Goal: Task Accomplishment & Management: Manage account settings

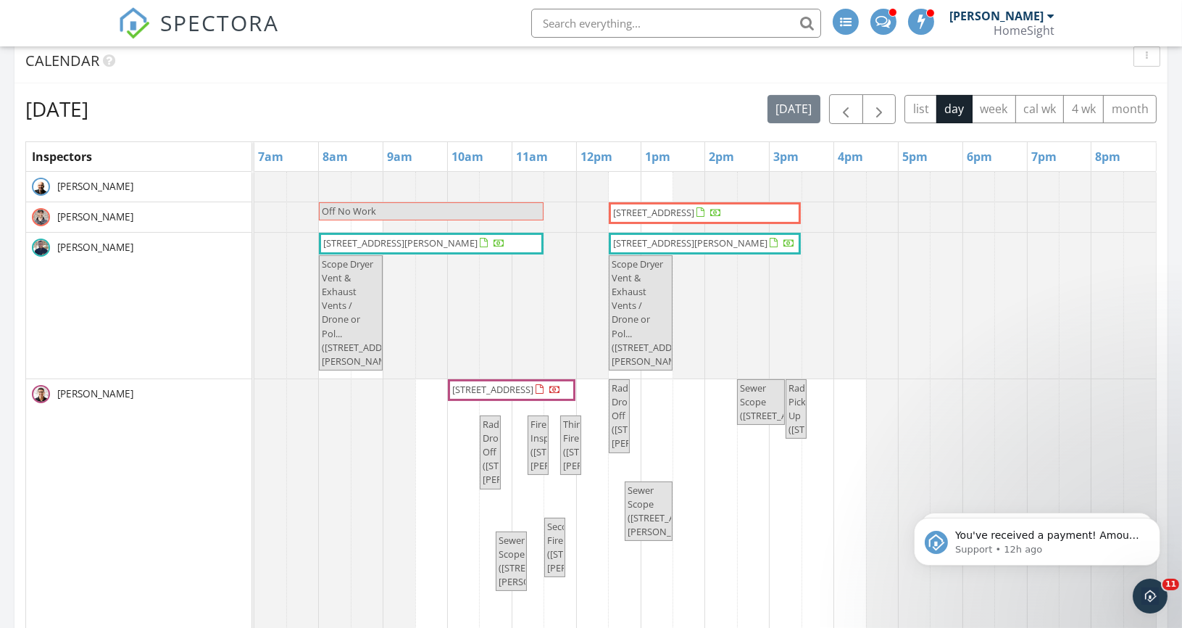
scroll to position [605, 0]
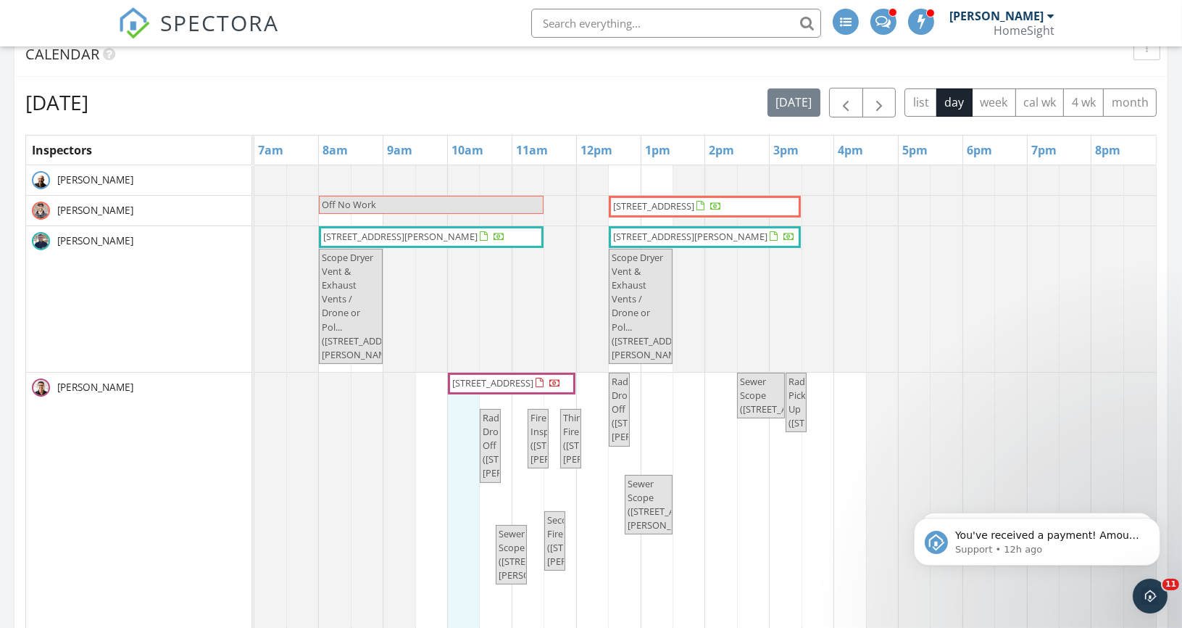
click at [471, 413] on div "Off No Work 1307 20th St W, Hastings 55033 6950 137th Ave NW, Ramsey 55303 721 …" at bounding box center [704, 445] width 901 height 560
click at [461, 375] on link "Event" at bounding box center [462, 377] width 75 height 23
click at [468, 492] on div at bounding box center [591, 314] width 1182 height 628
click at [468, 416] on div "Off No Work 1307 20th St W, Hastings 55033 6950 137th Ave NW, Ramsey 55303 721 …" at bounding box center [704, 445] width 901 height 560
click at [467, 351] on link "Inspection" at bounding box center [462, 358] width 75 height 23
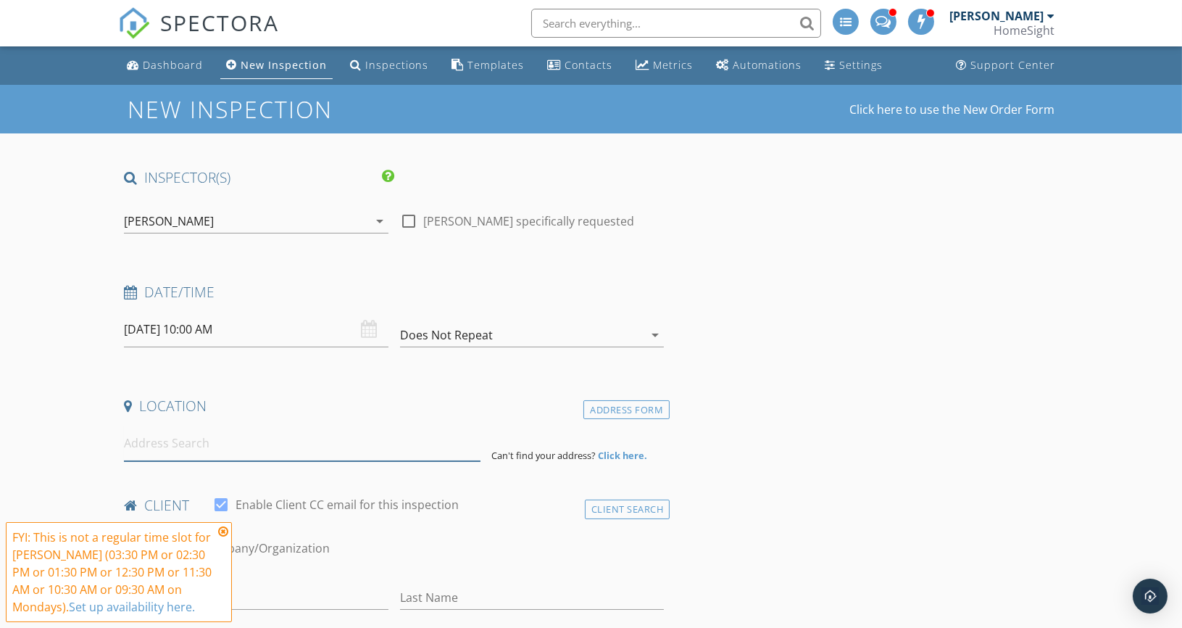
click at [180, 444] on input at bounding box center [302, 443] width 356 height 36
click at [182, 444] on input at bounding box center [302, 443] width 356 height 36
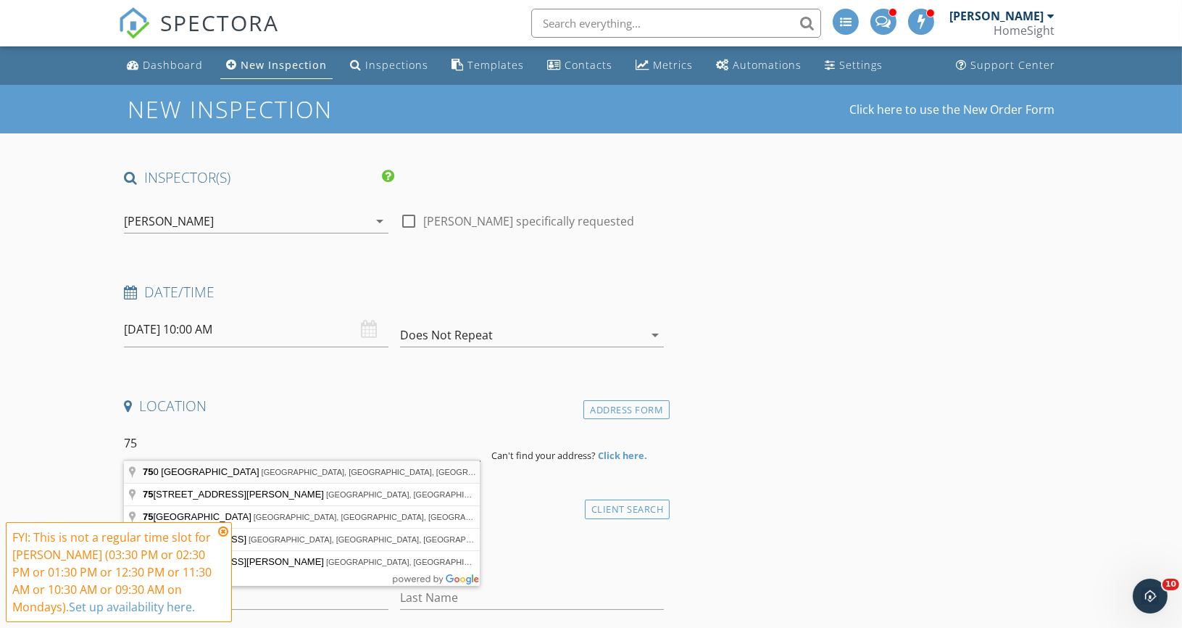
drag, startPoint x: 152, startPoint y: 441, endPoint x: 152, endPoint y: 470, distance: 29.7
click at [153, 434] on input "75" at bounding box center [302, 443] width 356 height 36
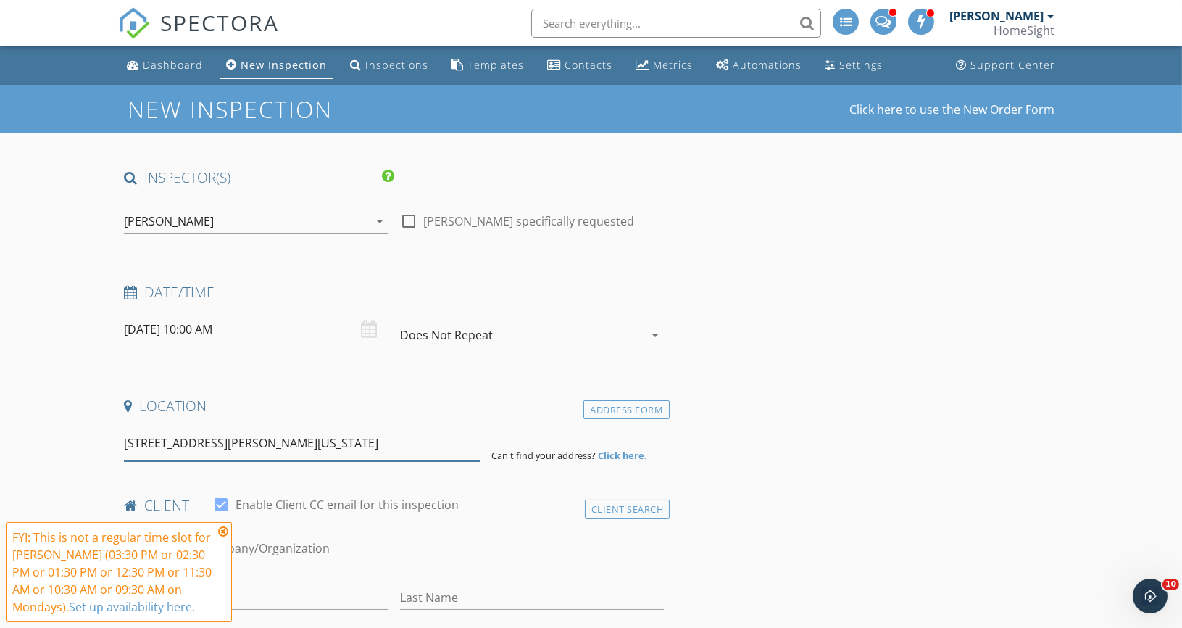
drag, startPoint x: 274, startPoint y: 443, endPoint x: 340, endPoint y: 444, distance: 65.9
click at [340, 444] on input "75o5 Girard Avenue South, Bloomington, Minnesota, USA" at bounding box center [302, 443] width 356 height 36
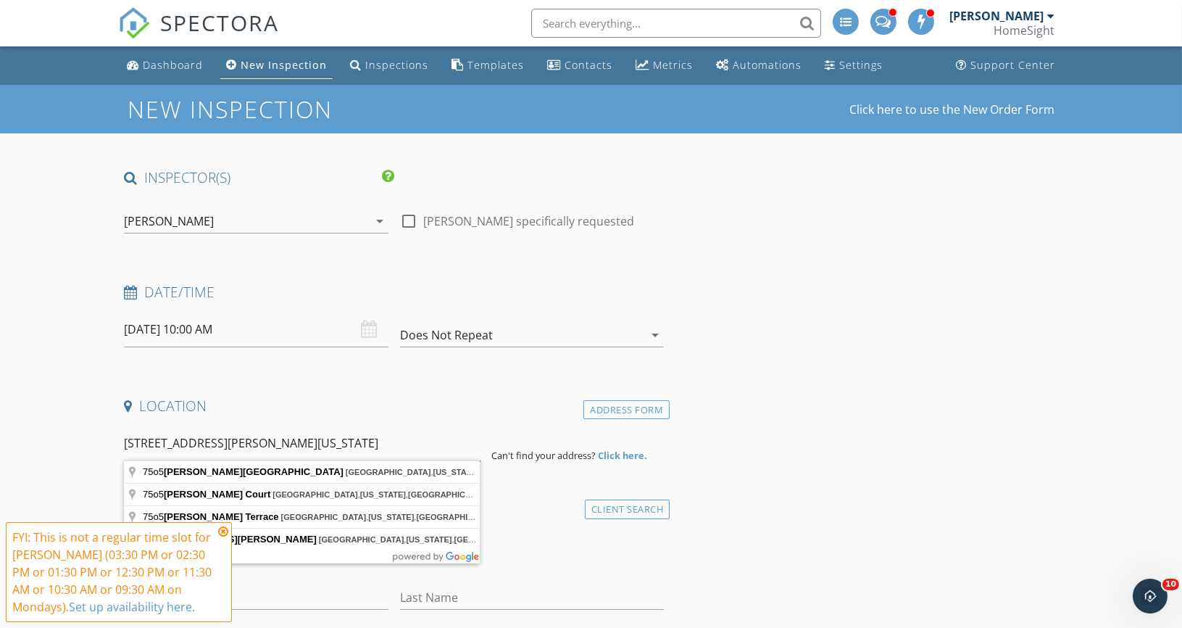
click at [447, 446] on input "75o5 Girard Avenue South, Minneapolis, Minnesota, USA" at bounding box center [302, 443] width 356 height 36
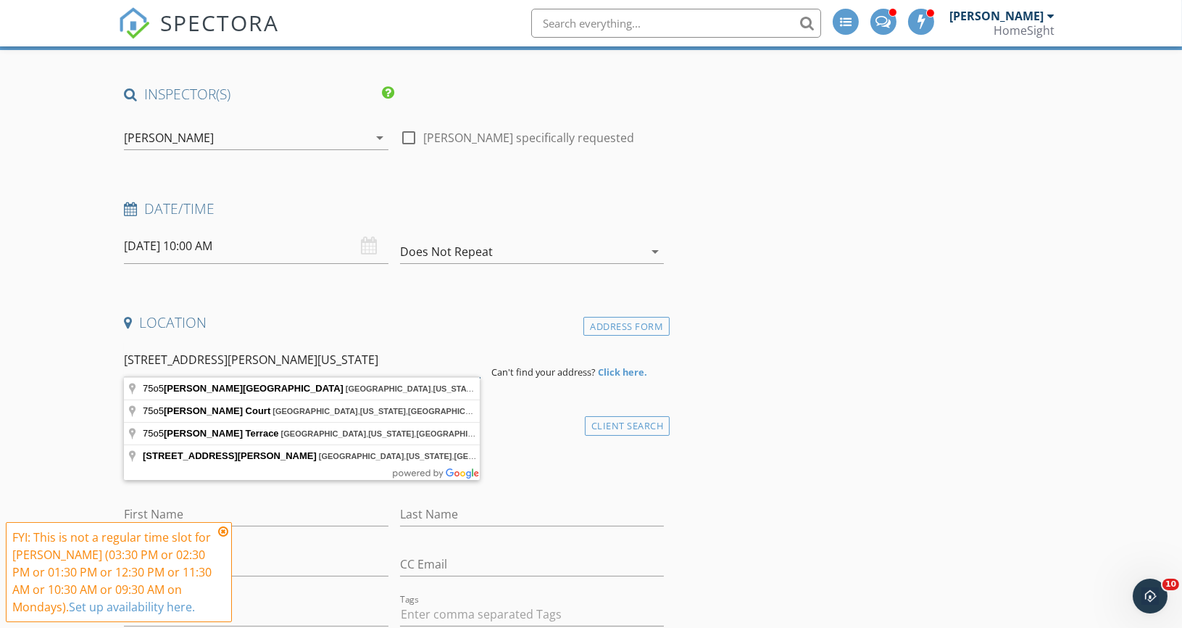
scroll to position [102, 0]
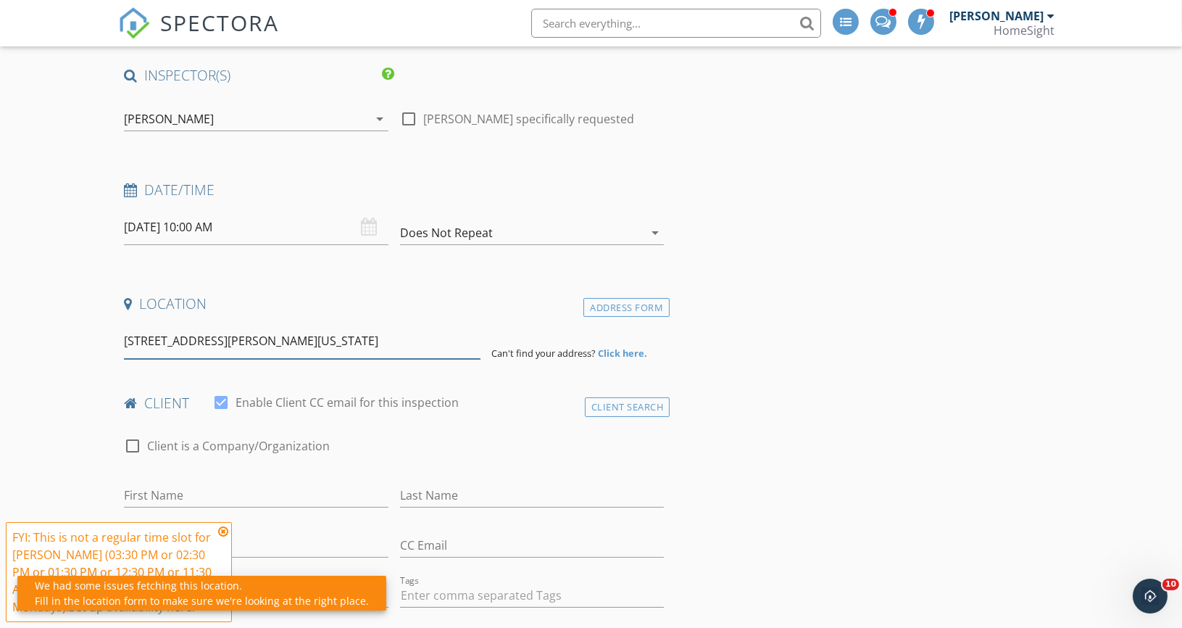
click at [313, 332] on input "75o5 Girard Avenue South, Minneapolis, Minnesota, USA" at bounding box center [302, 341] width 356 height 36
click at [375, 329] on input "75o5 Girard Avenue South, Minneapolis, Minnesota, USA" at bounding box center [302, 341] width 356 height 36
click at [411, 330] on input "75o5 Girard Avenue South, Minneapolis, Minnesota, USA" at bounding box center [302, 341] width 356 height 36
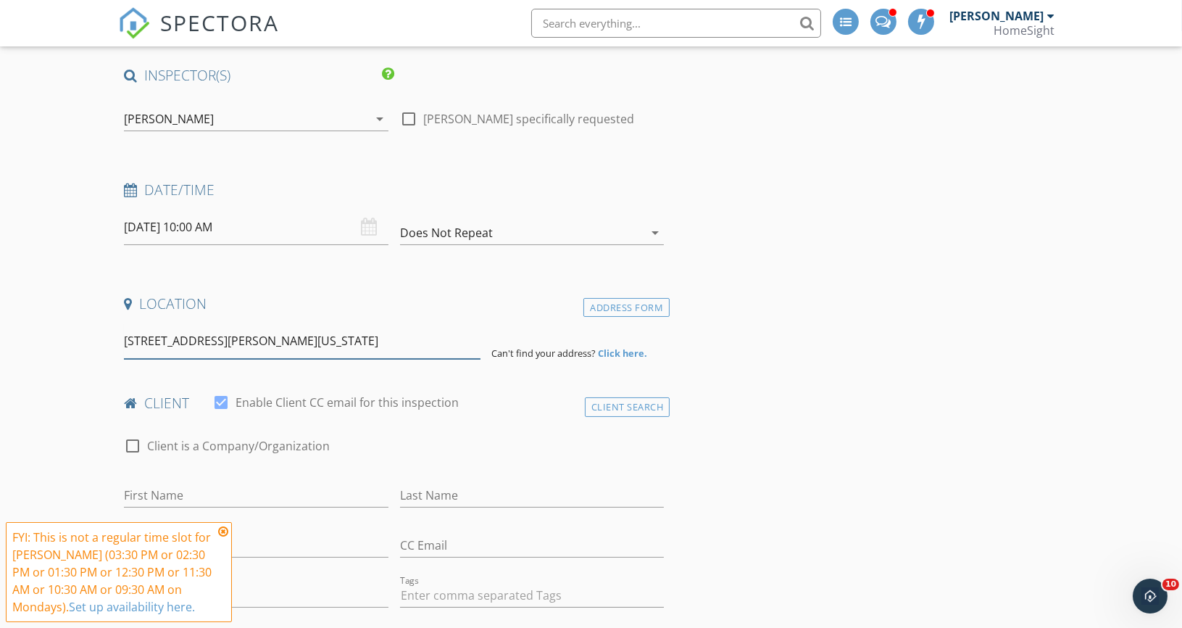
drag, startPoint x: 450, startPoint y: 338, endPoint x: 341, endPoint y: 334, distance: 109.5
click at [341, 335] on input "75o5 Girard Avenue South, Minneapolis, Minnesota, USA" at bounding box center [302, 341] width 356 height 36
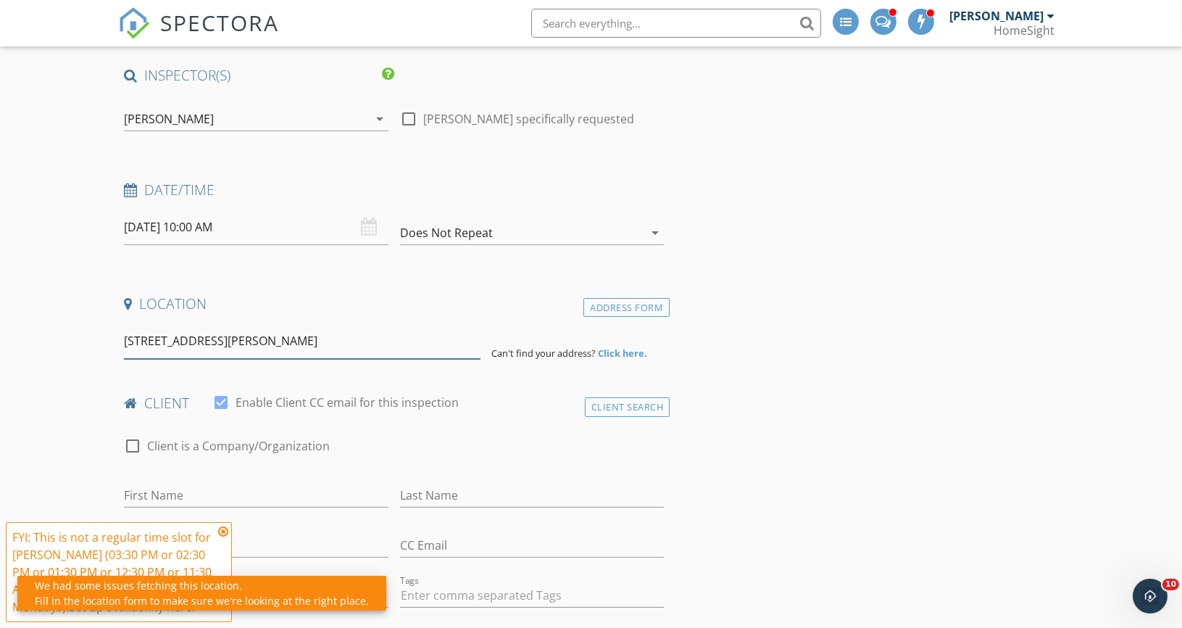
click at [380, 342] on input "75o5 Girard Avenue South, Minneapolis, MN, USA" at bounding box center [302, 341] width 356 height 36
click at [421, 337] on input "75o5 Girard Avenue South, Minneapolis, MN, USA" at bounding box center [302, 341] width 356 height 36
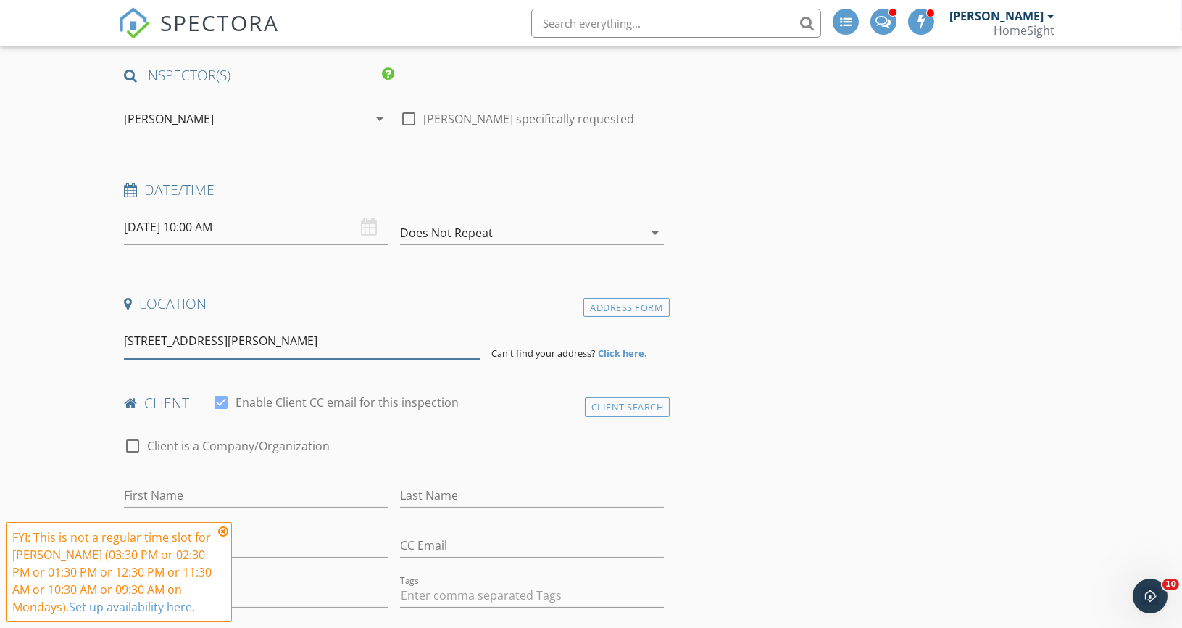
drag, startPoint x: 417, startPoint y: 332, endPoint x: 312, endPoint y: 340, distance: 105.4
click at [312, 340] on input "75o5 Girard Avenue South, Minneapolis, MN, USA" at bounding box center [302, 341] width 356 height 36
click at [347, 434] on div "check_box_outline_blank Client is a Company/Organization" at bounding box center [394, 453] width 540 height 38
click at [225, 530] on icon at bounding box center [223, 531] width 10 height 12
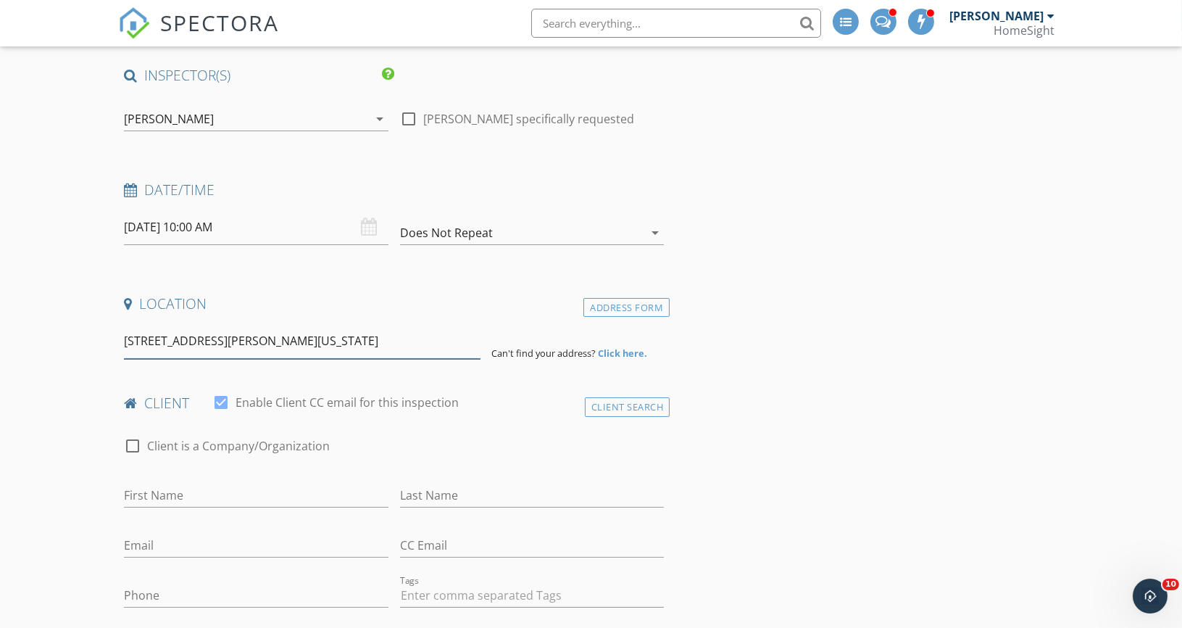
click at [294, 343] on input "75o5 Girard Avenue South, Minneapolis, Minnesota, USA" at bounding box center [302, 341] width 356 height 36
drag, startPoint x: 270, startPoint y: 338, endPoint x: 449, endPoint y: 339, distance: 179.0
click at [449, 340] on input "75o5 Girard Avenue South, Minneapolis, Minnesota, USA" at bounding box center [302, 341] width 356 height 36
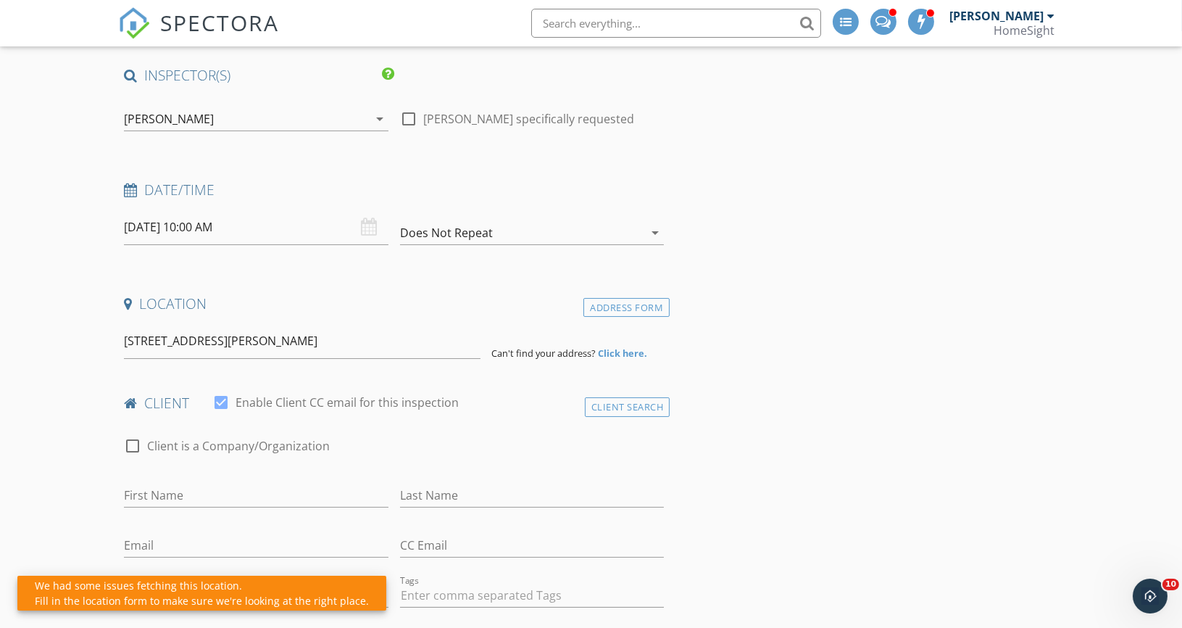
drag, startPoint x: 261, startPoint y: 366, endPoint x: 202, endPoint y: 366, distance: 58.7
drag, startPoint x: 266, startPoint y: 343, endPoint x: 107, endPoint y: 342, distance: 159.4
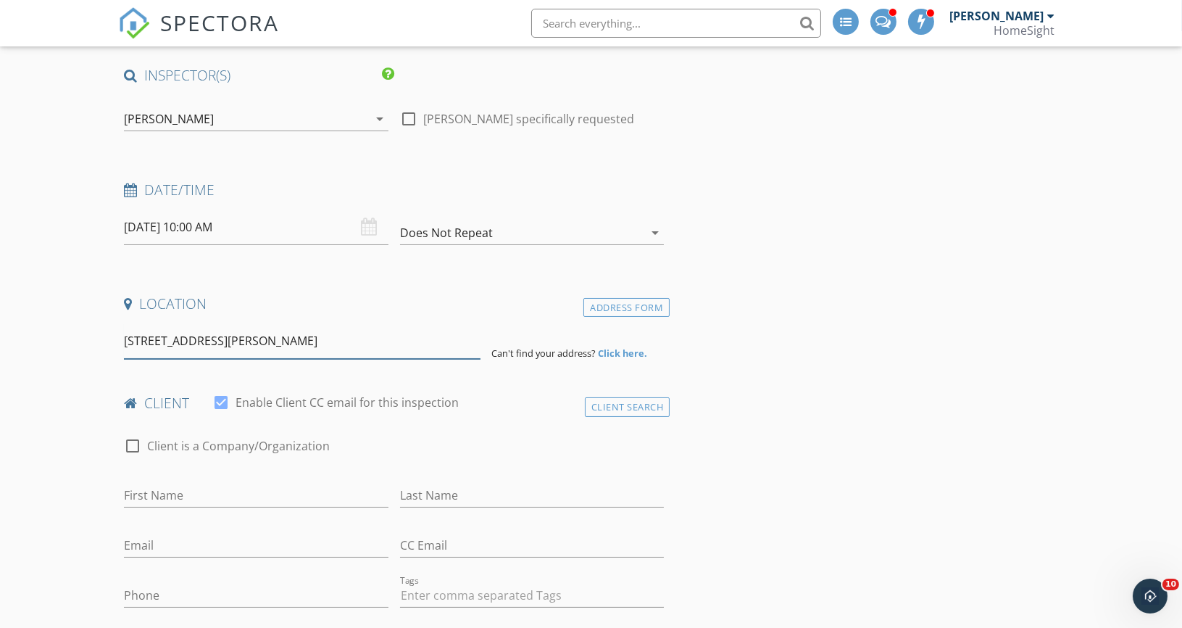
drag, startPoint x: 399, startPoint y: 340, endPoint x: 139, endPoint y: 314, distance: 261.4
click at [139, 314] on div "Location Address Form 75o5 Girard Avenue South, Minneapolis, MN, USA Can't find…" at bounding box center [393, 326] width 551 height 64
paste input "05 Girard Ave S, Richfield, MN 55423"
type input "7505 Girard Ave S, Richfield, MN 55423, USA"
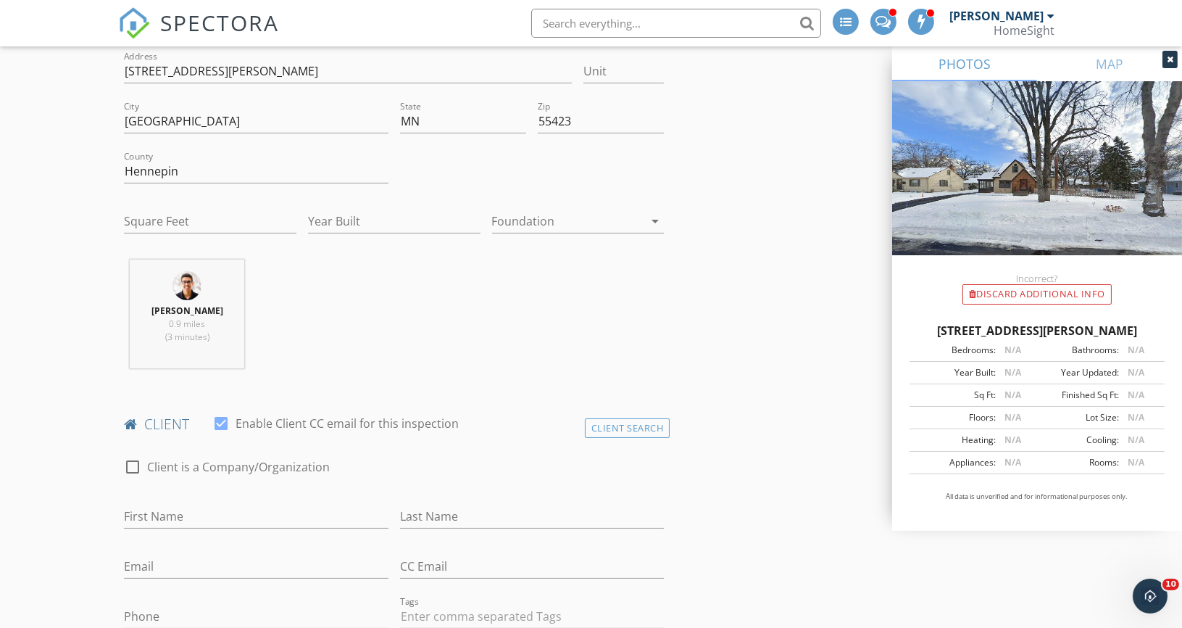
scroll to position [378, 0]
click at [187, 224] on input "Square Feet" at bounding box center [210, 221] width 172 height 24
type input "1"
type input "1500"
click at [352, 219] on input "Year Built" at bounding box center [394, 221] width 172 height 24
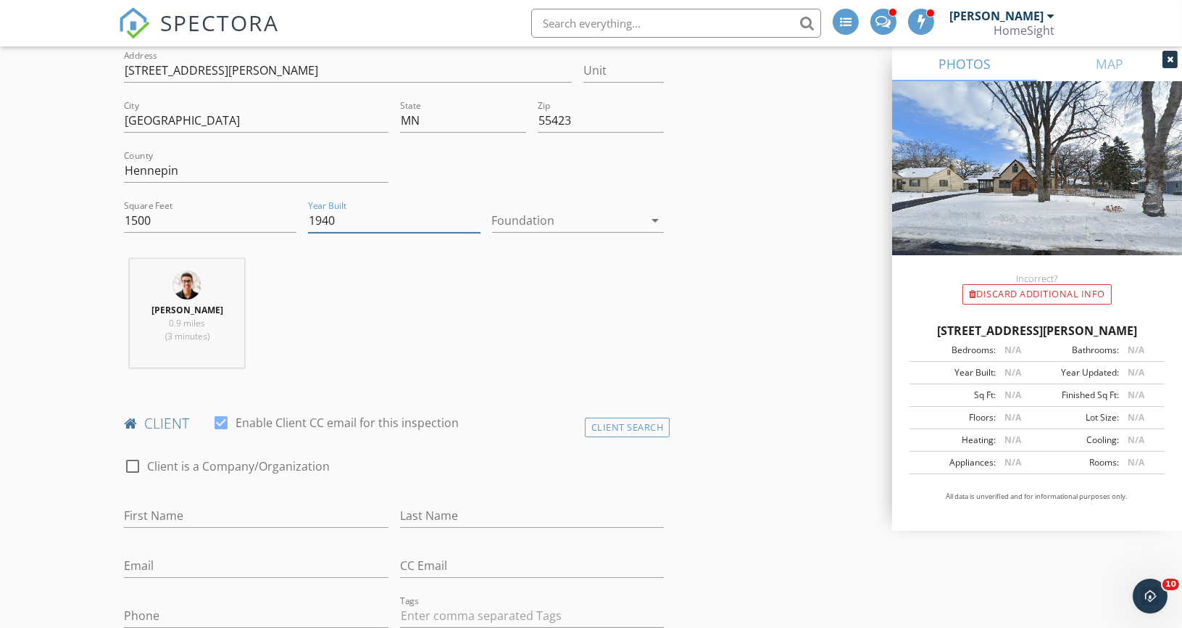
type input "1940"
click at [543, 223] on div at bounding box center [568, 220] width 152 height 23
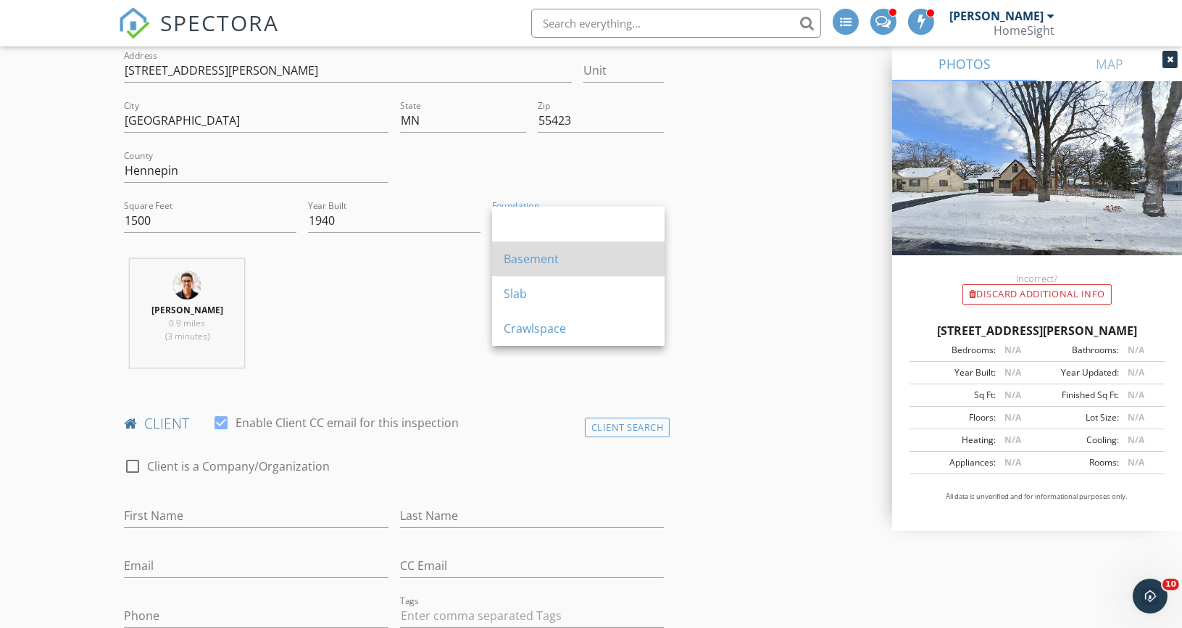
click at [527, 261] on div "Basement" at bounding box center [578, 258] width 149 height 17
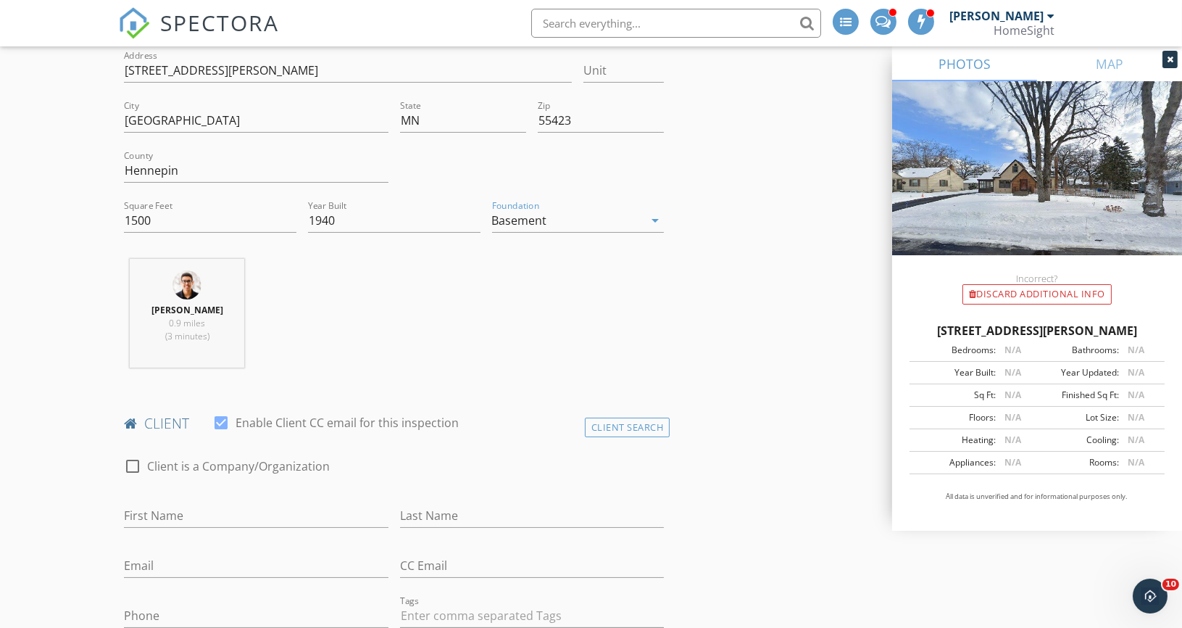
click at [445, 325] on div "Steven Carlson 0.9 miles (3 minutes)" at bounding box center [393, 319] width 551 height 120
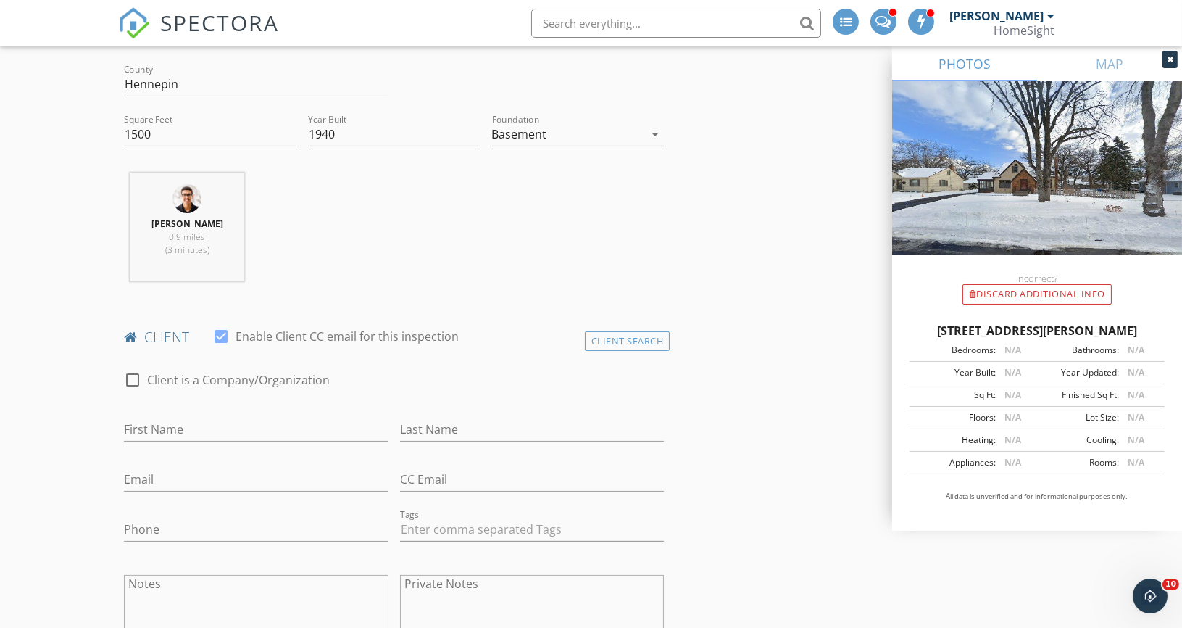
scroll to position [517, 0]
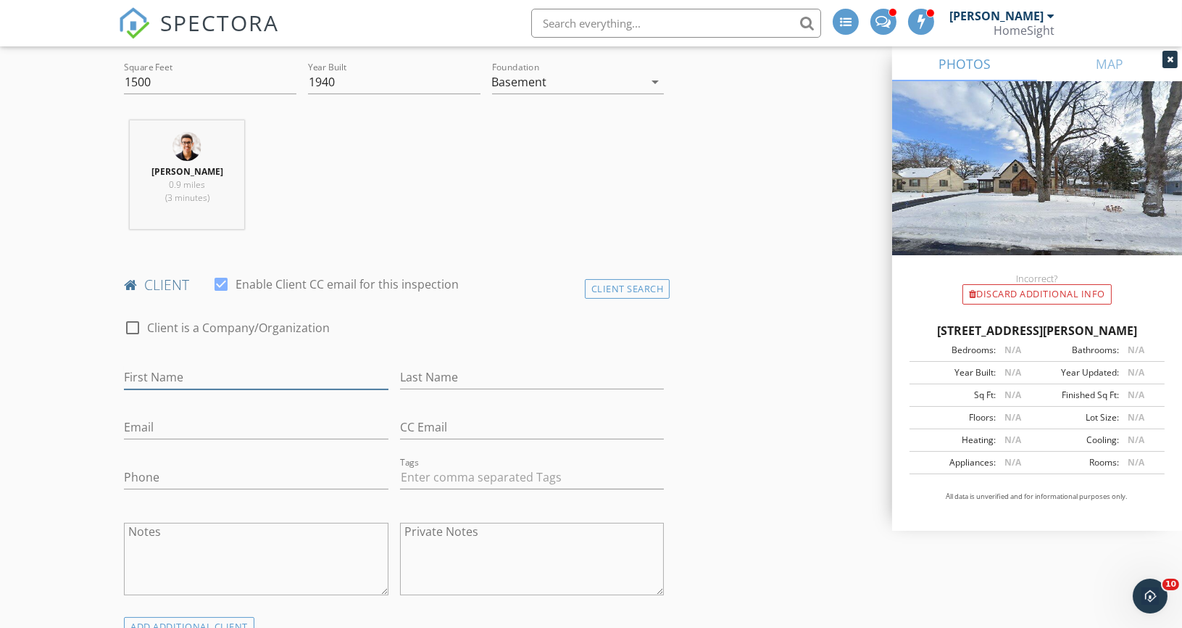
click at [149, 383] on input "First Name" at bounding box center [256, 377] width 264 height 24
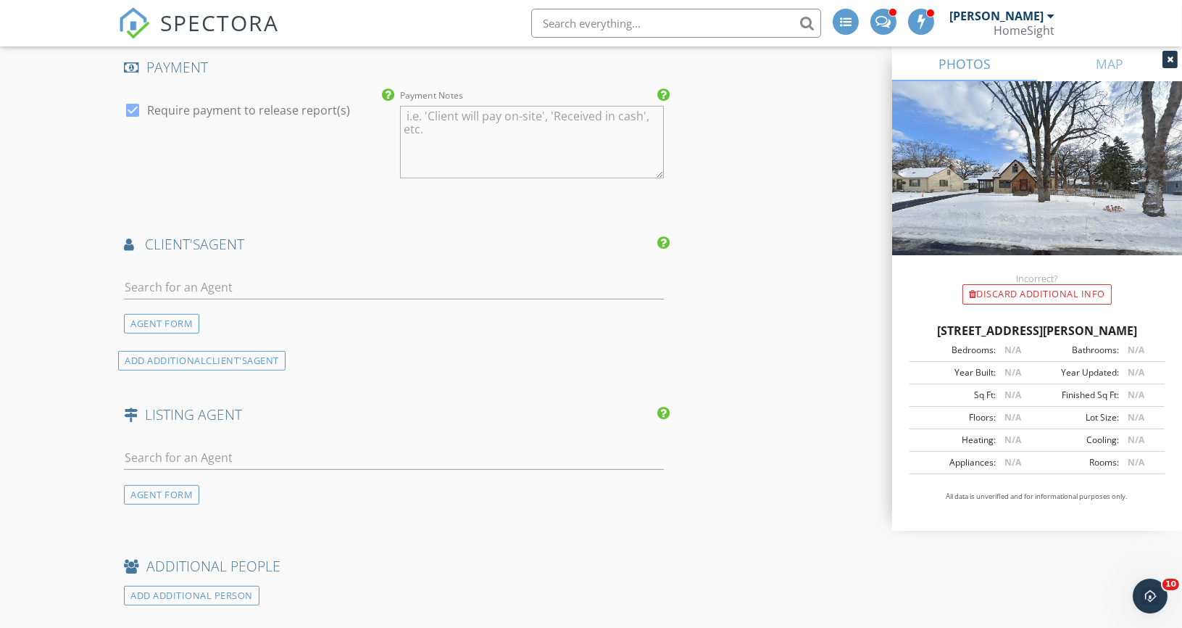
scroll to position [1551, 0]
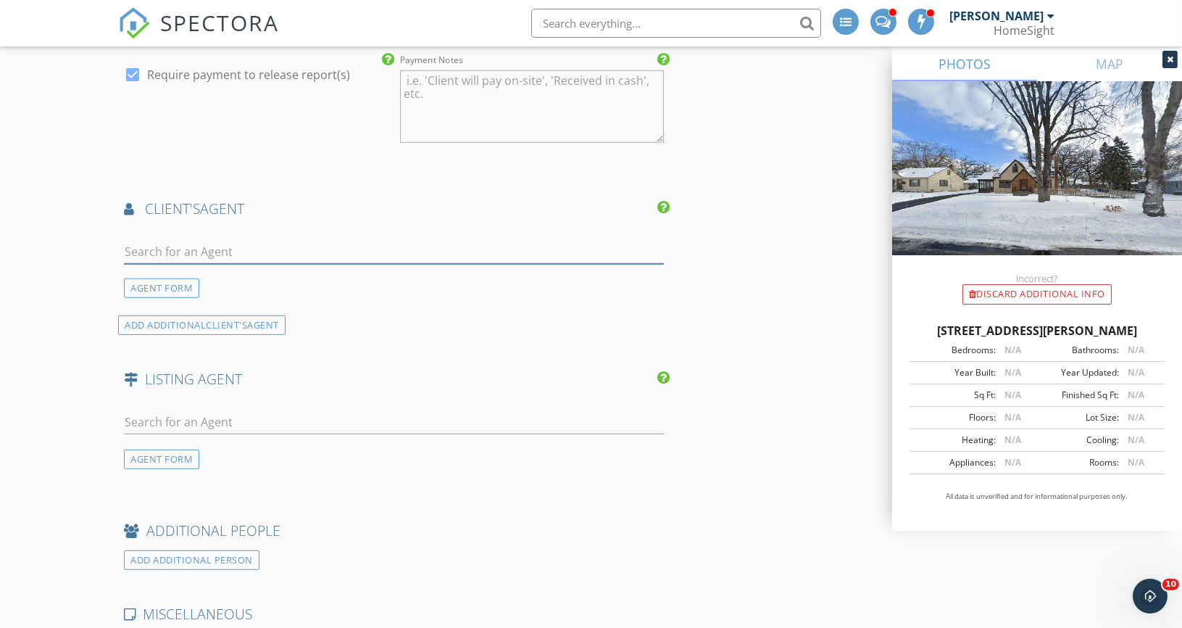
click at [225, 240] on input "text" at bounding box center [394, 252] width 540 height 24
click at [159, 246] on input "Joe Roenthol" at bounding box center [394, 252] width 540 height 24
click at [217, 241] on input "Joe Rosenthol" at bounding box center [394, 252] width 540 height 24
click at [209, 242] on input "Joe Rosenthol" at bounding box center [394, 252] width 540 height 24
drag, startPoint x: 214, startPoint y: 247, endPoint x: 157, endPoint y: 248, distance: 57.2
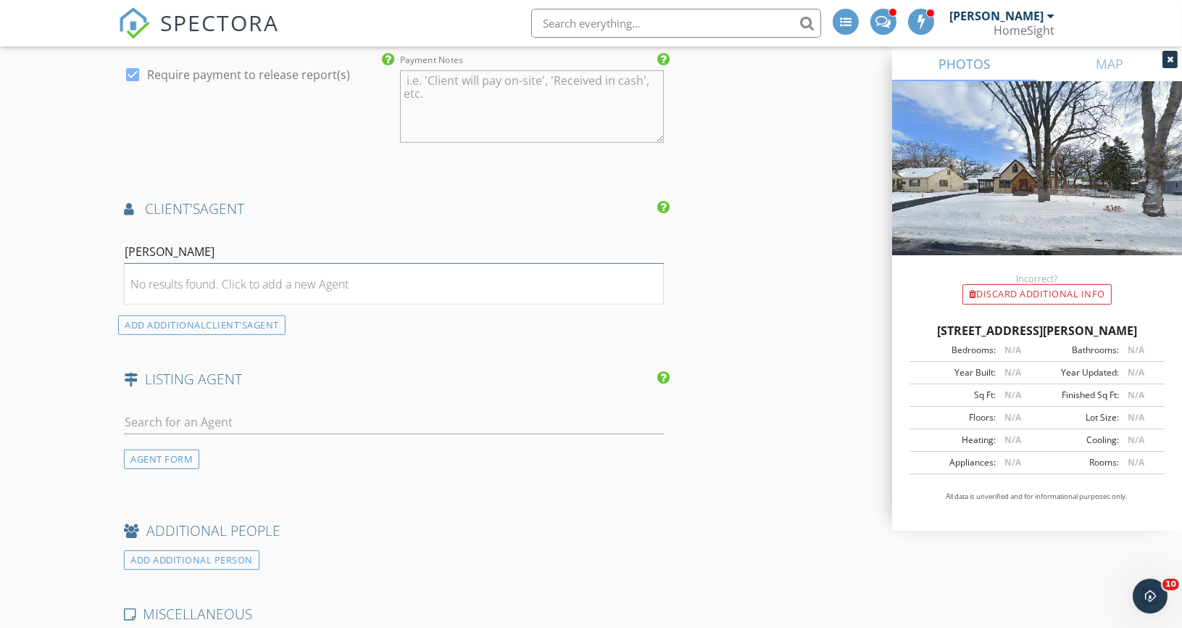
click at [157, 248] on input "Joe Rosenthol" at bounding box center [394, 252] width 540 height 24
click at [141, 248] on input "Joe Rosenthol" at bounding box center [394, 252] width 540 height 24
drag, startPoint x: 144, startPoint y: 248, endPoint x: 86, endPoint y: 246, distance: 58.0
click at [86, 246] on div "New Inspection Click here to use the New Order Form INSPECTOR(S) check_box_outl…" at bounding box center [591, 380] width 1182 height 3694
click at [200, 243] on input "Rosenthol" at bounding box center [394, 252] width 540 height 24
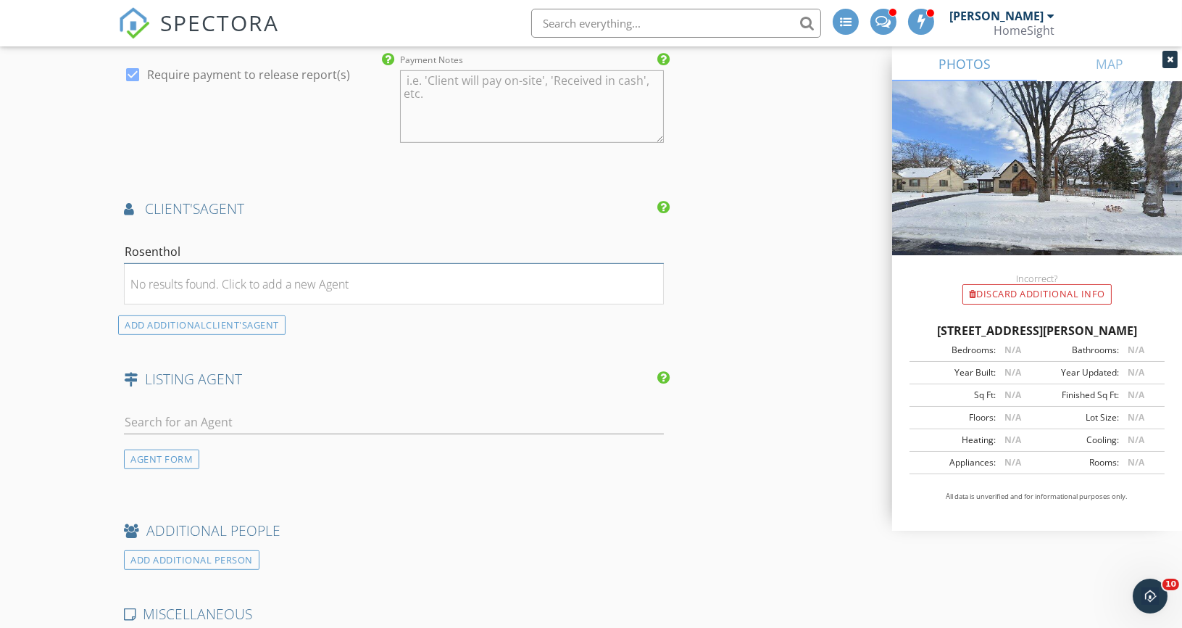
drag, startPoint x: 200, startPoint y: 243, endPoint x: 154, endPoint y: 249, distance: 45.9
click at [154, 249] on input "Rosenthol" at bounding box center [394, 252] width 540 height 24
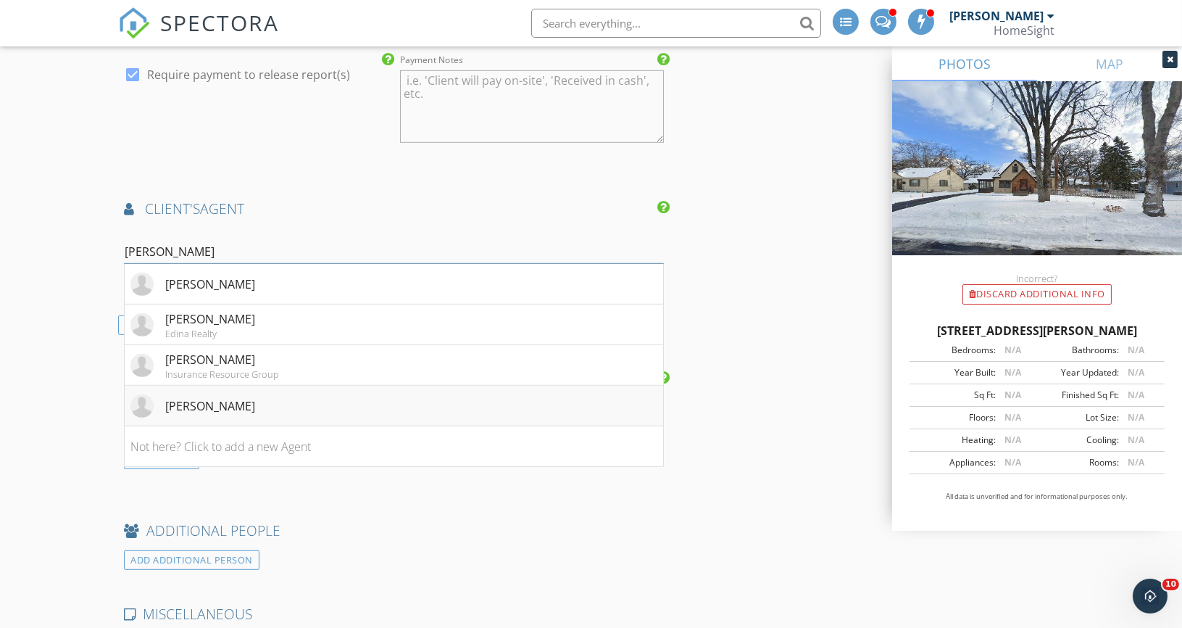
type input "Rosen"
click at [200, 403] on div "Joe Rosensteel" at bounding box center [210, 405] width 90 height 17
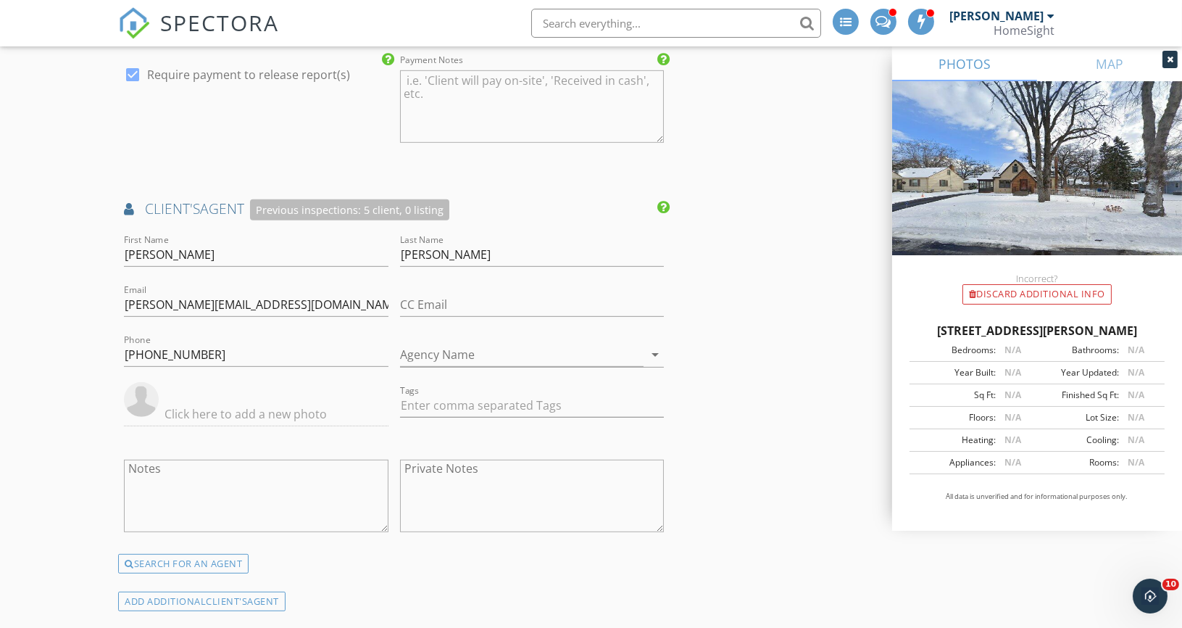
click at [706, 276] on div "INSPECTOR(S) check_box_outline_blank Matthew Brown check_box_outline_blank Jim …" at bounding box center [591, 542] width 946 height 3851
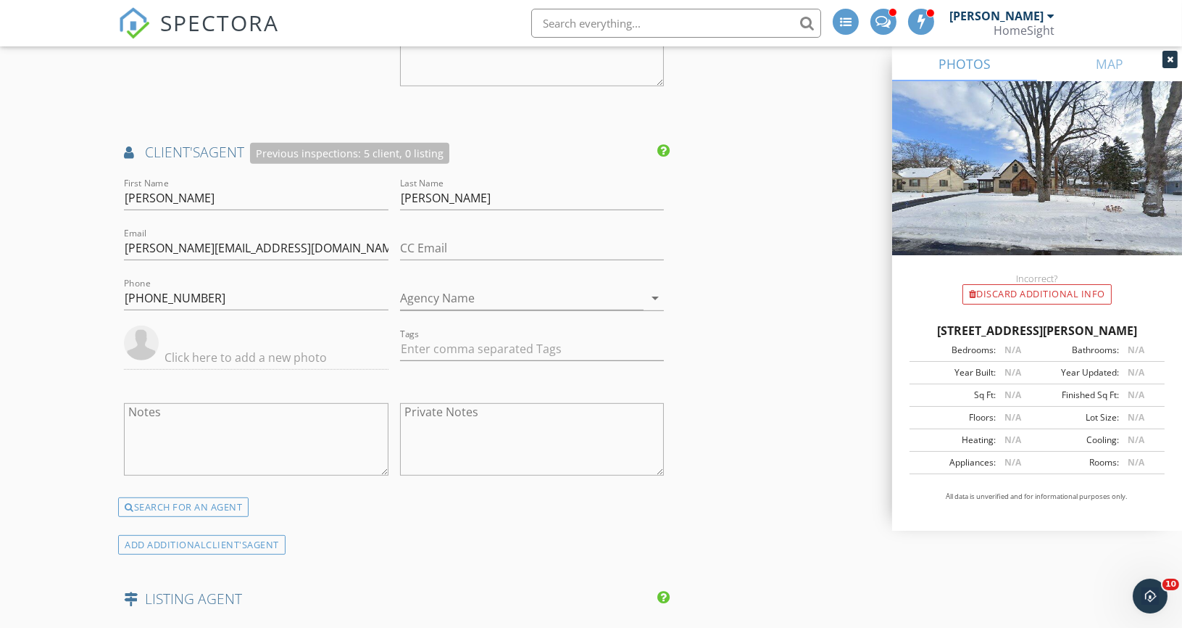
scroll to position [1625, 0]
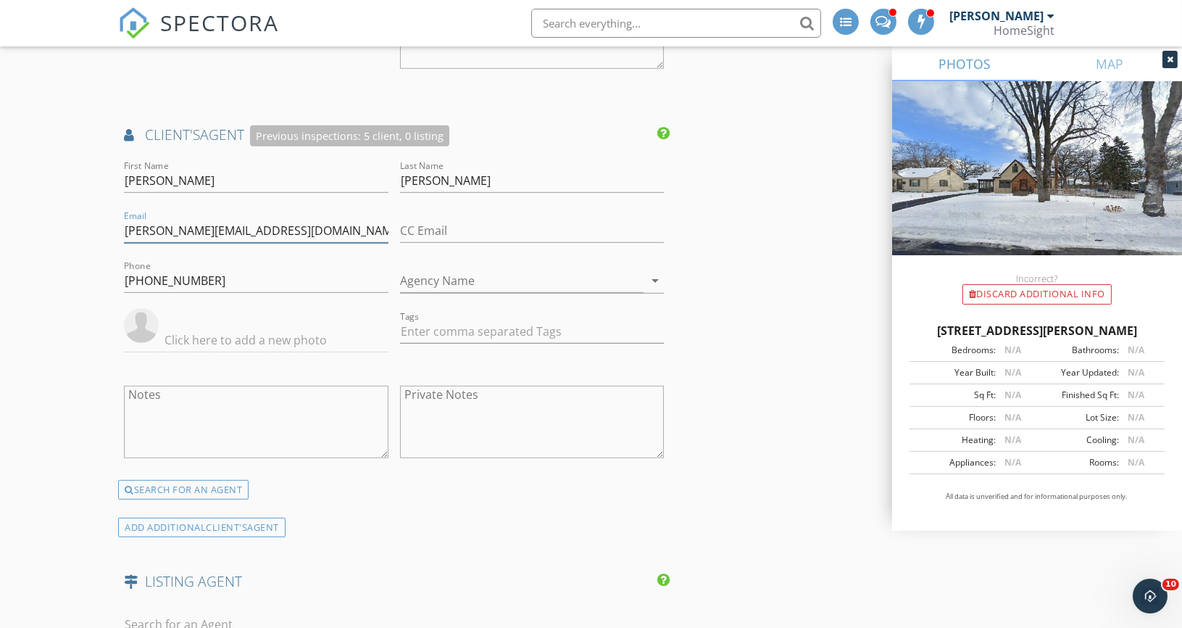
drag, startPoint x: 211, startPoint y: 225, endPoint x: 96, endPoint y: 224, distance: 115.2
click at [96, 224] on div "New Inspection Click here to use the New Order Form INSPECTOR(S) check_box_outl…" at bounding box center [591, 443] width 1182 height 3969
click at [735, 146] on div "INSPECTOR(S) check_box_outline_blank Matthew Brown check_box_outline_blank Jim …" at bounding box center [591, 468] width 946 height 3851
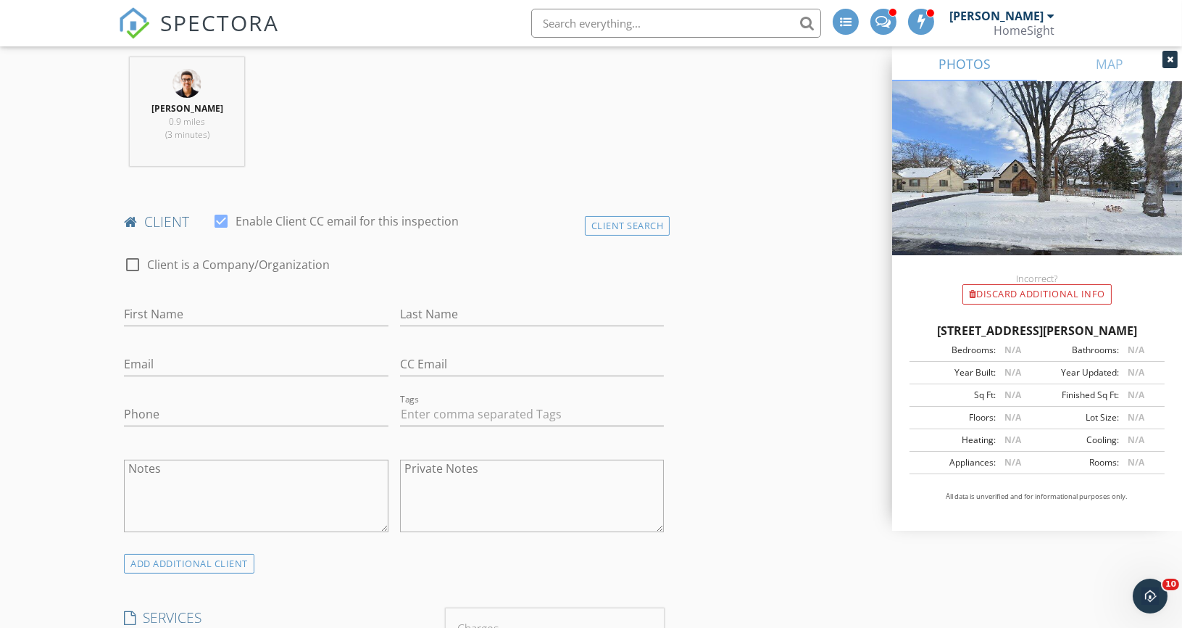
scroll to position [581, 0]
click at [463, 354] on input "CC Email" at bounding box center [532, 363] width 264 height 24
paste input "joe@getirg.com"
type input "joe@getirg.com"
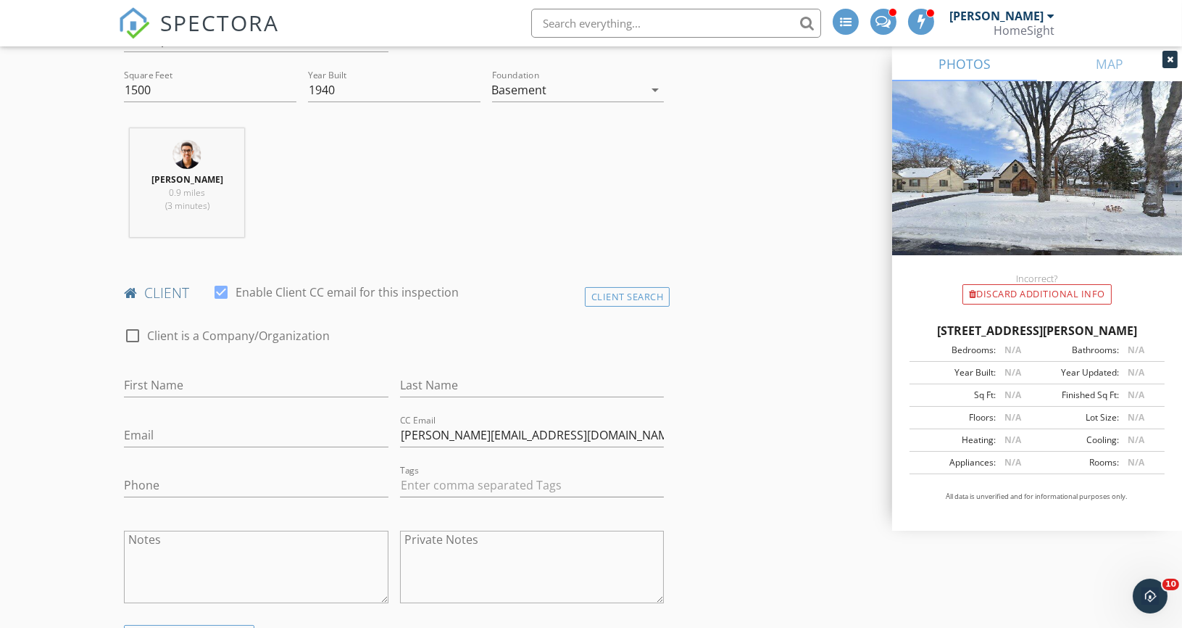
scroll to position [585, 0]
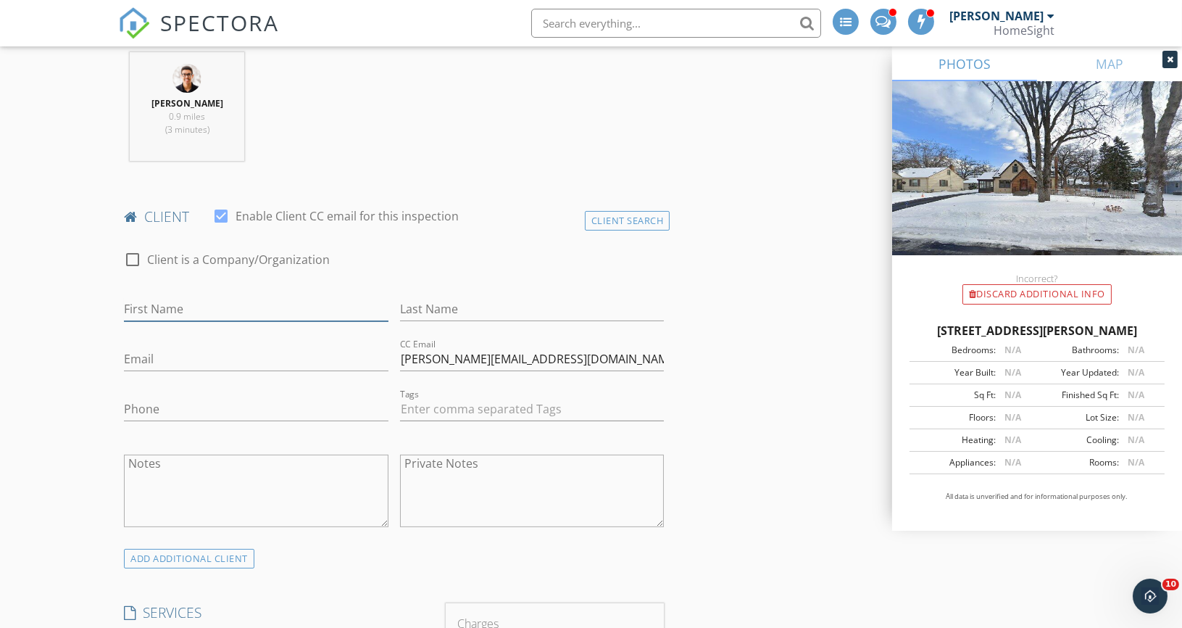
click at [196, 312] on input "First Name" at bounding box center [256, 309] width 264 height 24
click at [344, 297] on input "TBD" at bounding box center [256, 309] width 264 height 24
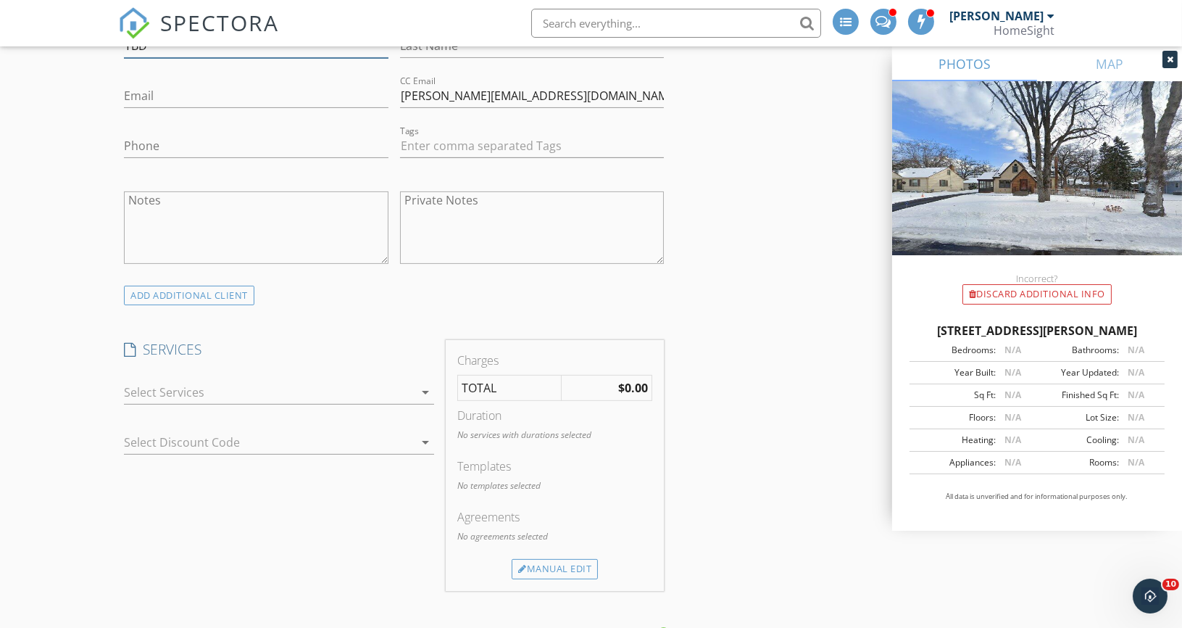
scroll to position [853, 0]
type input "TBD"
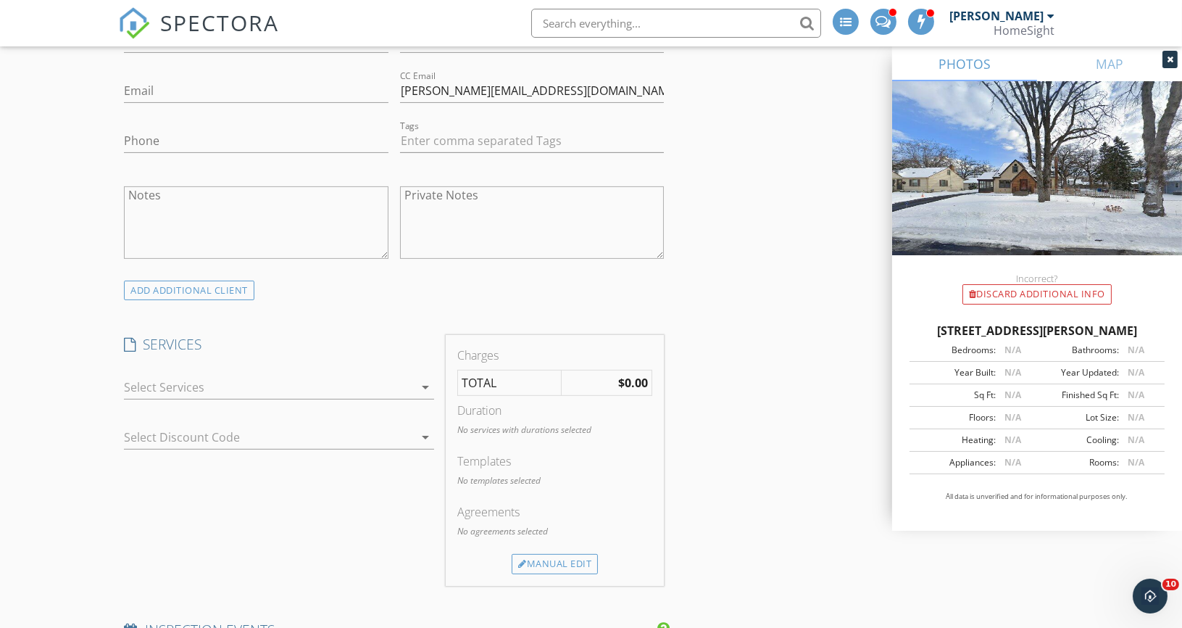
click at [207, 378] on div at bounding box center [269, 386] width 290 height 23
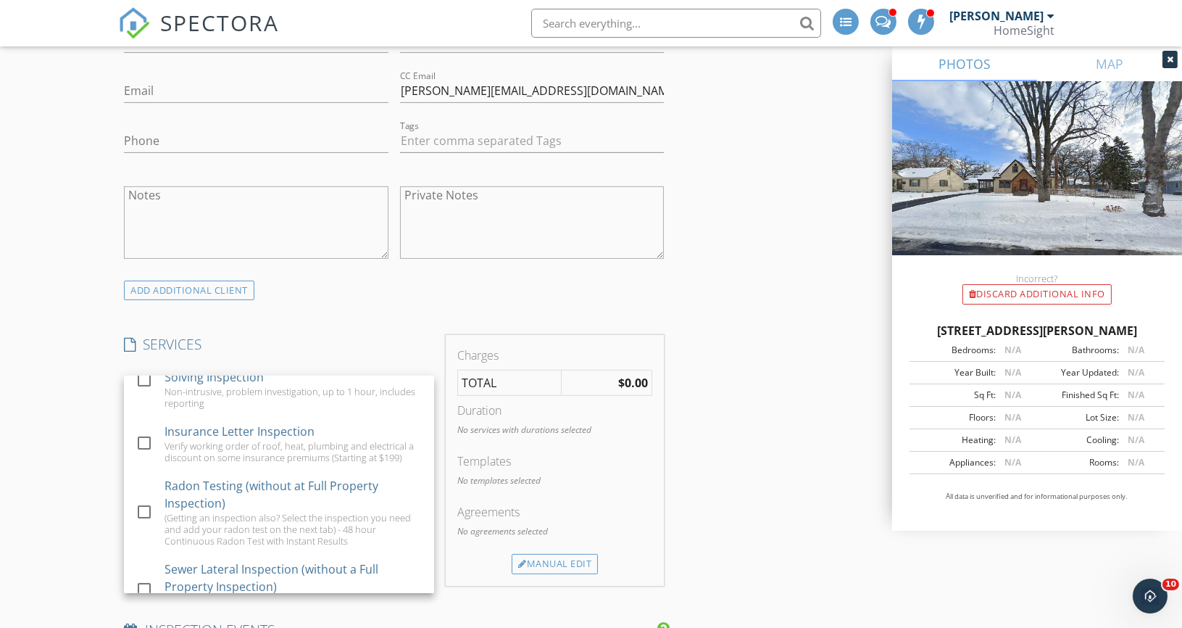
scroll to position [743, 0]
click at [141, 426] on div at bounding box center [144, 438] width 25 height 25
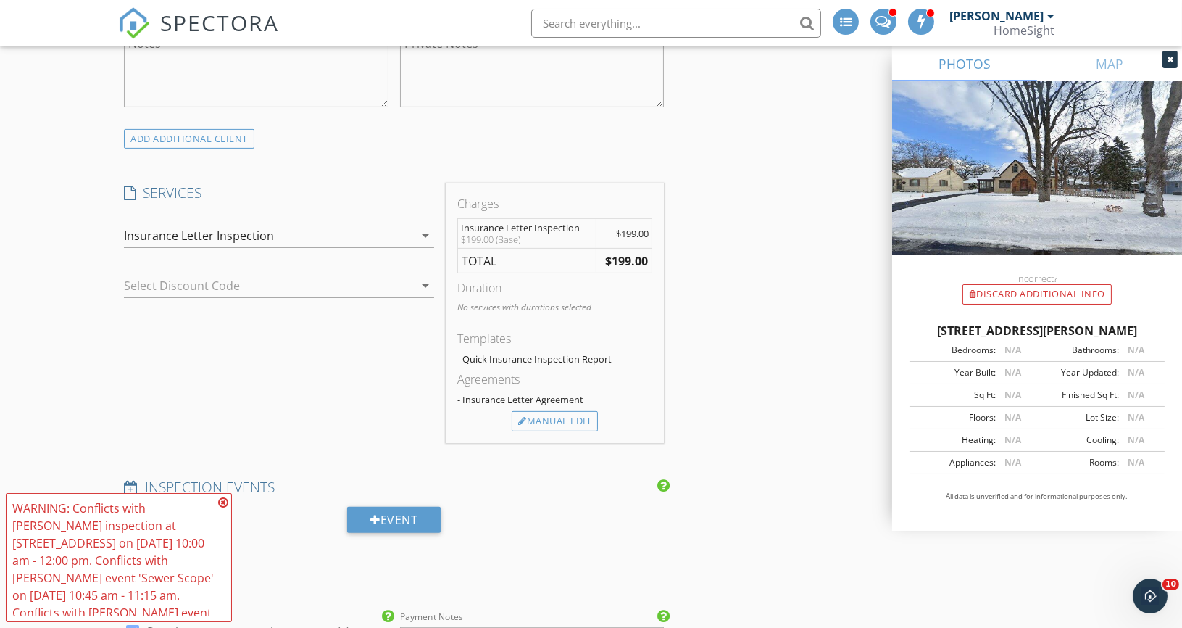
scroll to position [1003, 0]
click at [220, 501] on icon at bounding box center [223, 502] width 10 height 12
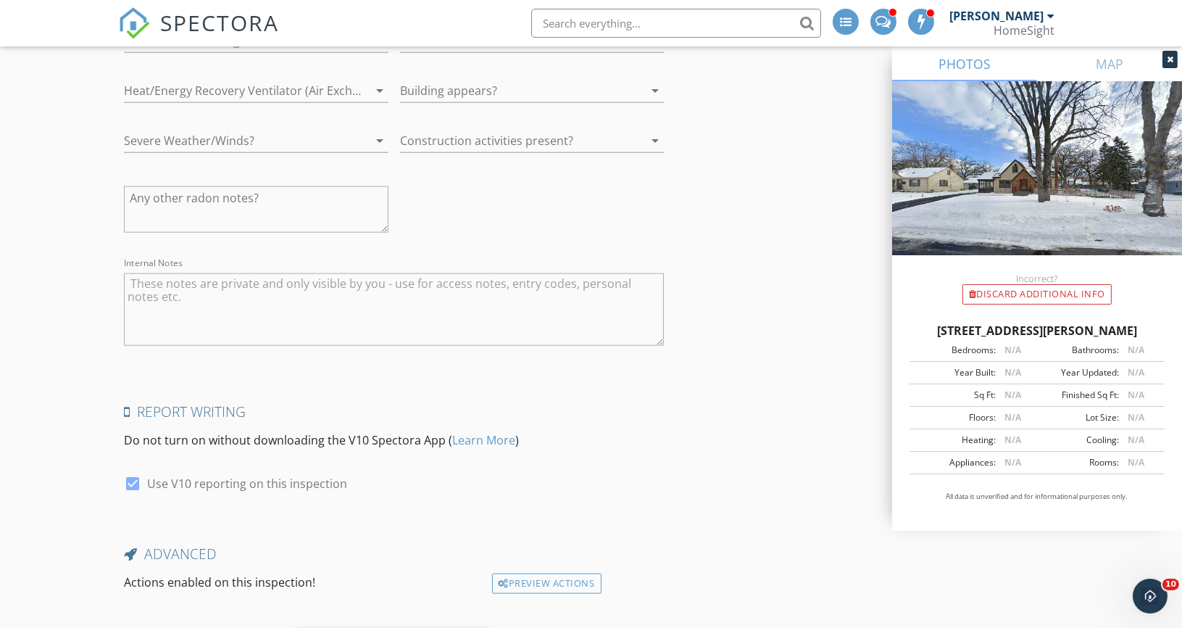
scroll to position [3420, 0]
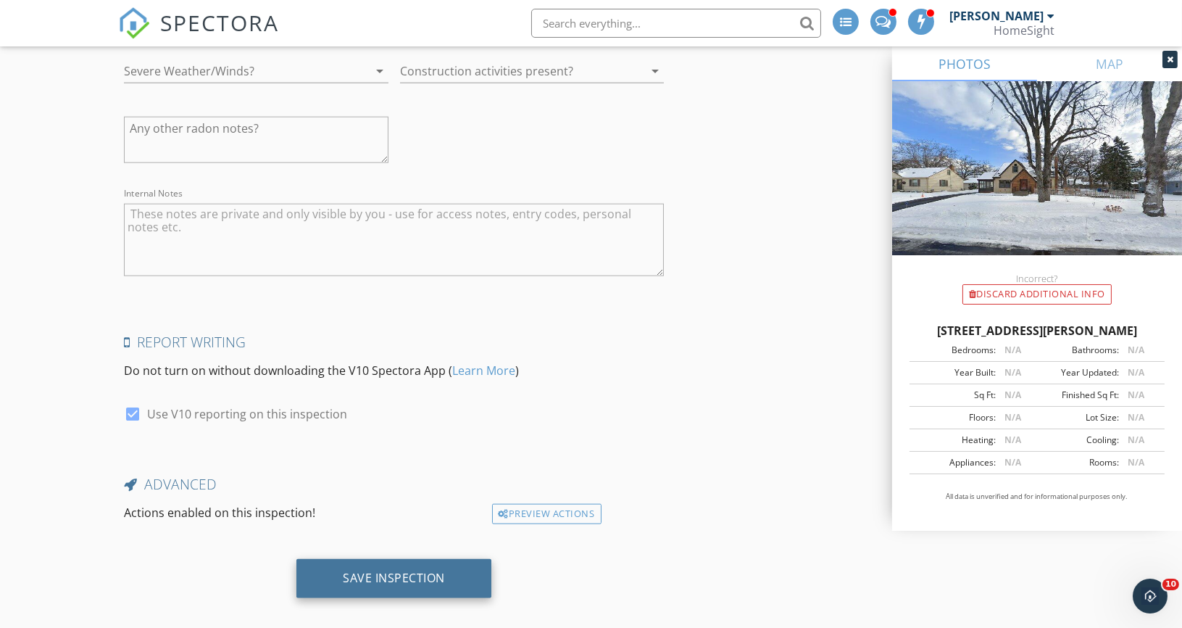
click at [406, 570] on div "Save Inspection" at bounding box center [394, 577] width 102 height 14
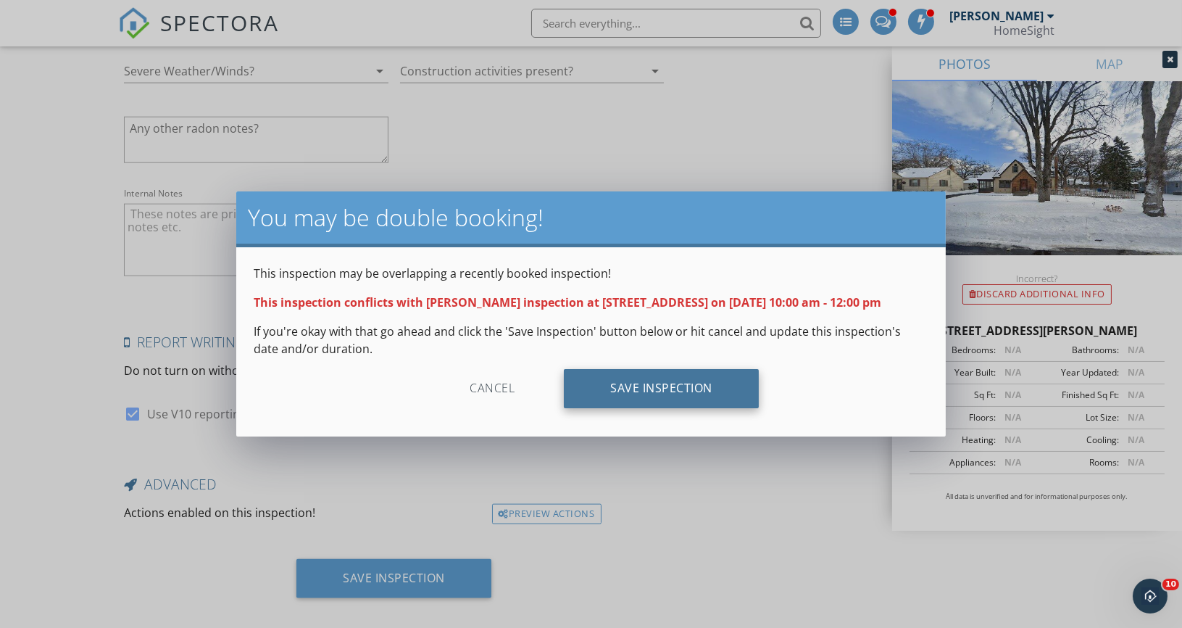
click at [654, 385] on div "Save Inspection" at bounding box center [661, 388] width 195 height 39
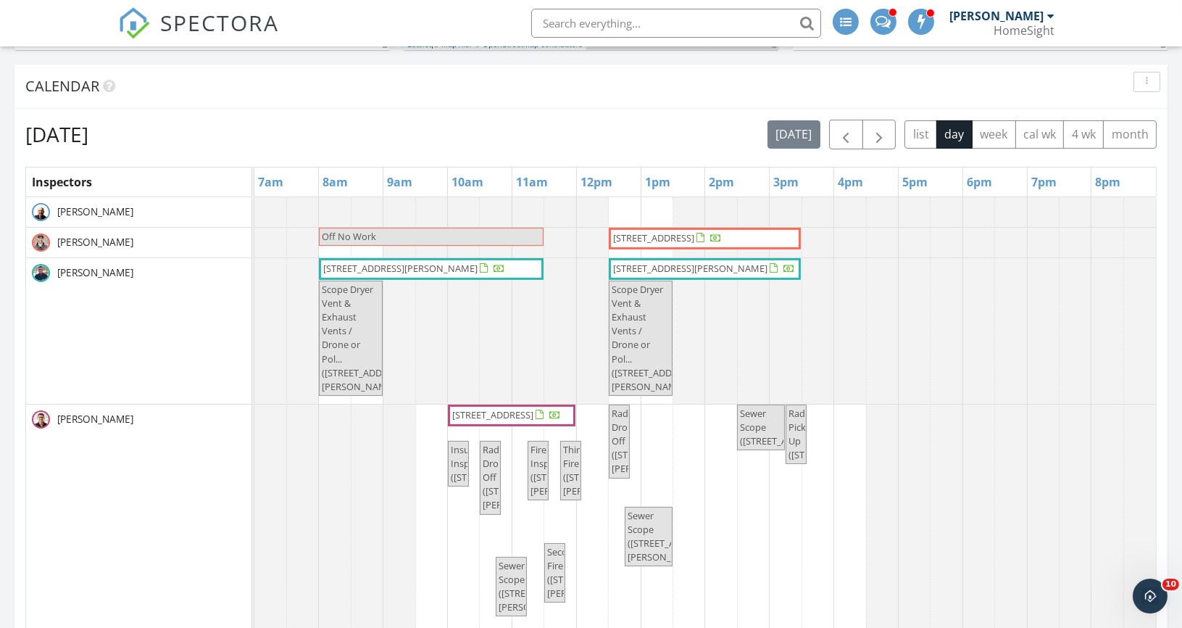
scroll to position [577, 0]
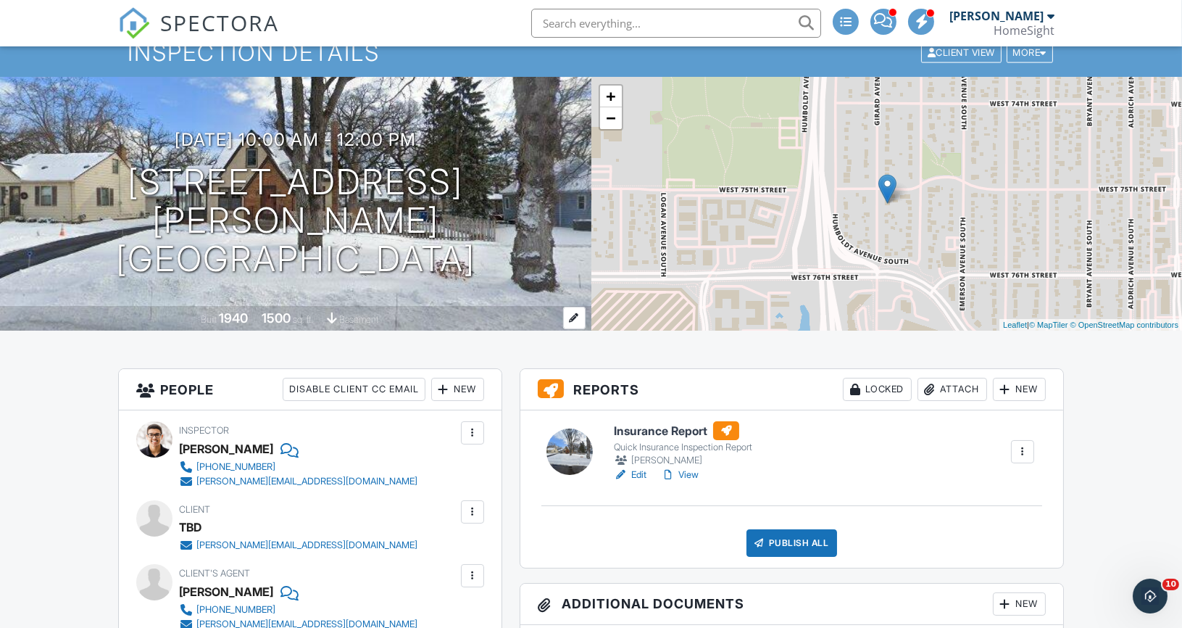
scroll to position [51, 0]
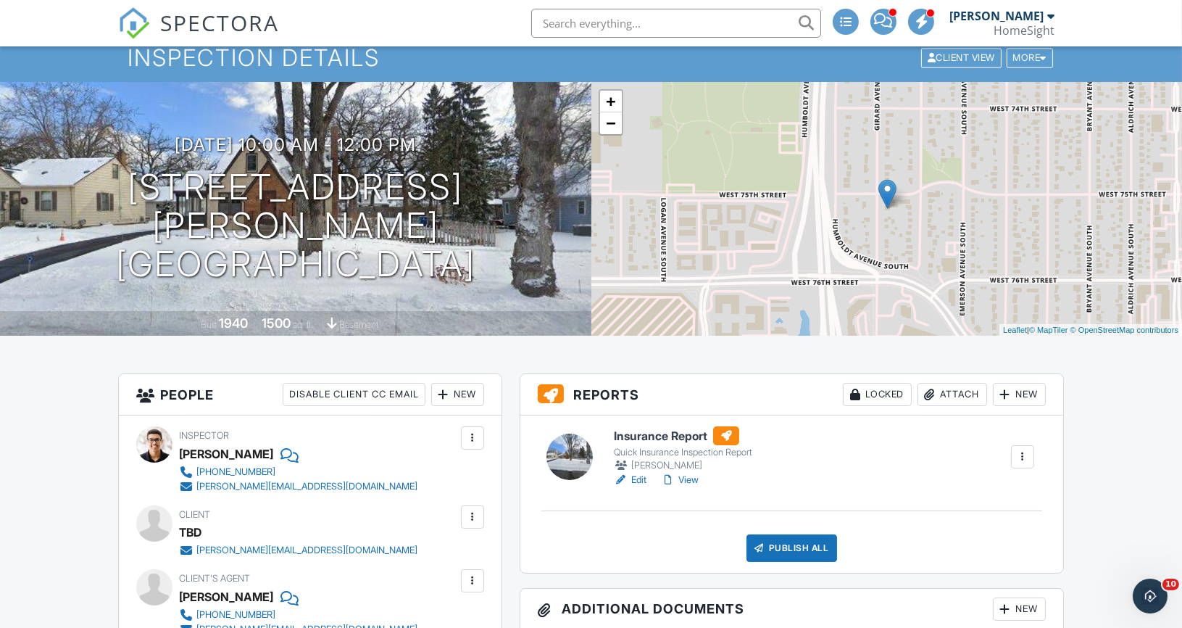
click at [614, 136] on div "+ − Leaflet | © MapTiler © OpenStreetMap contributors" at bounding box center [886, 209] width 591 height 254
click at [611, 125] on link "−" at bounding box center [611, 123] width 22 height 22
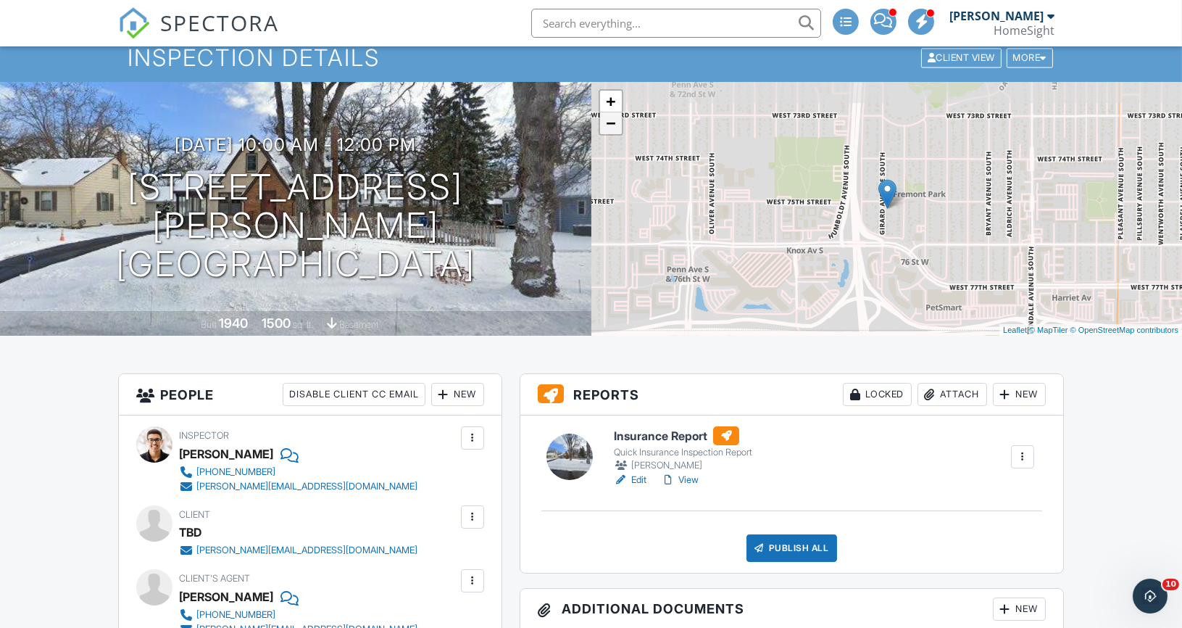
click at [611, 124] on link "−" at bounding box center [611, 123] width 22 height 22
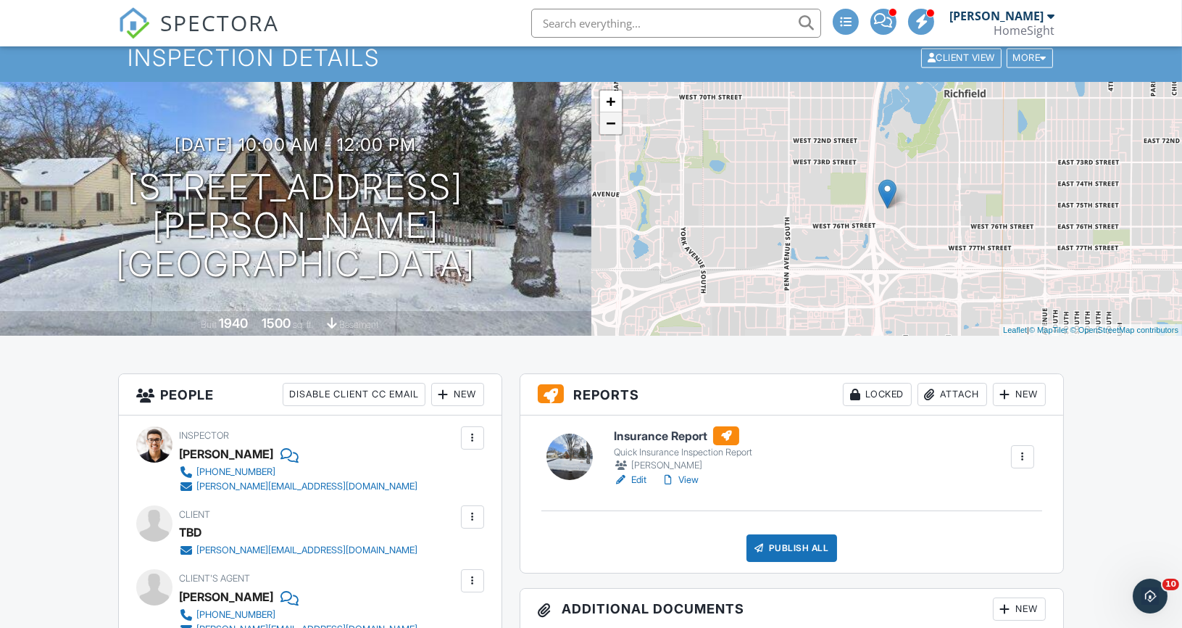
click at [611, 124] on link "−" at bounding box center [611, 123] width 22 height 22
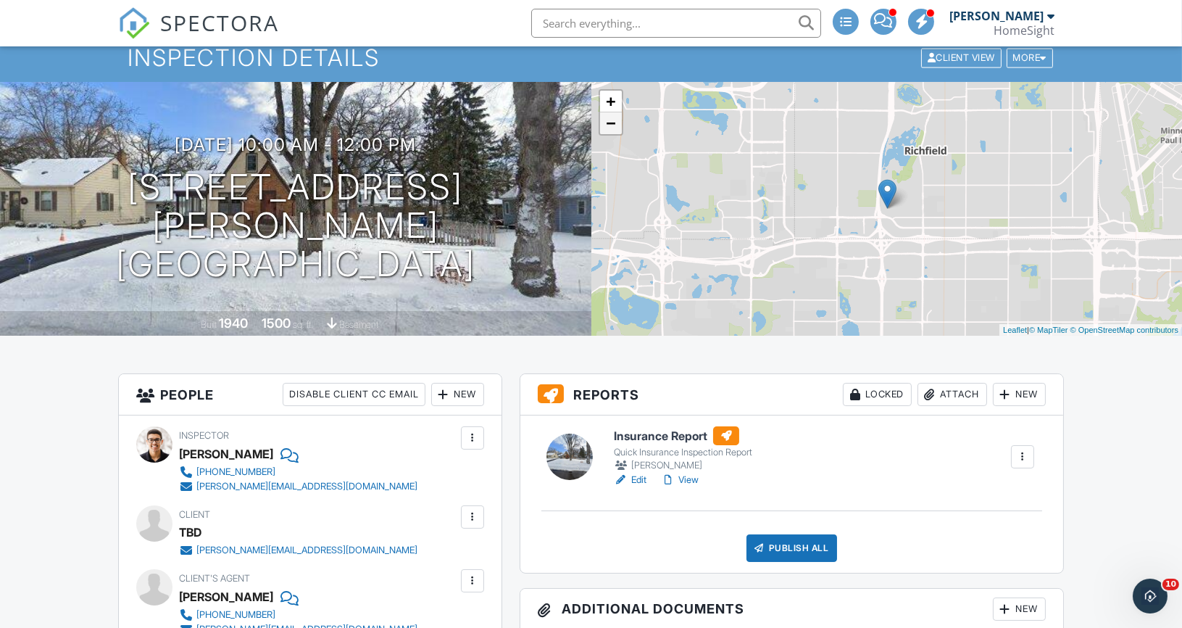
click at [611, 125] on link "−" at bounding box center [611, 123] width 22 height 22
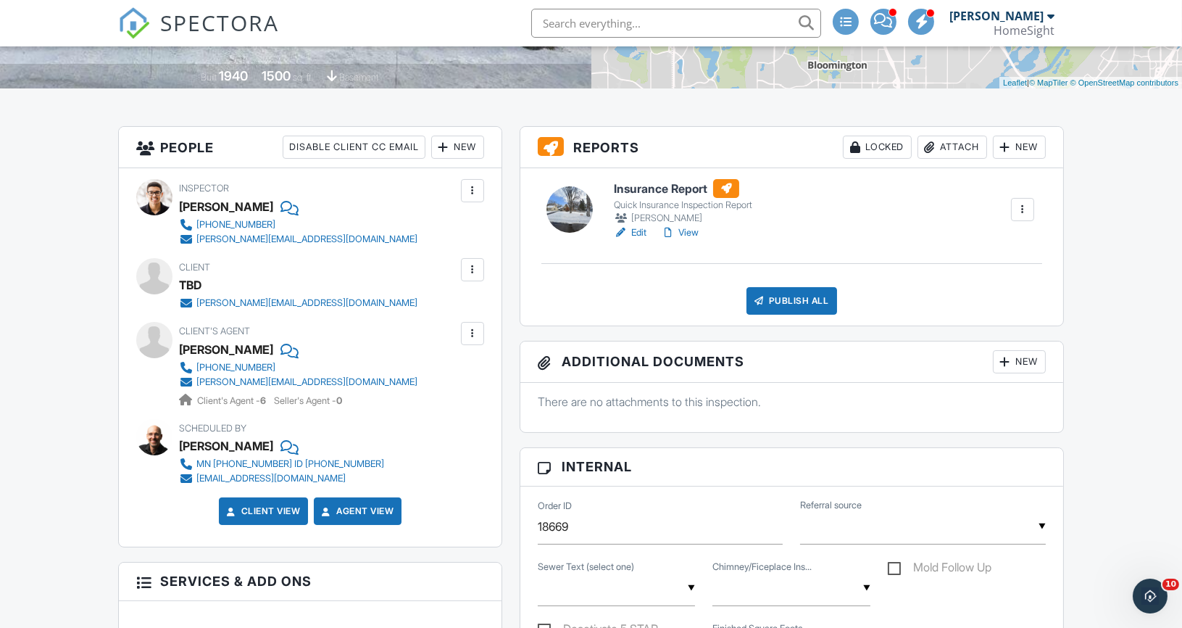
scroll to position [278, 0]
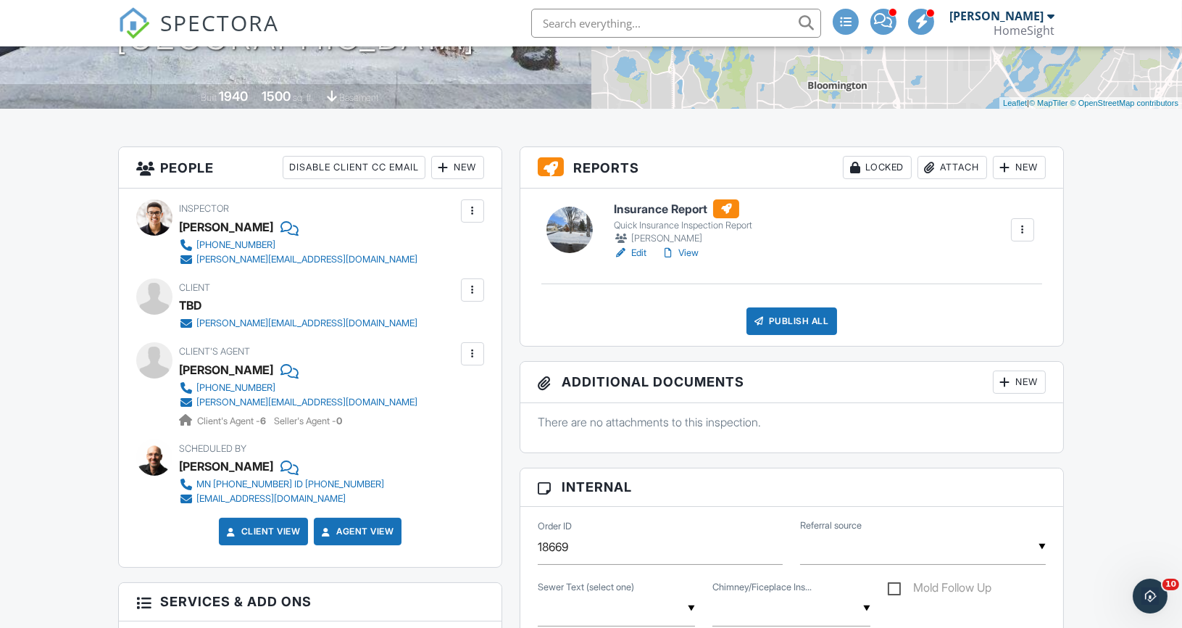
click at [470, 289] on div at bounding box center [472, 290] width 14 height 14
click at [431, 332] on li "Edit" at bounding box center [438, 334] width 74 height 36
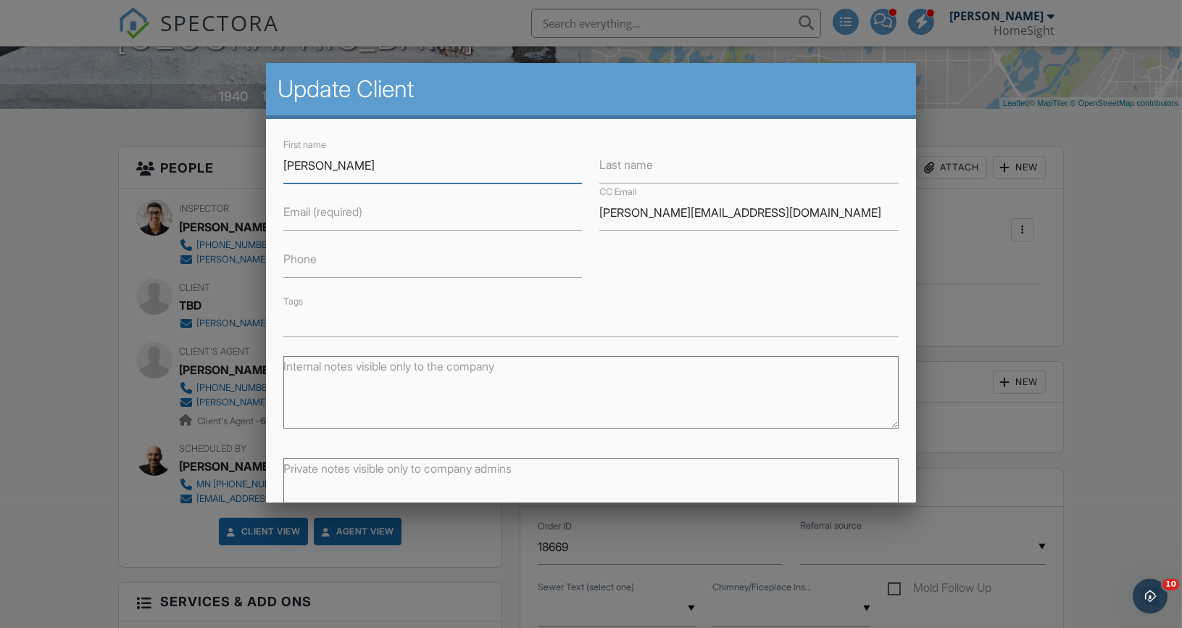
type input "Bret"
click at [622, 169] on label "Last name" at bounding box center [626, 165] width 54 height 16
click at [622, 169] on input "Last name" at bounding box center [748, 166] width 299 height 36
type input "[PERSON_NAME]"
click at [487, 217] on input "Email (required)" at bounding box center [432, 213] width 299 height 36
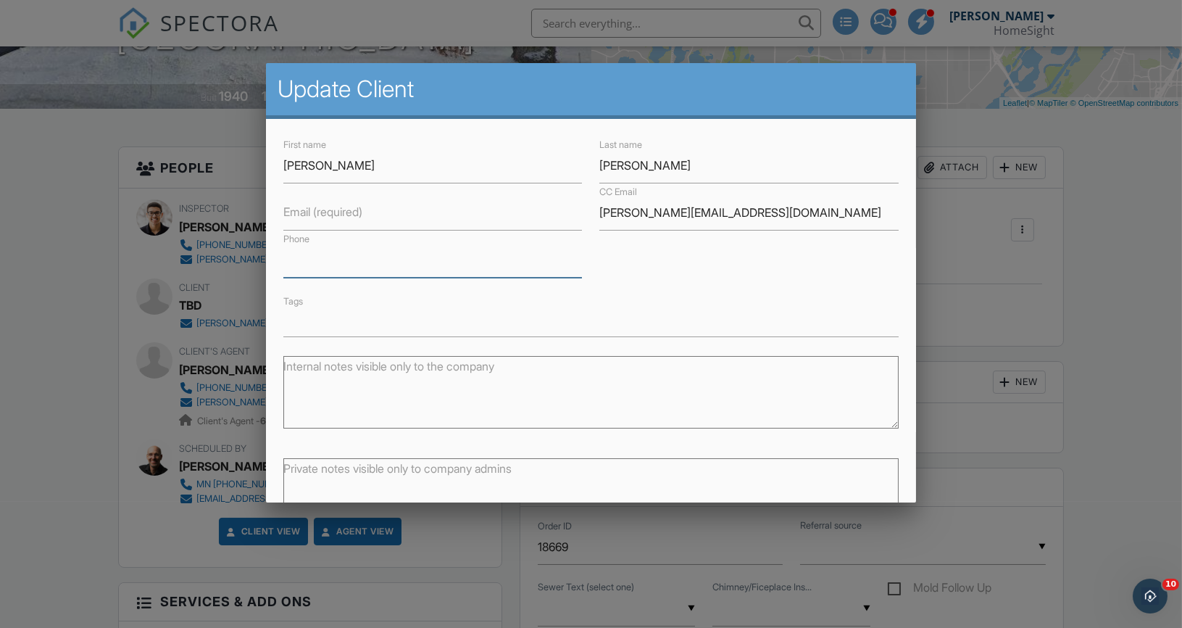
click at [319, 261] on input "Phone" at bounding box center [432, 260] width 299 height 36
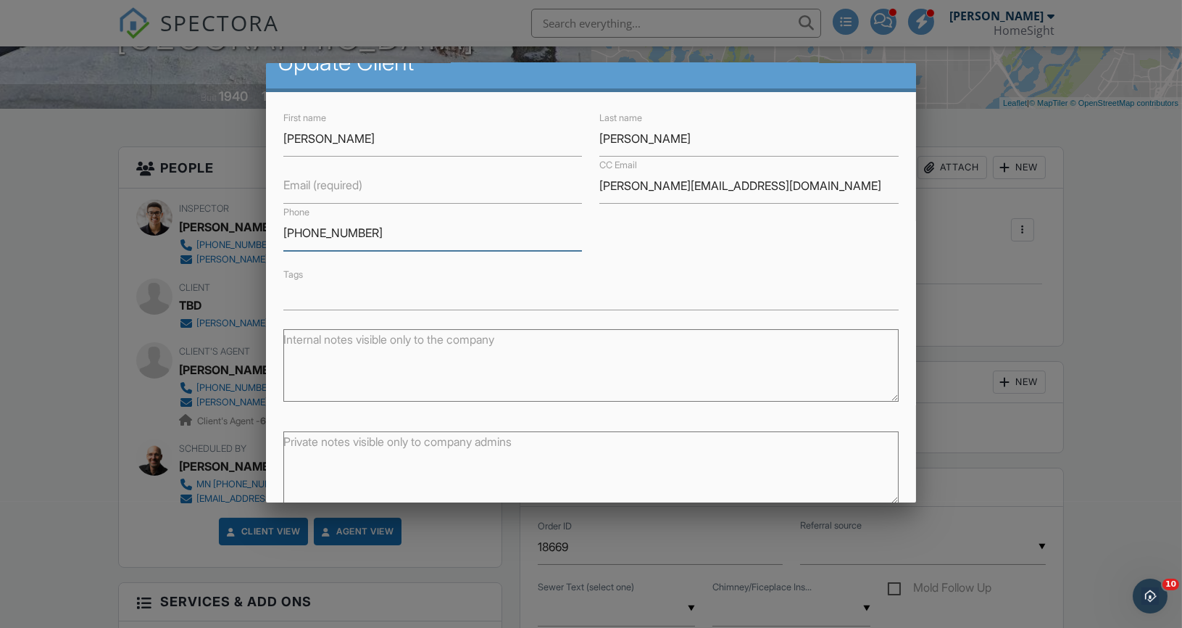
scroll to position [93, 0]
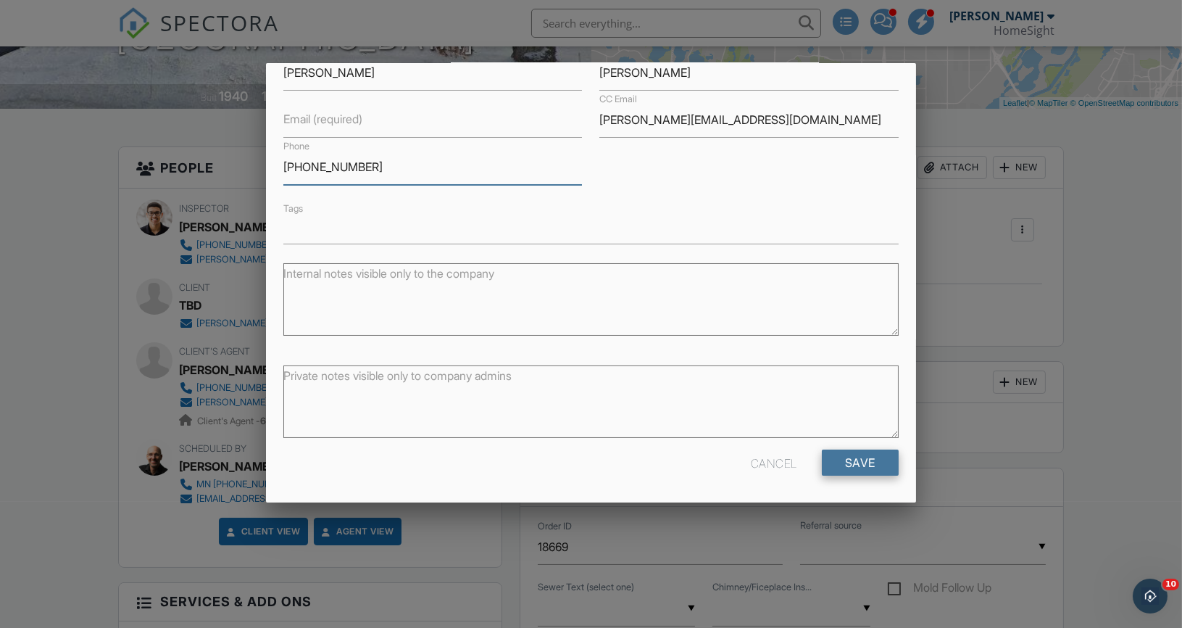
type input "[PHONE_NUMBER]"
click at [862, 458] on input "Save" at bounding box center [860, 462] width 77 height 26
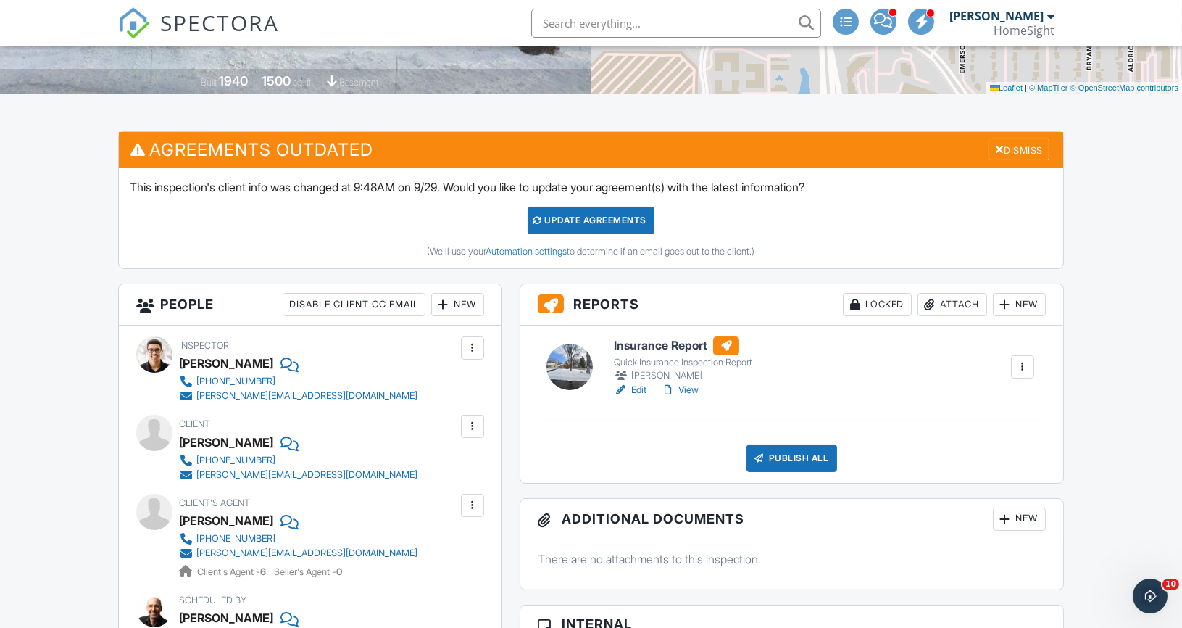
scroll to position [391, 0]
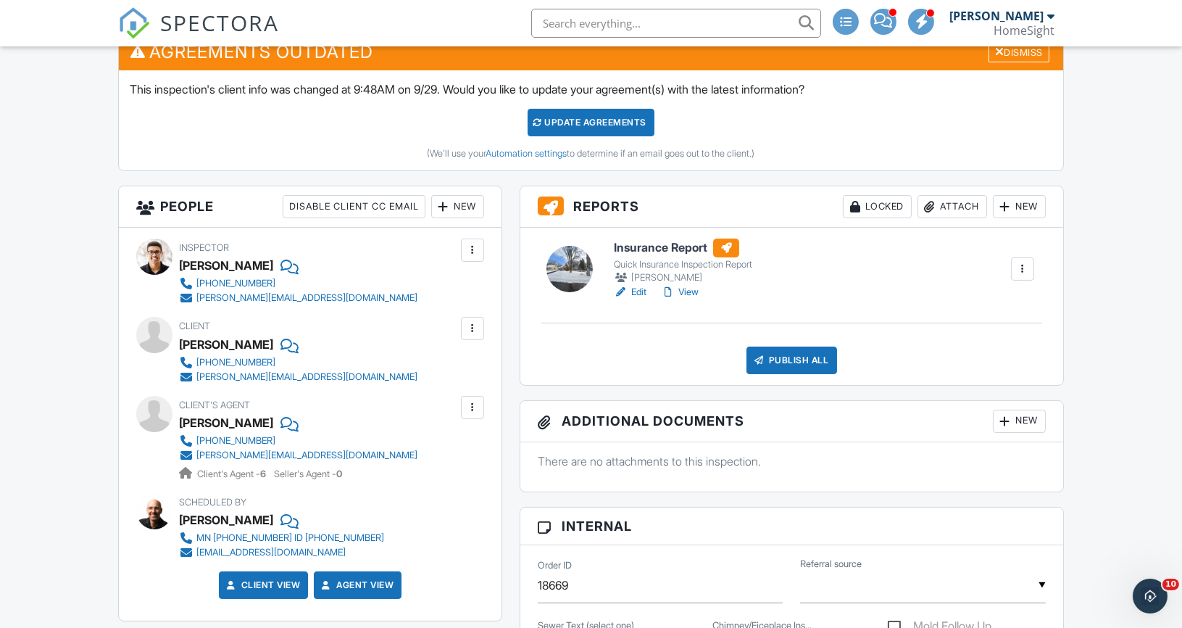
click at [472, 329] on div at bounding box center [472, 328] width 14 height 14
click at [450, 369] on li "Edit" at bounding box center [438, 372] width 74 height 36
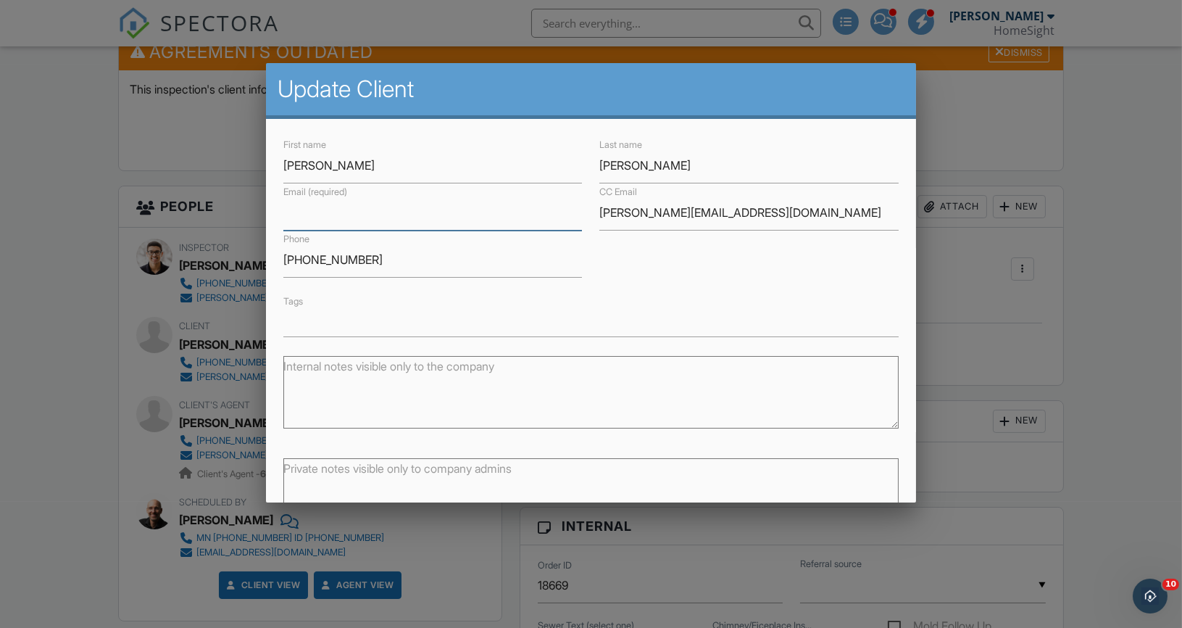
click at [307, 222] on input "Email (required)" at bounding box center [432, 213] width 299 height 36
type input "[PERSON_NAME][EMAIL_ADDRESS][PERSON_NAME][DOMAIN_NAME]"
click at [664, 275] on div "First name Bret Last name Behnke Email (required) bret.behnke@gmail.com CC Emai…" at bounding box center [591, 236] width 633 height 201
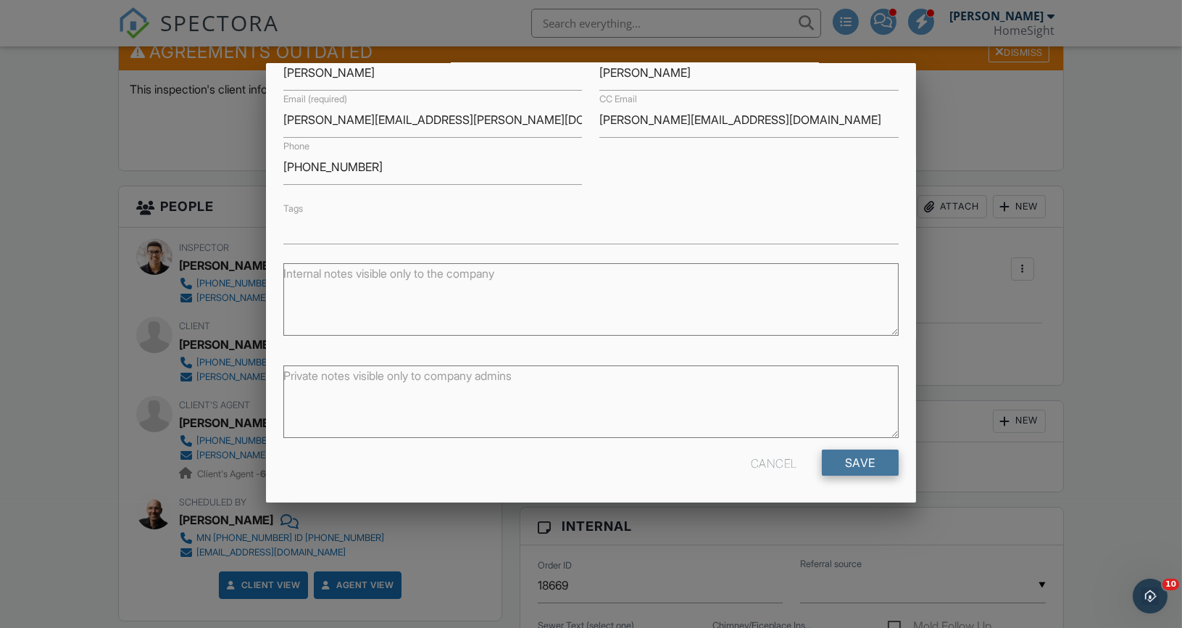
click at [859, 462] on input "Save" at bounding box center [860, 462] width 77 height 26
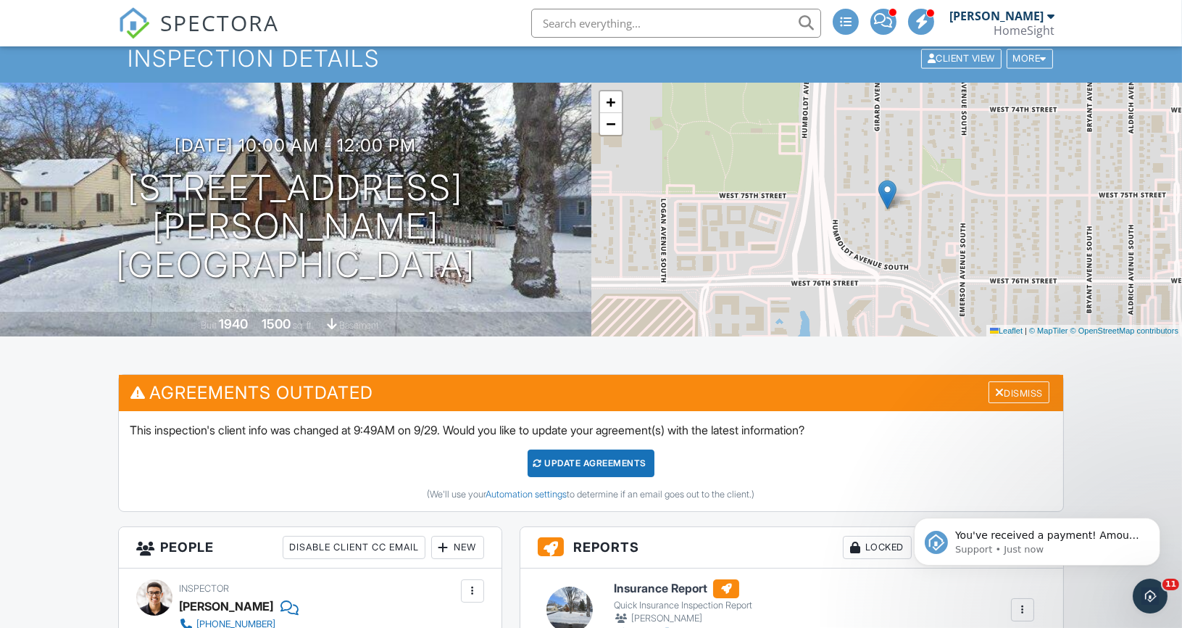
scroll to position [53, 0]
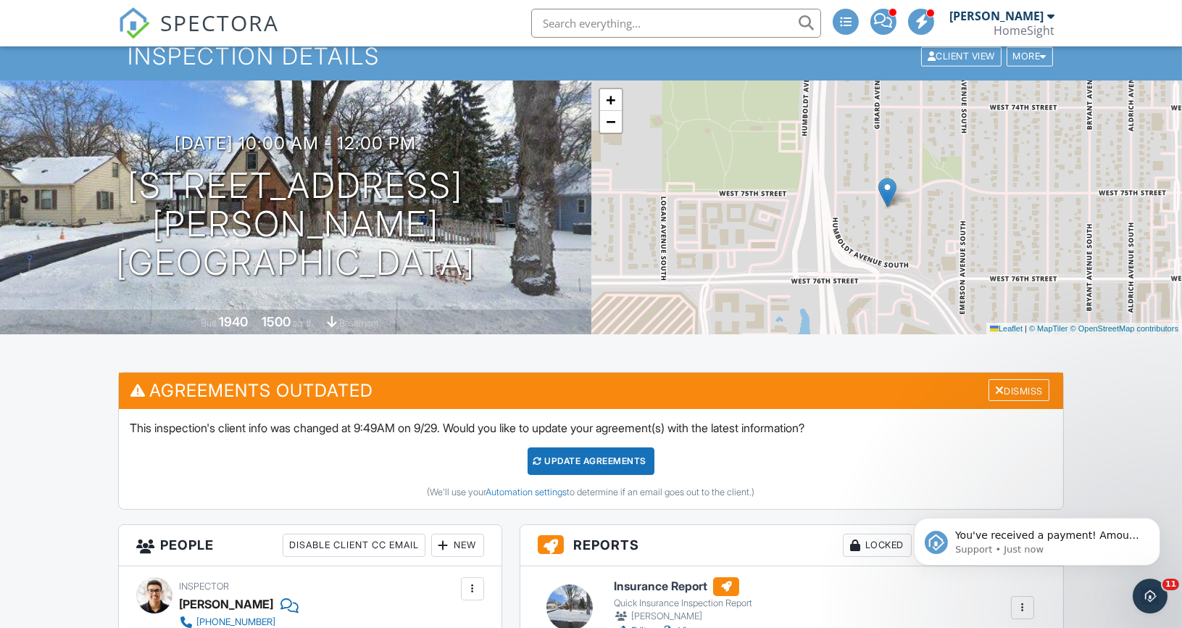
click at [614, 467] on div "Update Agreements" at bounding box center [591, 461] width 127 height 28
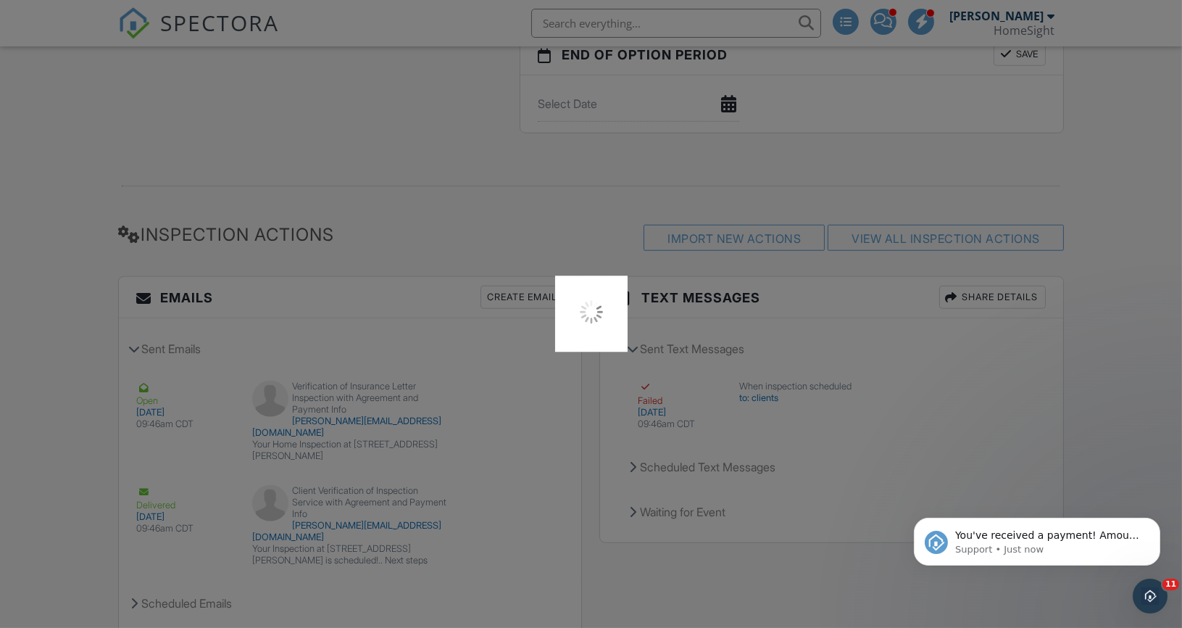
scroll to position [2737, 0]
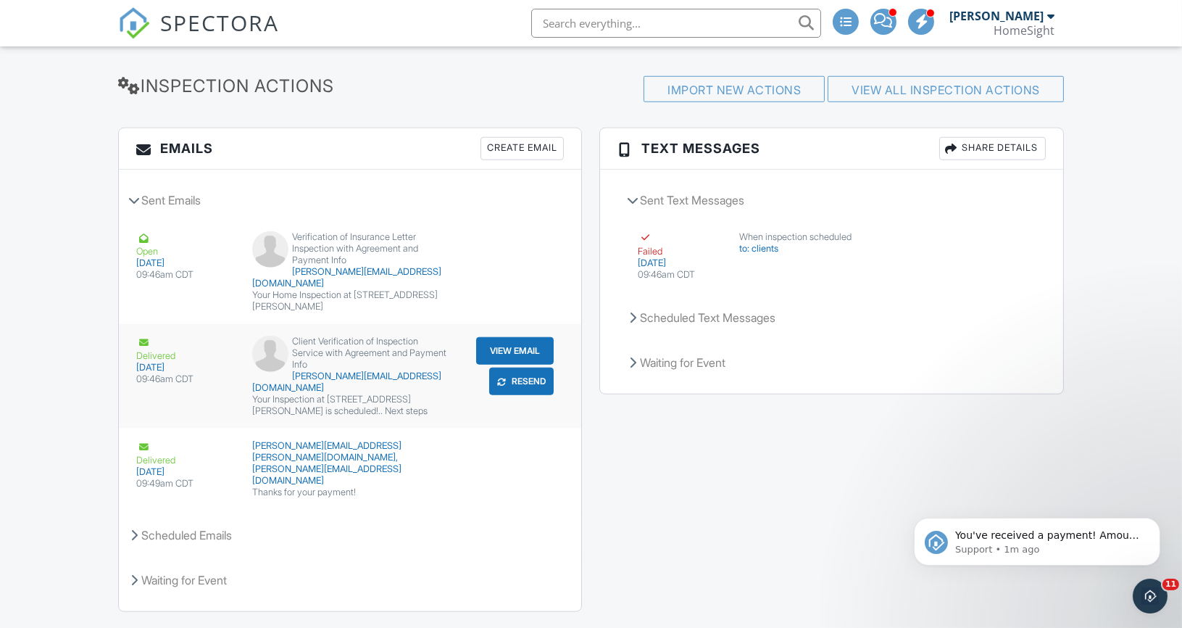
click at [520, 367] on button "Resend" at bounding box center [521, 381] width 64 height 28
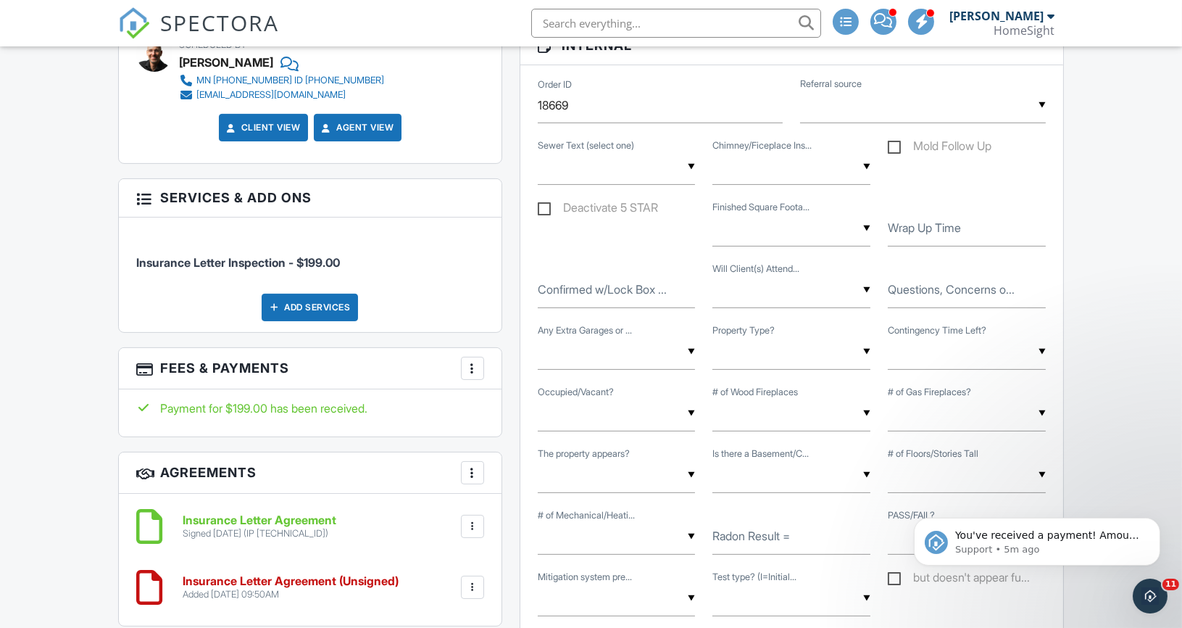
scroll to position [851, 0]
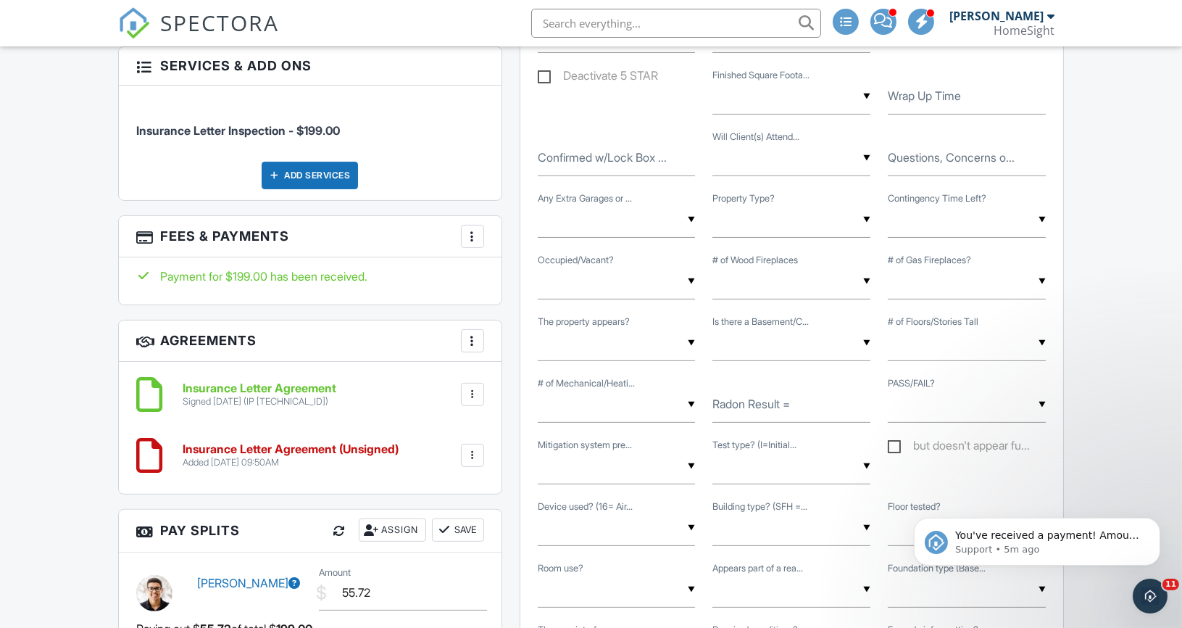
click at [380, 383] on div "Insurance Letter Agreement Signed 09/29/2025 (IP 68.46.100.208) File Delete Dow…" at bounding box center [329, 394] width 310 height 25
click at [472, 387] on div at bounding box center [472, 394] width 14 height 14
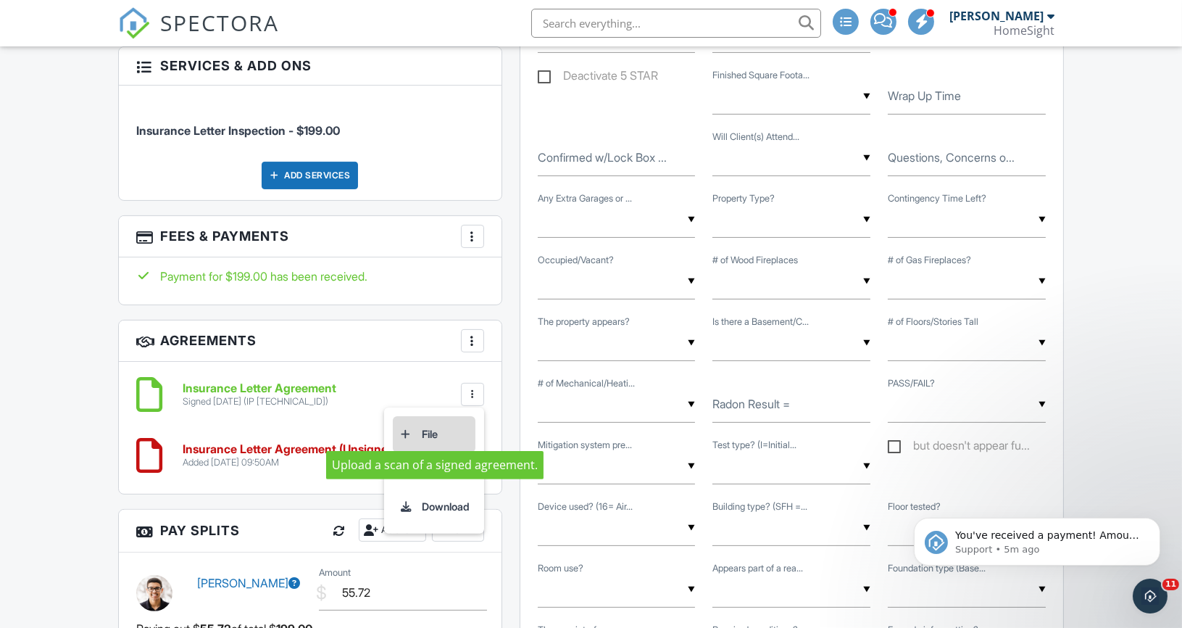
click at [421, 420] on li "File" at bounding box center [434, 434] width 83 height 36
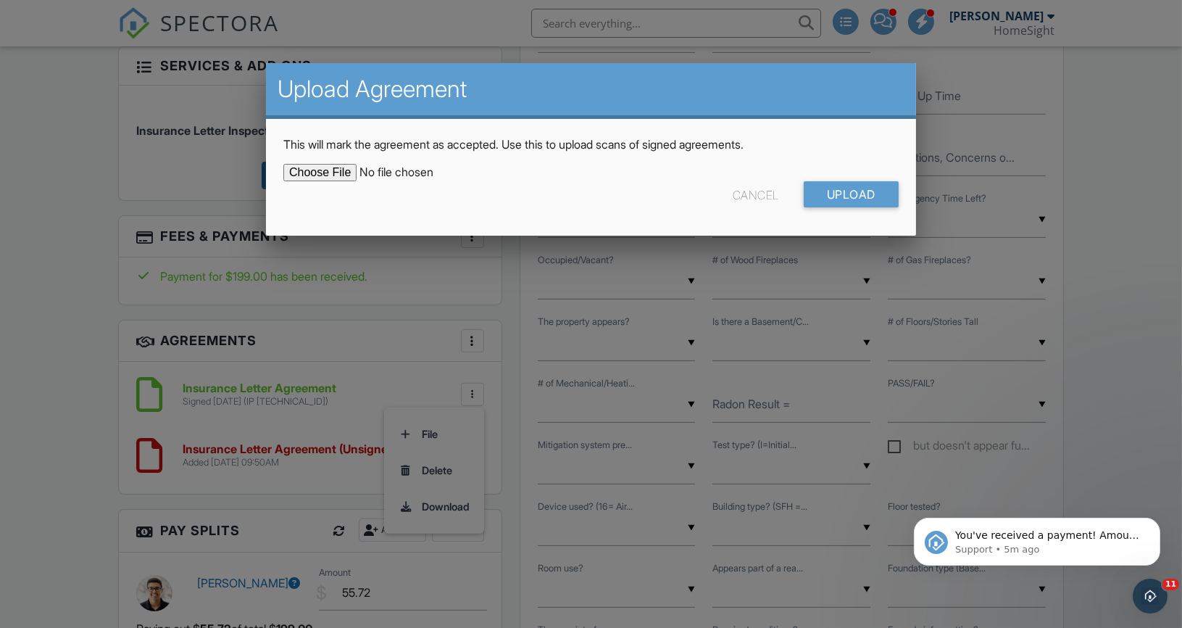
click at [359, 378] on div at bounding box center [591, 320] width 1182 height 785
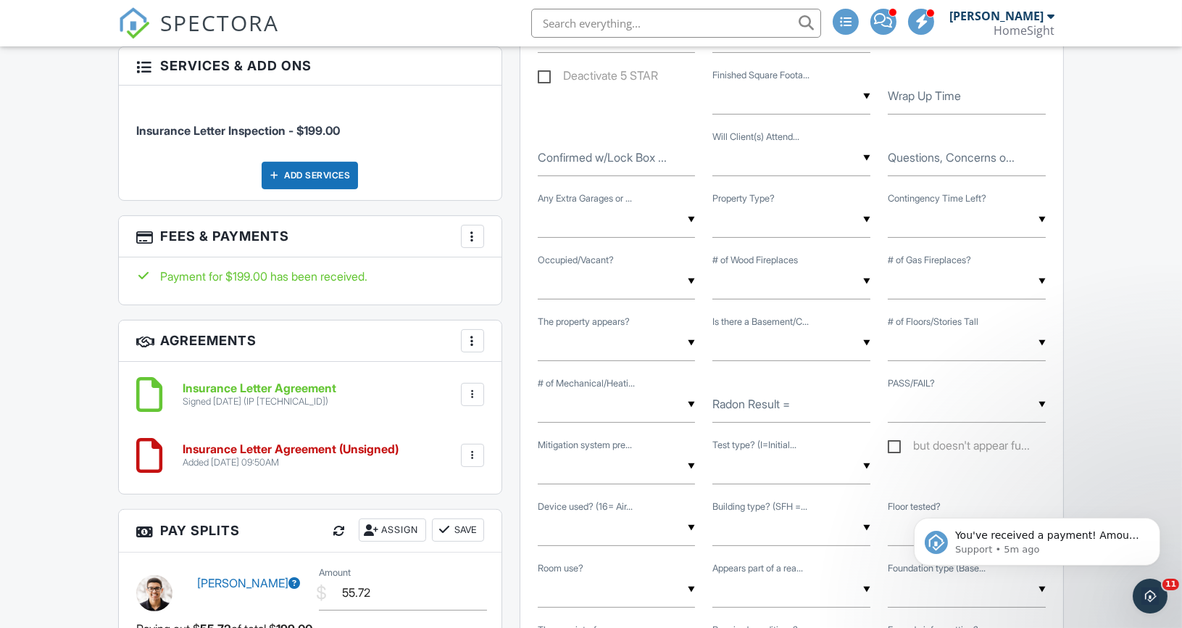
click at [299, 382] on h6 "Insurance Letter Agreement" at bounding box center [260, 388] width 154 height 13
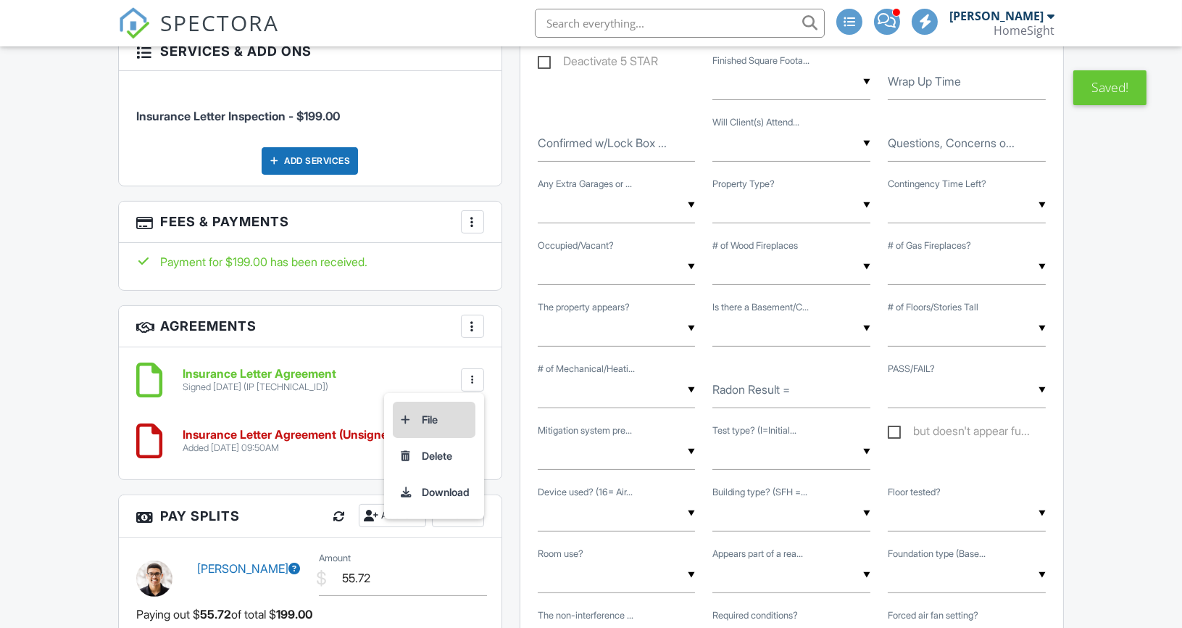
scroll to position [851, 0]
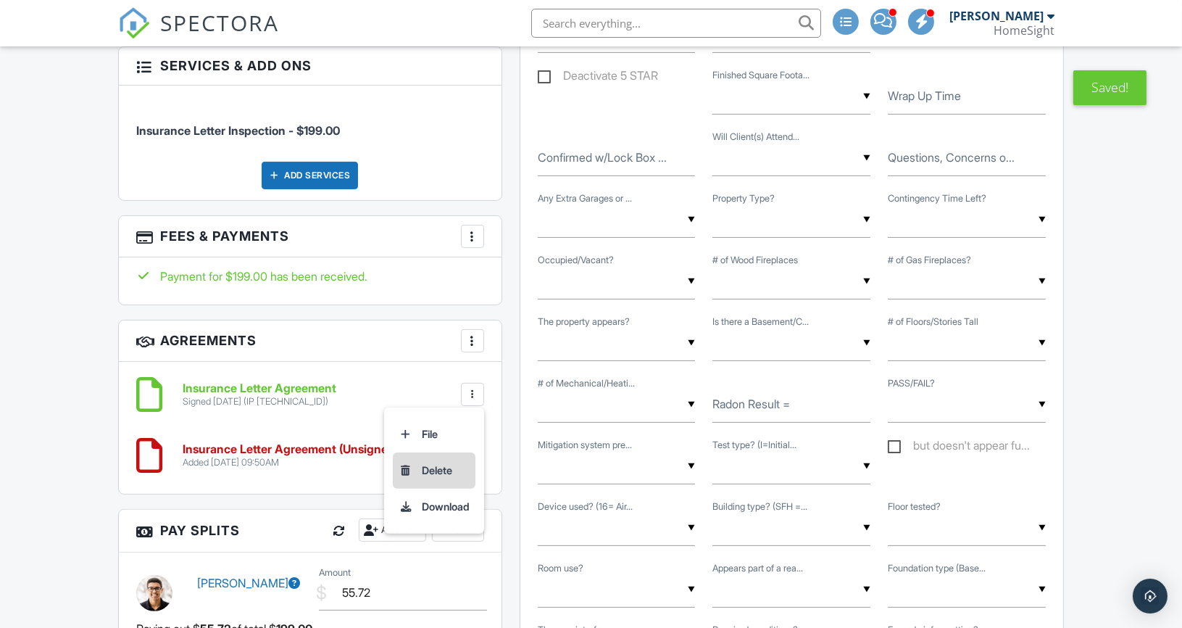
click at [431, 459] on li "Delete" at bounding box center [434, 470] width 83 height 36
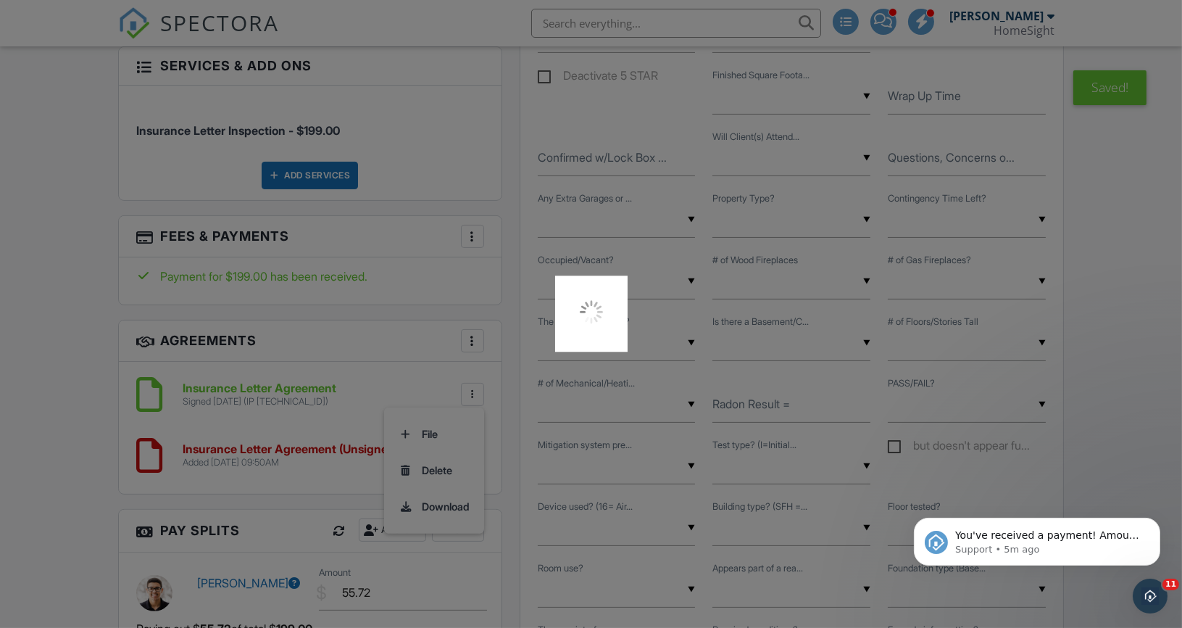
scroll to position [0, 0]
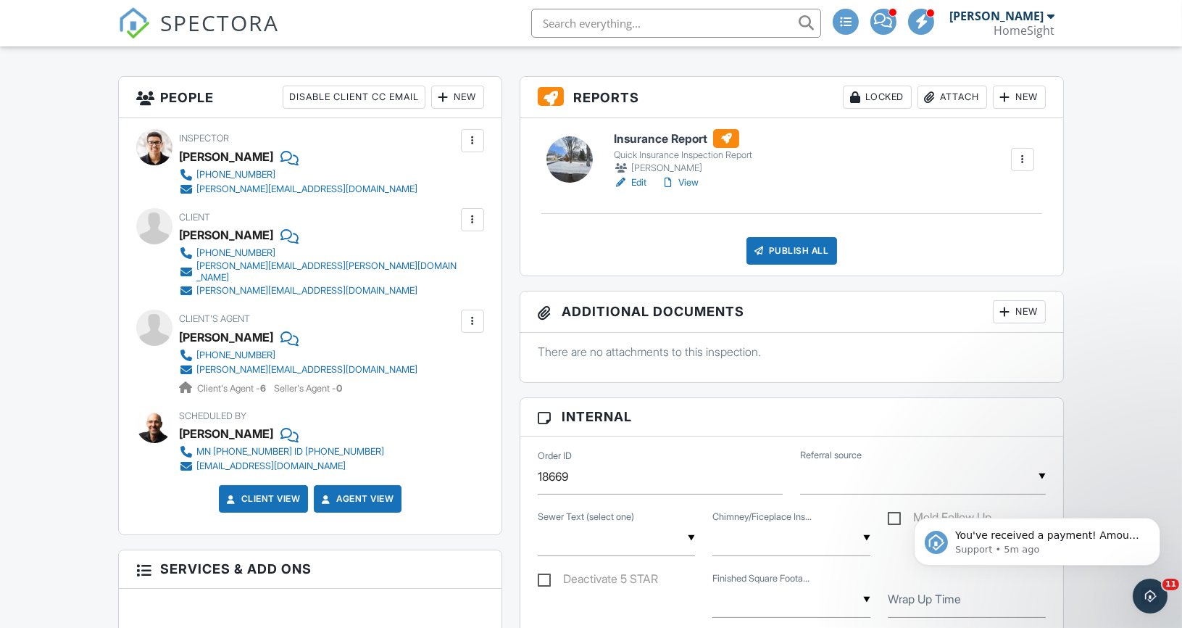
scroll to position [375, 0]
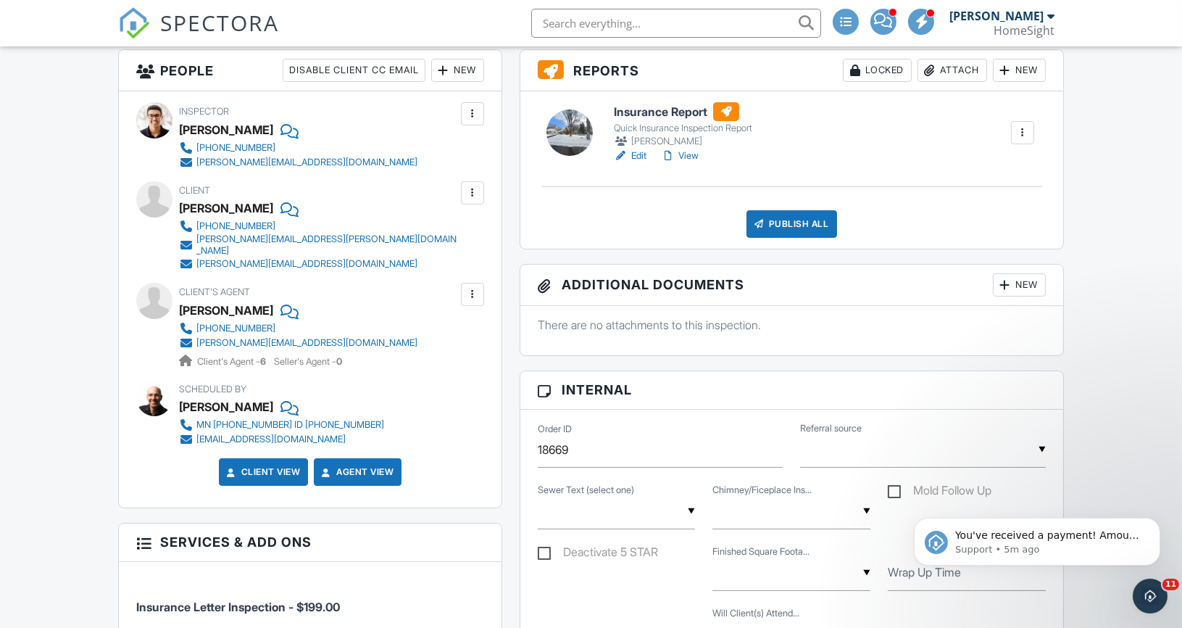
click at [467, 193] on div at bounding box center [472, 193] width 14 height 14
click at [439, 238] on li "Edit" at bounding box center [438, 237] width 74 height 36
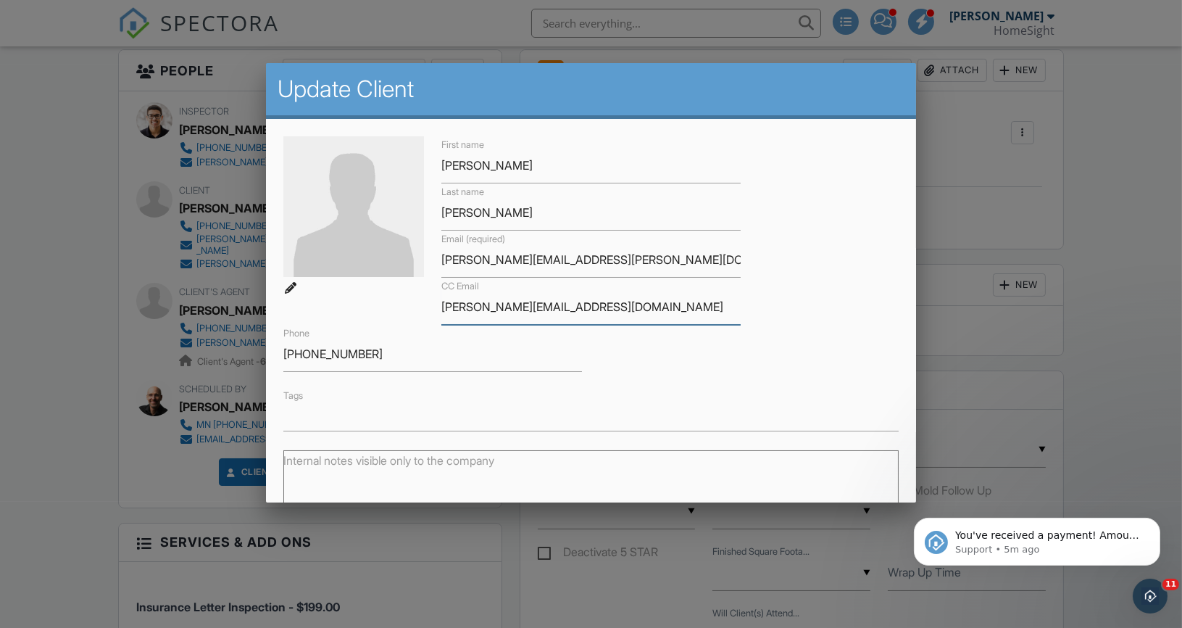
drag, startPoint x: 540, startPoint y: 304, endPoint x: 435, endPoint y: 304, distance: 105.1
click at [435, 304] on div "CC Email joe@getirg.com" at bounding box center [591, 301] width 317 height 47
click at [808, 345] on div "First name Bret Last name Behnke Email (required) bret.behnke@gmail.com CC Emai…" at bounding box center [591, 283] width 633 height 295
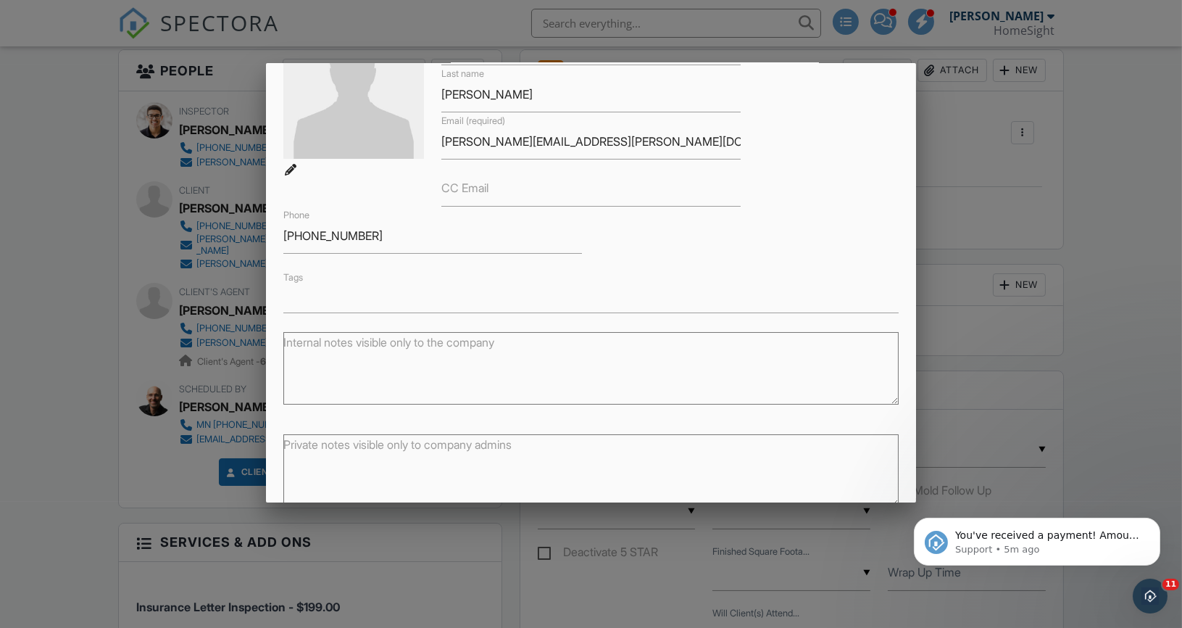
scroll to position [186, 0]
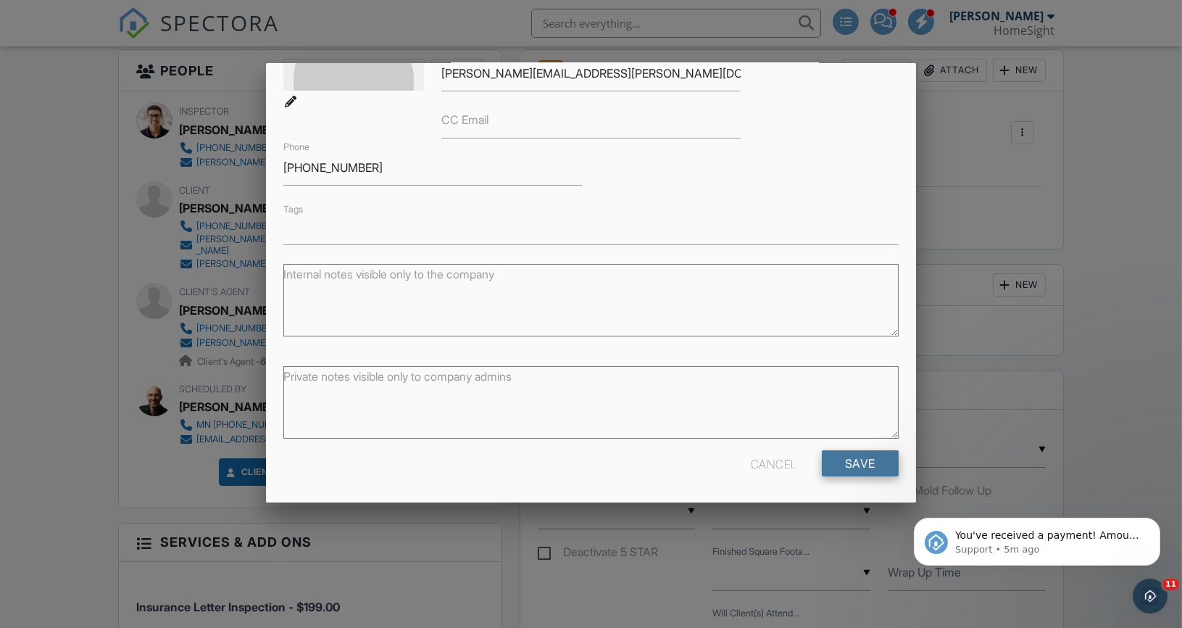
click at [859, 462] on input "Save" at bounding box center [860, 463] width 77 height 26
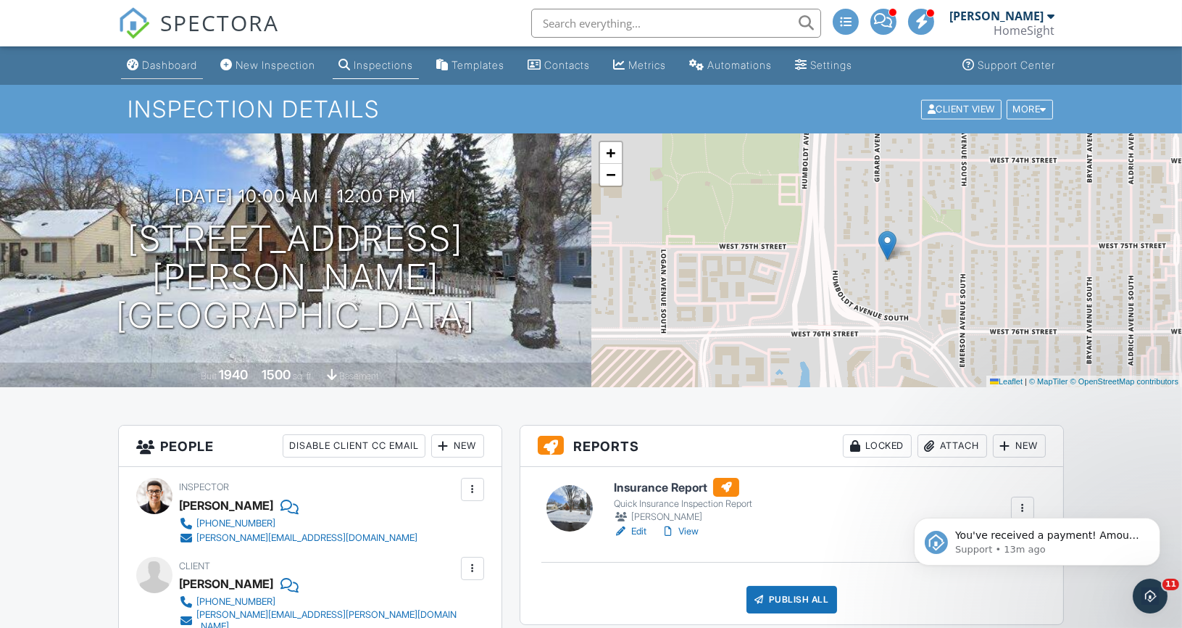
click at [173, 57] on link "Dashboard" at bounding box center [162, 65] width 82 height 27
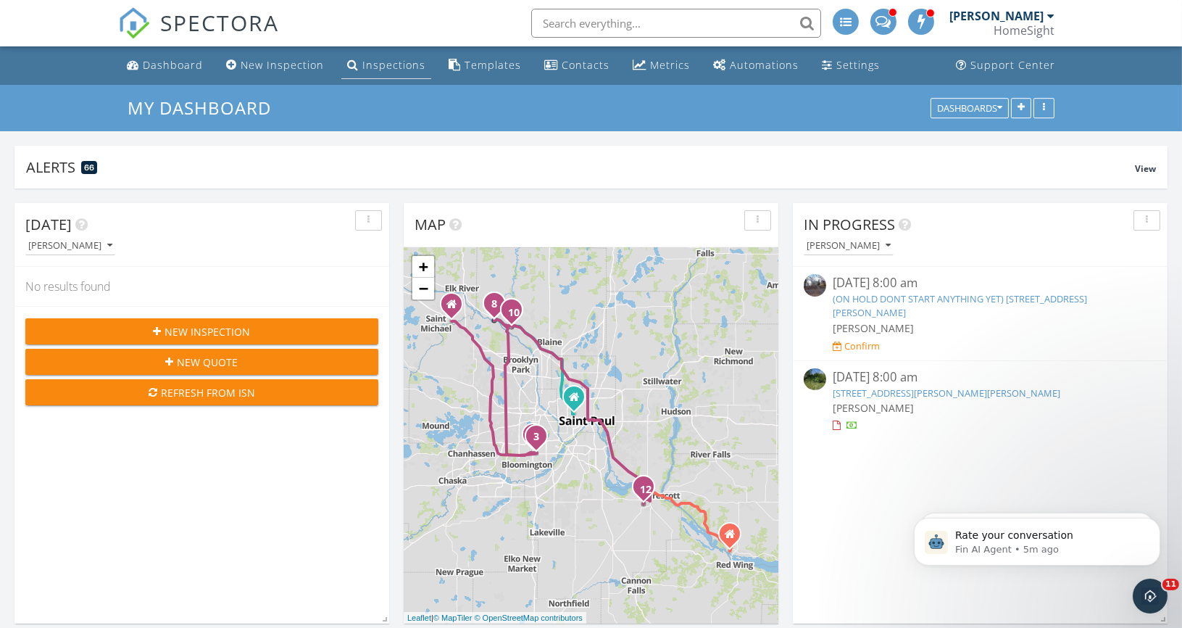
click at [396, 66] on div "Inspections" at bounding box center [393, 65] width 63 height 14
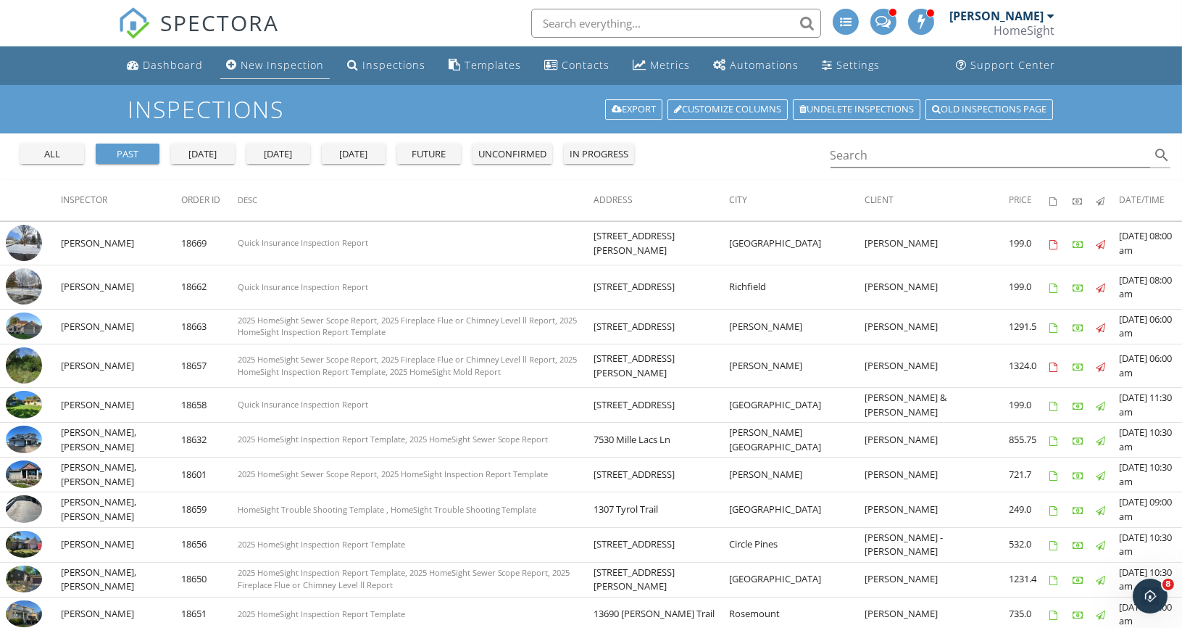
click at [276, 62] on div "New Inspection" at bounding box center [282, 65] width 83 height 14
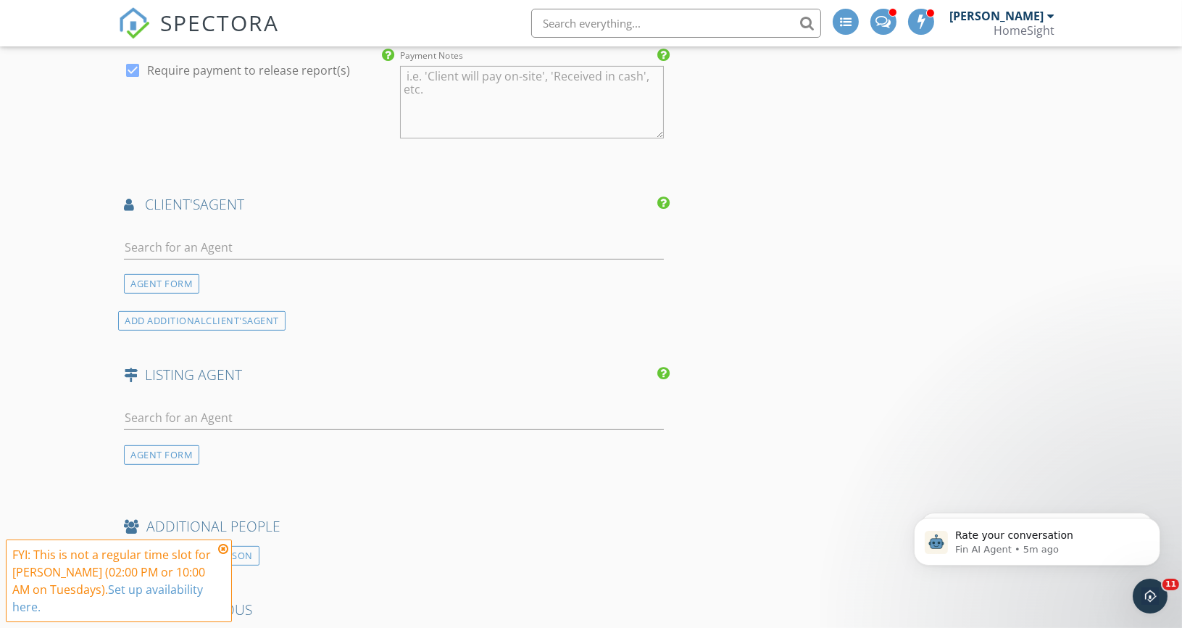
scroll to position [1272, 0]
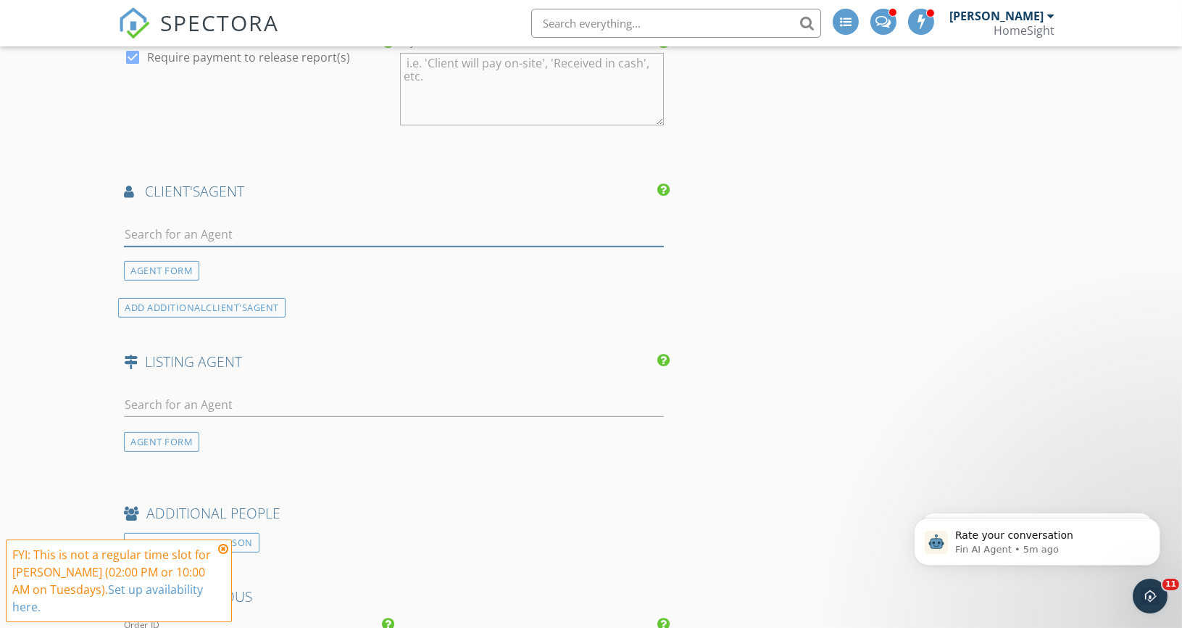
click at [199, 222] on input "text" at bounding box center [394, 234] width 540 height 24
click at [331, 193] on h4 "client's AGENT" at bounding box center [394, 191] width 540 height 19
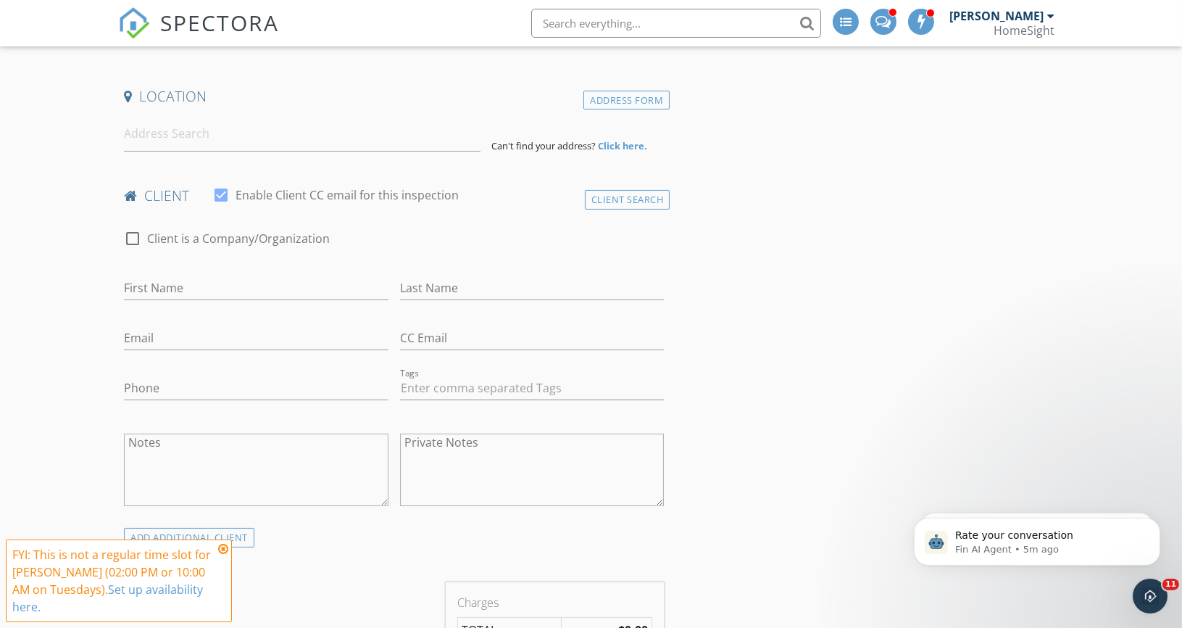
scroll to position [271, 0]
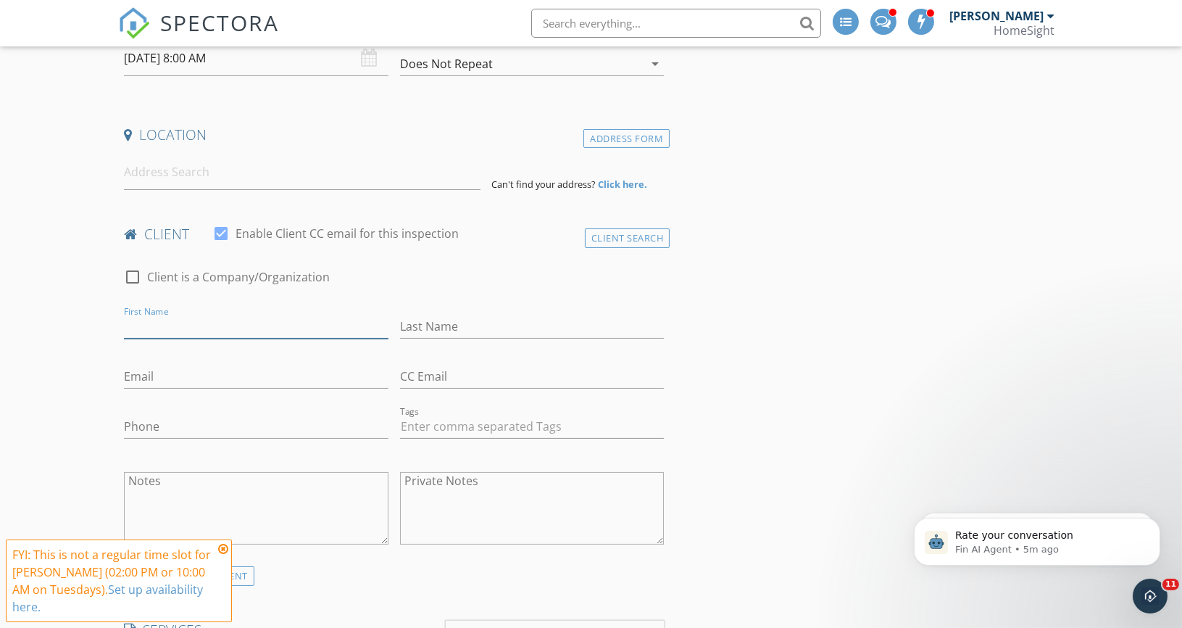
click at [183, 317] on input "First Name" at bounding box center [256, 326] width 264 height 24
type input "Kelly"
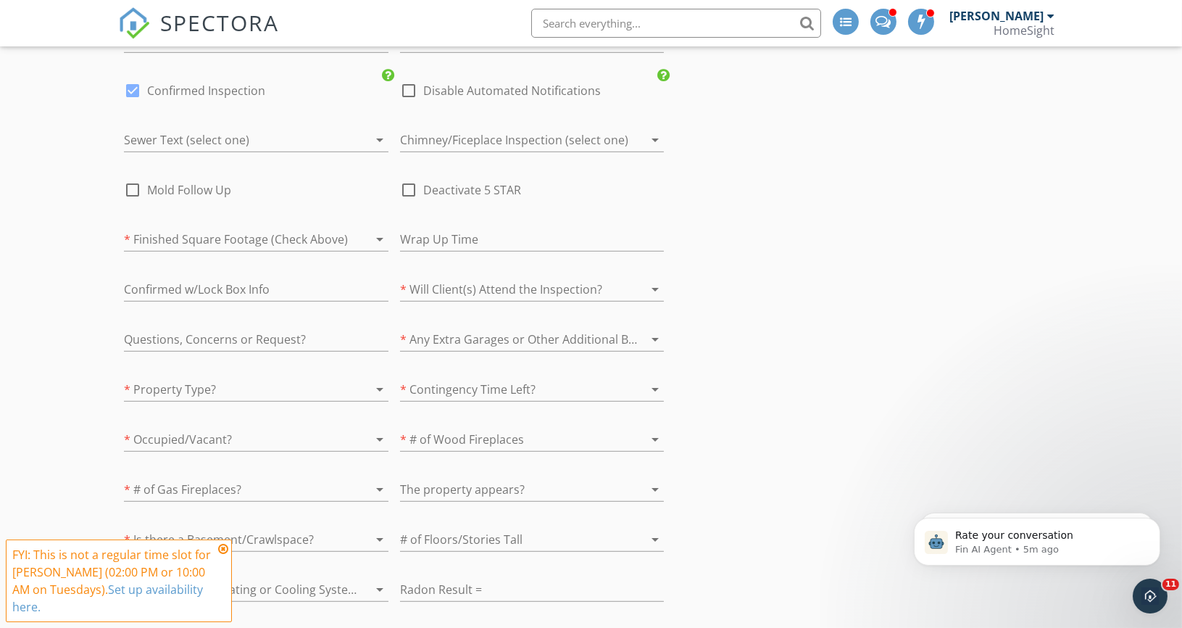
scroll to position [1875, 0]
click at [200, 381] on div at bounding box center [236, 384] width 224 height 23
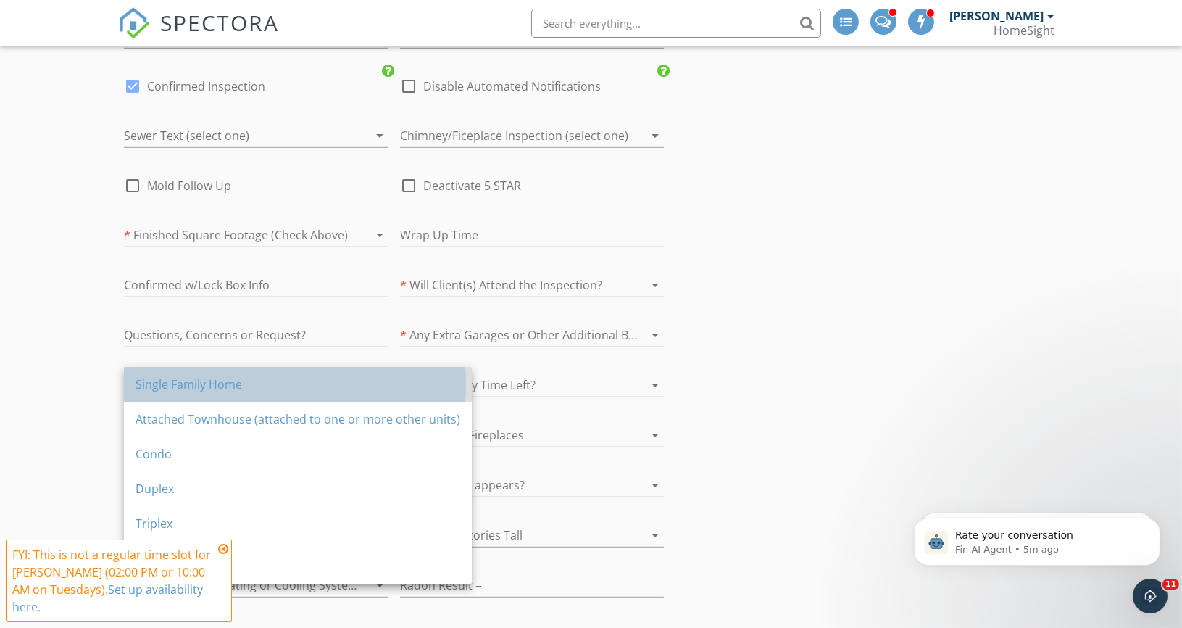
click at [172, 380] on div "Single Family Home" at bounding box center [298, 383] width 325 height 17
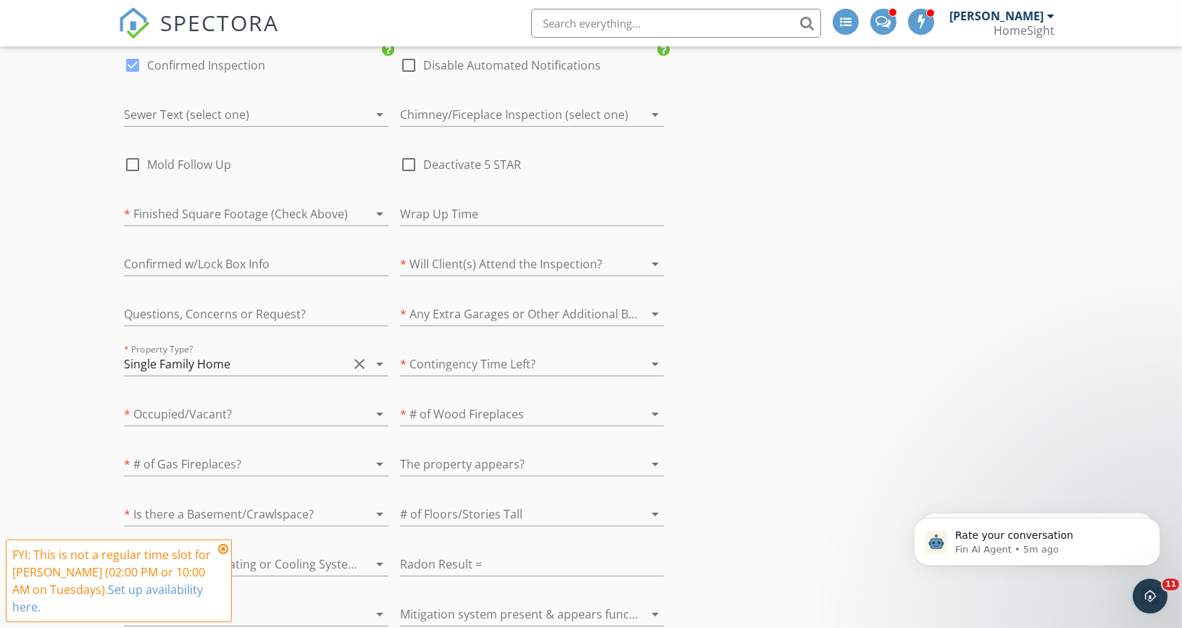
scroll to position [1909, 0]
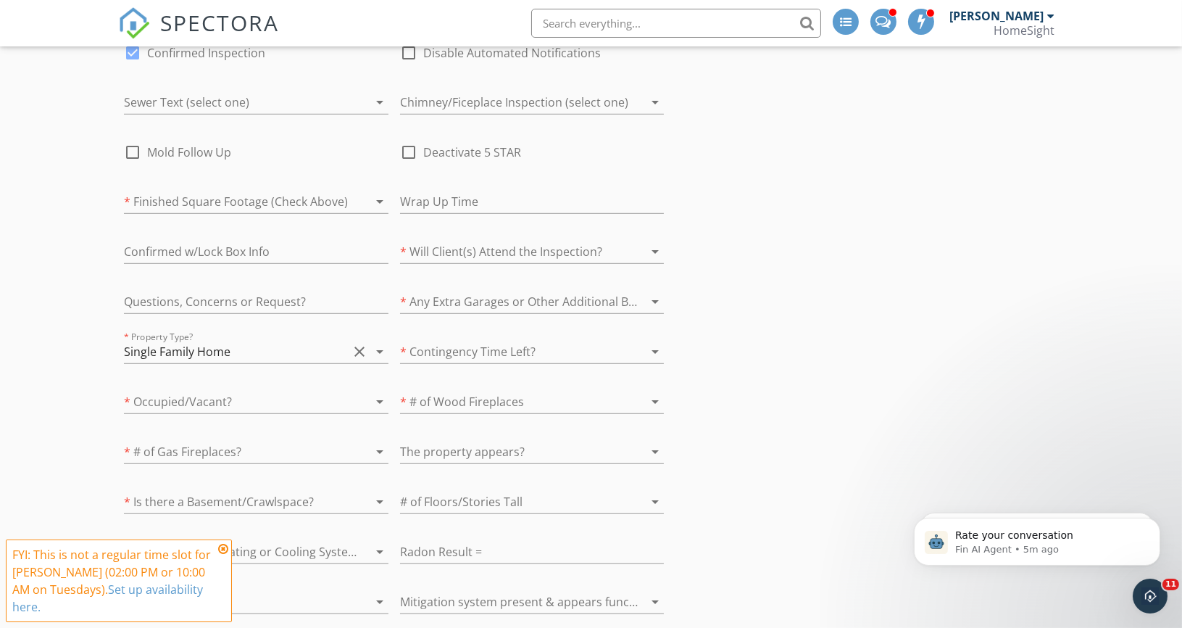
click at [196, 399] on div at bounding box center [236, 401] width 224 height 23
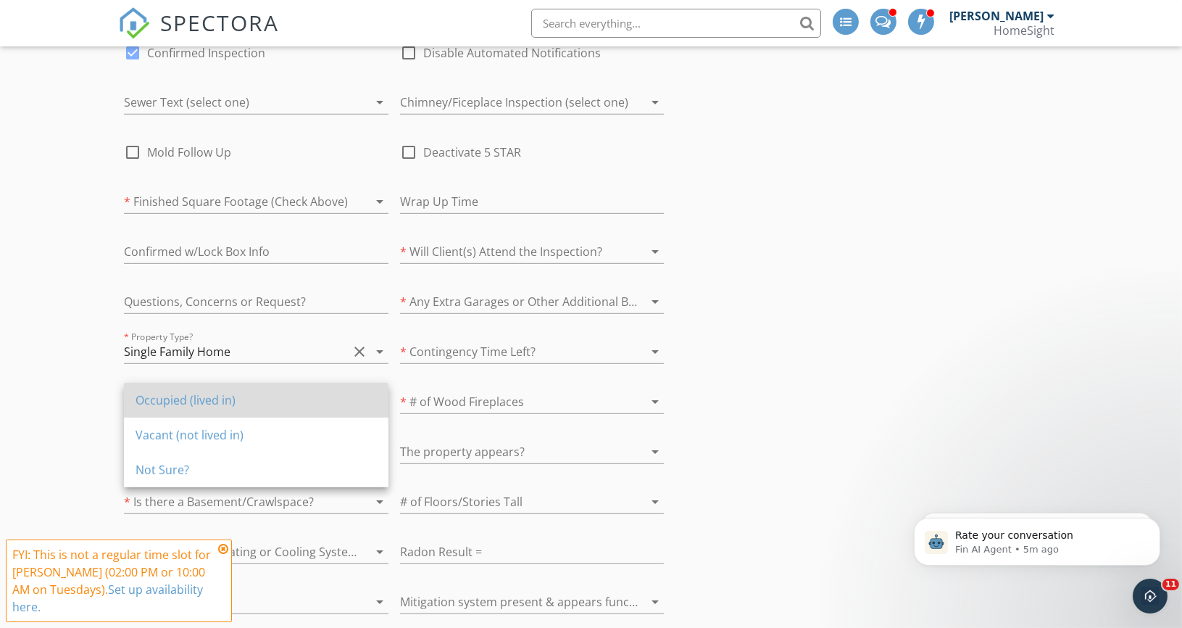
click at [175, 408] on div "Occupied (lived in)" at bounding box center [256, 399] width 241 height 17
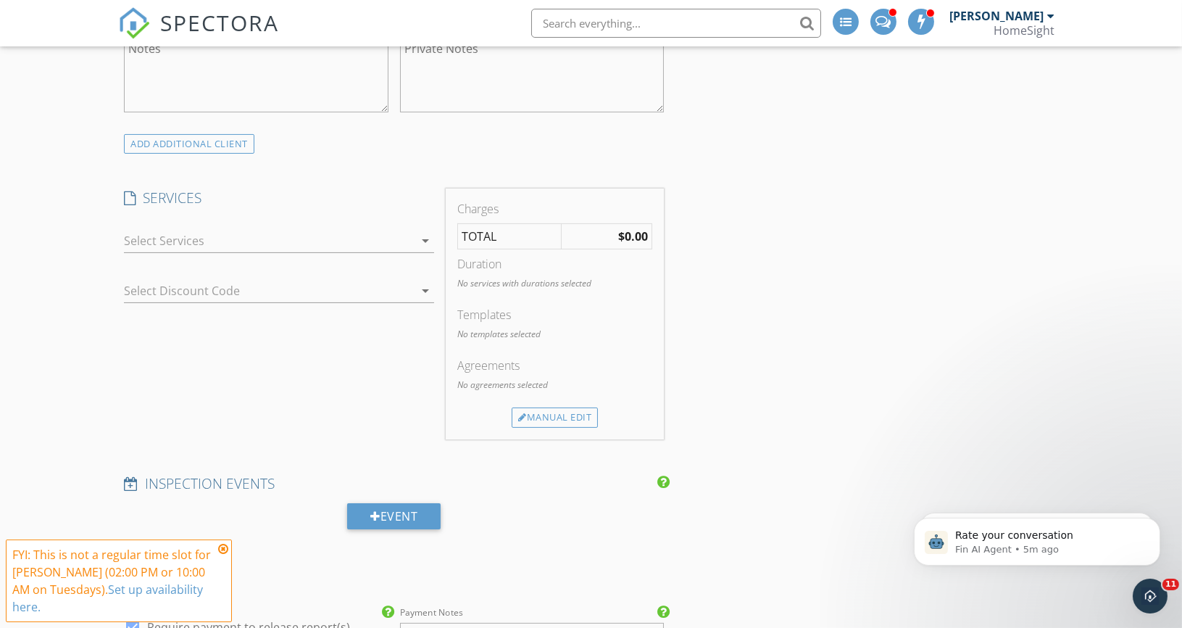
scroll to position [693, 0]
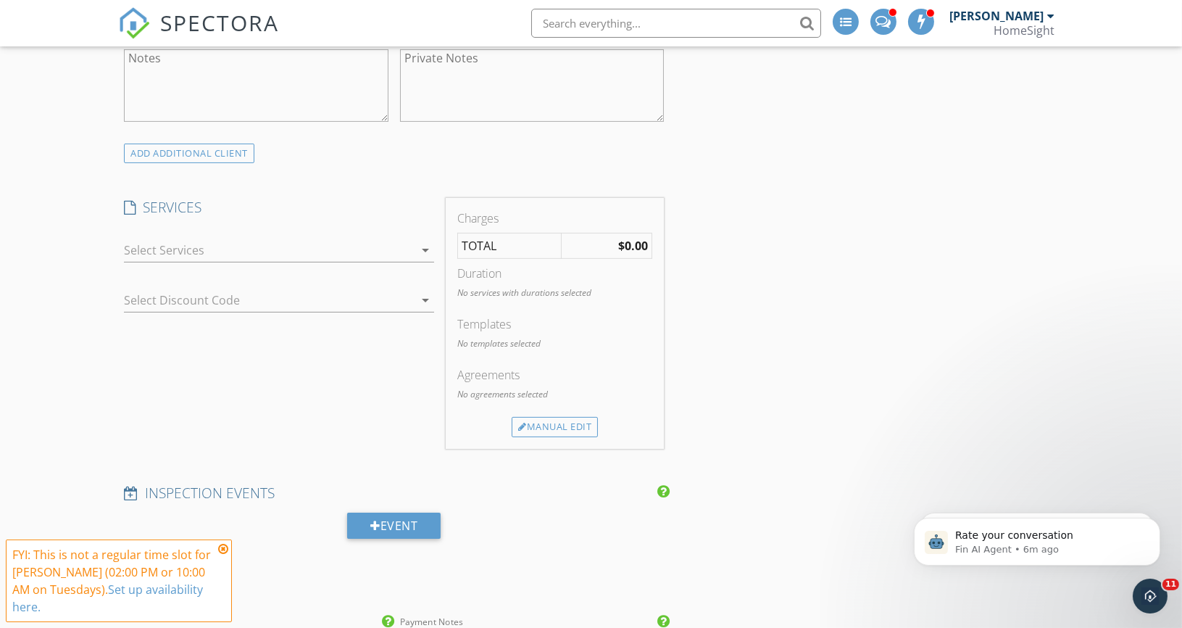
click at [428, 246] on icon "arrow_drop_down" at bounding box center [425, 249] width 17 height 17
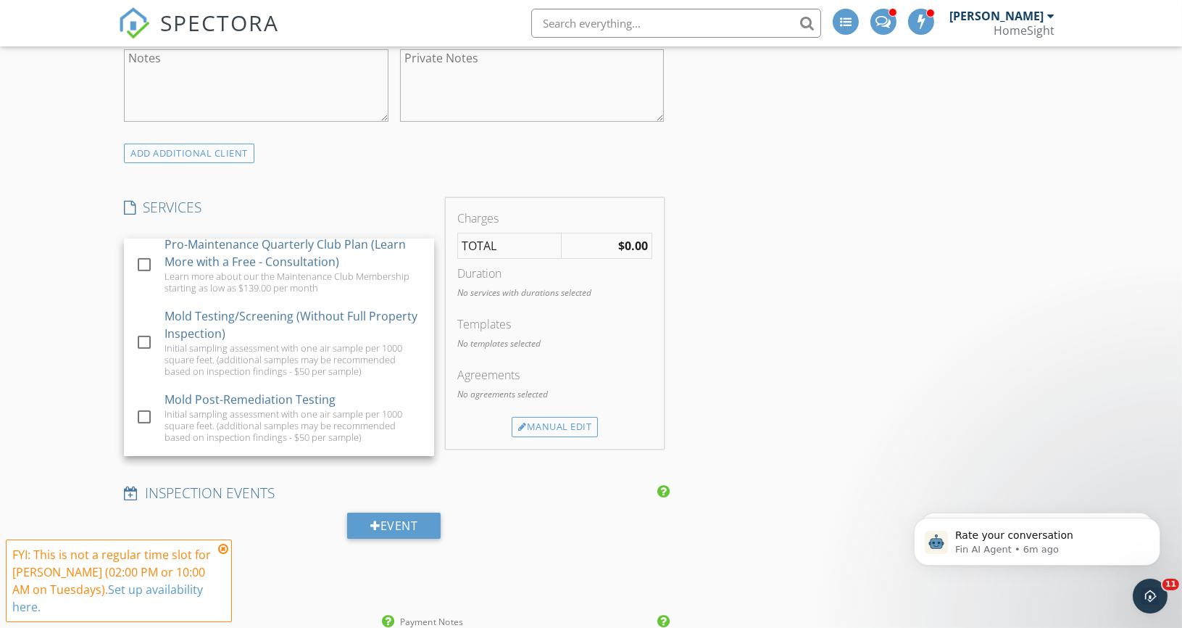
scroll to position [1684, 0]
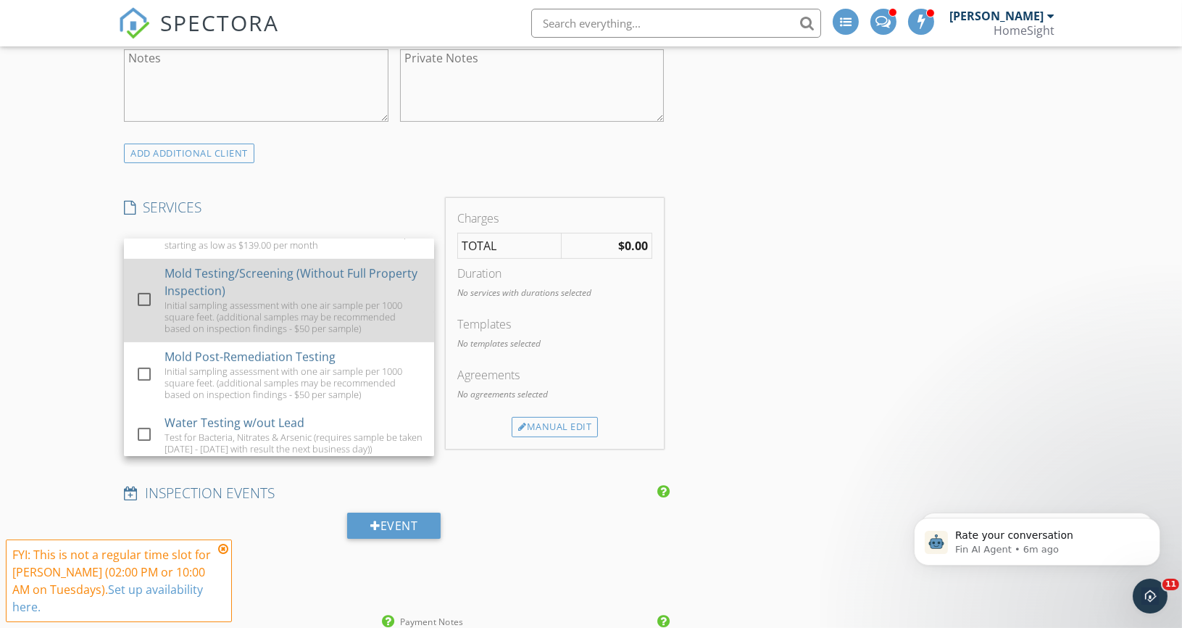
click at [140, 295] on div at bounding box center [144, 299] width 25 height 25
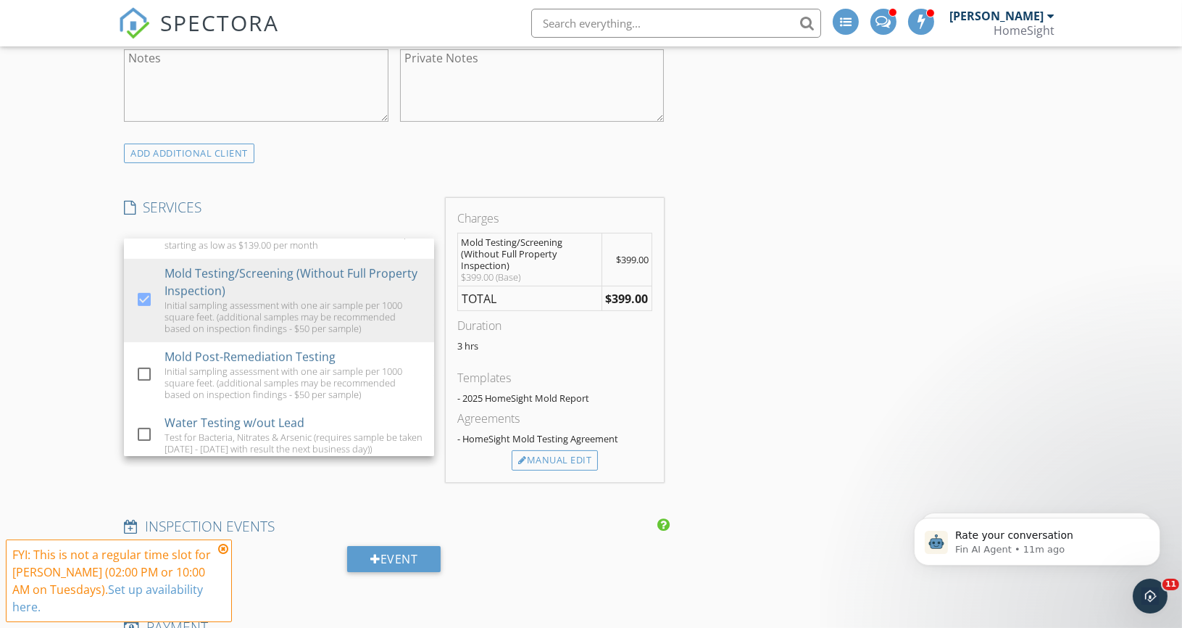
click at [325, 207] on h4 "SERVICES" at bounding box center [279, 207] width 310 height 19
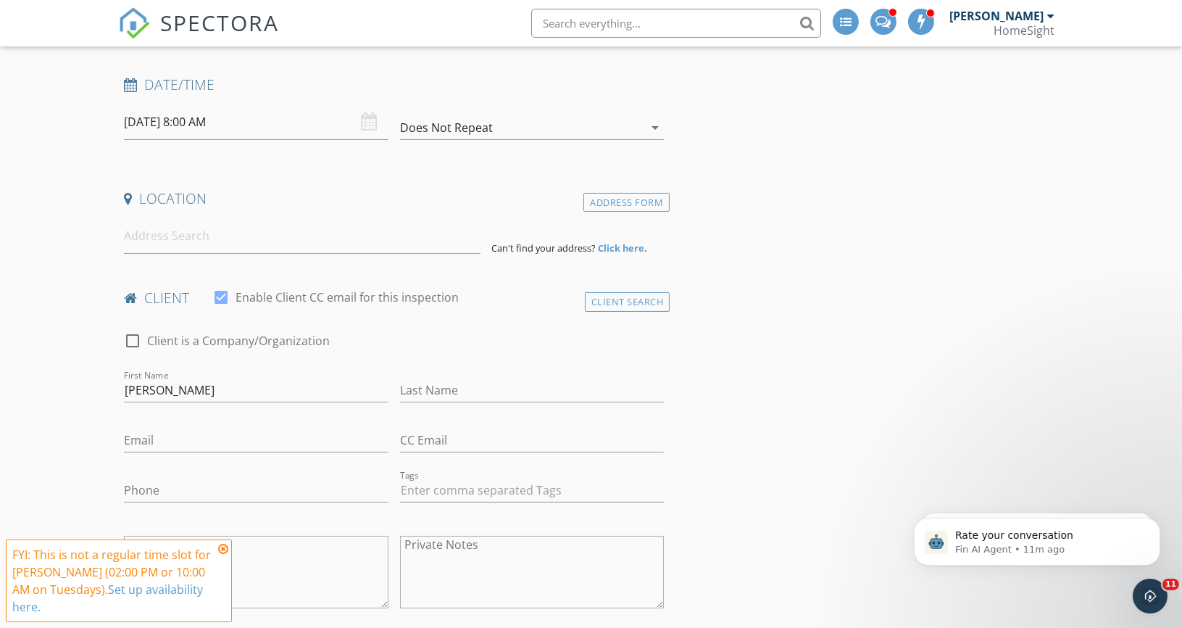
scroll to position [246, 0]
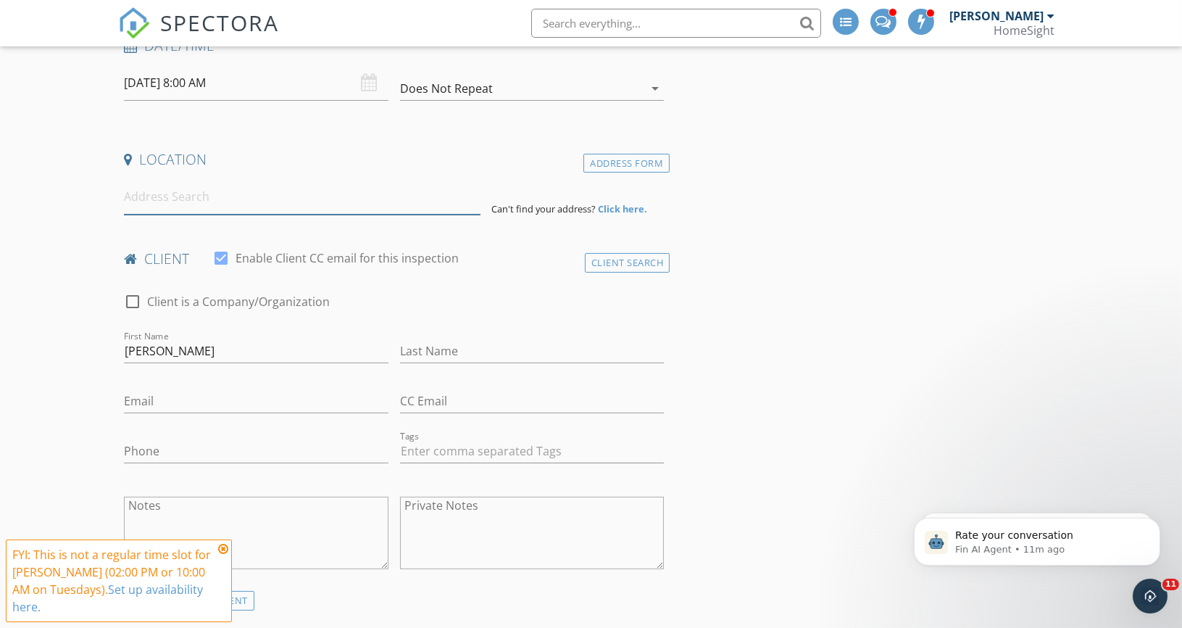
click at [243, 205] on input at bounding box center [302, 197] width 356 height 36
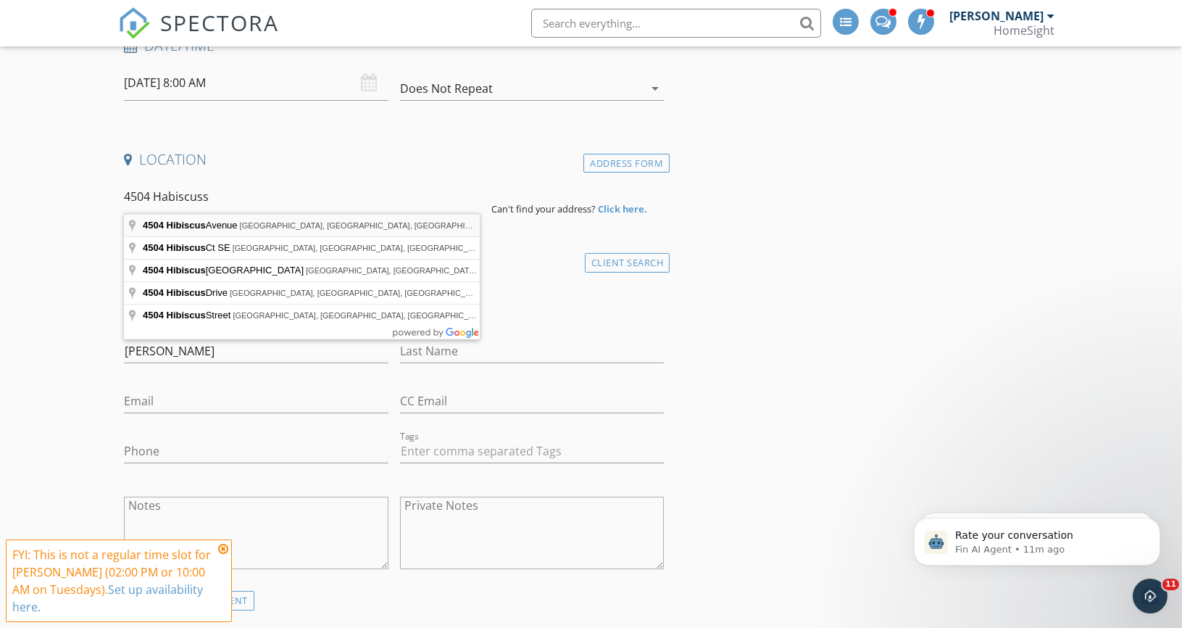
type input "4504 Hibiscus Avenue, Minneapolis, MN, USA"
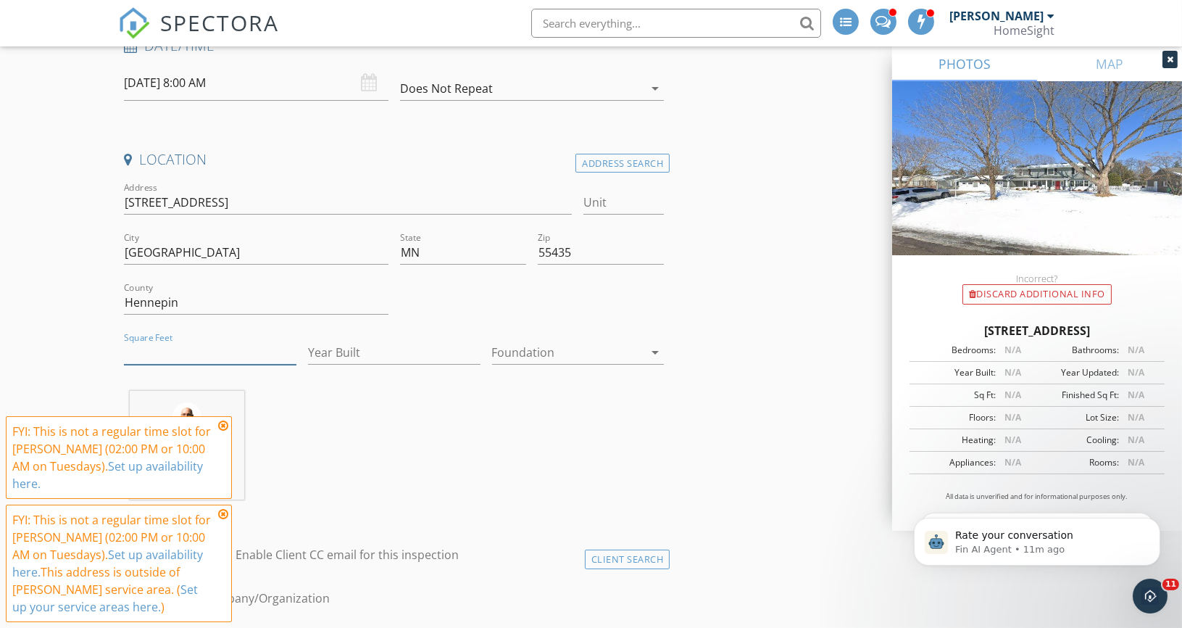
click at [161, 356] on input "Square Feet" at bounding box center [210, 353] width 172 height 24
click at [403, 349] on input "Year Built" at bounding box center [394, 353] width 172 height 24
click at [348, 354] on input "Year Built" at bounding box center [394, 353] width 172 height 24
click at [137, 350] on input "3400" at bounding box center [210, 353] width 172 height 24
type input "3200"
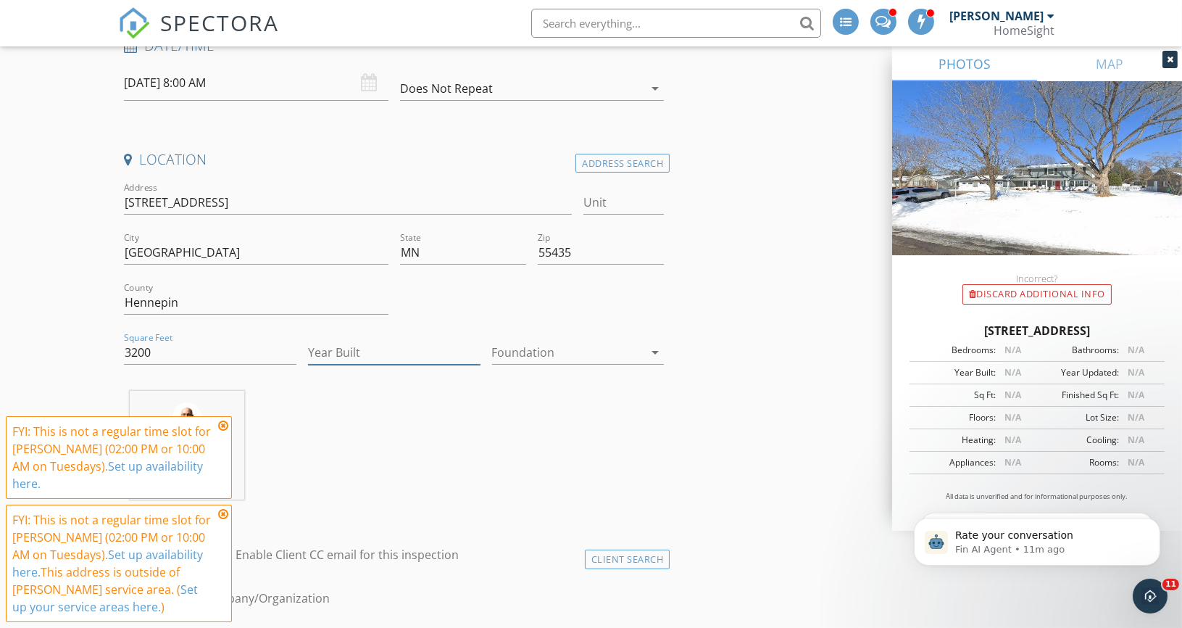
click at [343, 346] on input "Year Built" at bounding box center [394, 353] width 172 height 24
type input "1962"
click at [545, 346] on div at bounding box center [568, 352] width 152 height 23
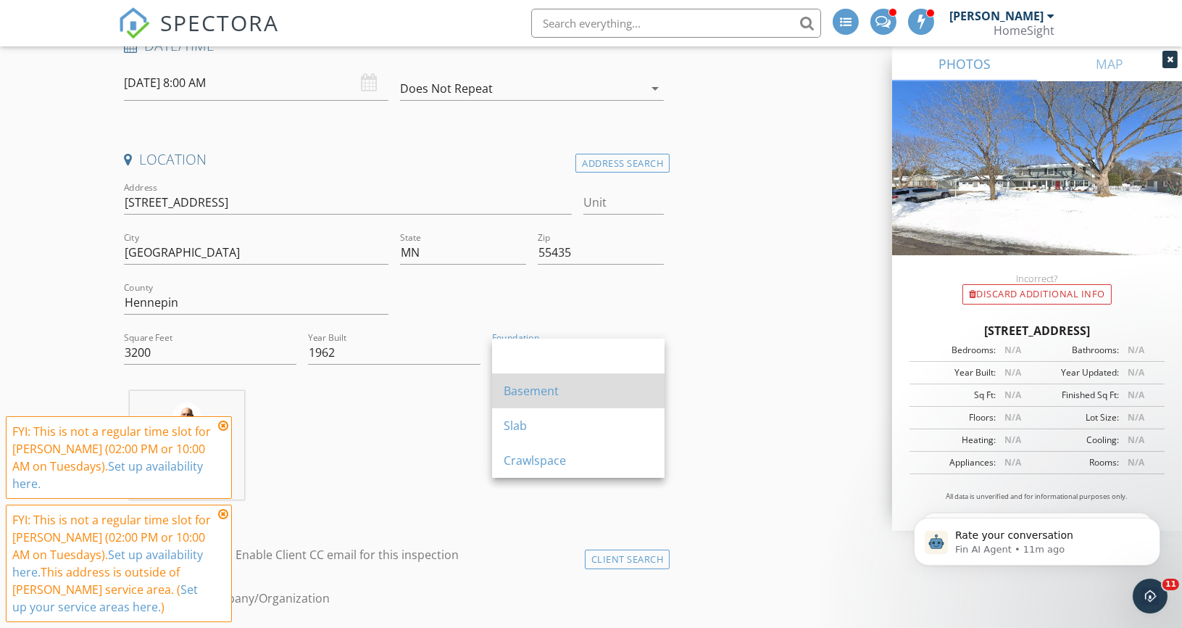
click at [537, 394] on div "Basement" at bounding box center [578, 390] width 149 height 17
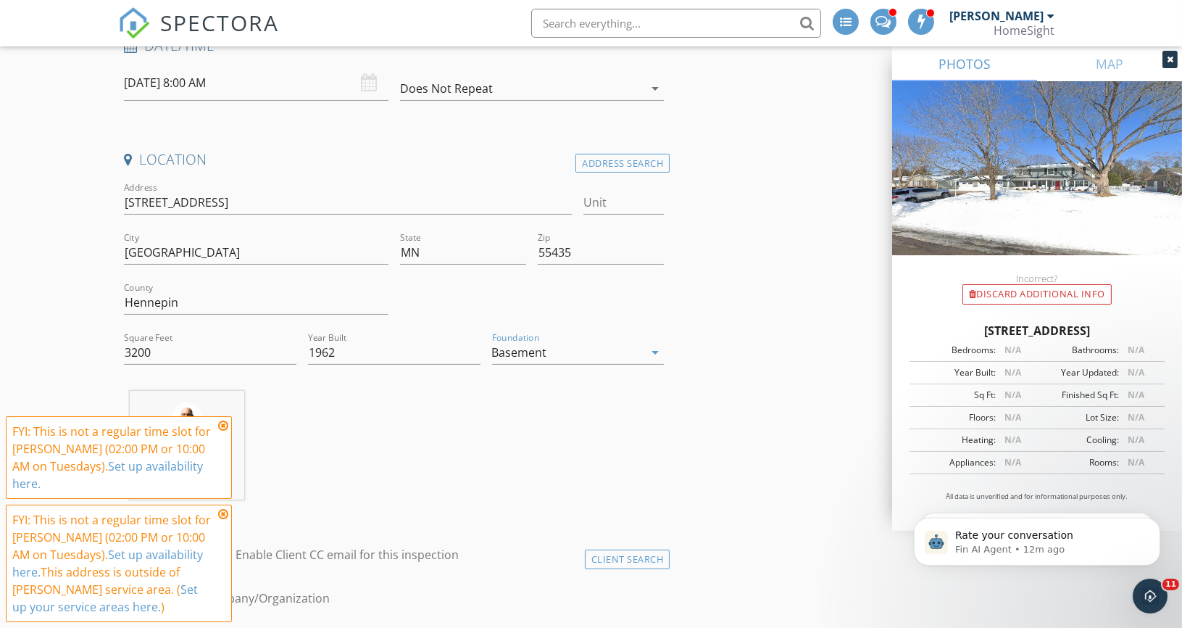
click at [227, 421] on icon at bounding box center [223, 426] width 10 height 12
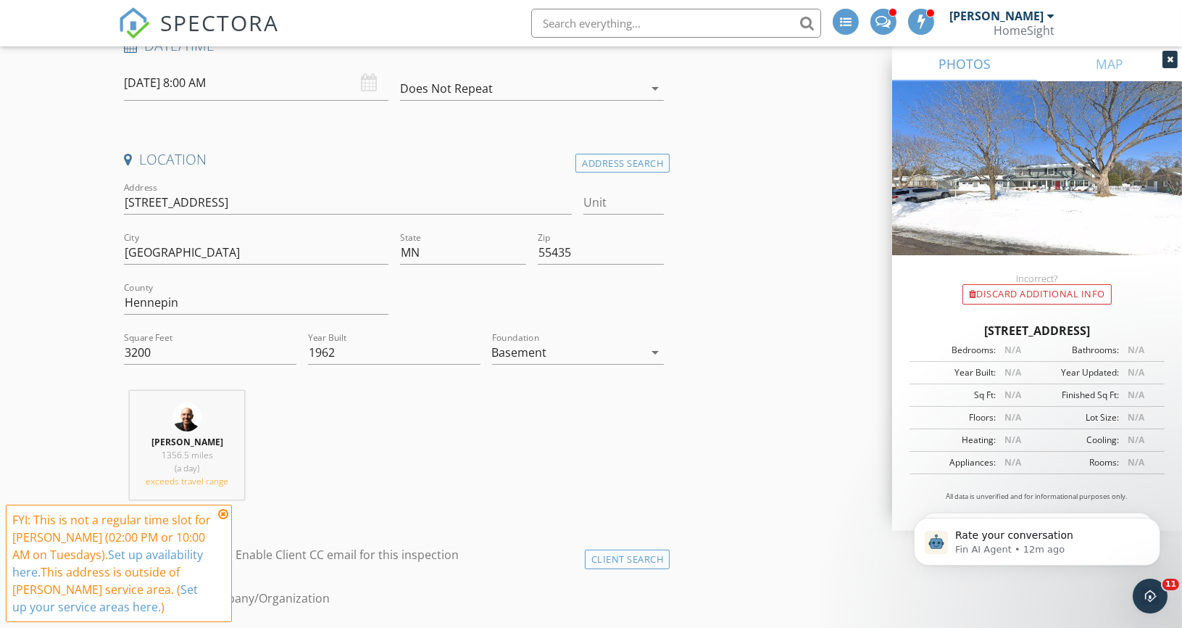
click at [215, 525] on div "FYI: This is not a regular time slot for Matthew Brown (02:00 PM or 10:00 AM on…" at bounding box center [118, 563] width 213 height 104
click at [229, 512] on div "FYI: This is not a regular time slot for Matthew Brown (02:00 PM or 10:00 AM on…" at bounding box center [119, 562] width 226 height 117
click at [230, 510] on div "FYI: This is not a regular time slot for Matthew Brown (02:00 PM or 10:00 AM on…" at bounding box center [119, 562] width 226 height 117
click at [223, 512] on icon at bounding box center [223, 514] width 10 height 12
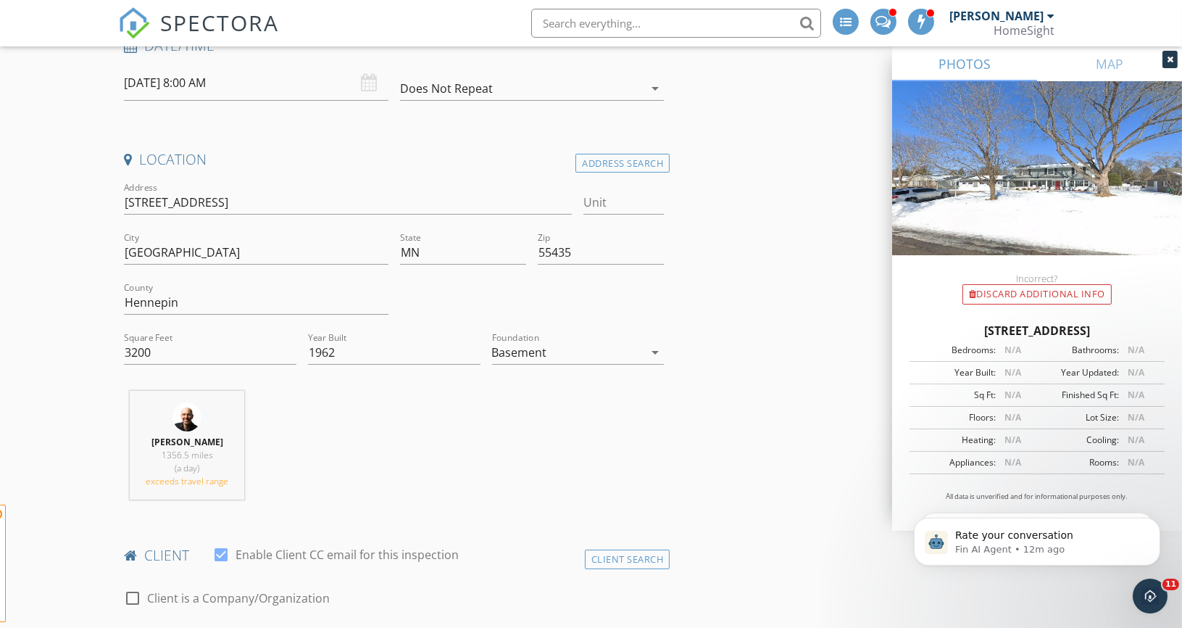
click at [325, 476] on div "Matthew Brown 1356.5 miles (a day) exceeds travel range" at bounding box center [393, 451] width 551 height 120
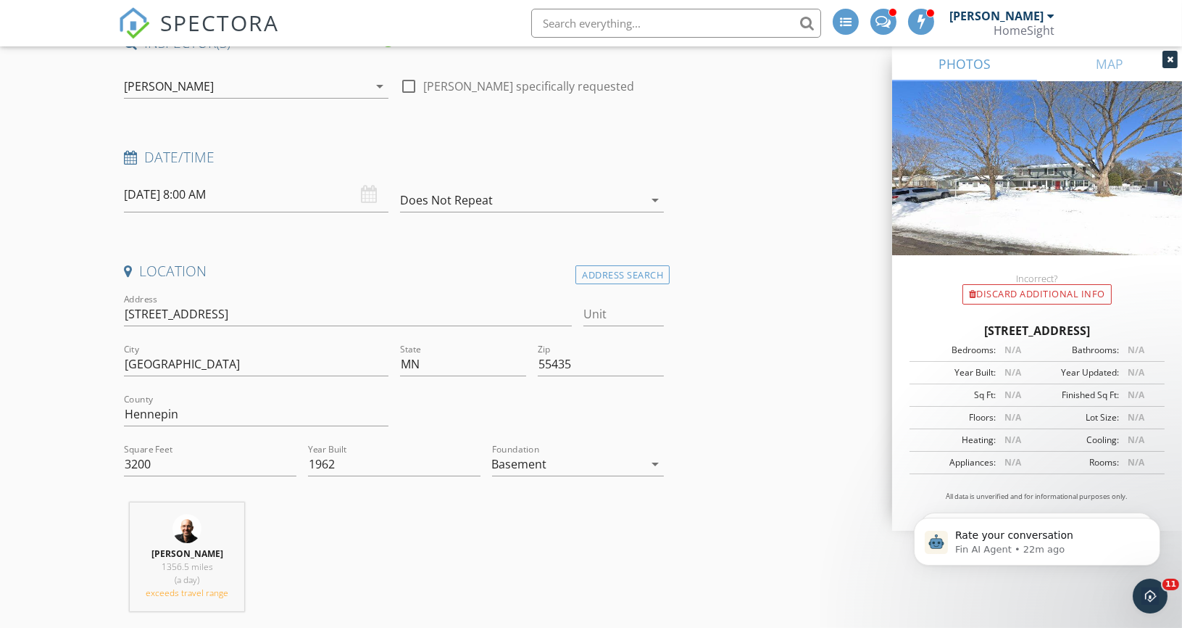
scroll to position [145, 0]
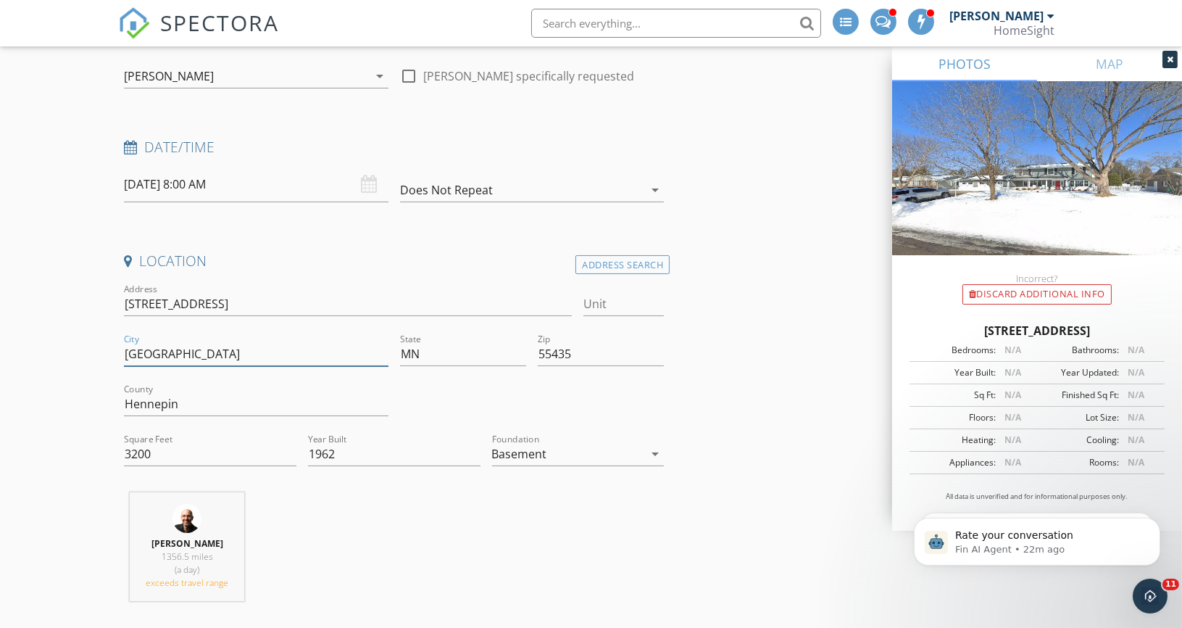
drag, startPoint x: 192, startPoint y: 354, endPoint x: 104, endPoint y: 349, distance: 88.5
type input "Edina"
click at [499, 388] on div at bounding box center [532, 405] width 276 height 50
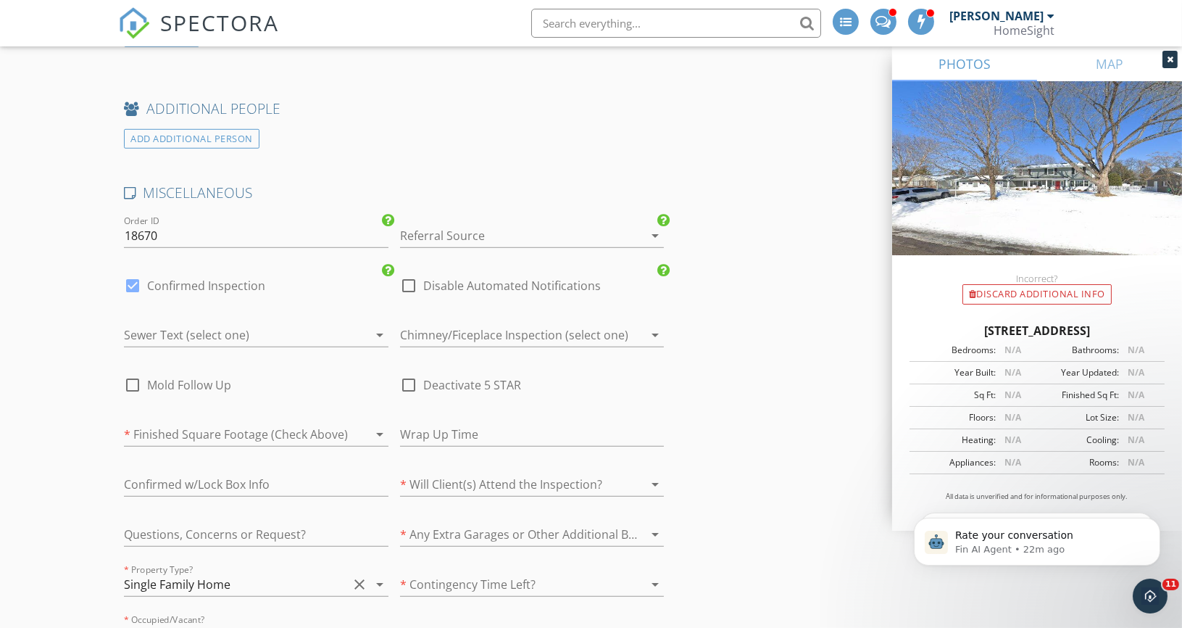
scroll to position [2025, 0]
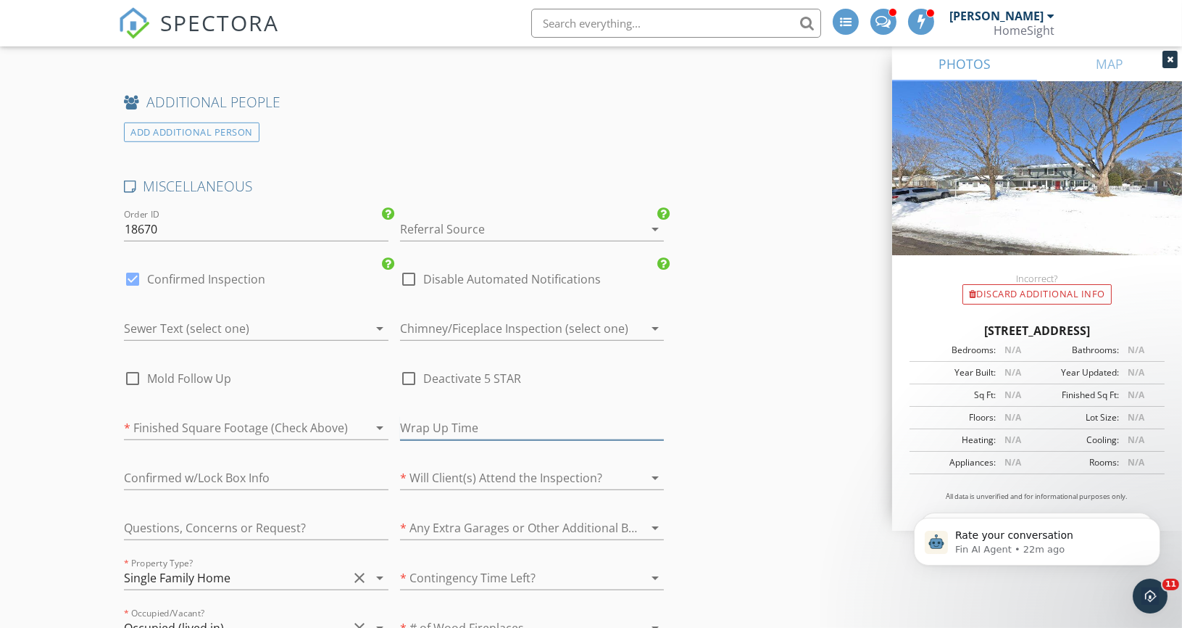
click at [427, 420] on input "text" at bounding box center [532, 428] width 264 height 24
click at [486, 219] on div at bounding box center [512, 228] width 224 height 23
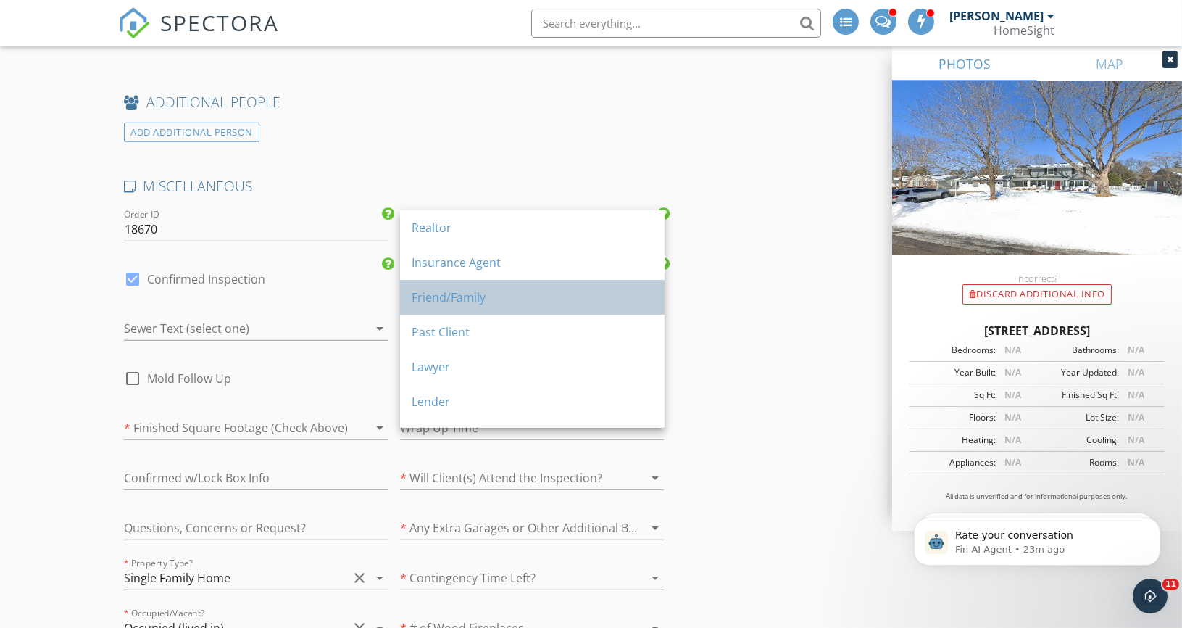
click at [480, 295] on div "Friend/Family" at bounding box center [532, 296] width 241 height 17
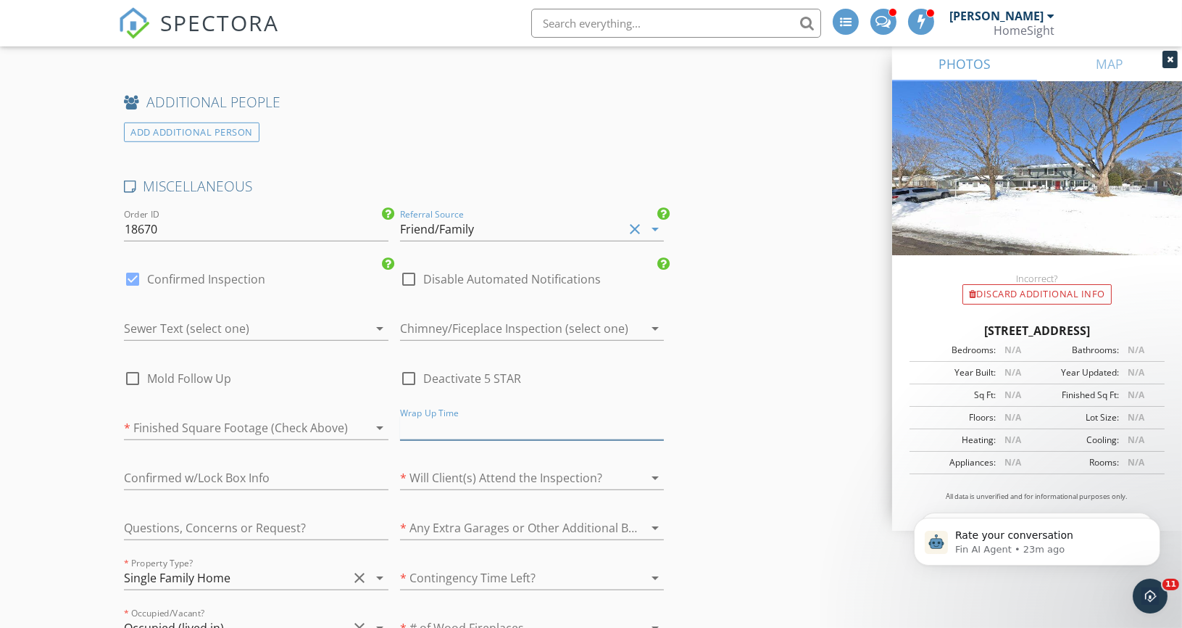
click at [433, 422] on input "text" at bounding box center [532, 428] width 264 height 24
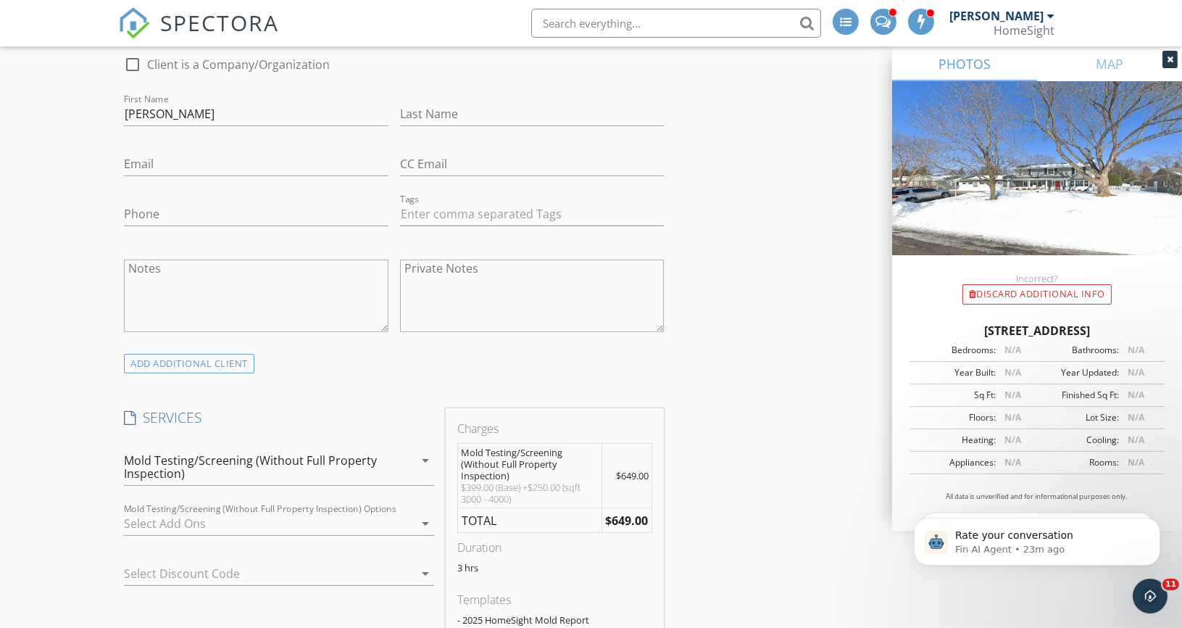
scroll to position [801, 0]
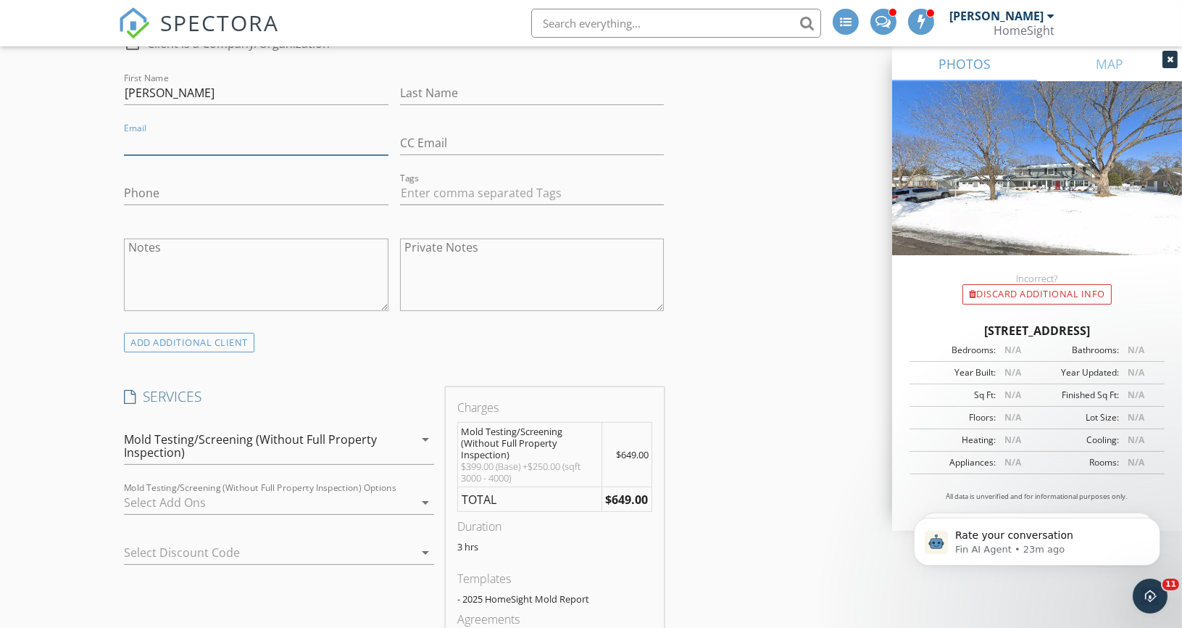
click at [188, 137] on input "Email" at bounding box center [256, 143] width 264 height 24
drag, startPoint x: 194, startPoint y: 144, endPoint x: 154, endPoint y: 143, distance: 40.6
click at [154, 143] on input "kellytpruitt" at bounding box center [256, 143] width 264 height 24
click at [230, 142] on input "kellytpruitt" at bounding box center [256, 143] width 264 height 24
click at [263, 139] on input "kellytpruitt@gmail.com" at bounding box center [256, 143] width 264 height 24
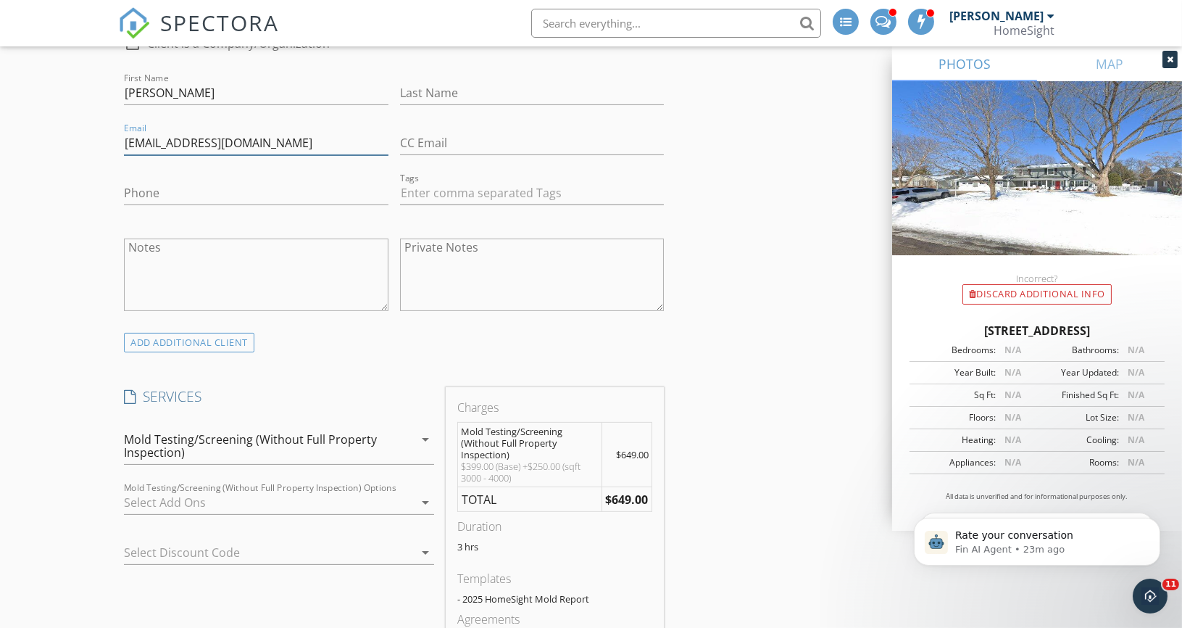
drag, startPoint x: 185, startPoint y: 143, endPoint x: 155, endPoint y: 143, distance: 29.7
click at [155, 143] on input "kellytpruitt@gmail.com" at bounding box center [256, 143] width 264 height 24
type input "kellytpruitt@gmail.com"
click at [464, 88] on input "Last Name" at bounding box center [532, 93] width 264 height 24
paste input "pruitt"
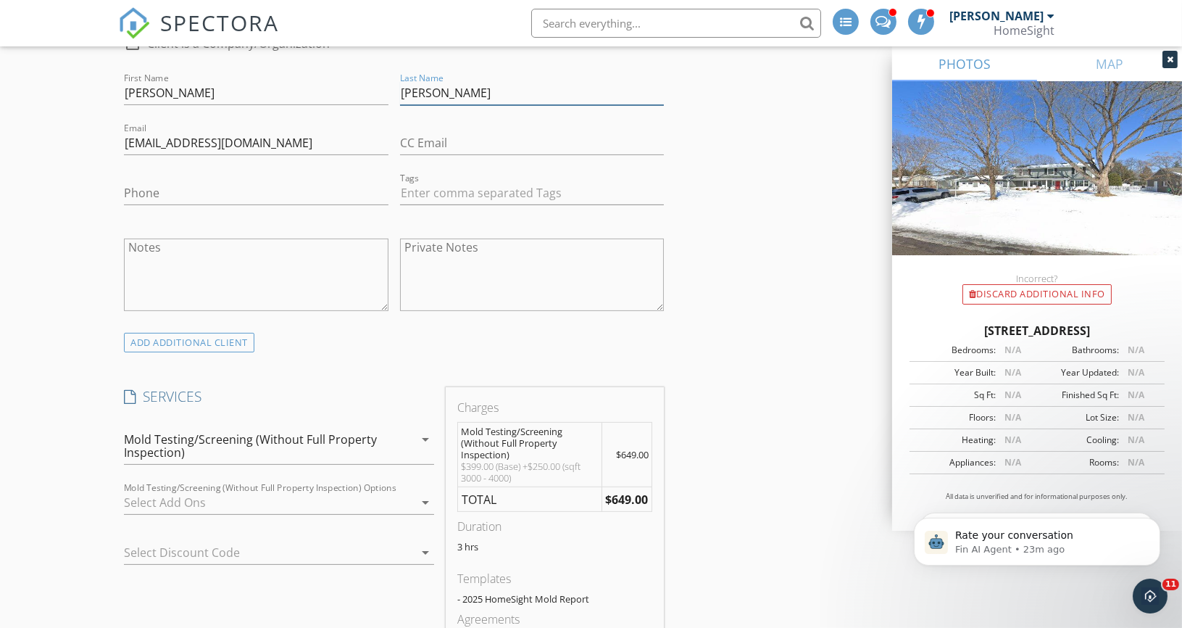
drag, startPoint x: 409, startPoint y: 93, endPoint x: 380, endPoint y: 93, distance: 28.3
click at [380, 93] on div "check_box_outline_blank Client is a Company/Organization First Name Kelly Last …" at bounding box center [393, 176] width 551 height 312
type input "Pruitt"
click at [267, 193] on input "Phone" at bounding box center [256, 193] width 264 height 24
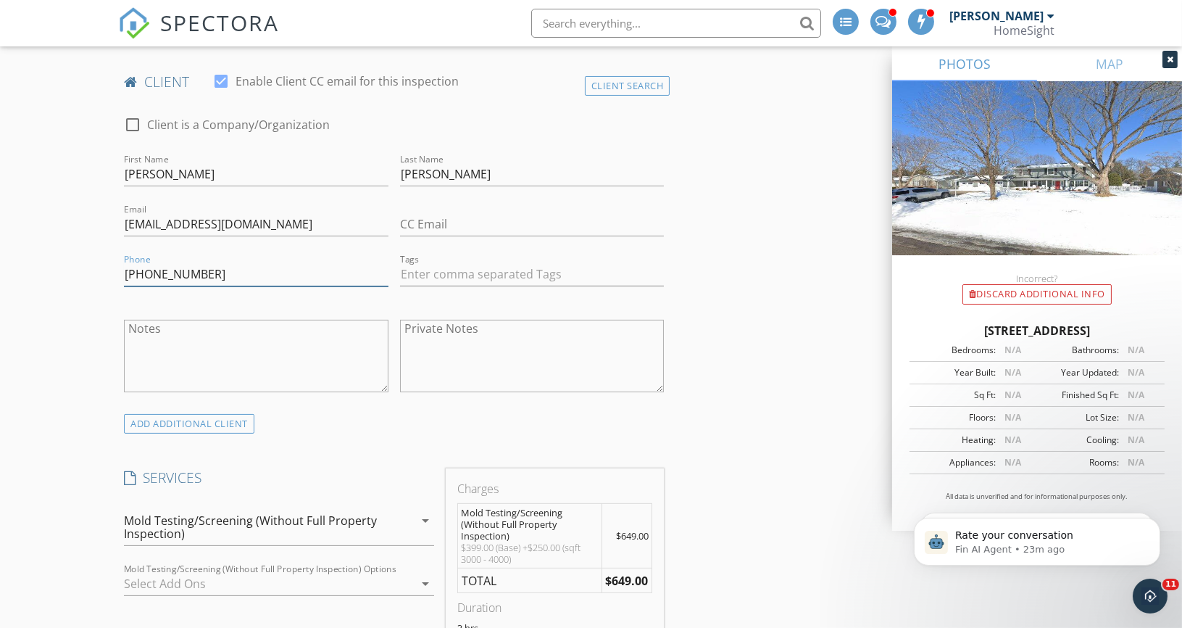
scroll to position [0, 0]
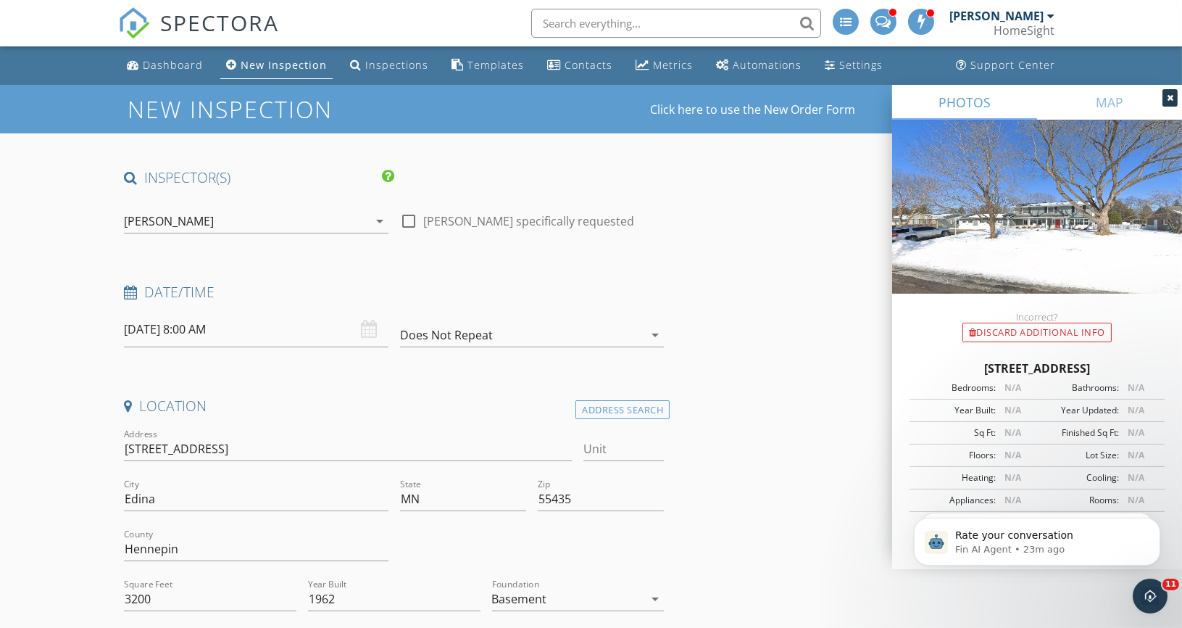
type input "630-487-6427"
click at [284, 326] on input "09/30/2025 8:00 AM" at bounding box center [256, 330] width 264 height 36
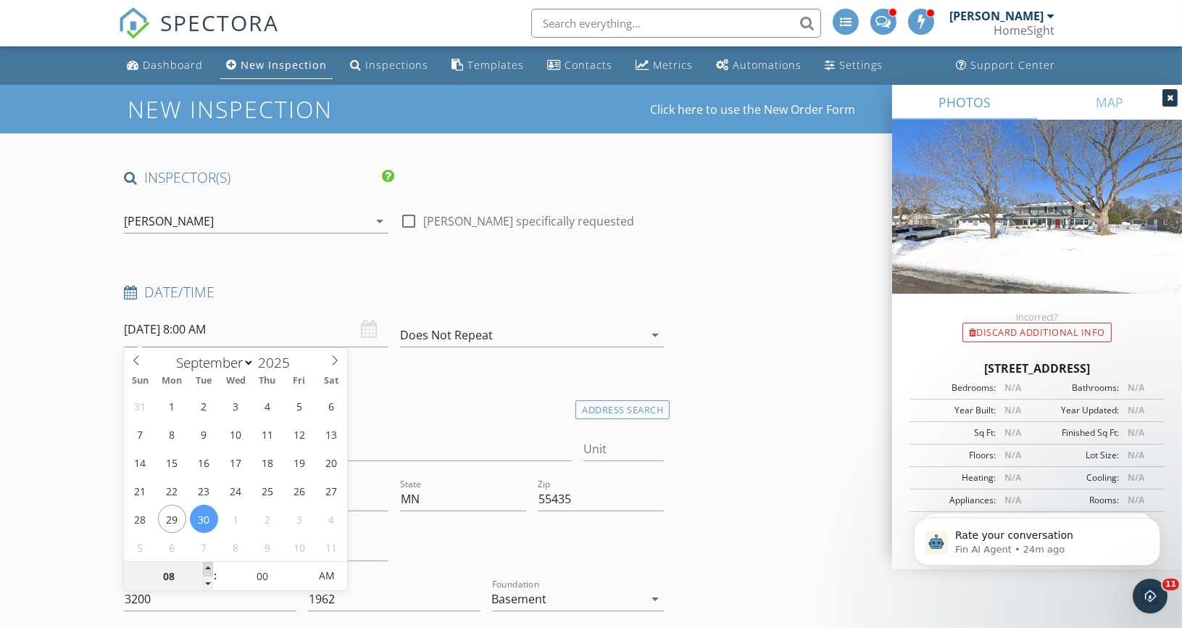
type input "09"
type input "09/30/2025 9:00 AM"
click at [207, 570] on span at bounding box center [208, 569] width 10 height 14
type input "10"
type input "09/30/2025 10:00 AM"
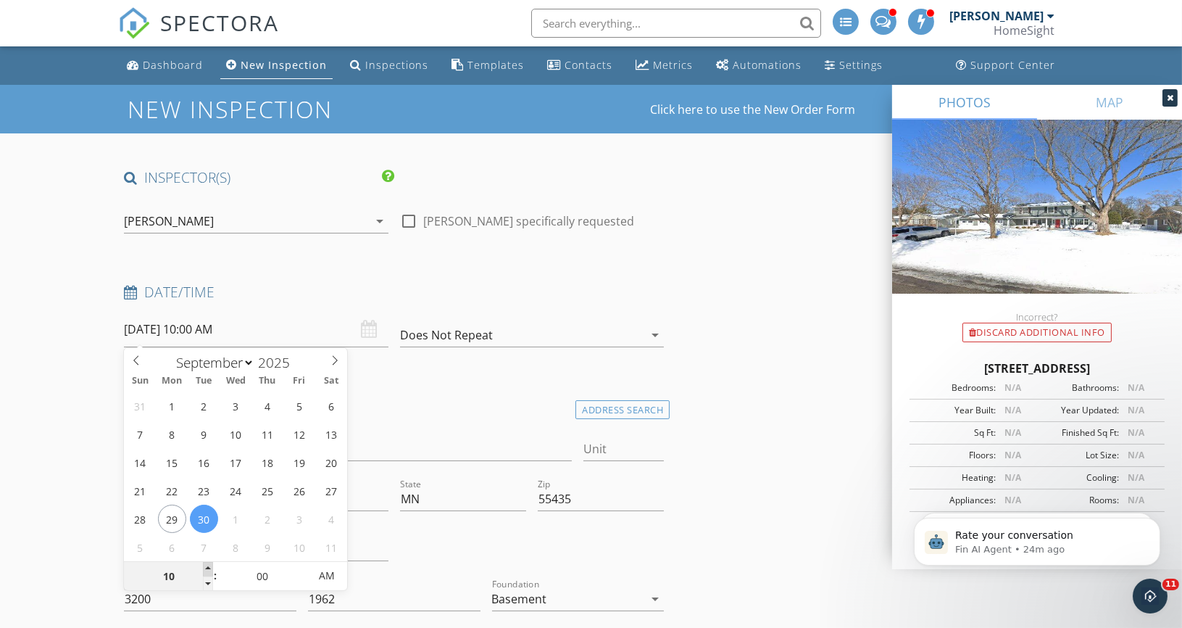
click at [207, 570] on span at bounding box center [208, 569] width 10 height 14
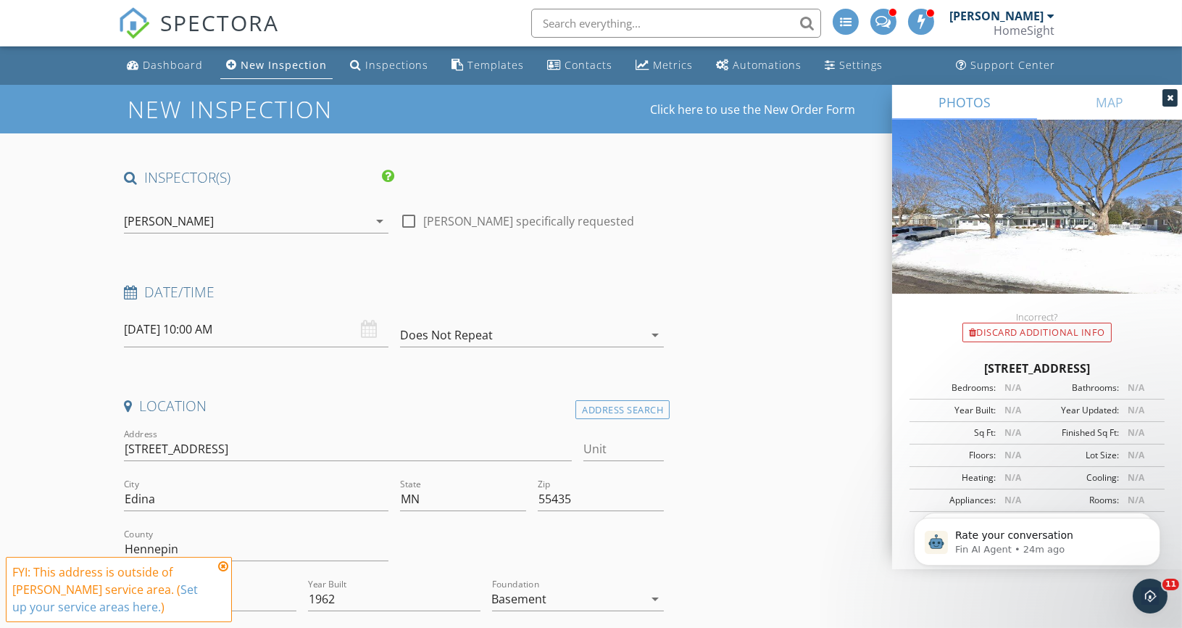
click at [207, 570] on span "FYI: This is not a regular time slot for Matthew Brown (02:00 PM or 10:00 AM on…" at bounding box center [119, 589] width 226 height 65
click at [222, 566] on icon at bounding box center [223, 566] width 10 height 12
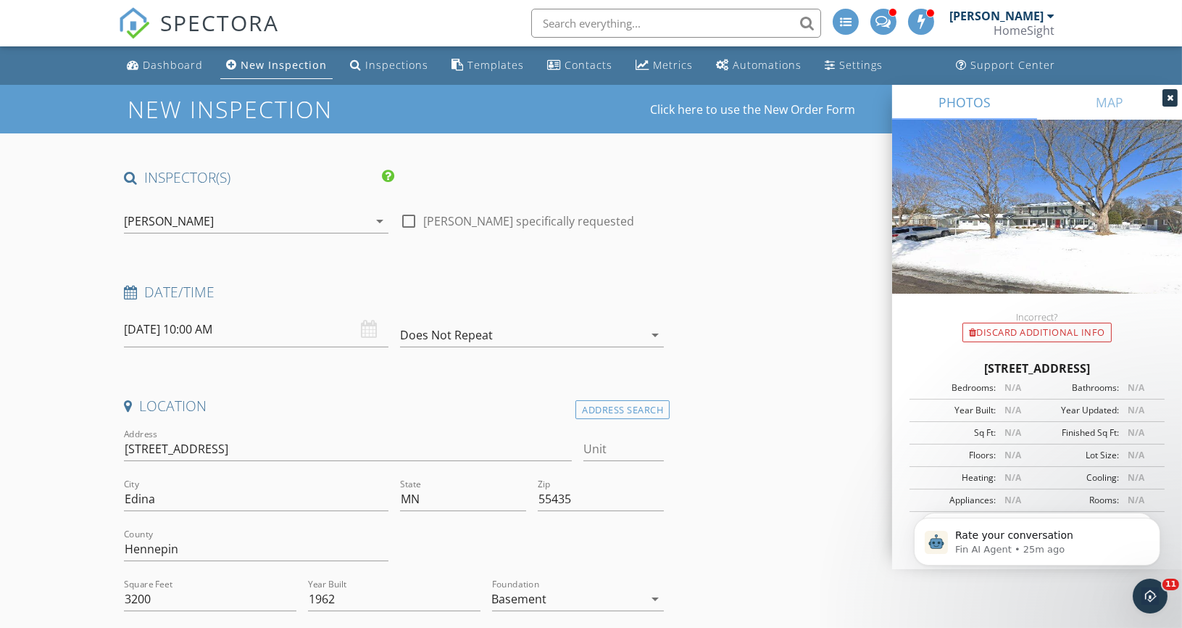
click at [372, 220] on icon "arrow_drop_down" at bounding box center [379, 220] width 17 height 17
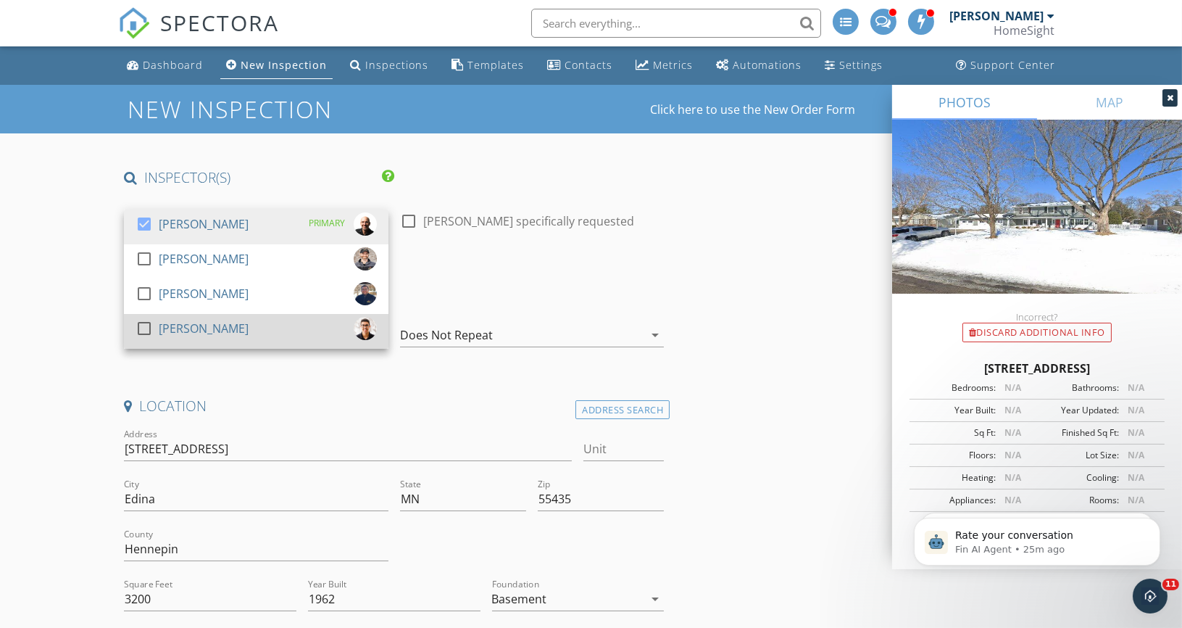
click at [145, 324] on div at bounding box center [144, 328] width 25 height 25
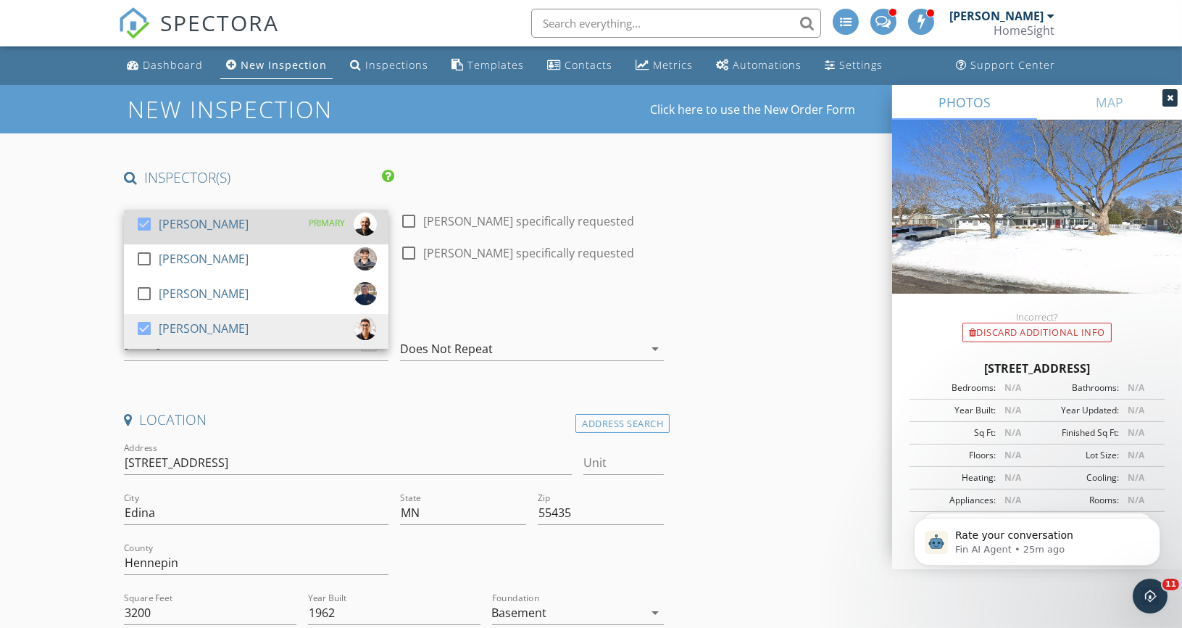
click at [143, 225] on div at bounding box center [144, 224] width 25 height 25
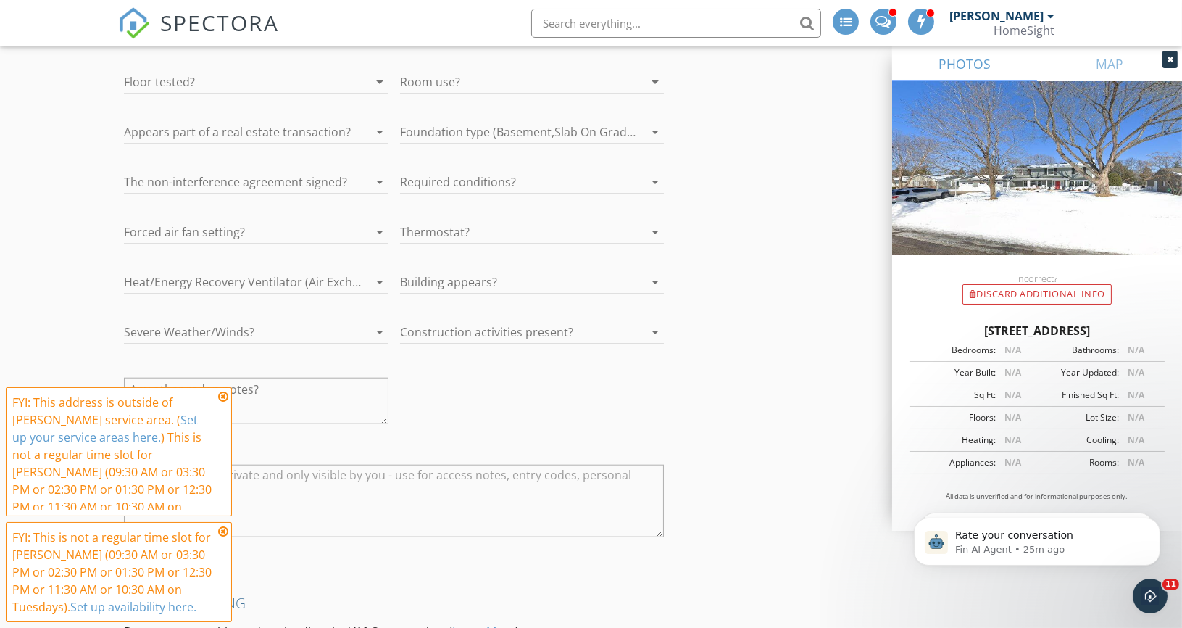
scroll to position [3183, 0]
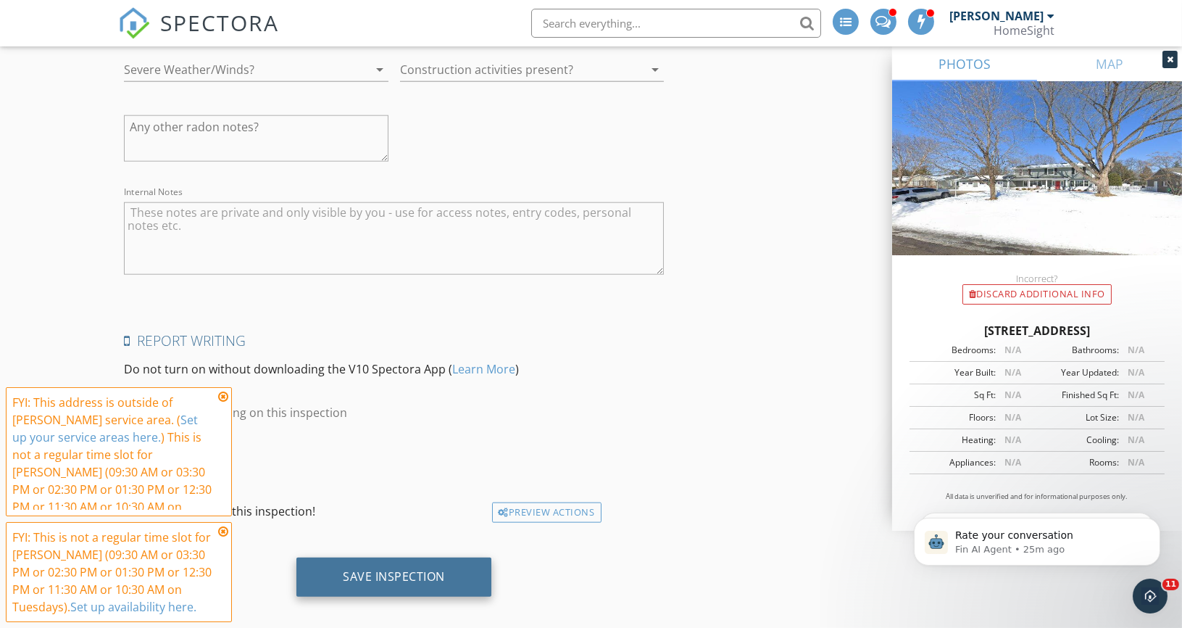
click at [377, 569] on div "Save Inspection" at bounding box center [394, 576] width 102 height 14
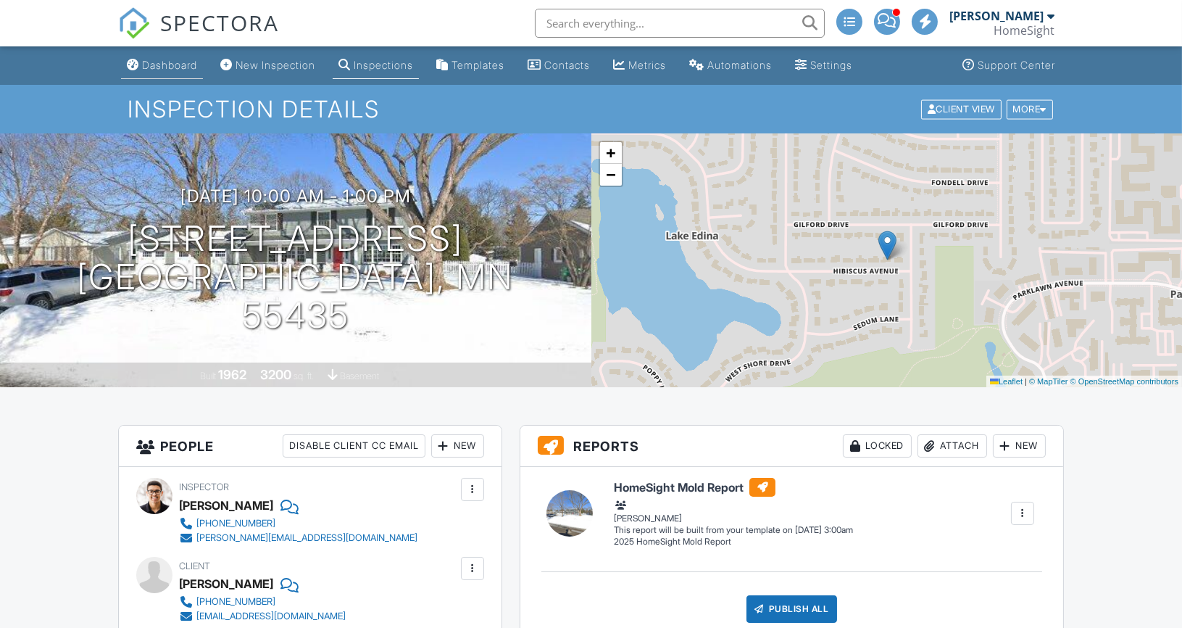
click at [176, 63] on div "Dashboard" at bounding box center [169, 65] width 55 height 12
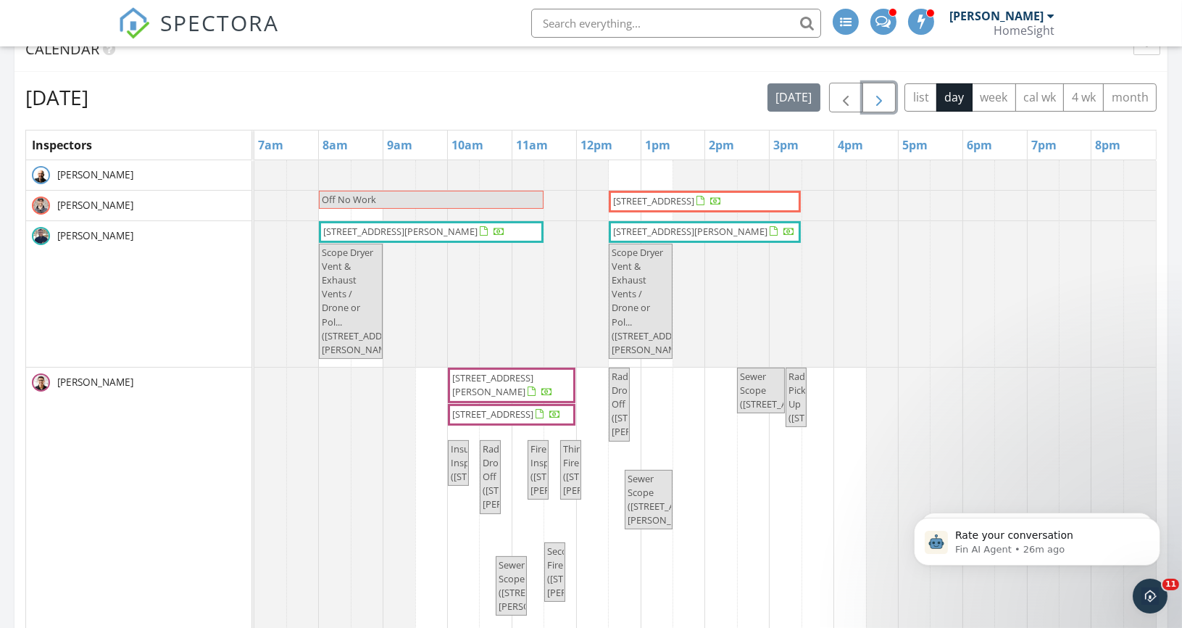
click at [888, 91] on span "button" at bounding box center [878, 97] width 17 height 17
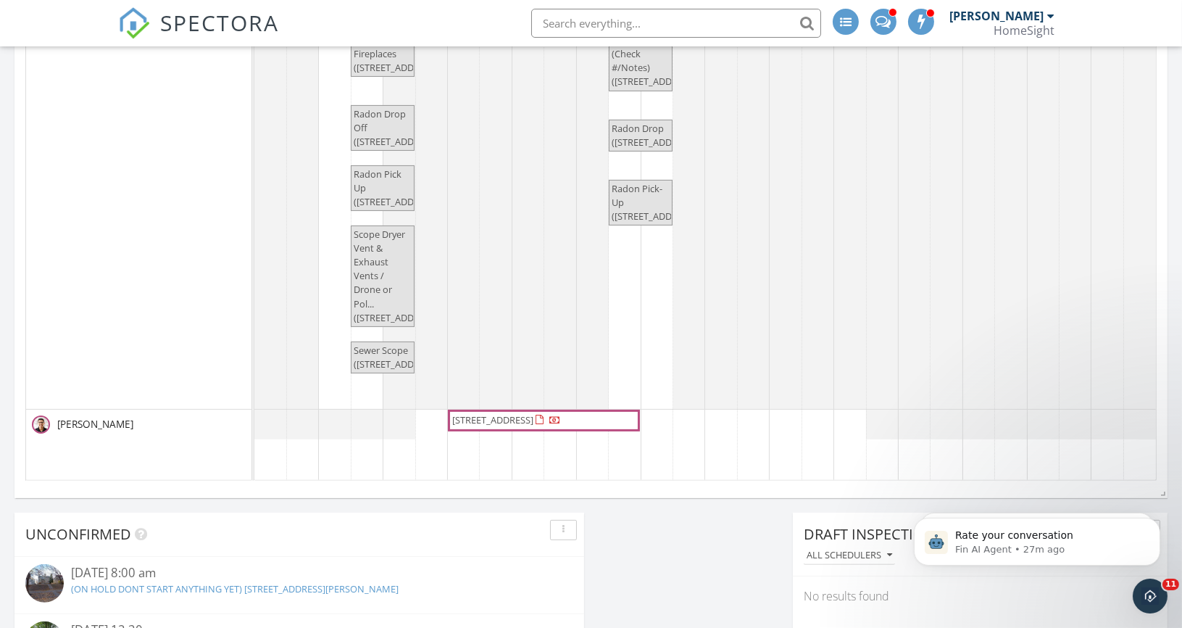
scroll to position [860, 0]
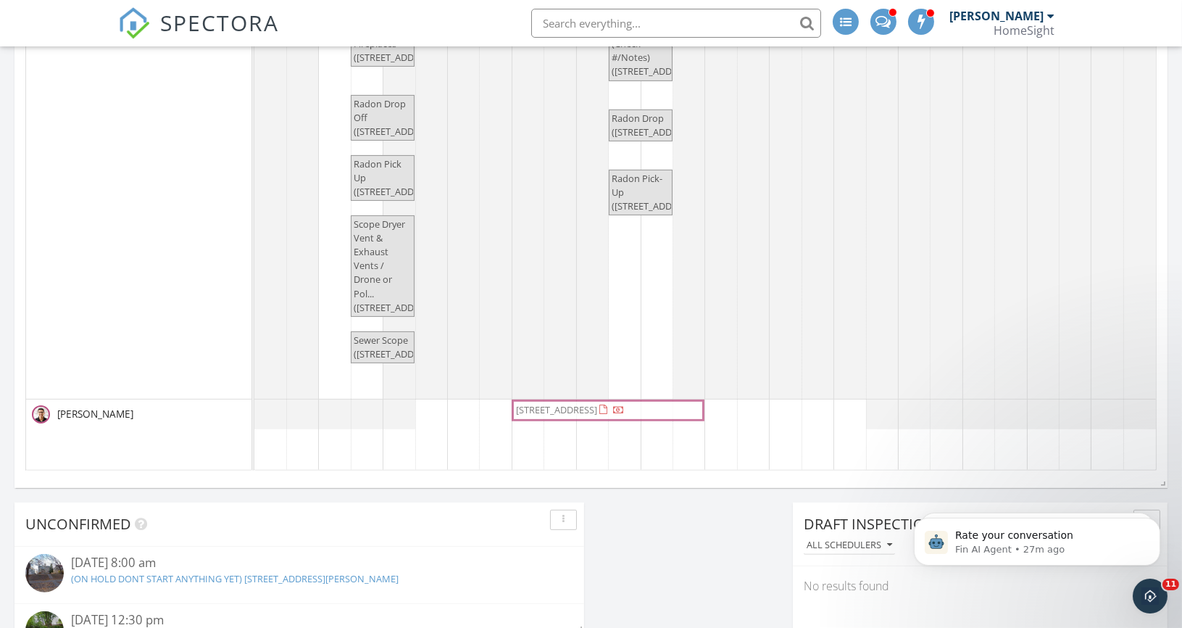
drag, startPoint x: 493, startPoint y: 405, endPoint x: 562, endPoint y: 401, distance: 68.9
click at [254, 401] on div "[STREET_ADDRESS] [STREET_ADDRESS]" at bounding box center [254, 414] width 0 height 30
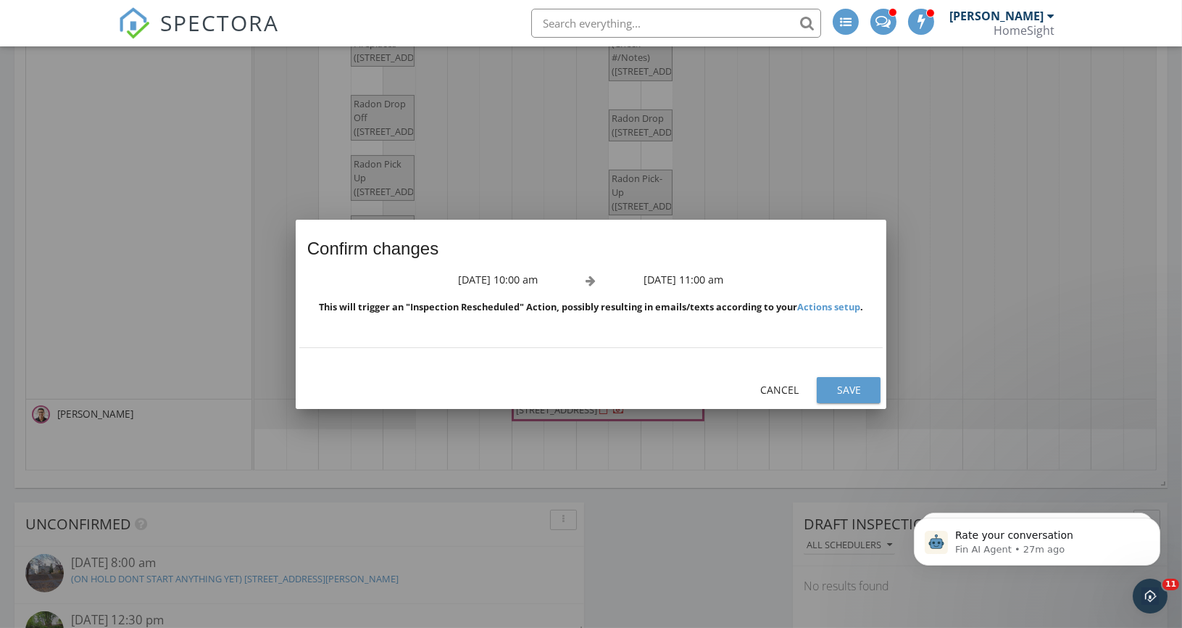
click at [846, 389] on div "Save" at bounding box center [848, 389] width 41 height 15
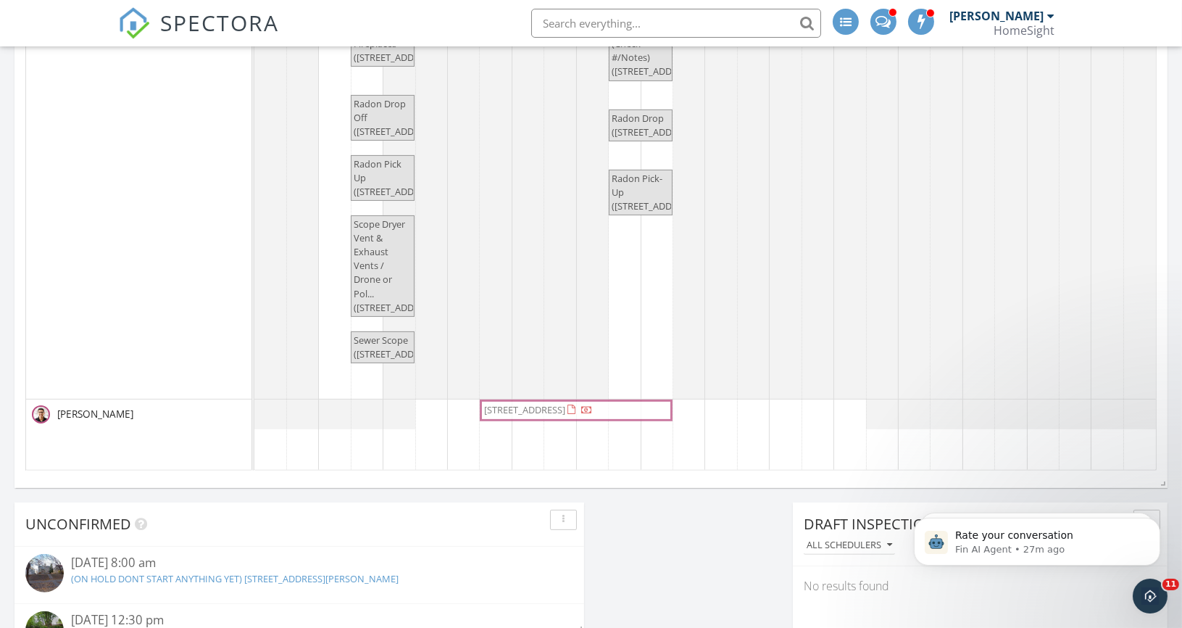
drag, startPoint x: 578, startPoint y: 403, endPoint x: 554, endPoint y: 404, distance: 23.9
click at [254, 404] on div "[STREET_ADDRESS] [STREET_ADDRESS]" at bounding box center [254, 414] width 0 height 30
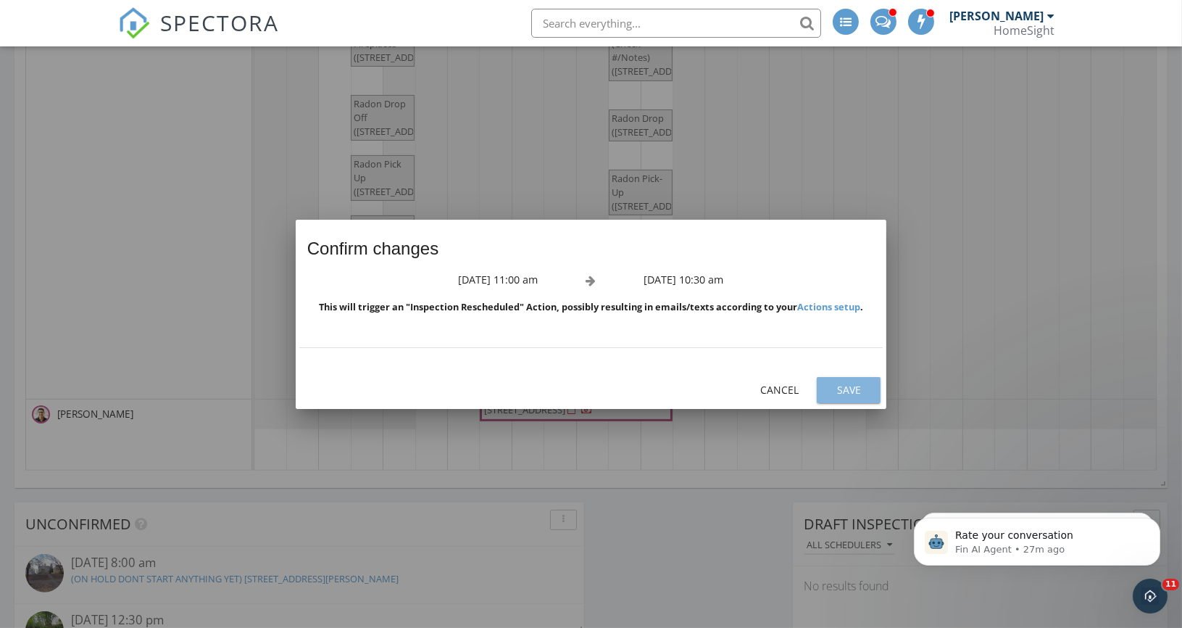
click at [857, 385] on div "Save" at bounding box center [848, 389] width 41 height 15
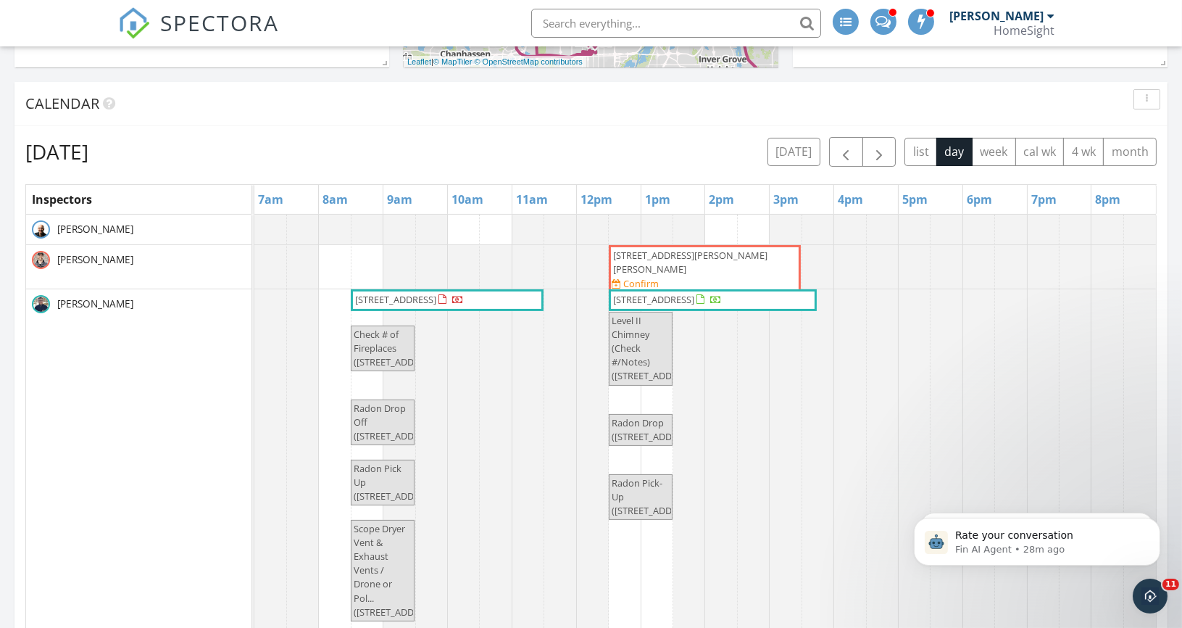
scroll to position [561, 0]
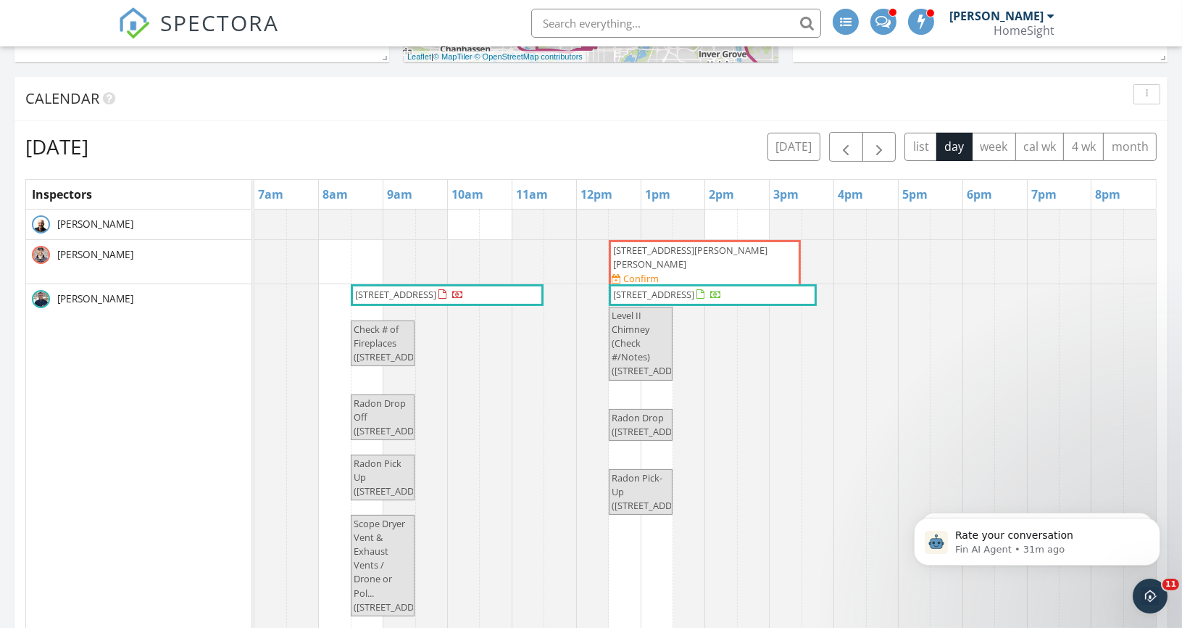
click at [638, 233] on tbody "[STREET_ADDRESS][PERSON_NAME][PERSON_NAME] Confirm [STREET_ADDRESS] [STREET_ADD…" at bounding box center [704, 468] width 901 height 519
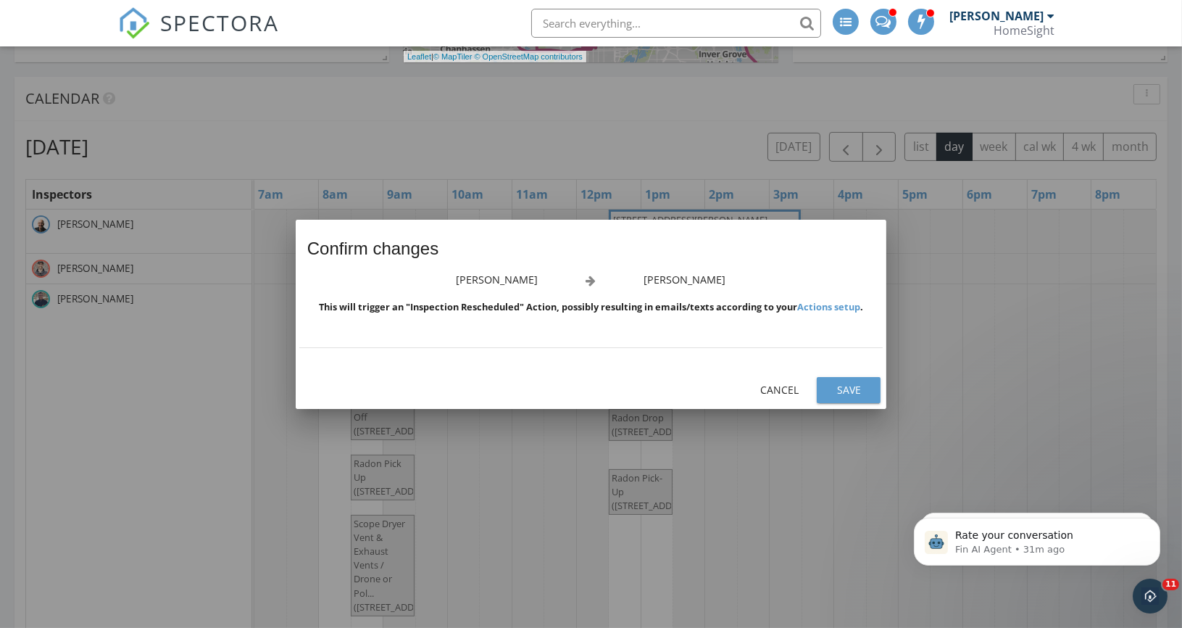
click at [779, 440] on div at bounding box center [591, 314] width 1182 height 628
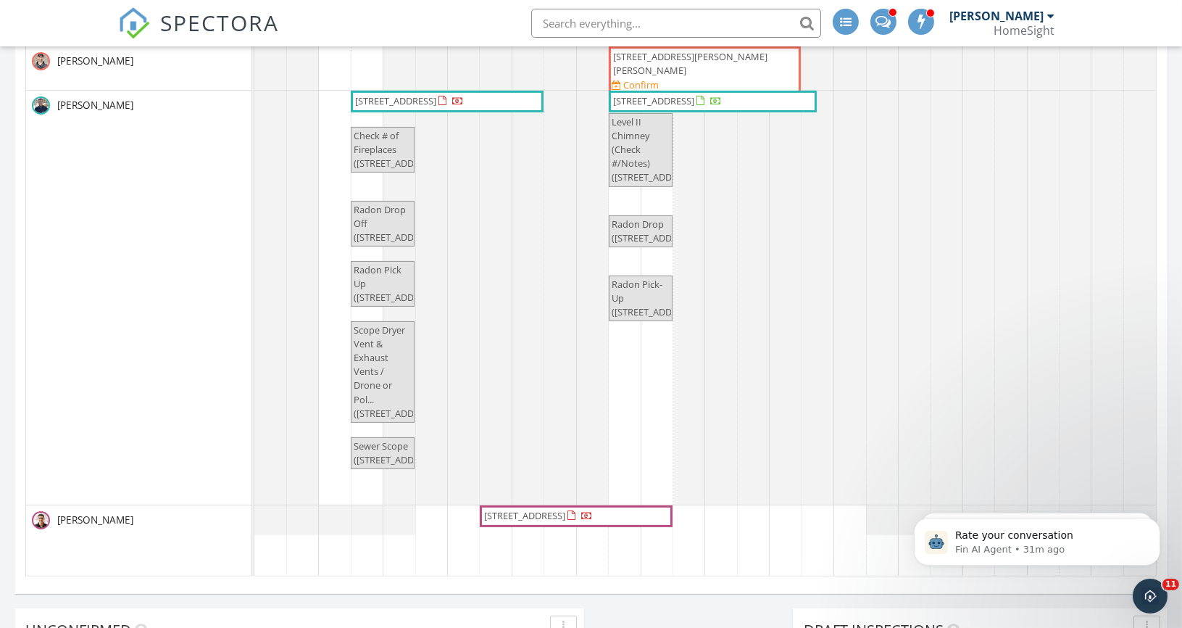
scroll to position [752, 0]
click at [496, 545] on td at bounding box center [496, 298] width 32 height 560
click at [496, 535] on td at bounding box center [496, 298] width 32 height 560
click at [485, 535] on td at bounding box center [496, 298] width 32 height 560
click at [462, 535] on td at bounding box center [464, 298] width 32 height 560
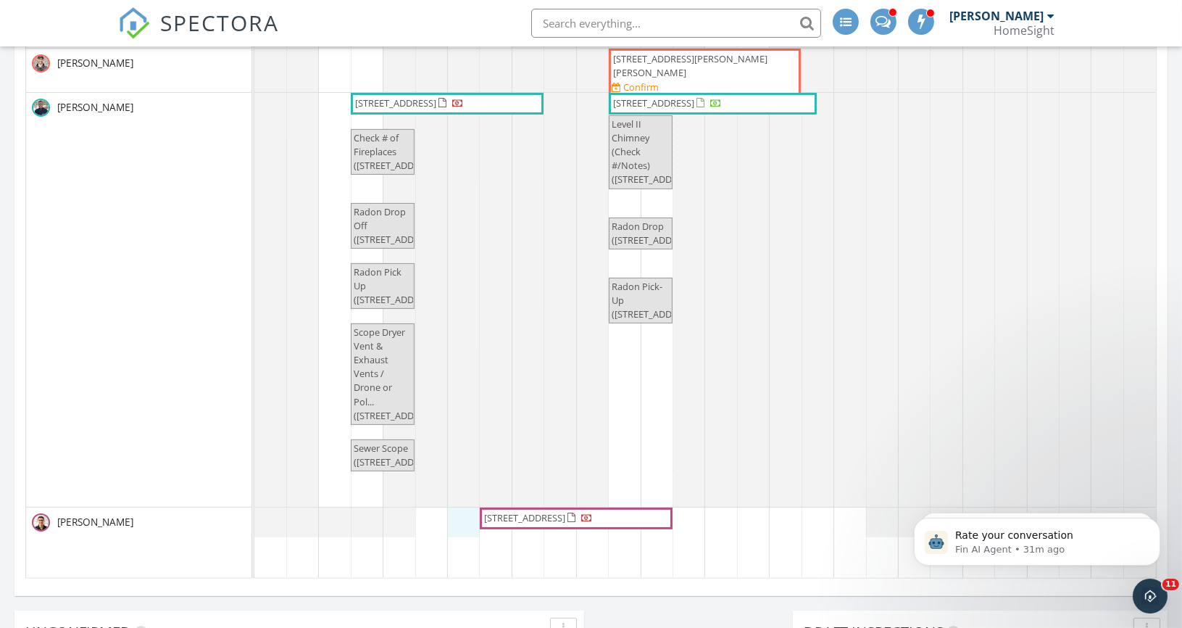
click at [464, 512] on div "322 E Morton St, Saint Paul 55107 Confirm 17824 66th Ave N, Maple Grove 55311 6…" at bounding box center [704, 298] width 901 height 560
click at [457, 480] on link "Event" at bounding box center [462, 478] width 75 height 23
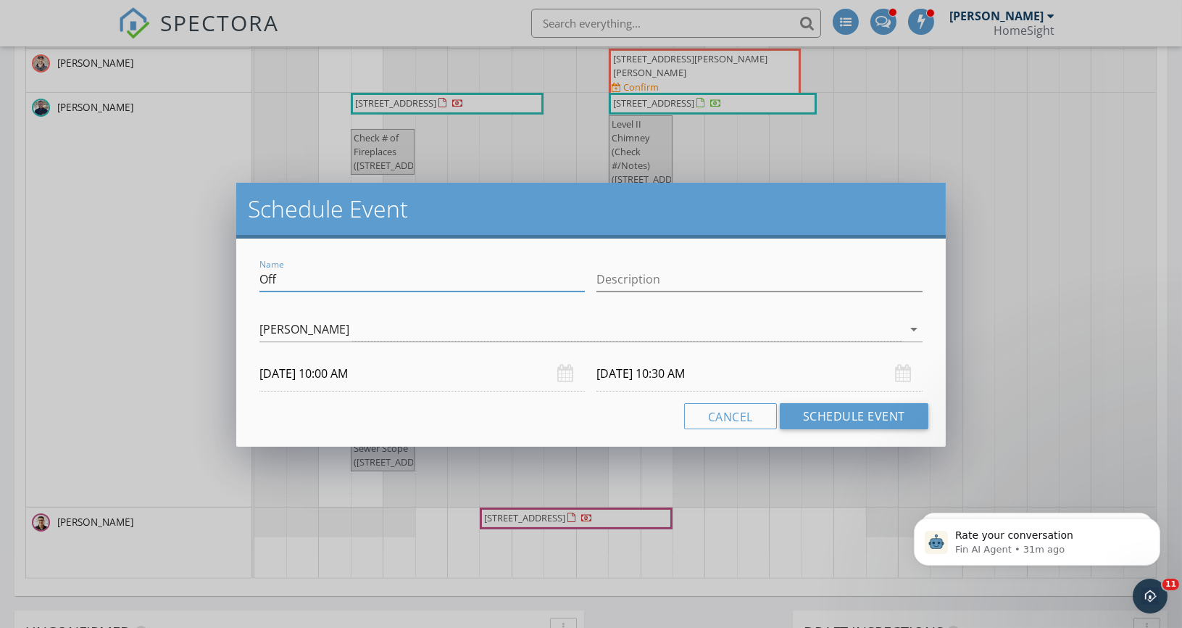
drag, startPoint x: 337, startPoint y: 285, endPoint x: 242, endPoint y: 267, distance: 96.5
click at [242, 268] on div "Name Off Description Steven Carlson arrow_drop_down 09/30/2025 10:00 AM 09/30/2…" at bounding box center [590, 342] width 709 height 208
click at [387, 286] on input "Client in meeting til 109:30" at bounding box center [421, 279] width 325 height 24
click at [428, 280] on input "Client in meeting til 10:30" at bounding box center [421, 279] width 325 height 24
type input "Client in meeting til 10:30"
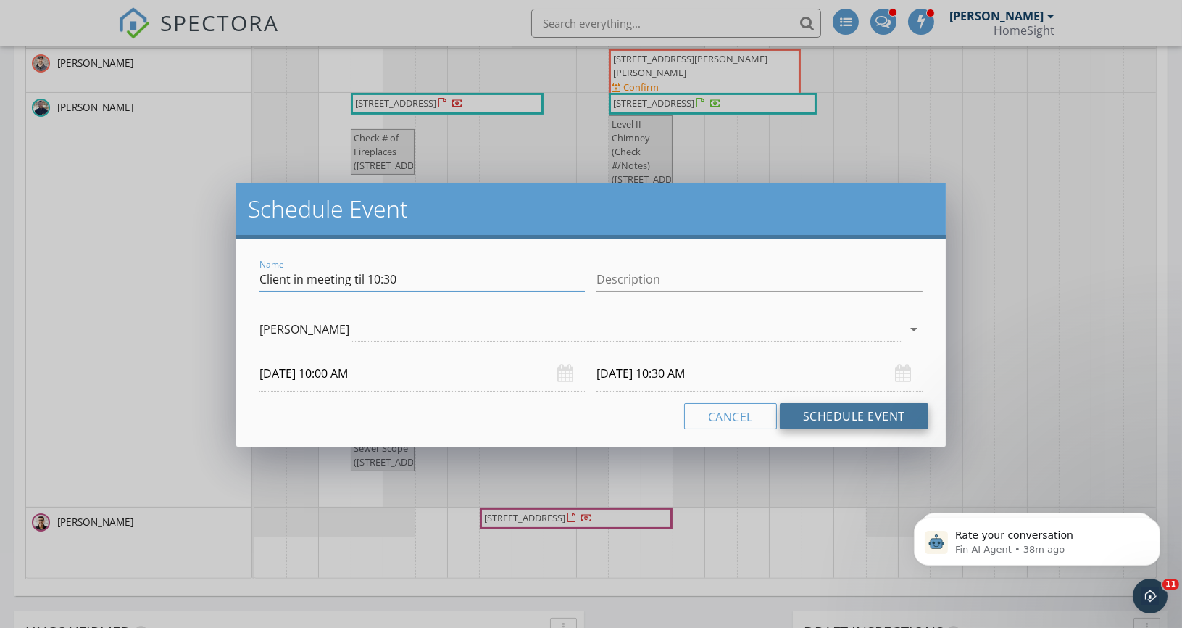
click at [845, 414] on button "Schedule Event" at bounding box center [854, 416] width 149 height 26
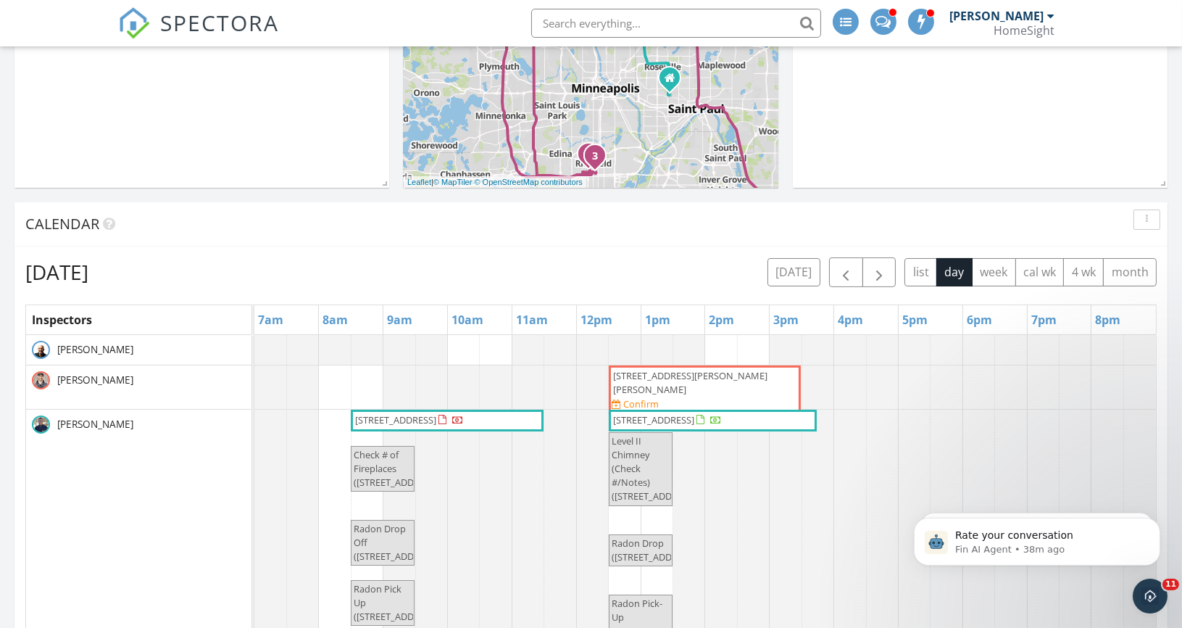
scroll to position [0, 0]
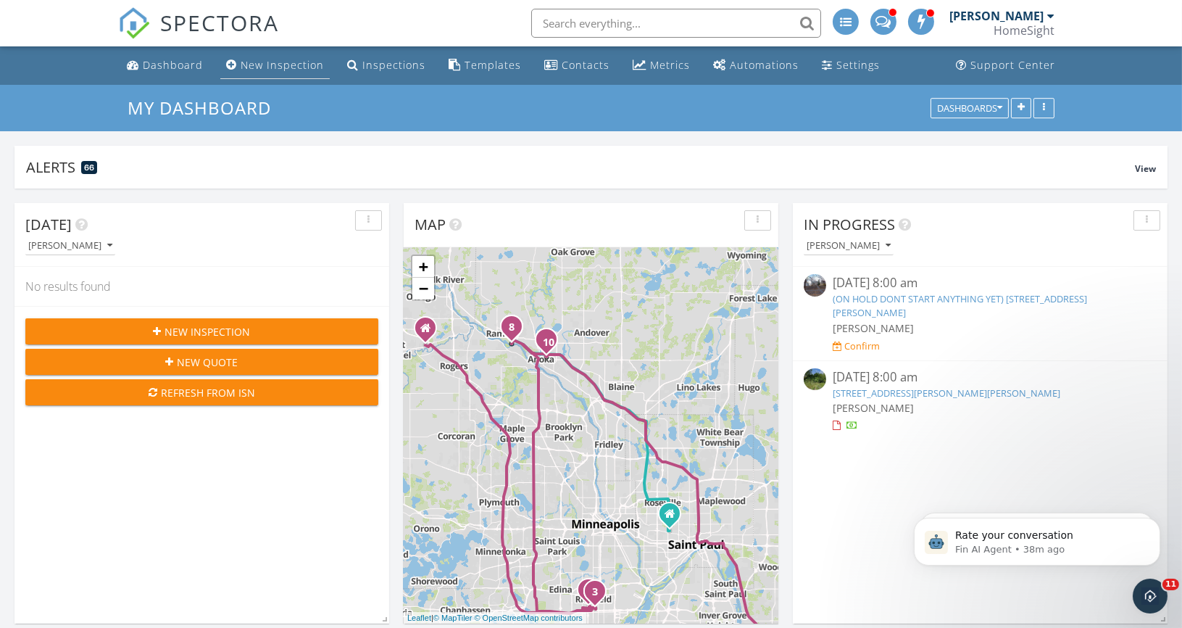
click at [271, 65] on div "New Inspection" at bounding box center [282, 65] width 83 height 14
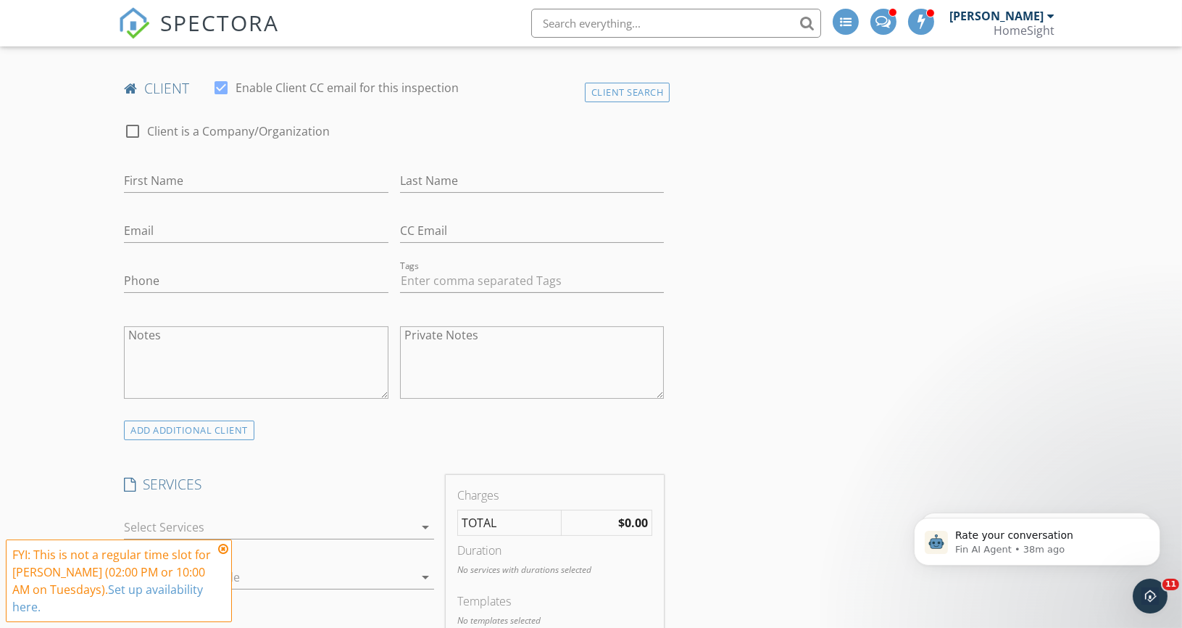
scroll to position [404, 0]
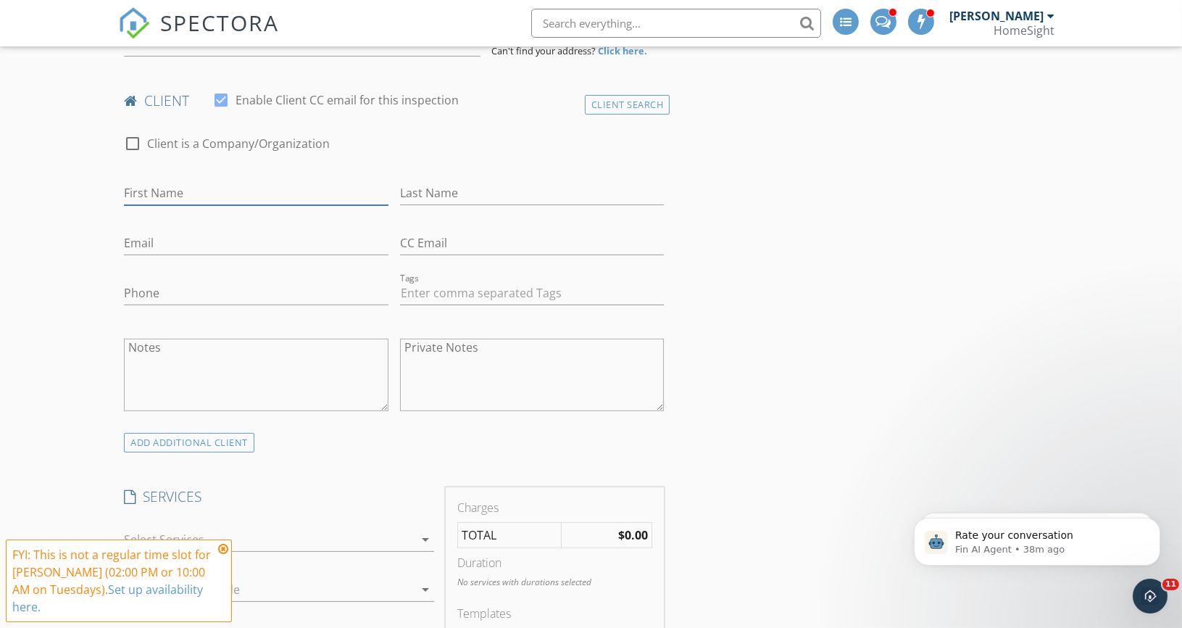
click at [192, 190] on input "First Name" at bounding box center [256, 193] width 264 height 24
type input "[PERSON_NAME]"
click at [296, 235] on input "Email" at bounding box center [256, 243] width 264 height 24
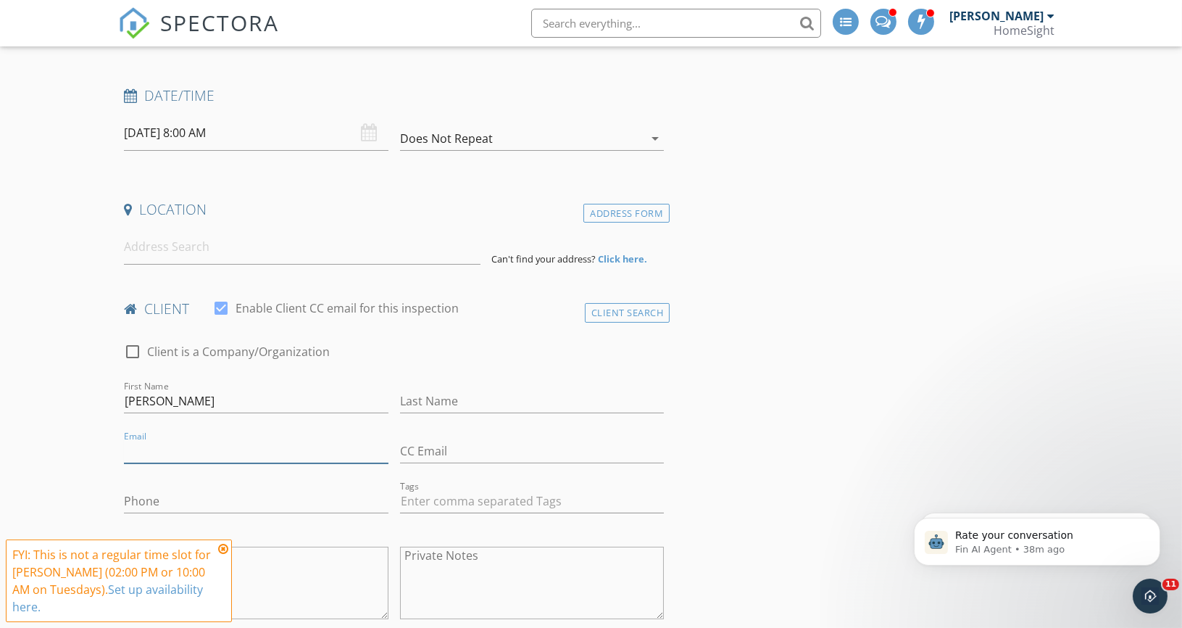
scroll to position [170, 0]
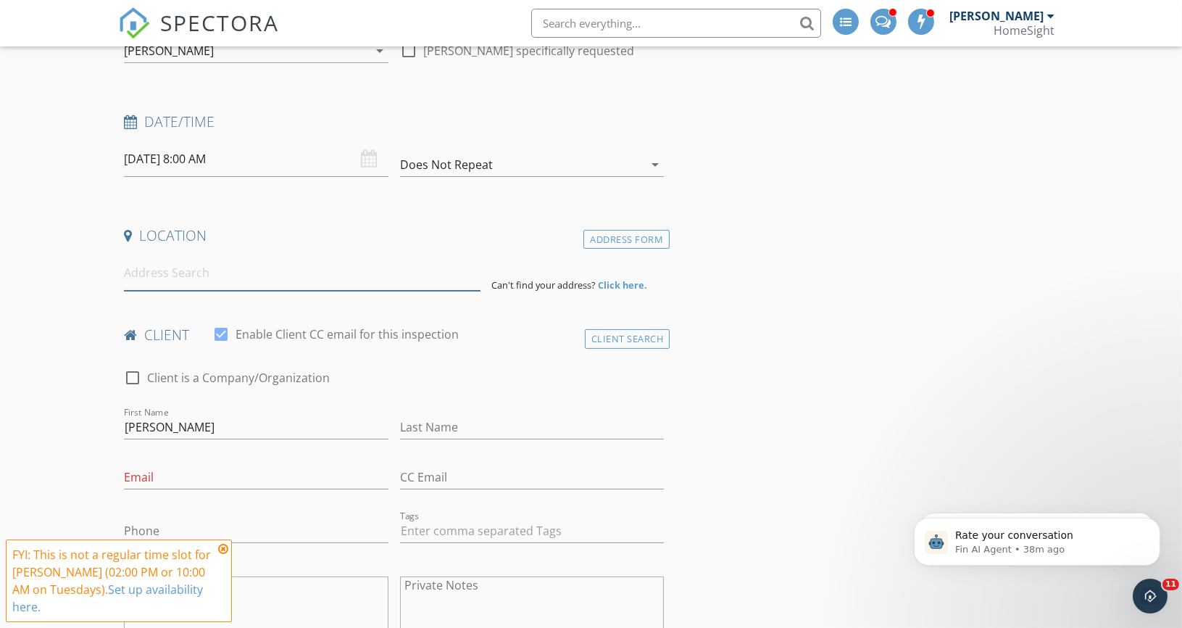
click at [180, 267] on input at bounding box center [302, 273] width 356 height 36
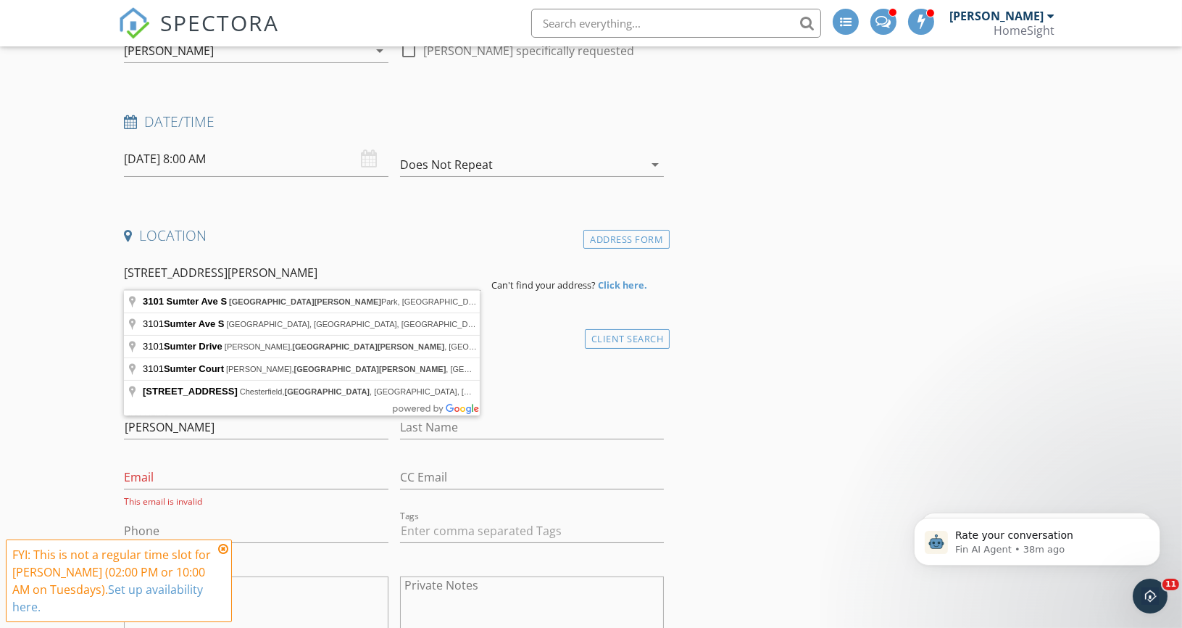
type input "[STREET_ADDRESS]"
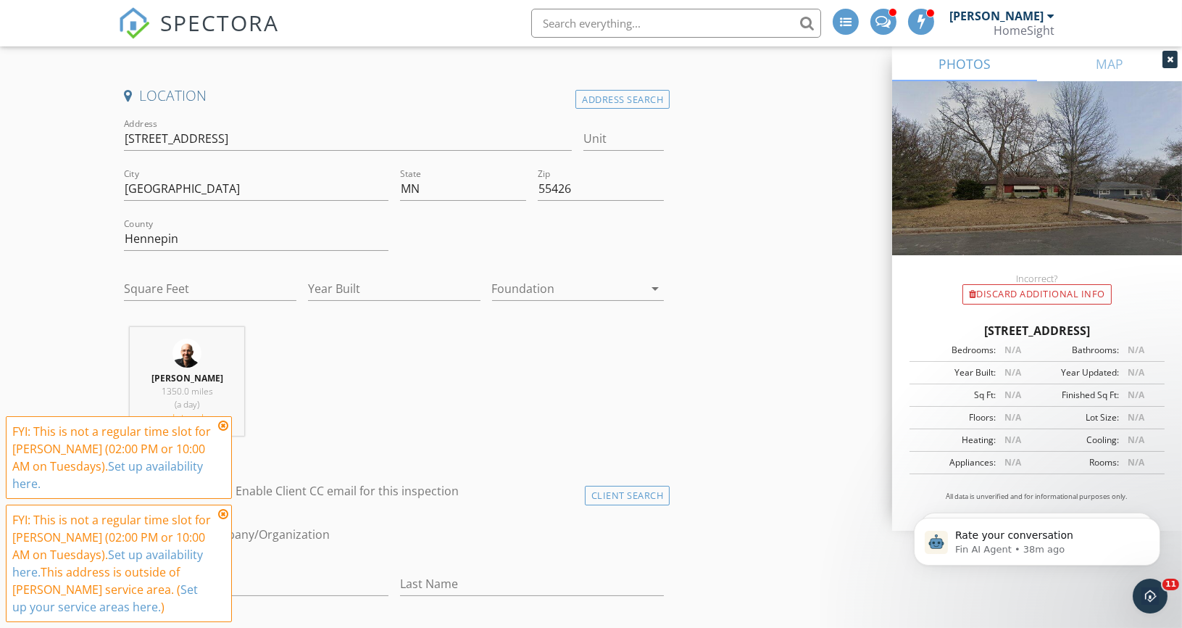
scroll to position [328, 0]
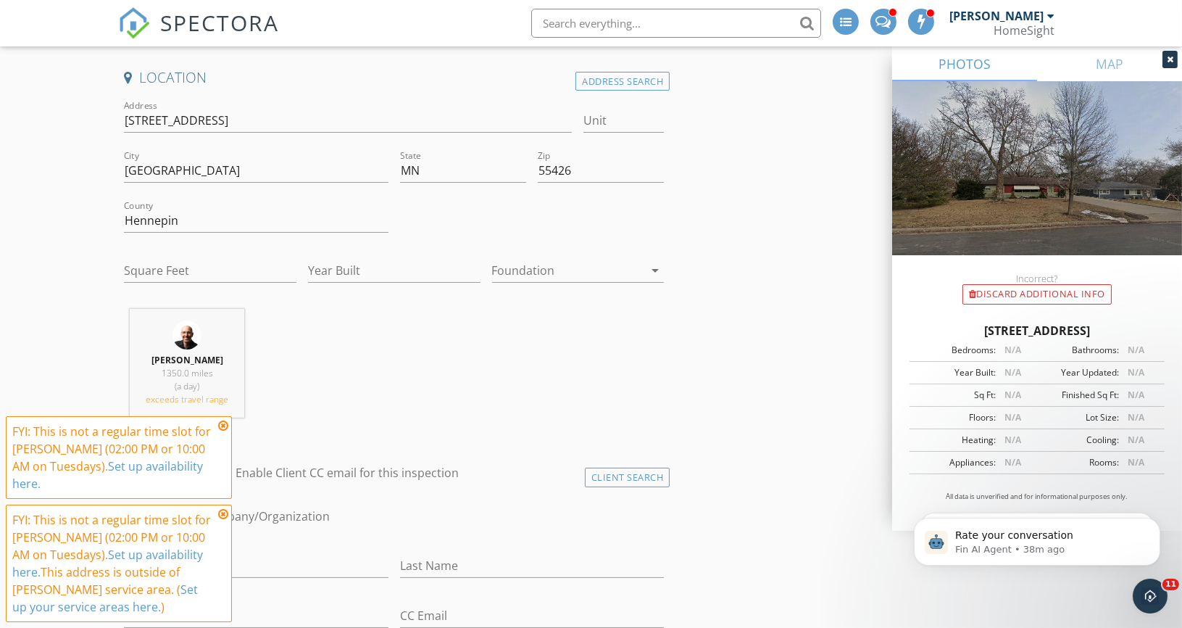
click at [162, 280] on div "Square Feet" at bounding box center [210, 278] width 172 height 38
click at [149, 266] on input "Square Feet" at bounding box center [210, 271] width 172 height 24
type input "1636"
click at [349, 275] on input "Year Built" at bounding box center [394, 271] width 172 height 24
type input "1955"
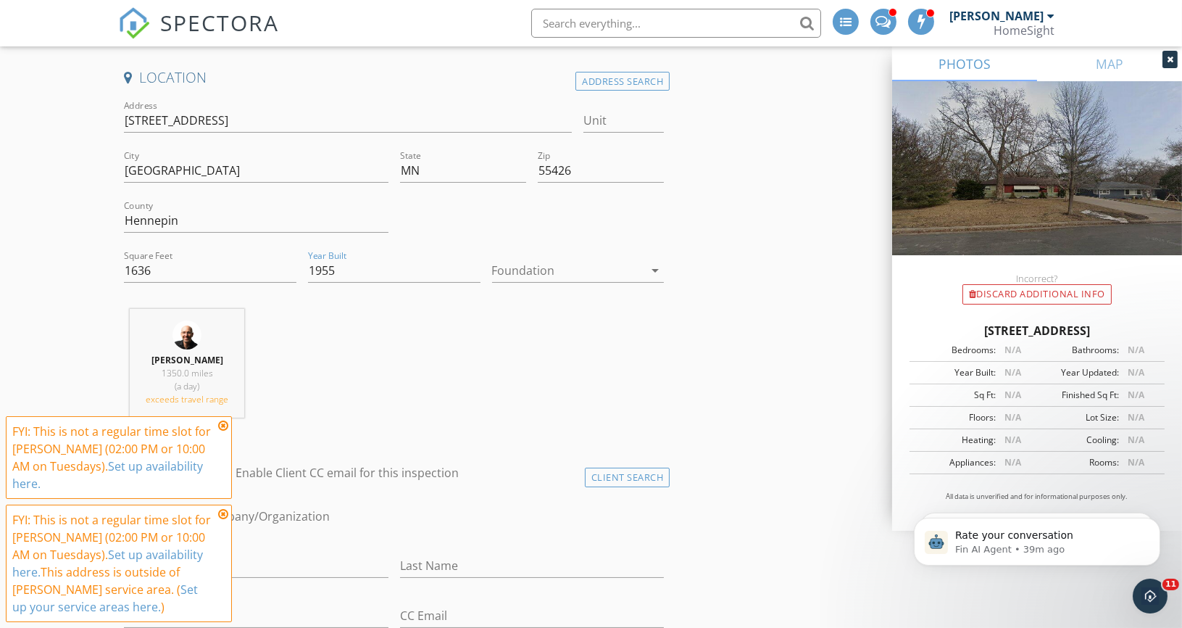
click at [541, 264] on div at bounding box center [568, 270] width 152 height 23
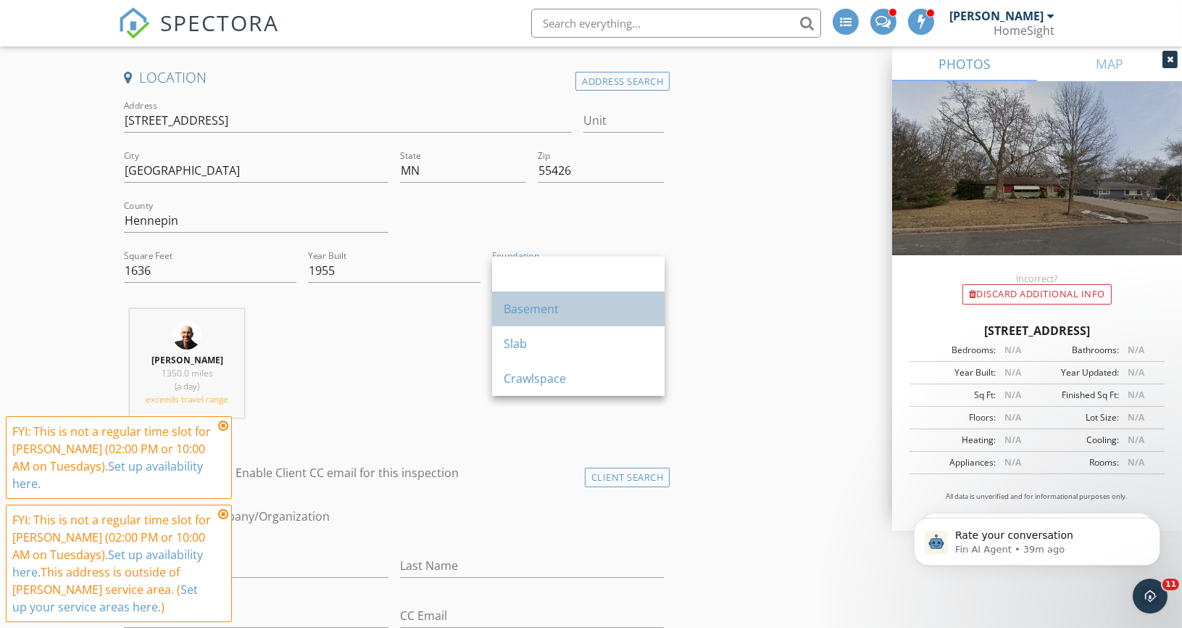
click at [529, 310] on div "Basement" at bounding box center [578, 308] width 149 height 17
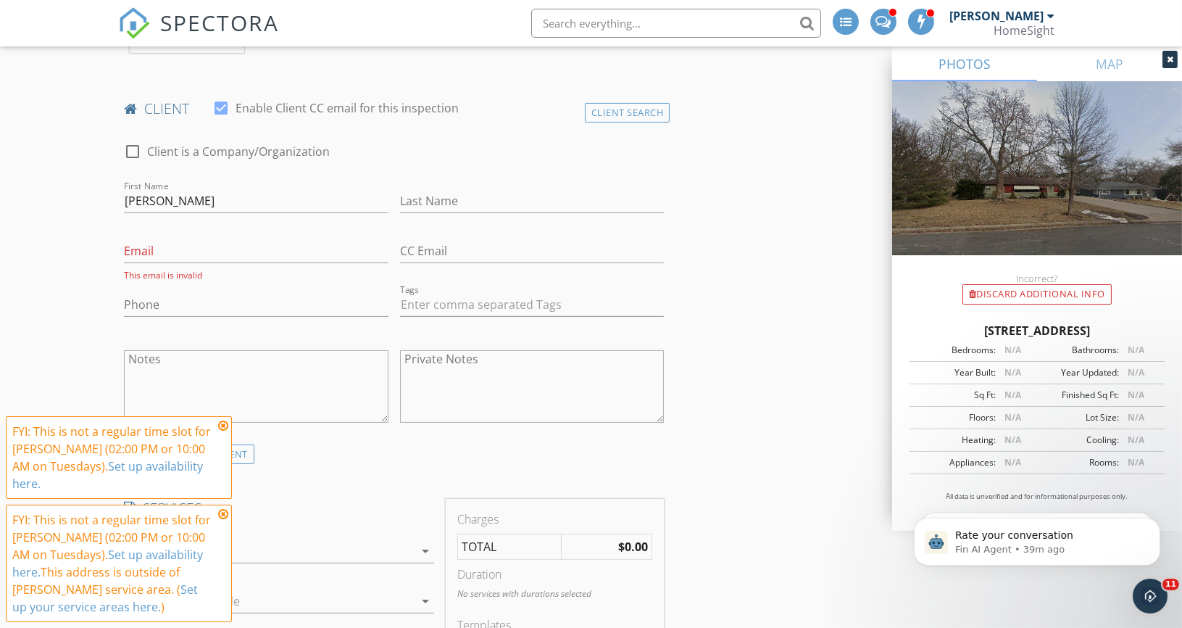
scroll to position [698, 0]
click at [223, 425] on icon at bounding box center [223, 426] width 10 height 12
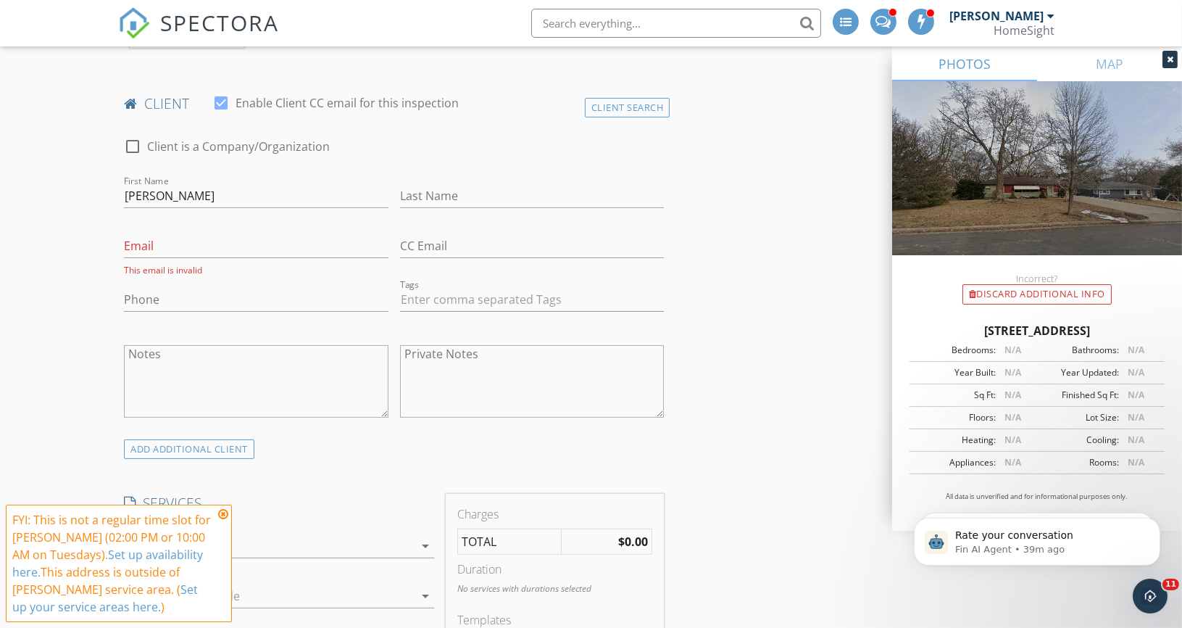
click at [226, 510] on icon at bounding box center [223, 514] width 10 height 12
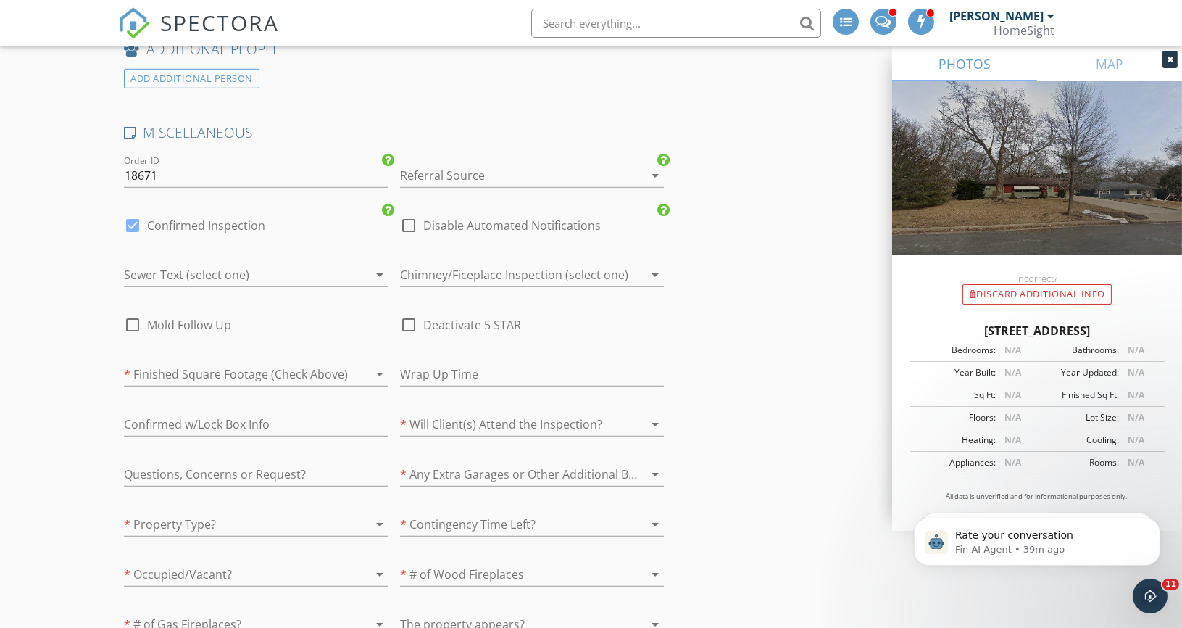
scroll to position [2067, 0]
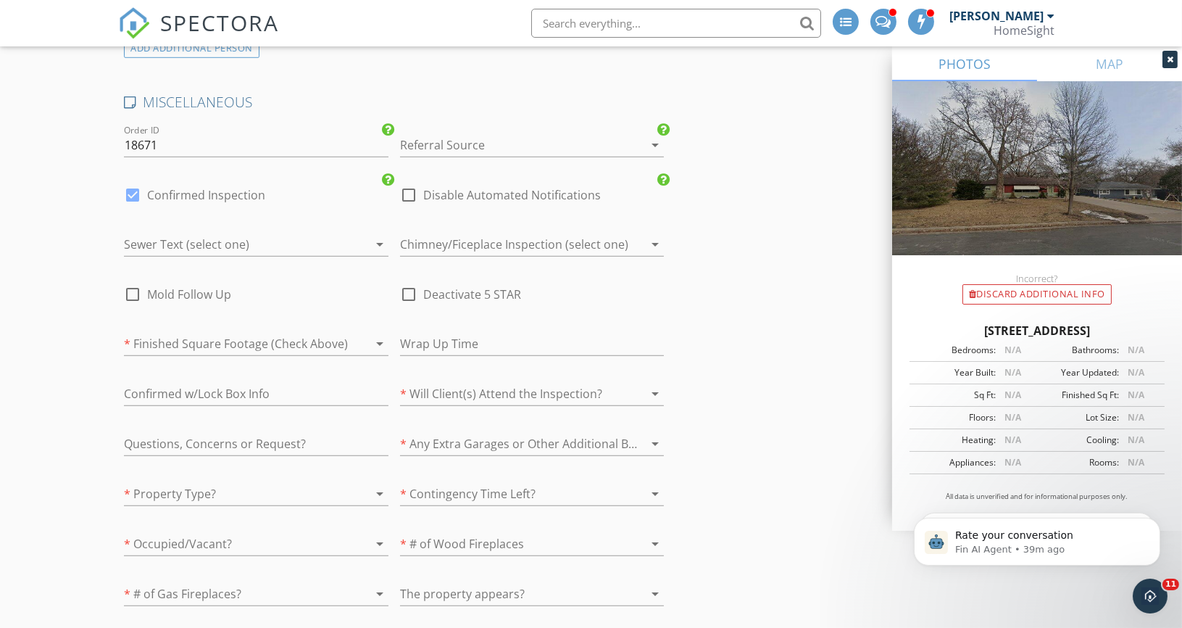
click at [479, 482] on div at bounding box center [512, 493] width 224 height 23
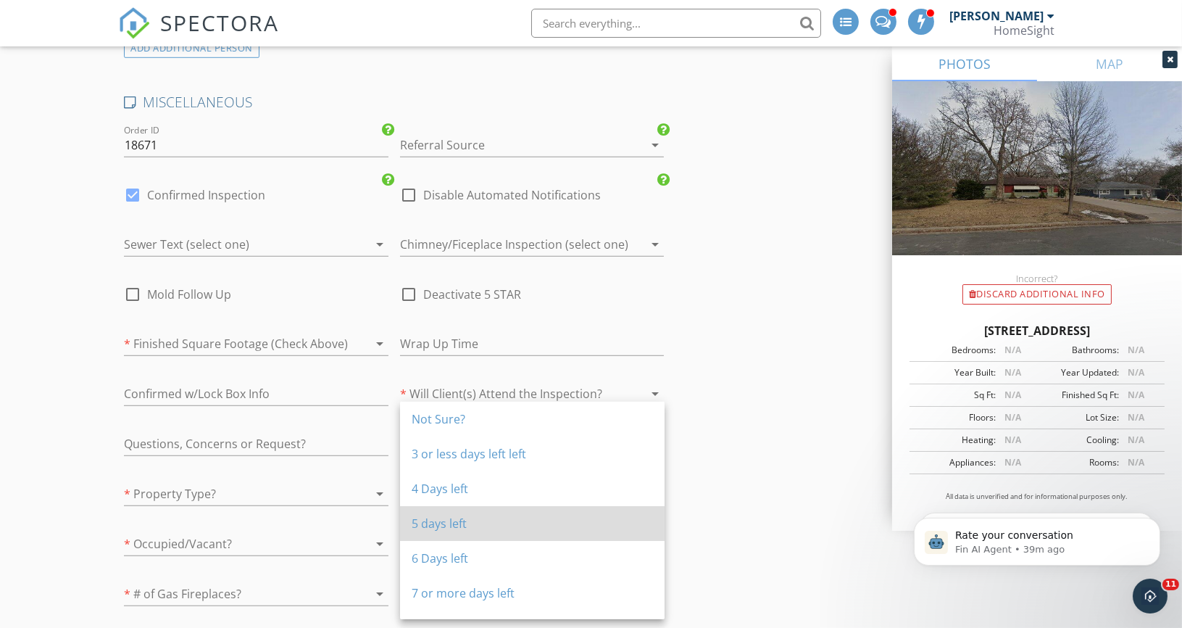
click at [446, 529] on div "5 days left" at bounding box center [532, 522] width 241 height 17
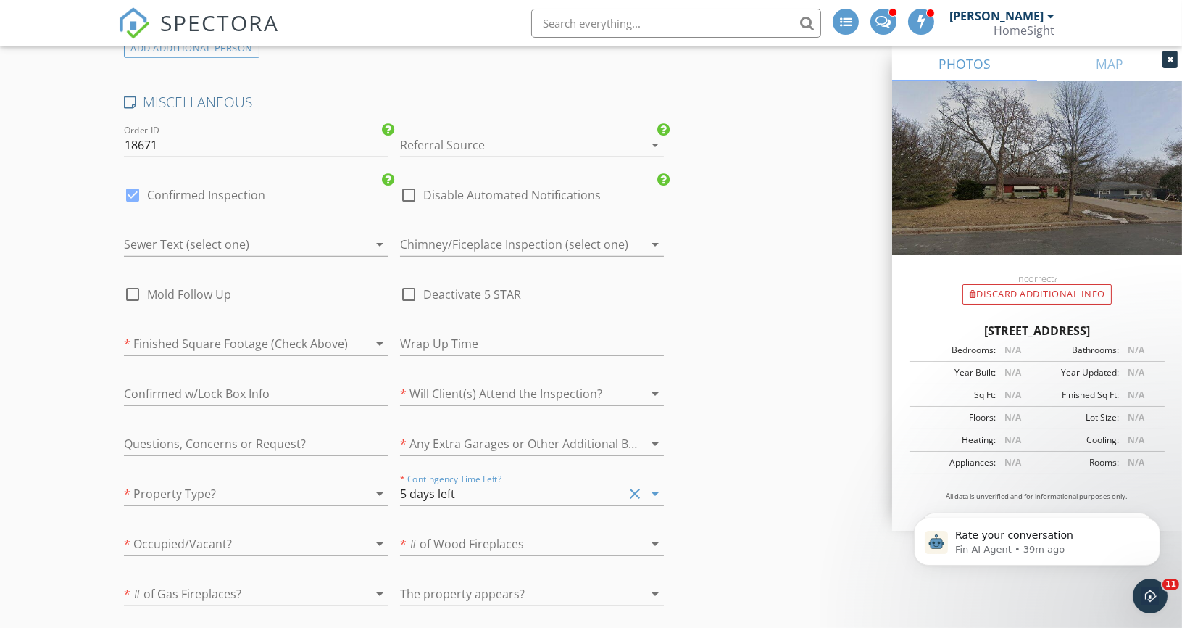
click at [162, 488] on div at bounding box center [236, 493] width 224 height 23
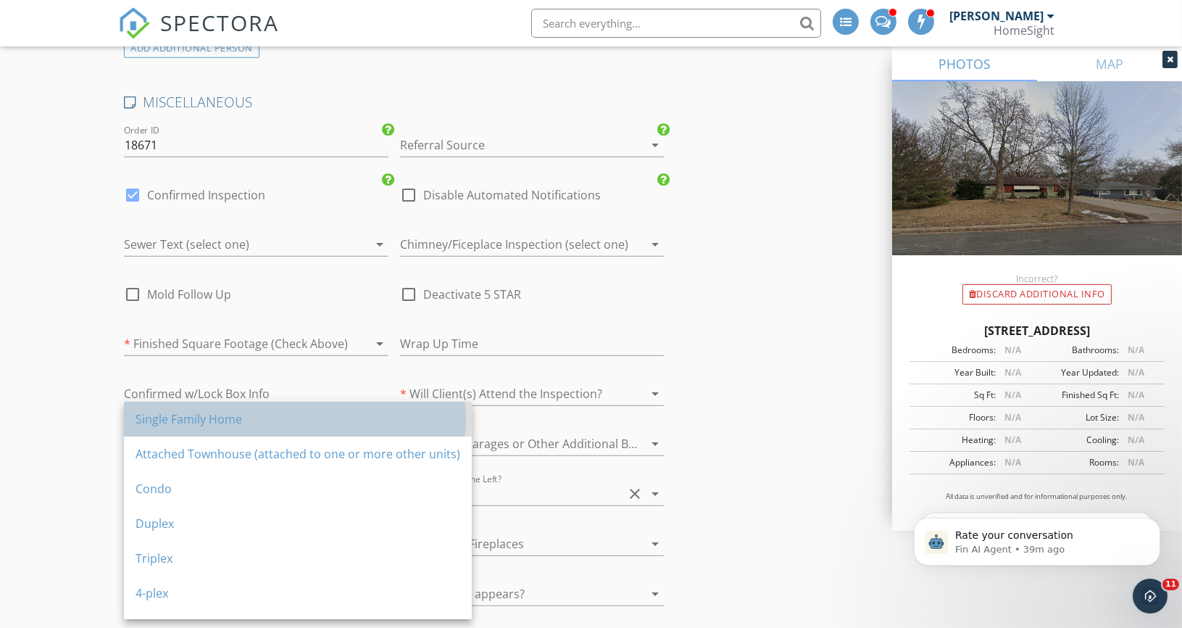
click at [162, 414] on div "Single Family Home" at bounding box center [298, 418] width 325 height 17
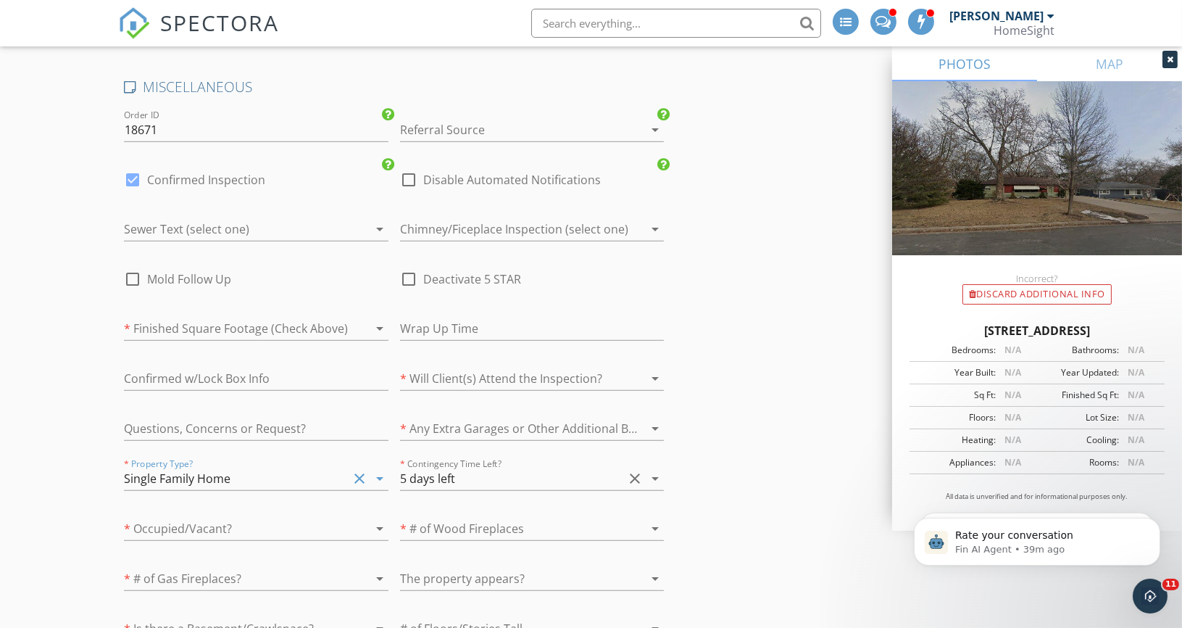
scroll to position [2085, 0]
click at [174, 514] on div at bounding box center [236, 524] width 224 height 23
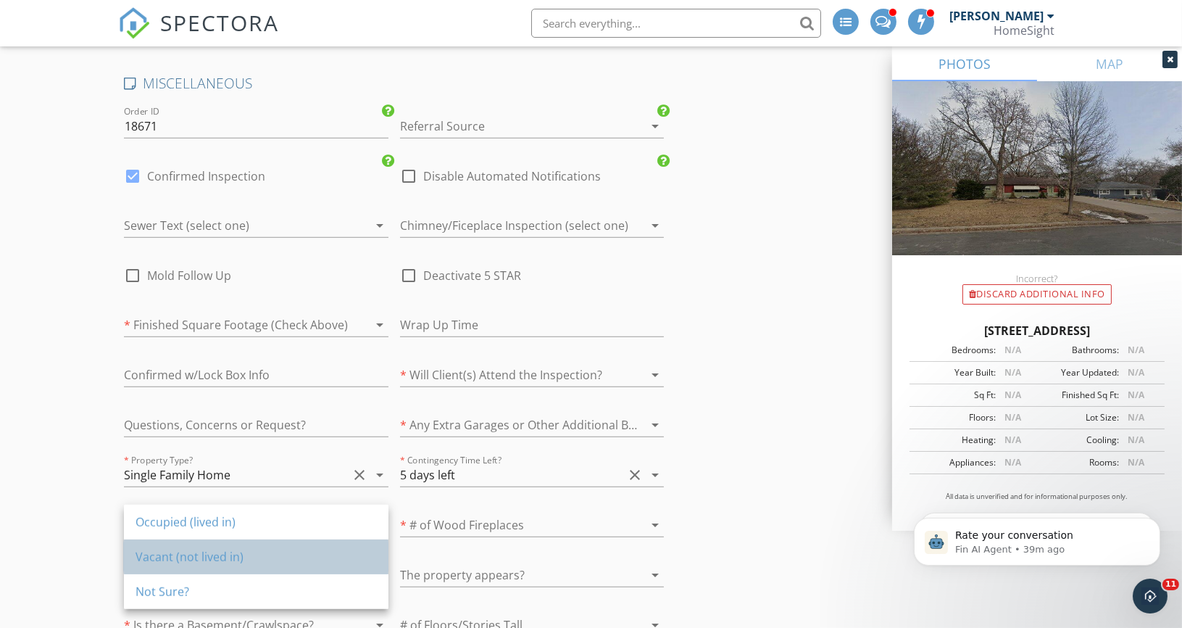
click at [154, 554] on div "Vacant (not lived in)" at bounding box center [256, 556] width 241 height 17
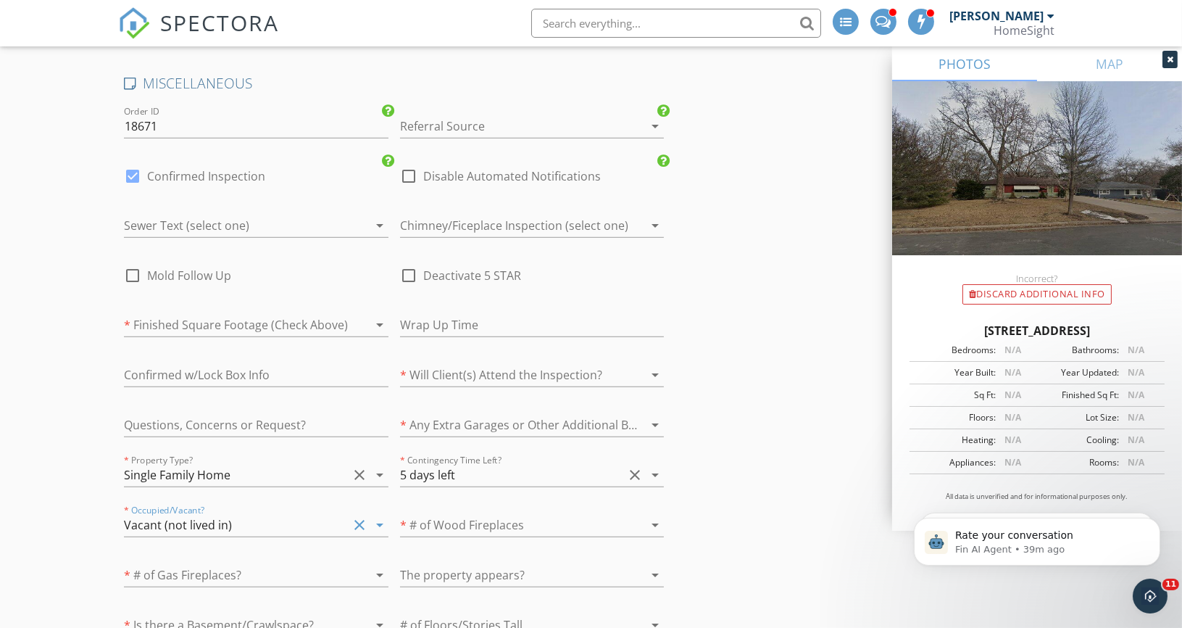
click at [377, 517] on icon "arrow_drop_down" at bounding box center [379, 524] width 17 height 17
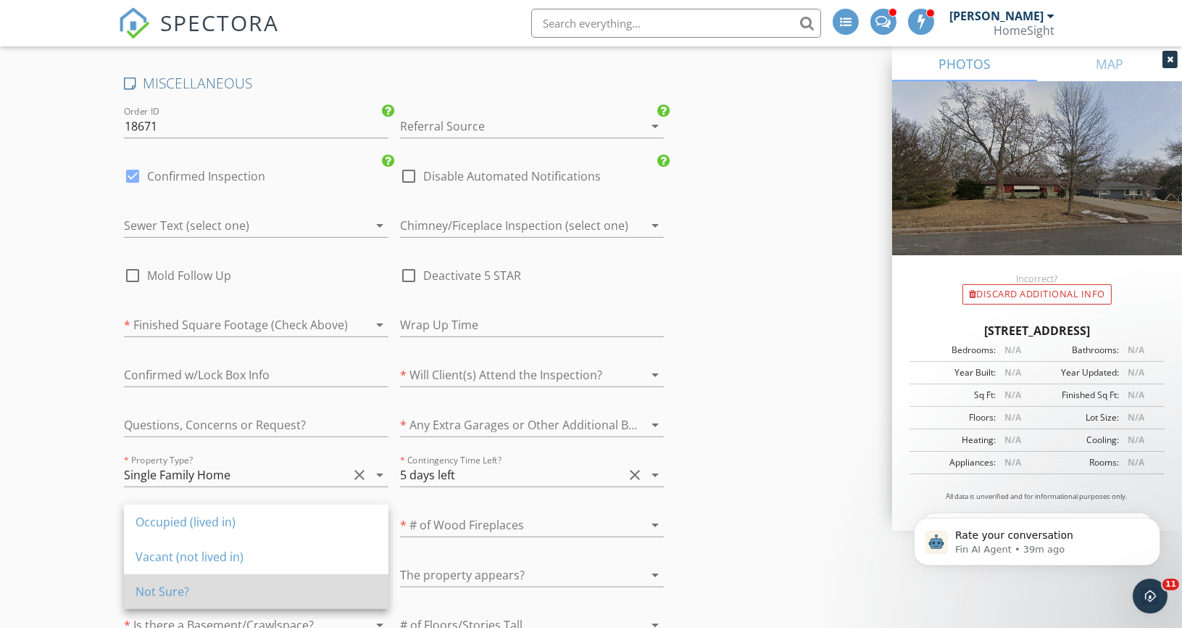
click at [161, 591] on div "Not Sure?" at bounding box center [256, 591] width 241 height 17
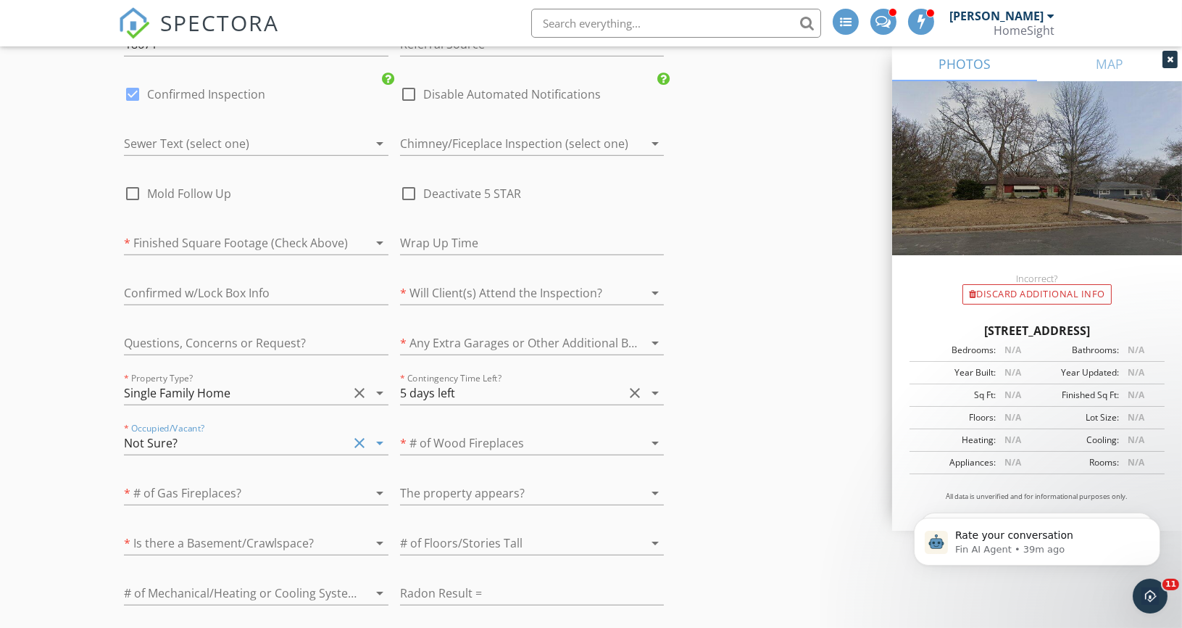
scroll to position [2179, 0]
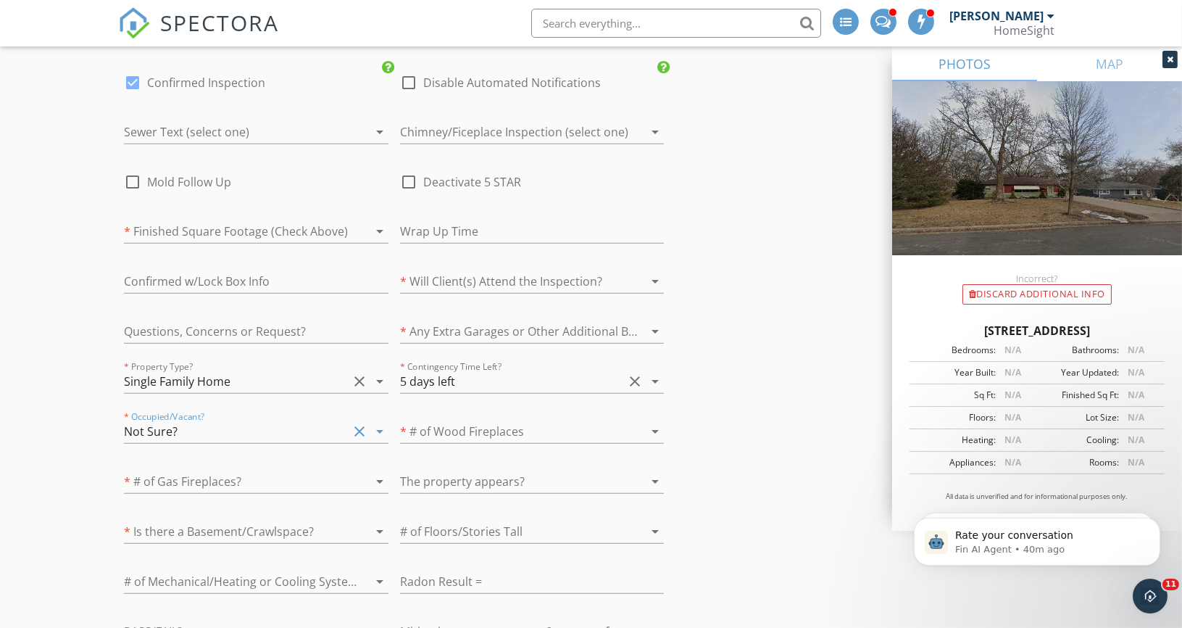
click at [464, 420] on div at bounding box center [512, 431] width 224 height 23
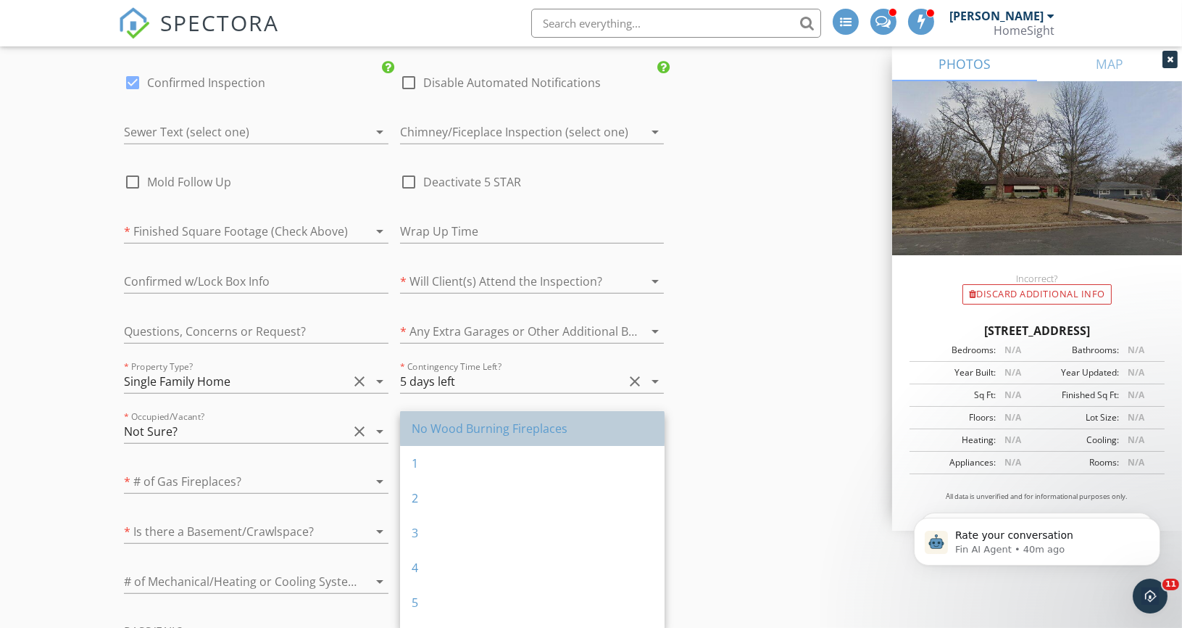
click at [461, 429] on div "No Wood Burning Fireplaces" at bounding box center [532, 428] width 241 height 17
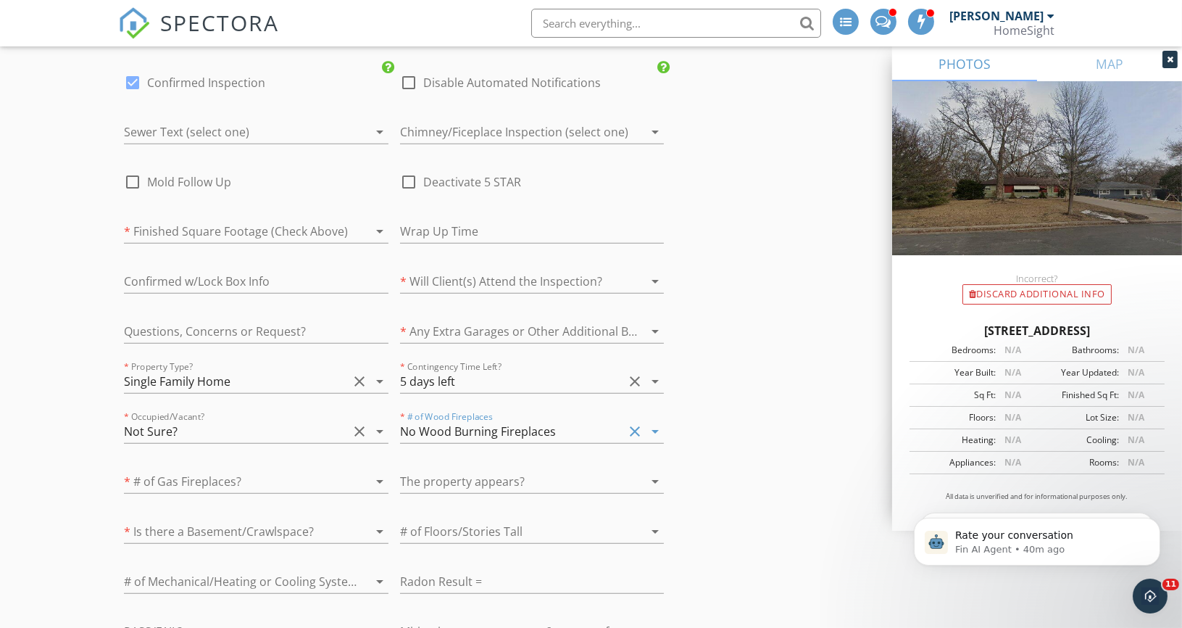
click at [358, 472] on div at bounding box center [359, 480] width 17 height 17
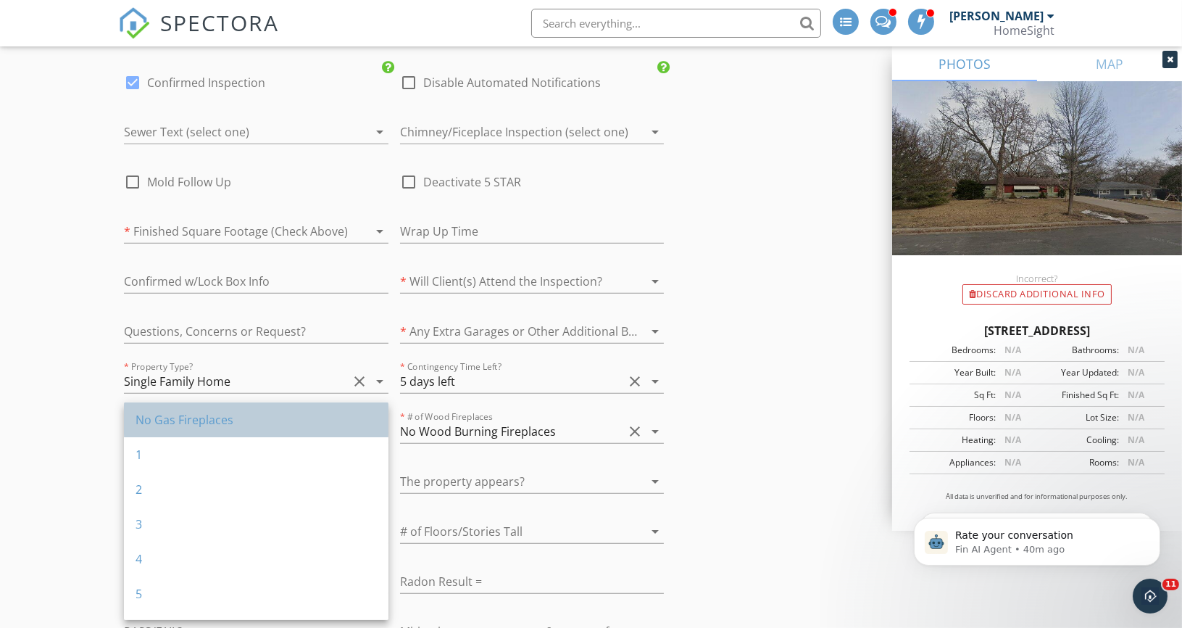
click at [206, 422] on div "No Gas Fireplaces" at bounding box center [256, 419] width 241 height 17
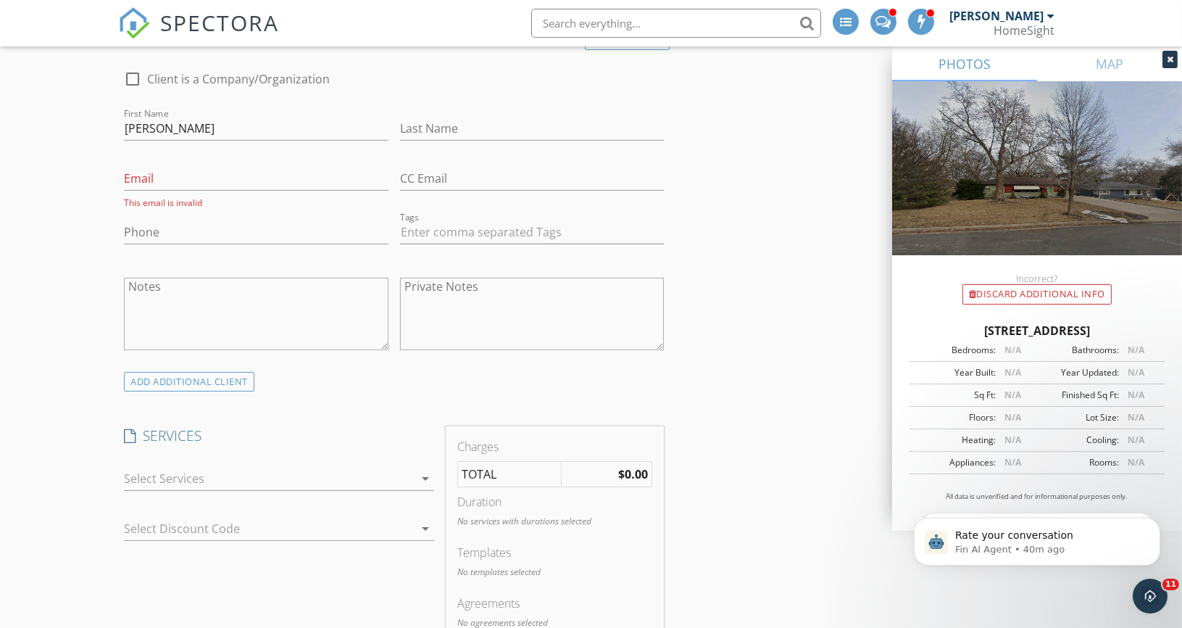
scroll to position [783, 0]
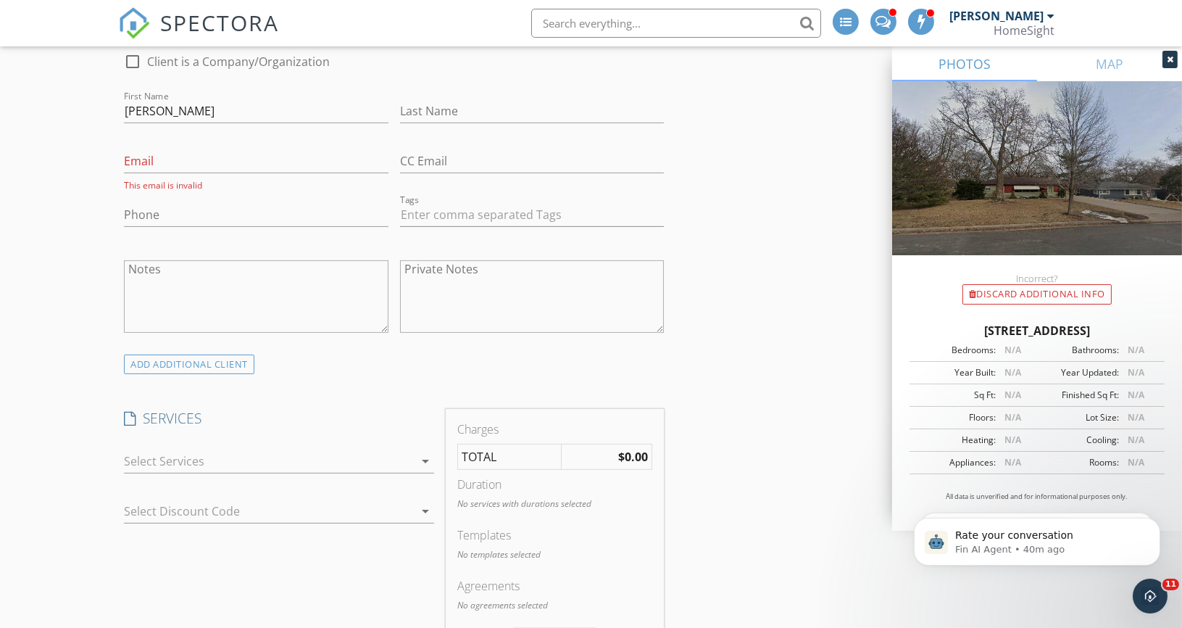
click at [421, 454] on icon "arrow_drop_down" at bounding box center [425, 460] width 17 height 17
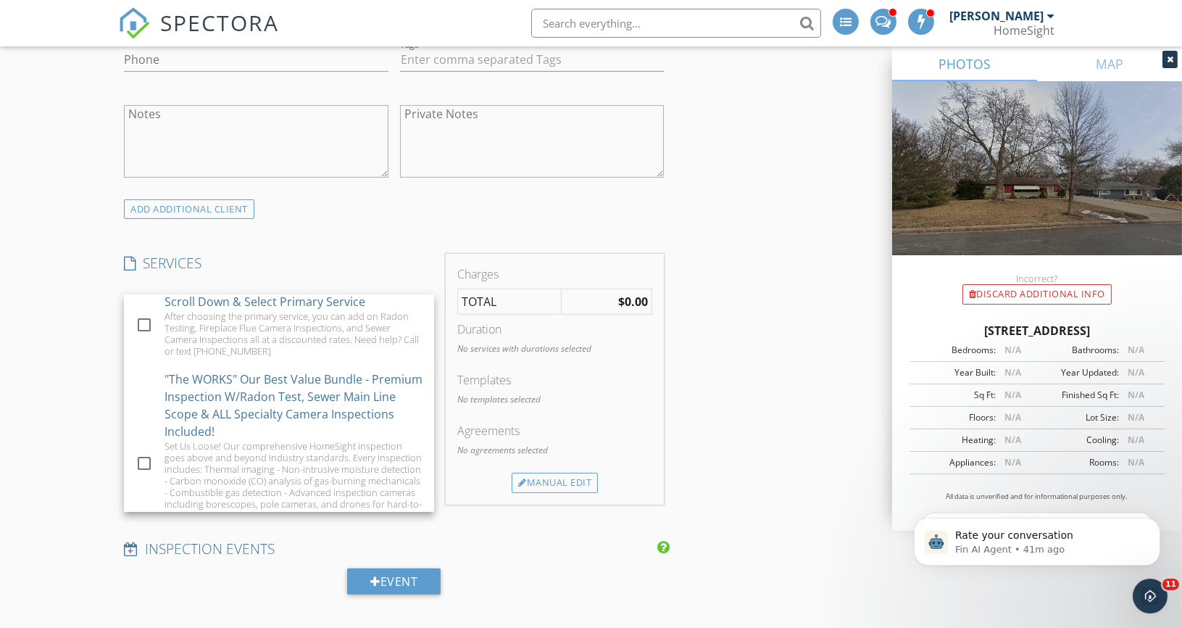
scroll to position [935, 0]
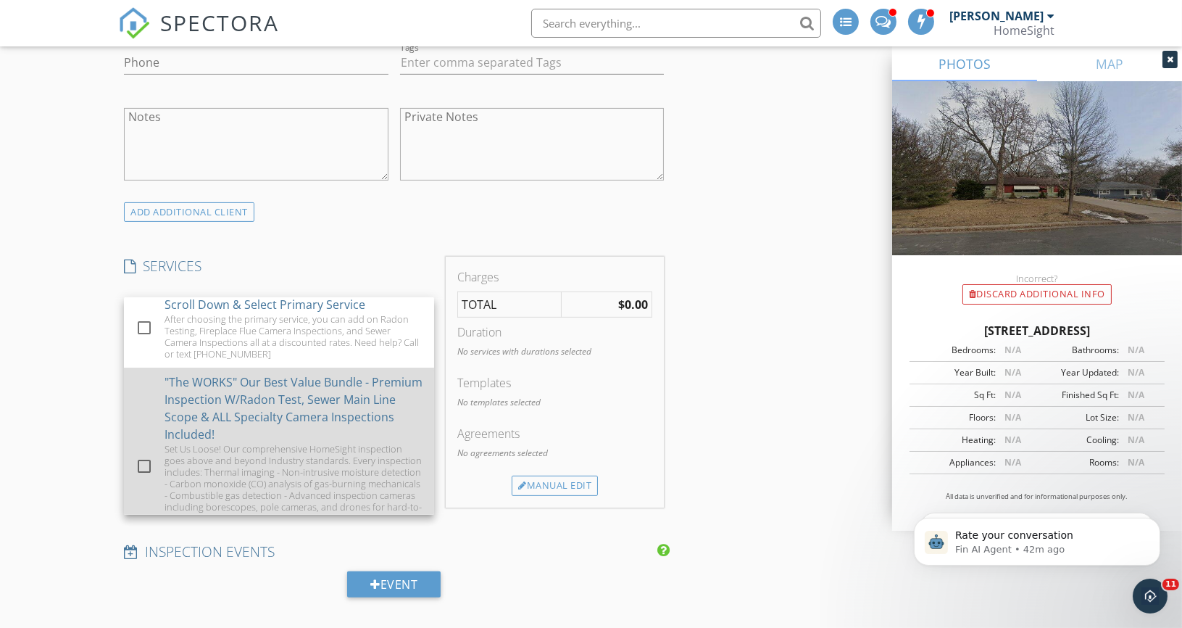
click at [143, 462] on div at bounding box center [144, 466] width 25 height 25
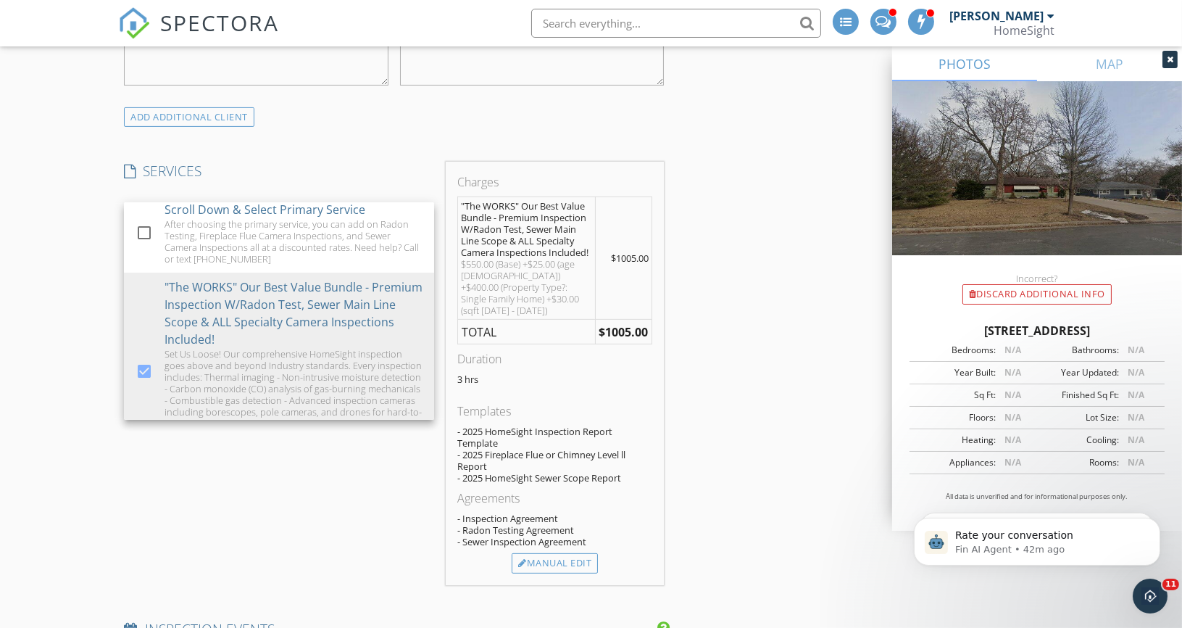
scroll to position [1038, 0]
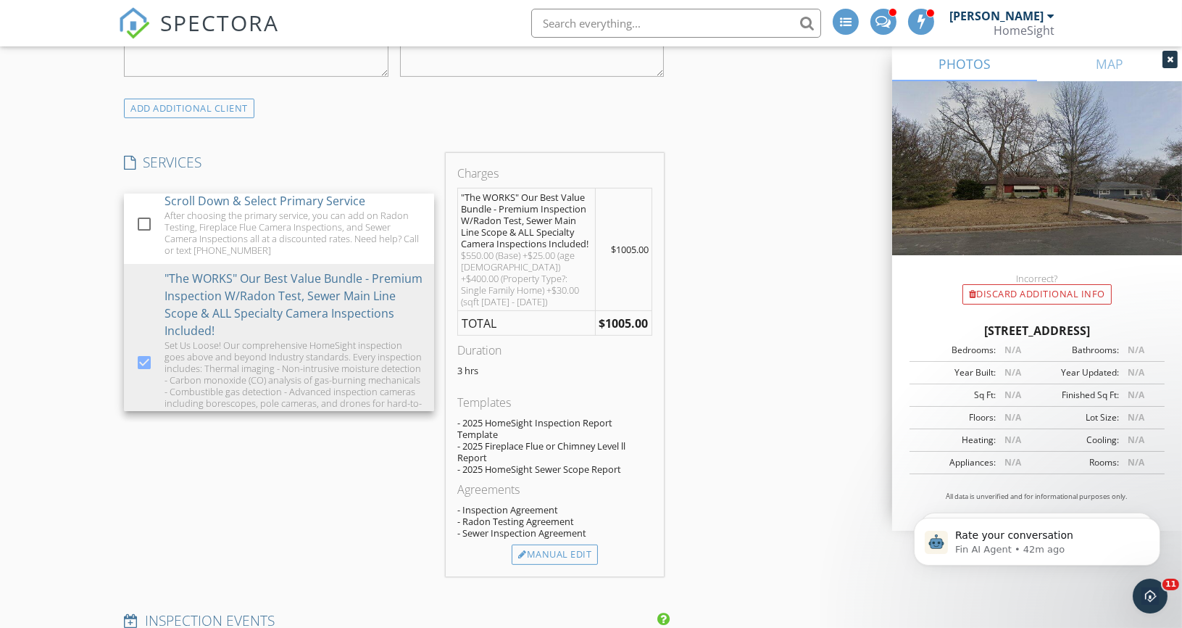
click at [372, 525] on div "SERVICES check_box_outline_blank Scroll Down & Select Primary Service After cho…" at bounding box center [279, 364] width 322 height 423
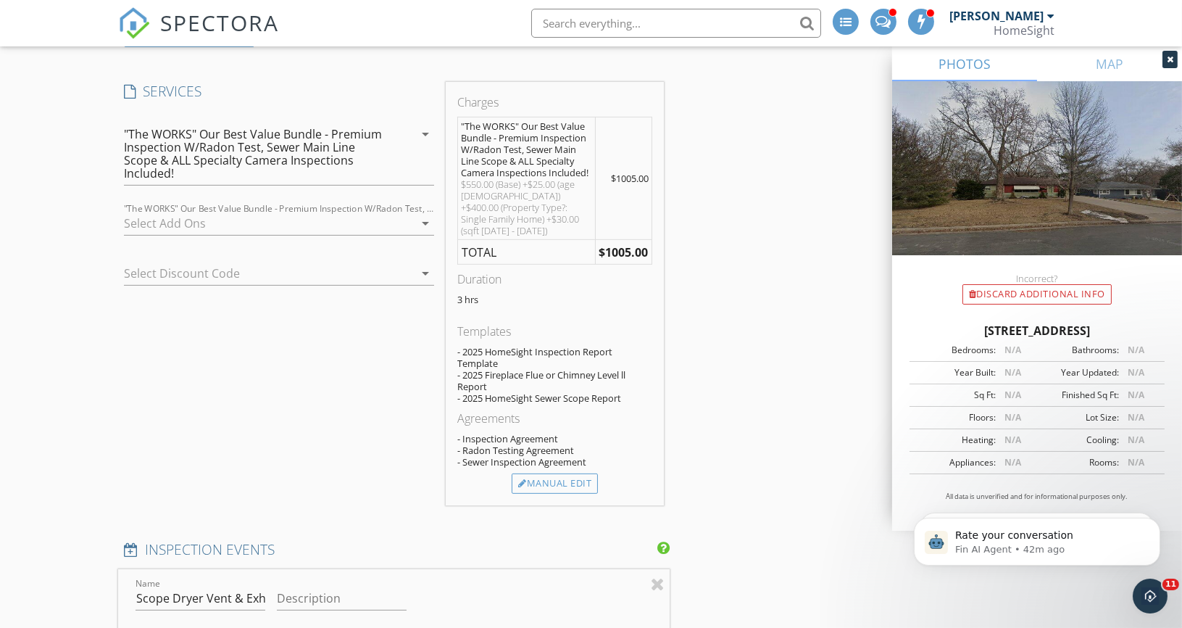
scroll to position [1164, 0]
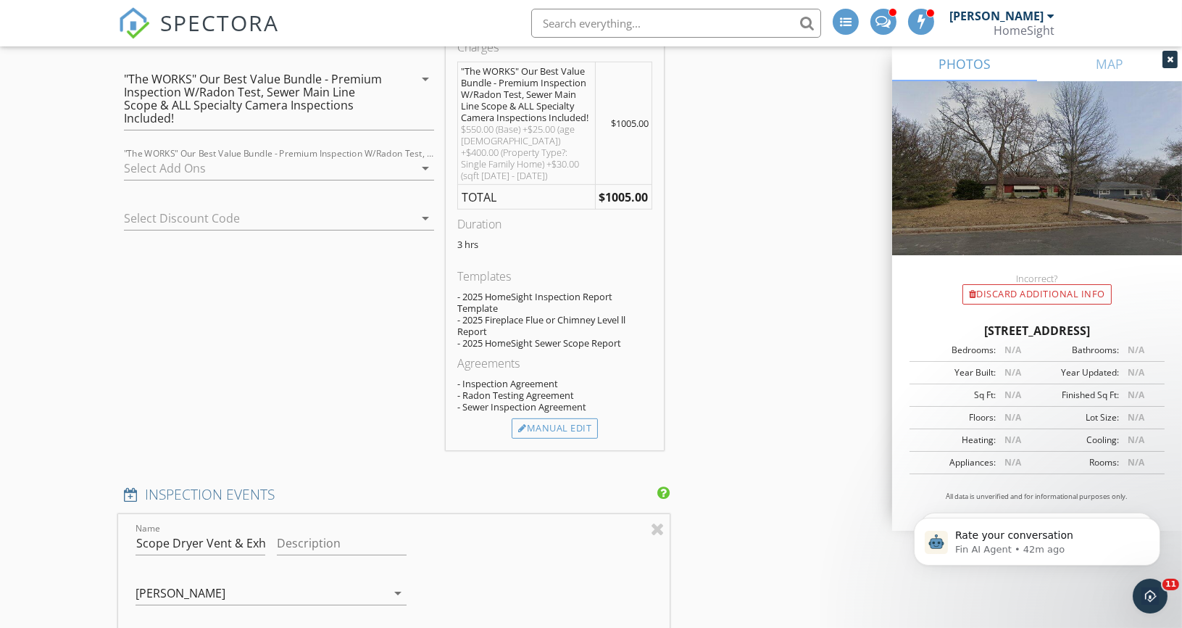
click at [428, 210] on icon "arrow_drop_down" at bounding box center [425, 217] width 17 height 17
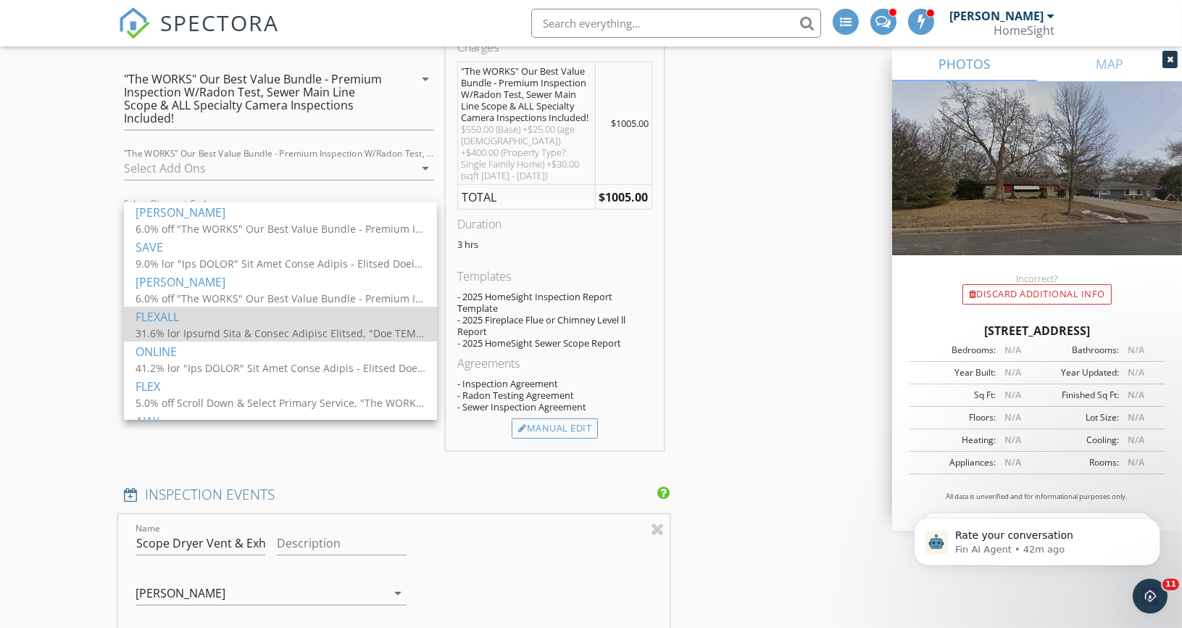
click at [151, 320] on div "FLEXALL" at bounding box center [281, 315] width 290 height 17
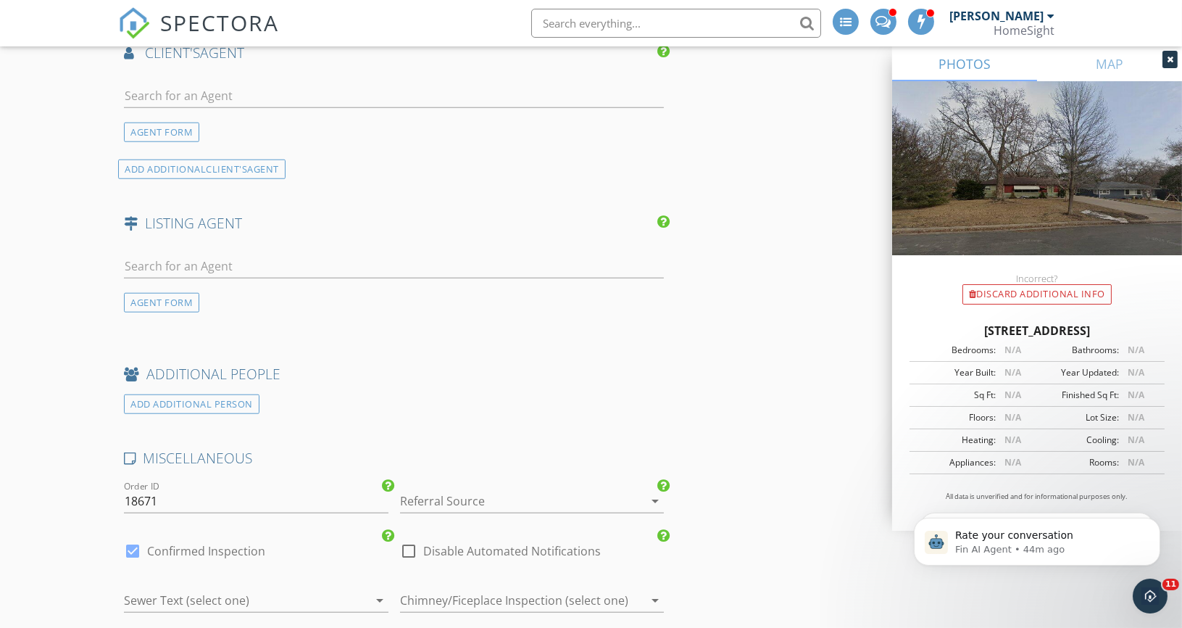
scroll to position [2733, 0]
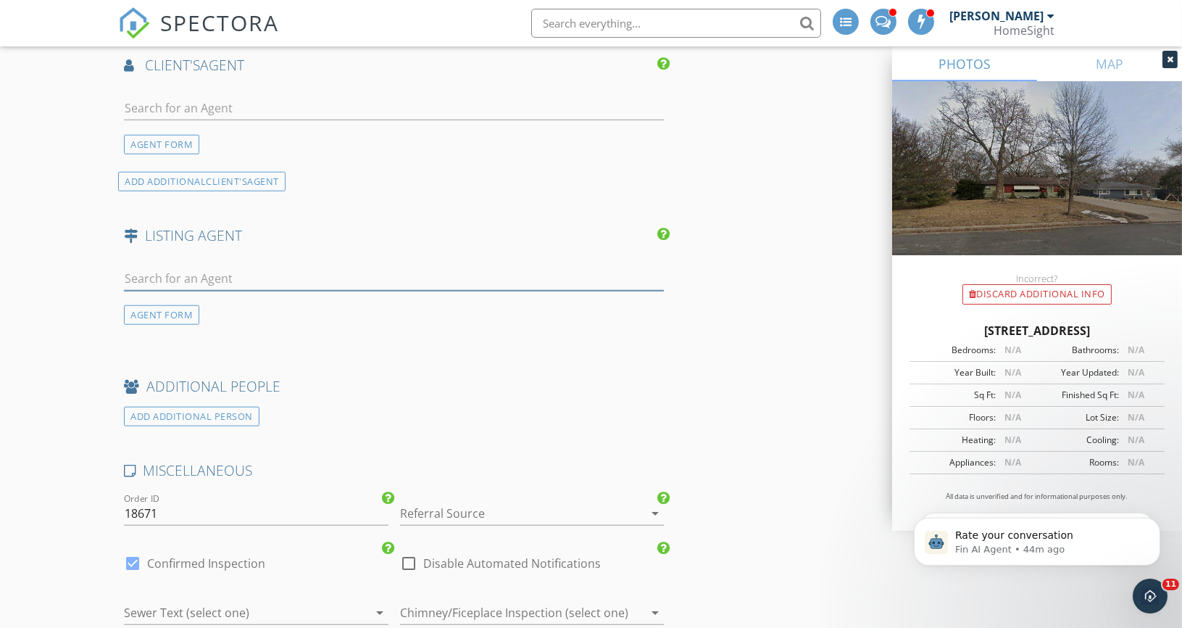
click at [162, 267] on input "text" at bounding box center [394, 279] width 540 height 24
type input "A"
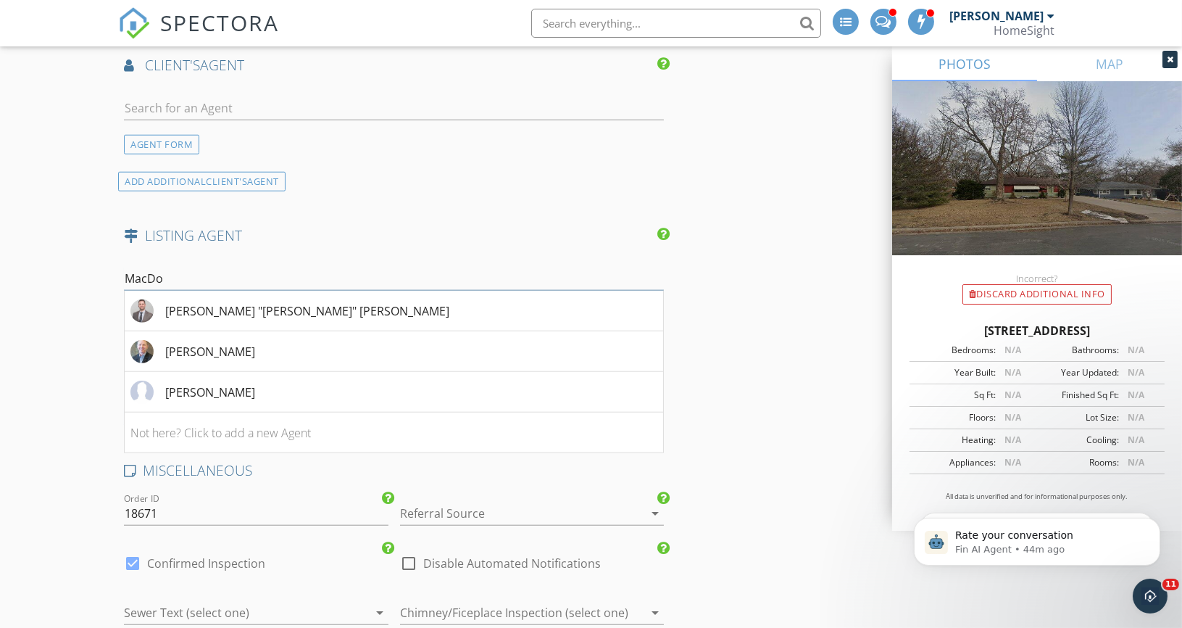
drag, startPoint x: 170, startPoint y: 249, endPoint x: 110, endPoint y: 252, distance: 60.3
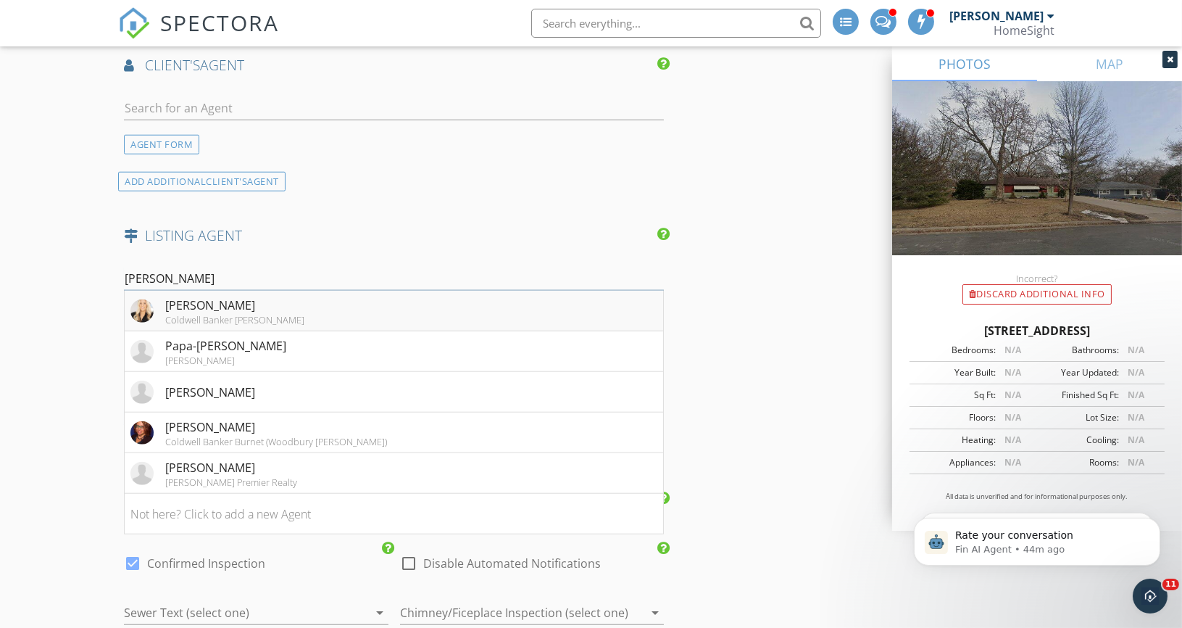
type input "Anna"
click at [237, 296] on div "Annamarie McDonald" at bounding box center [234, 304] width 139 height 17
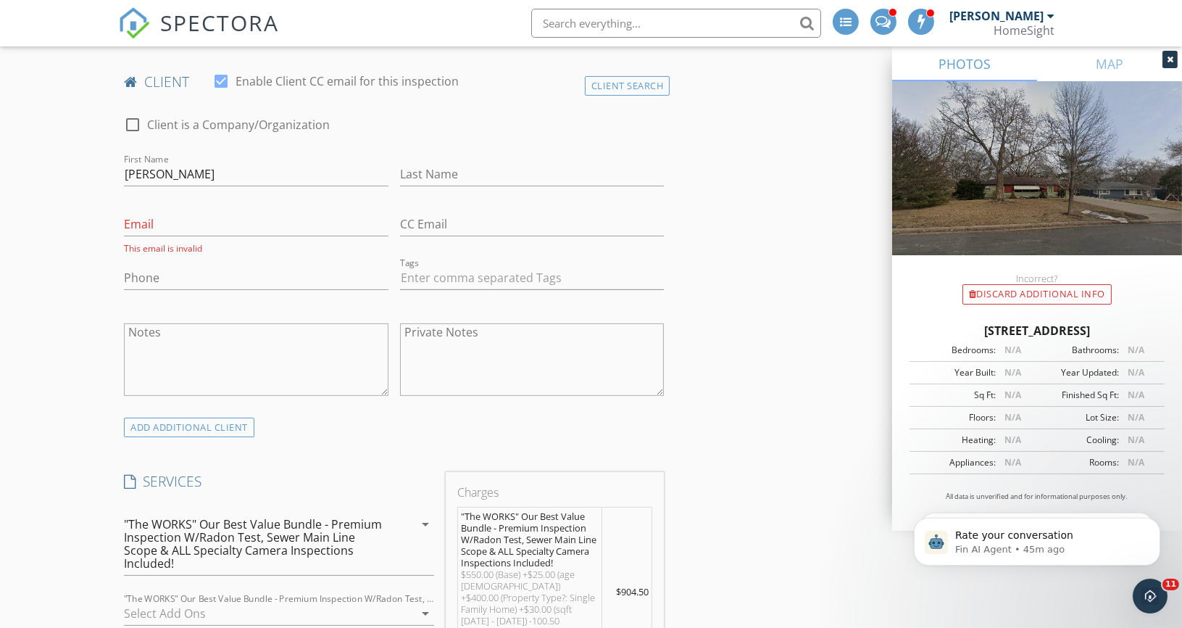
scroll to position [620, 0]
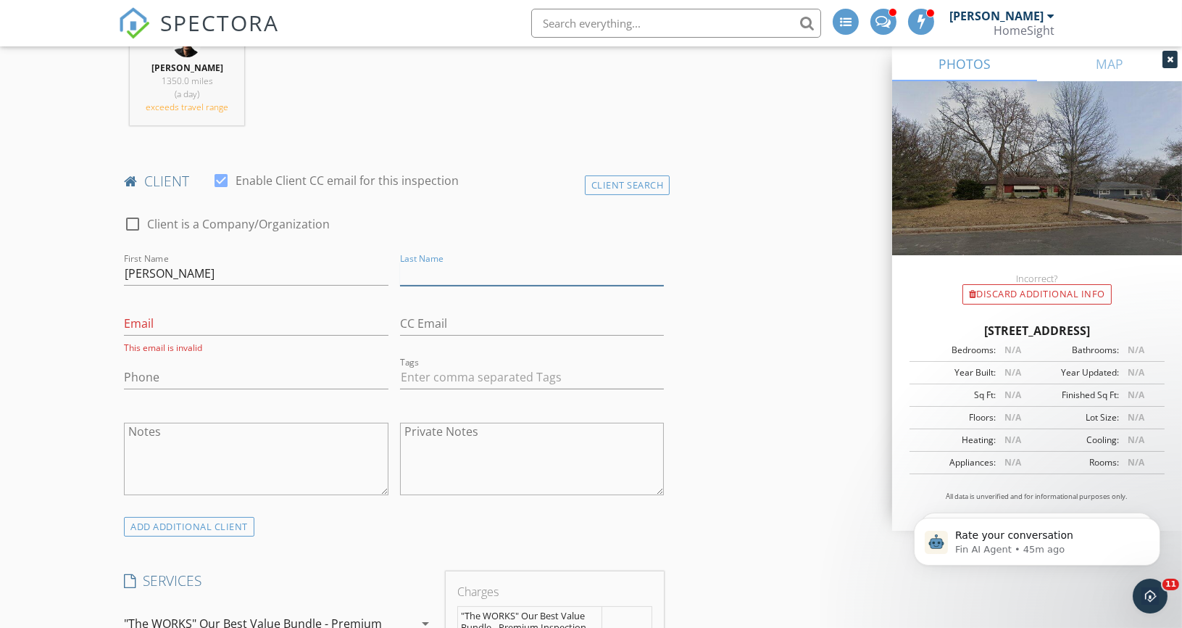
click at [419, 275] on input "Last Name" at bounding box center [532, 274] width 264 height 24
type input "Schmidt"
click at [219, 330] on input "Email" at bounding box center [256, 324] width 264 height 24
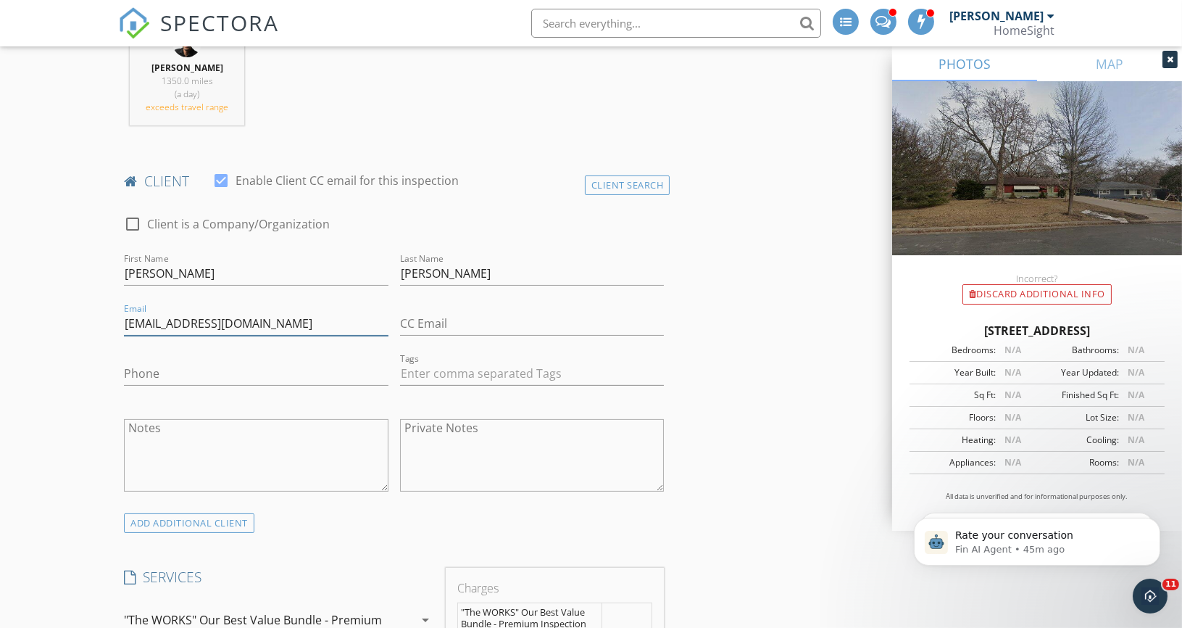
click at [159, 322] on input "Cpschmidt24@gamil.com" at bounding box center [256, 324] width 264 height 24
click at [227, 321] on input "Cpschmidt24@gamil.com" at bounding box center [256, 324] width 264 height 24
click at [195, 367] on input "Phone" at bounding box center [256, 374] width 264 height 24
click at [233, 321] on input "Cpschmidt24@gmaiil.com" at bounding box center [256, 324] width 264 height 24
type input "Cpschmidt24@gmail.com"
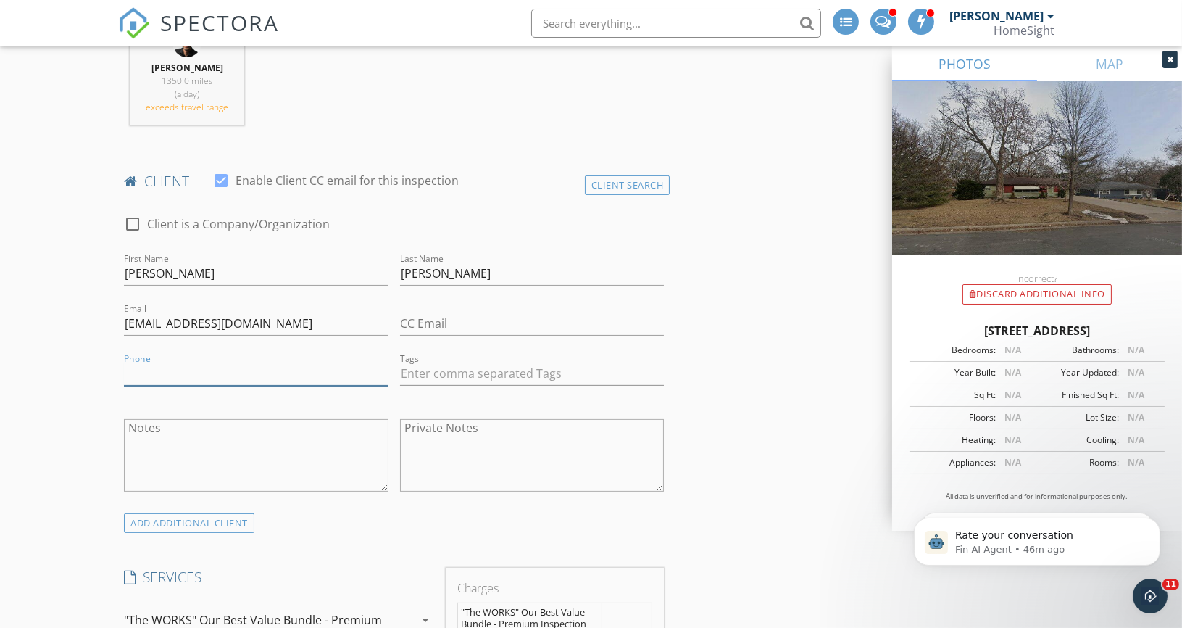
click at [176, 367] on input "Phone" at bounding box center [256, 374] width 264 height 24
type input "612-852-53181"
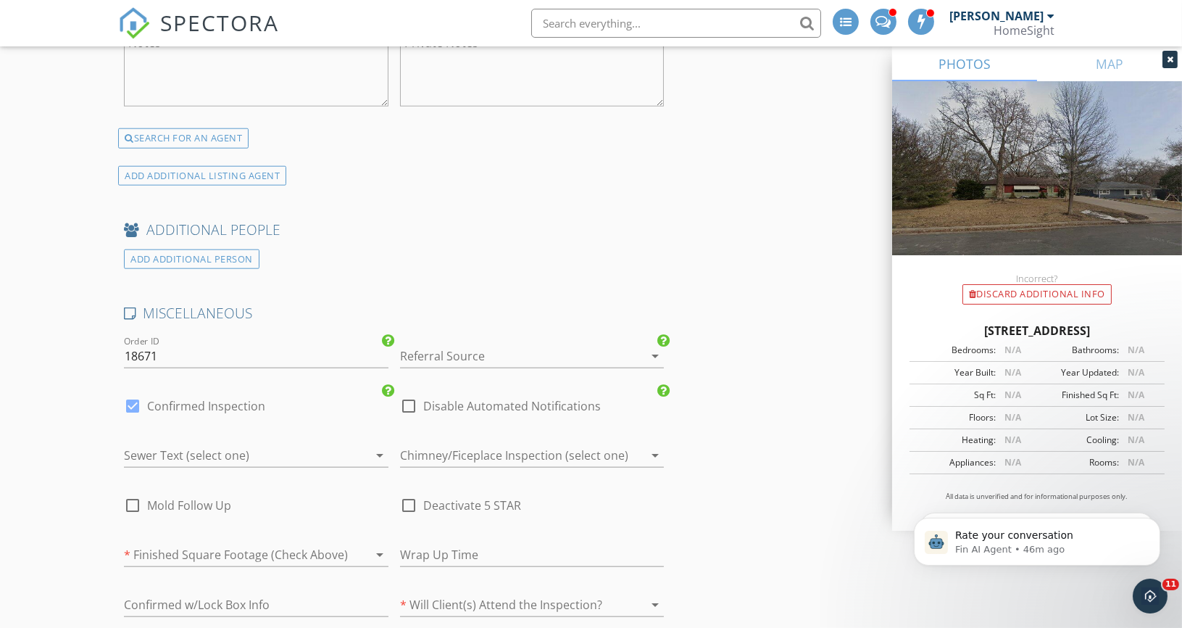
scroll to position [3214, 0]
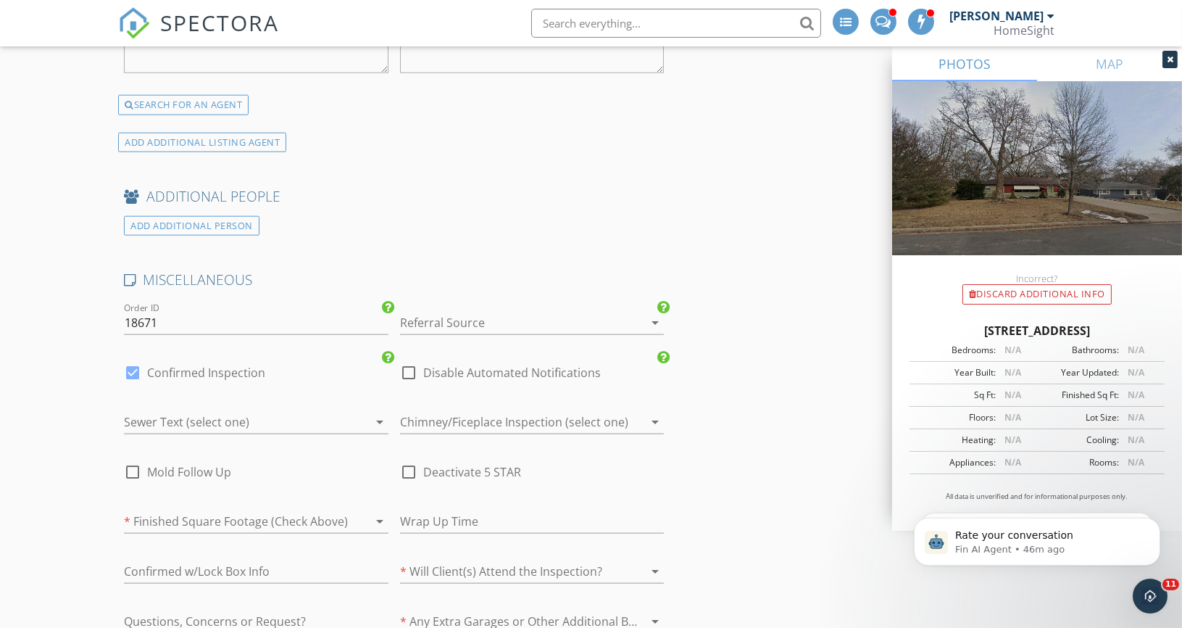
click at [513, 311] on div at bounding box center [512, 322] width 224 height 23
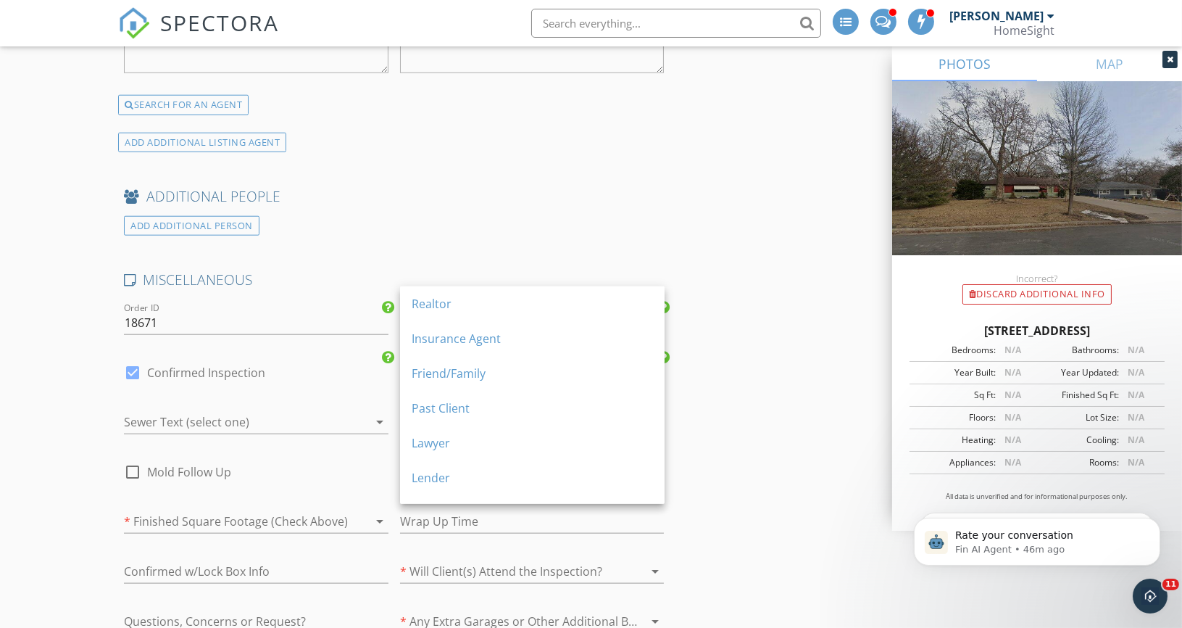
click at [454, 297] on div "Realtor" at bounding box center [532, 303] width 241 height 17
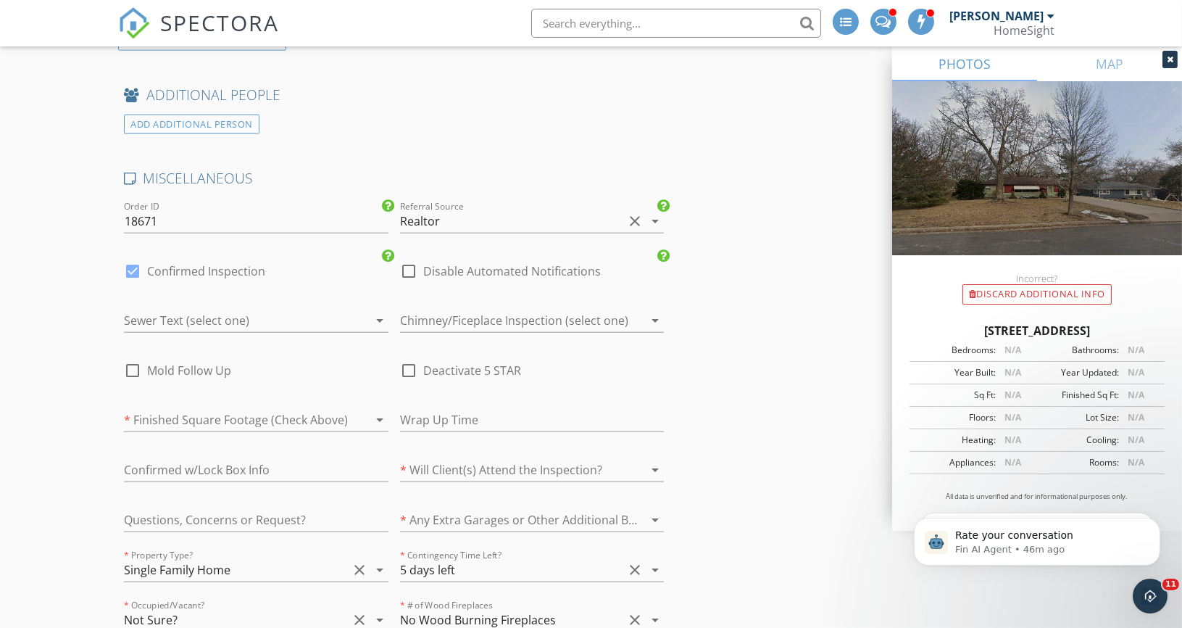
scroll to position [3337, 0]
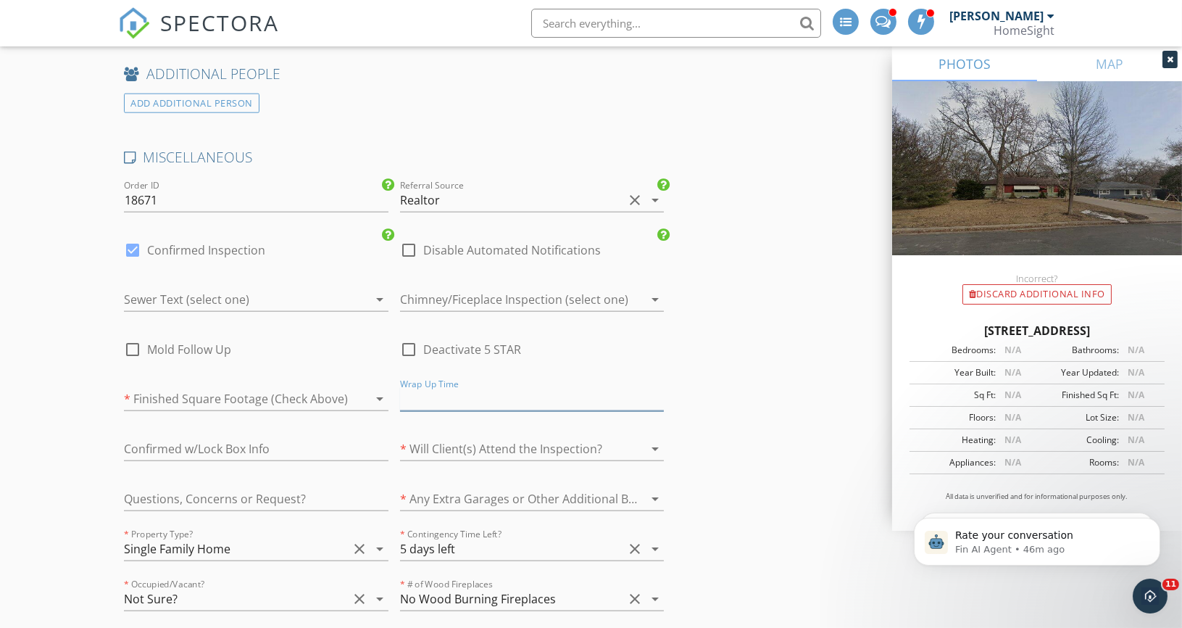
click at [452, 387] on input "text" at bounding box center [532, 399] width 264 height 24
type input "11:00"
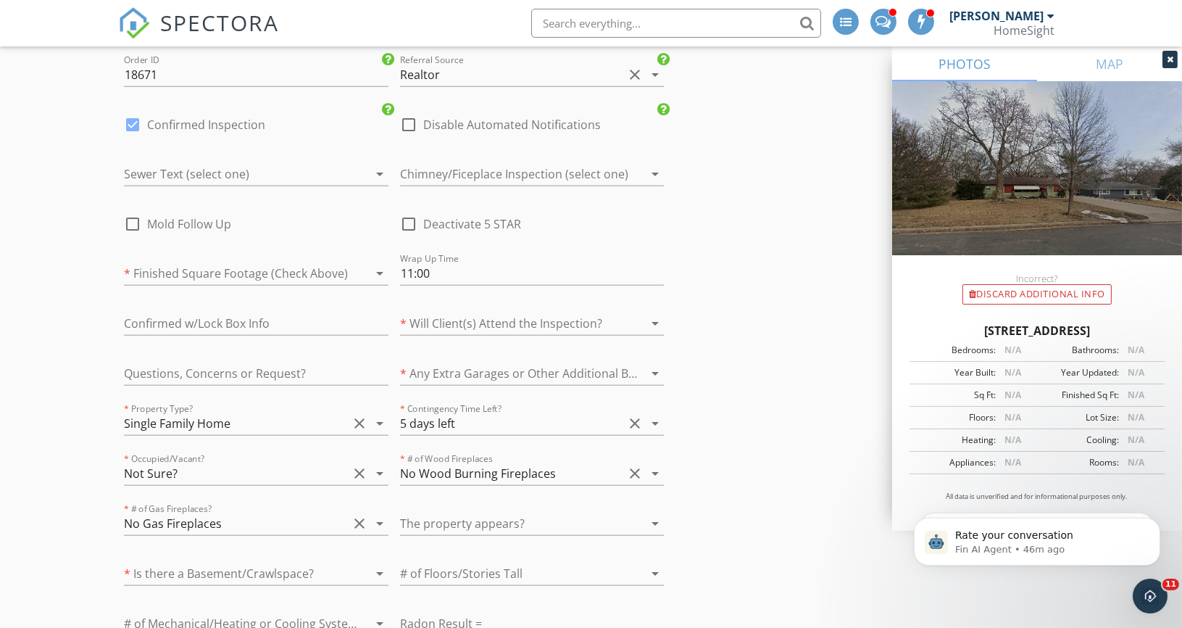
scroll to position [3464, 0]
click at [438, 310] on div at bounding box center [512, 321] width 224 height 23
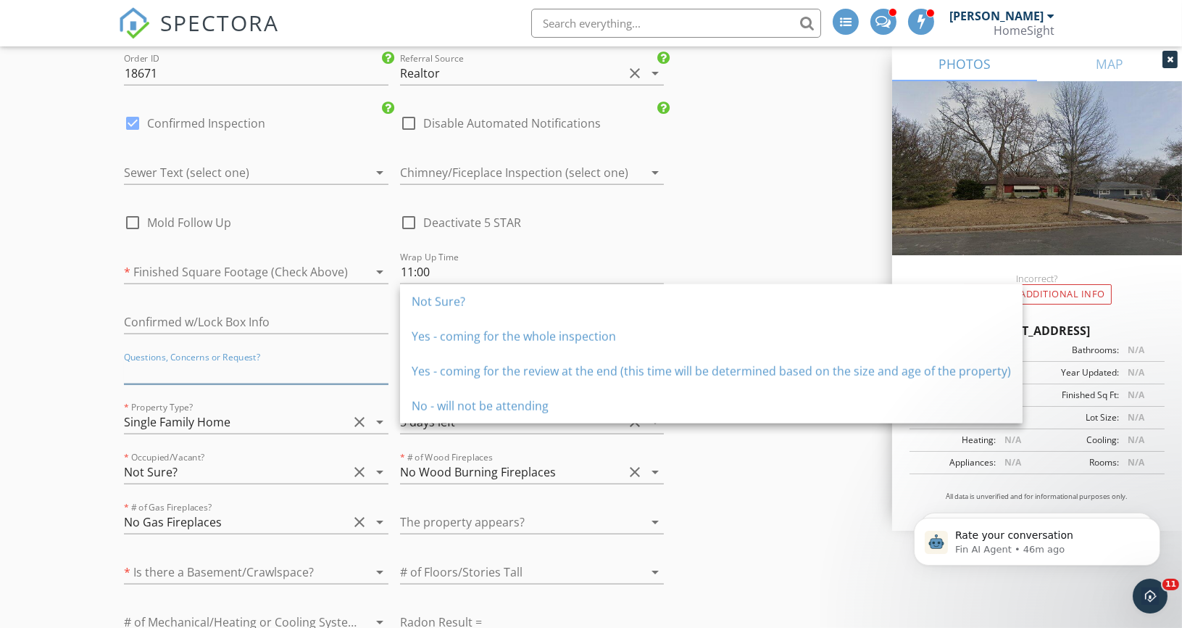
click at [334, 360] on input "text" at bounding box center [256, 372] width 264 height 24
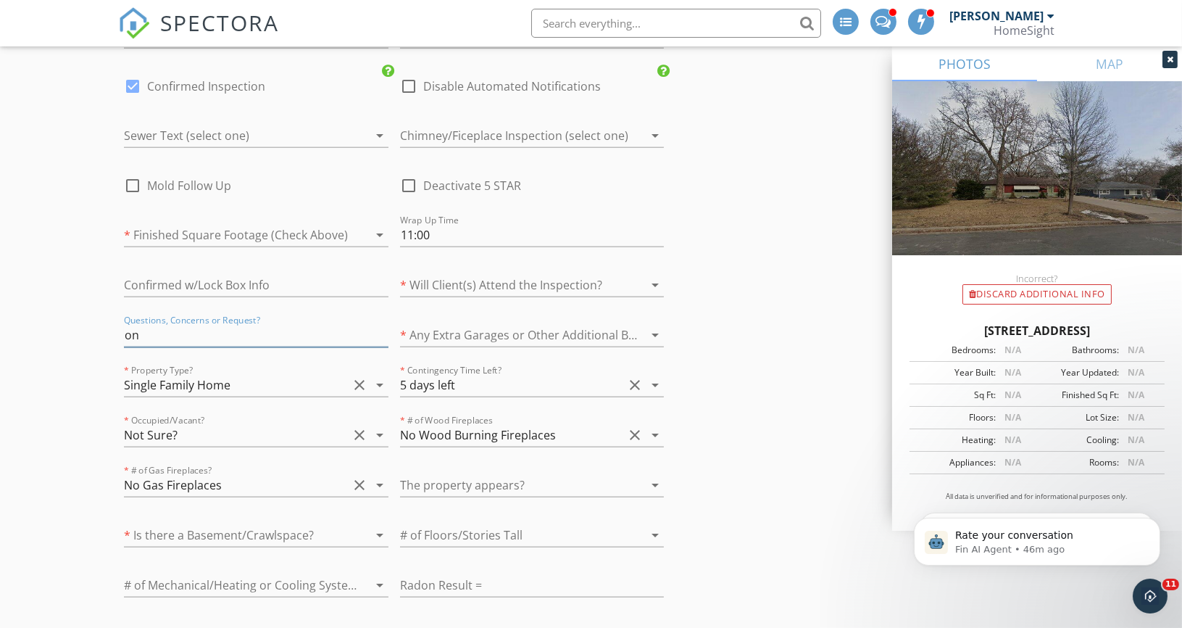
type input "o"
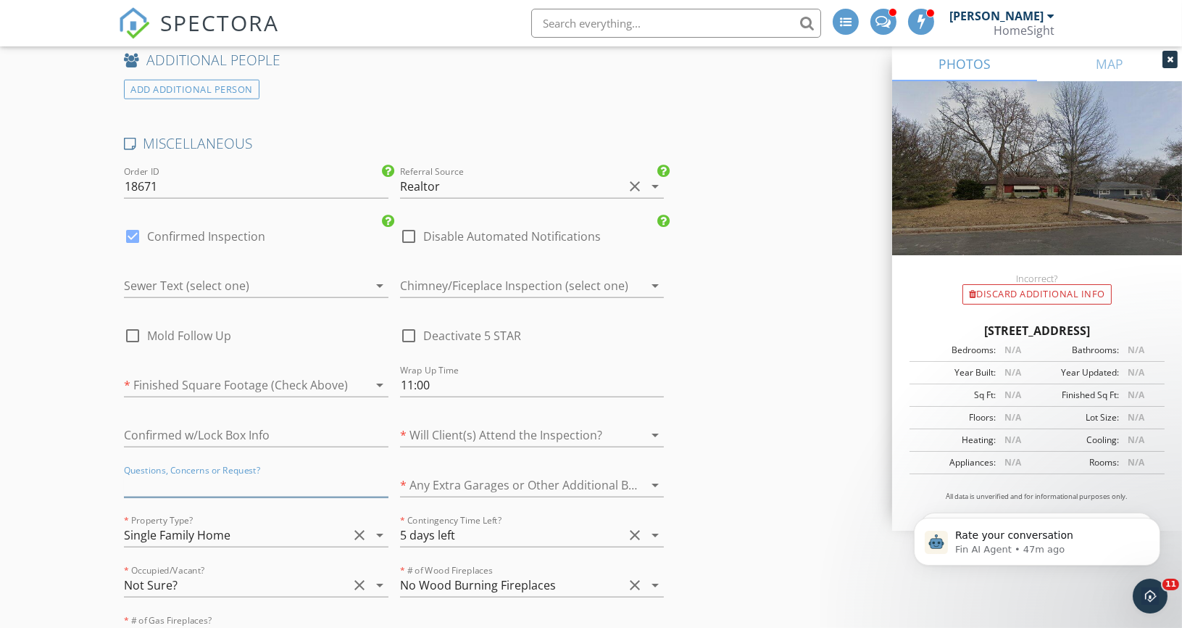
scroll to position [3354, 0]
click at [654, 423] on icon "arrow_drop_down" at bounding box center [654, 431] width 17 height 17
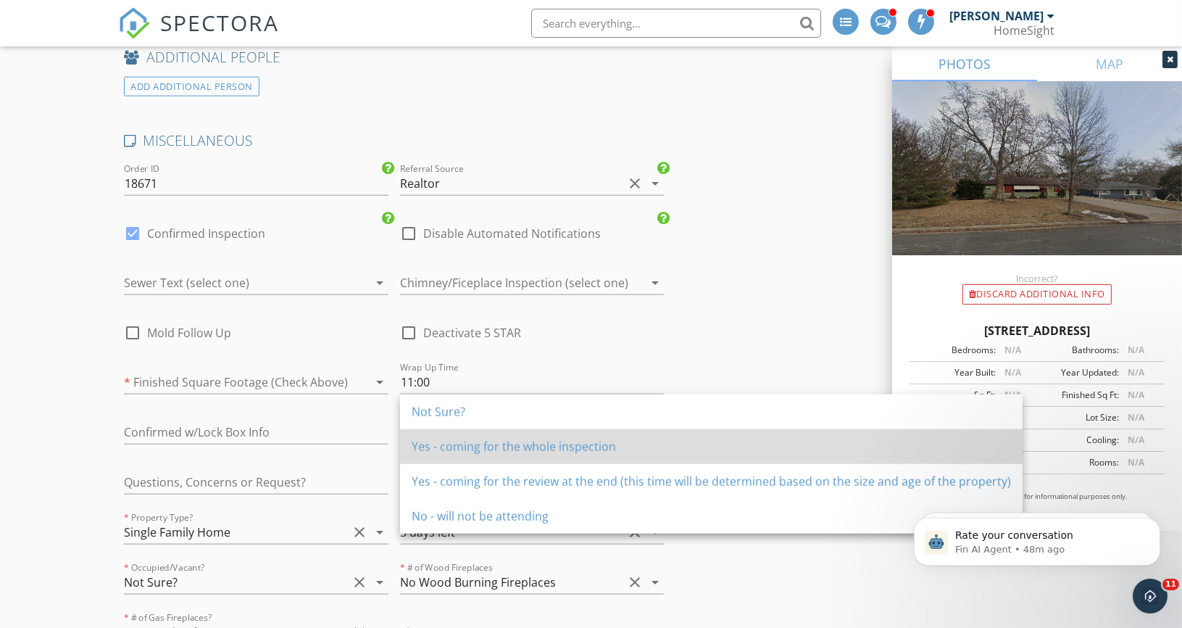
click at [470, 449] on div "Yes - coming for the whole inspection" at bounding box center [711, 446] width 599 height 17
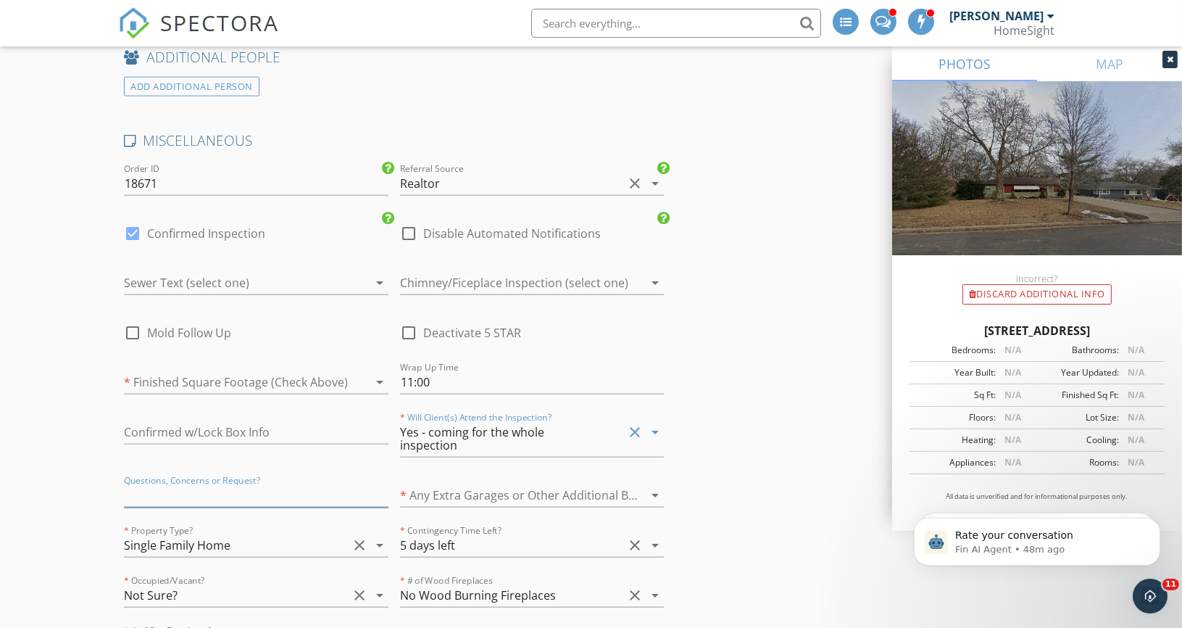
click at [172, 483] on input "text" at bounding box center [256, 495] width 264 height 24
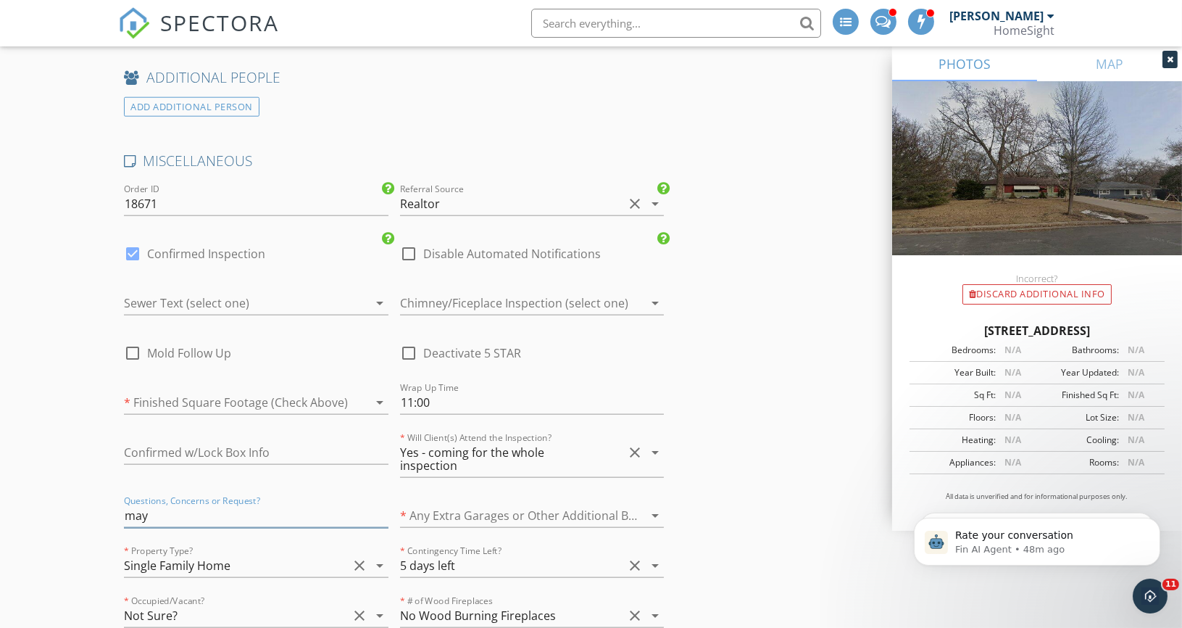
scroll to position [3359, 0]
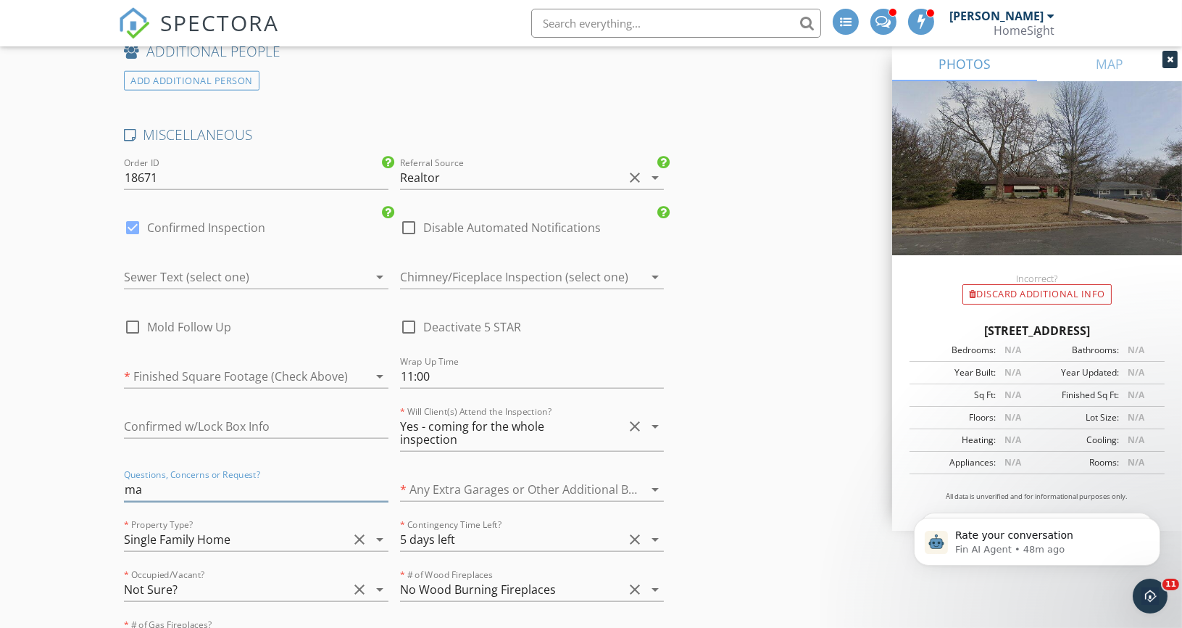
type input "m"
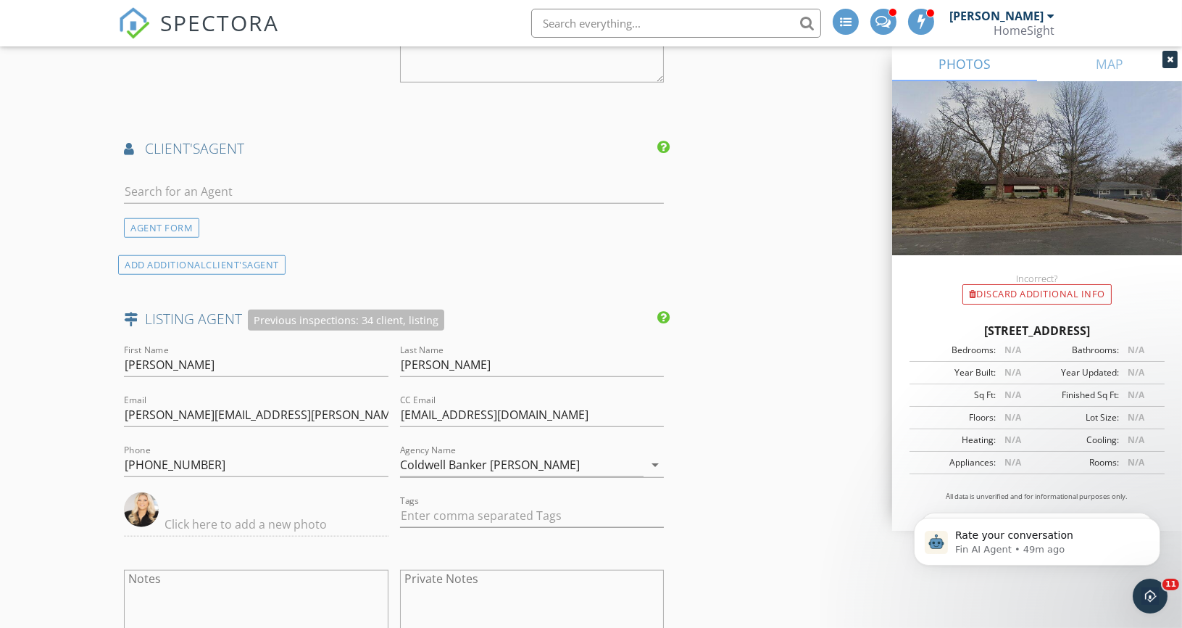
scroll to position [2537, 0]
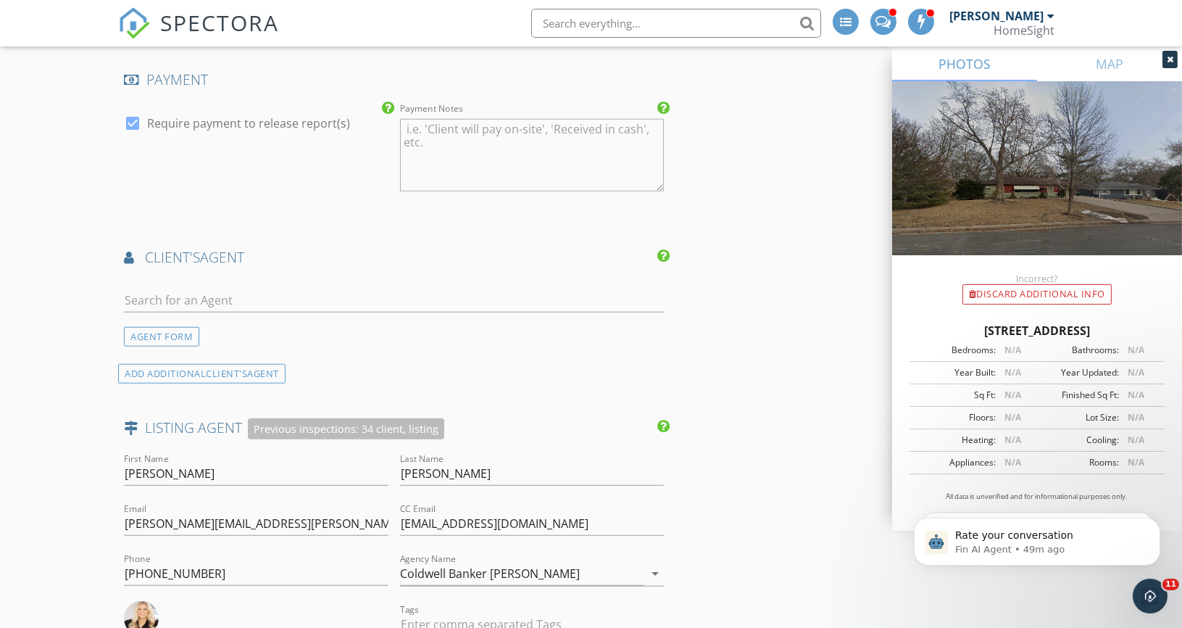
click at [236, 280] on div at bounding box center [394, 303] width 540 height 47
click at [206, 288] on input "text" at bounding box center [394, 300] width 540 height 24
type input "Annamarie"
click at [299, 315] on li "Annamarie McDonald Coldwell Banker Burnet - Eagan" at bounding box center [394, 332] width 538 height 41
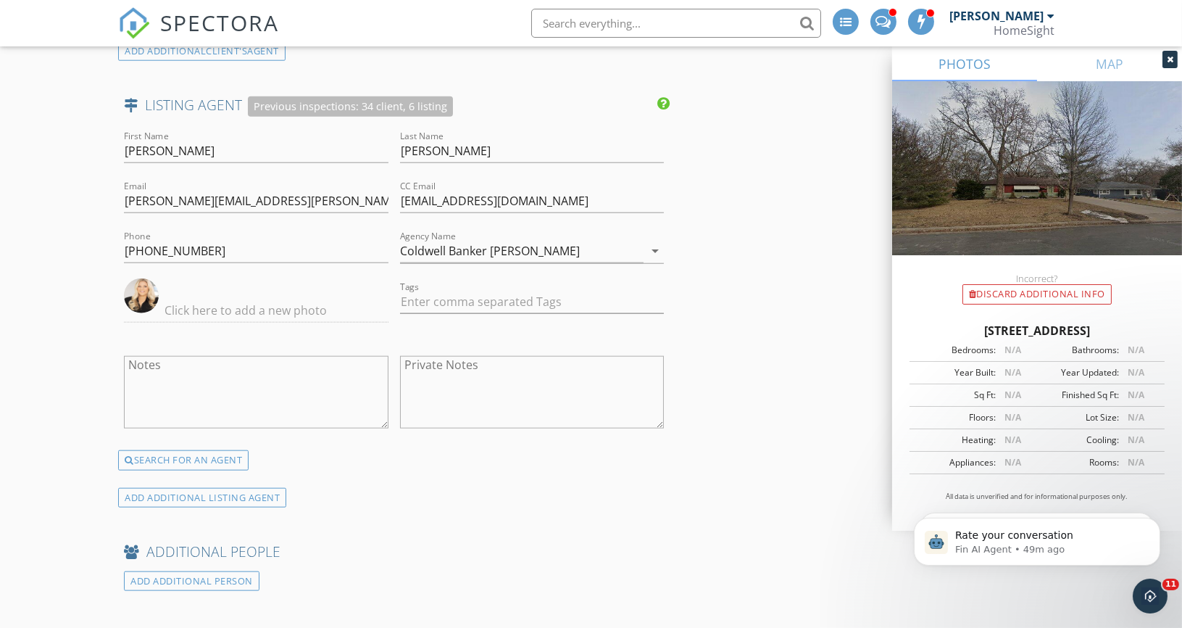
scroll to position [3140, 0]
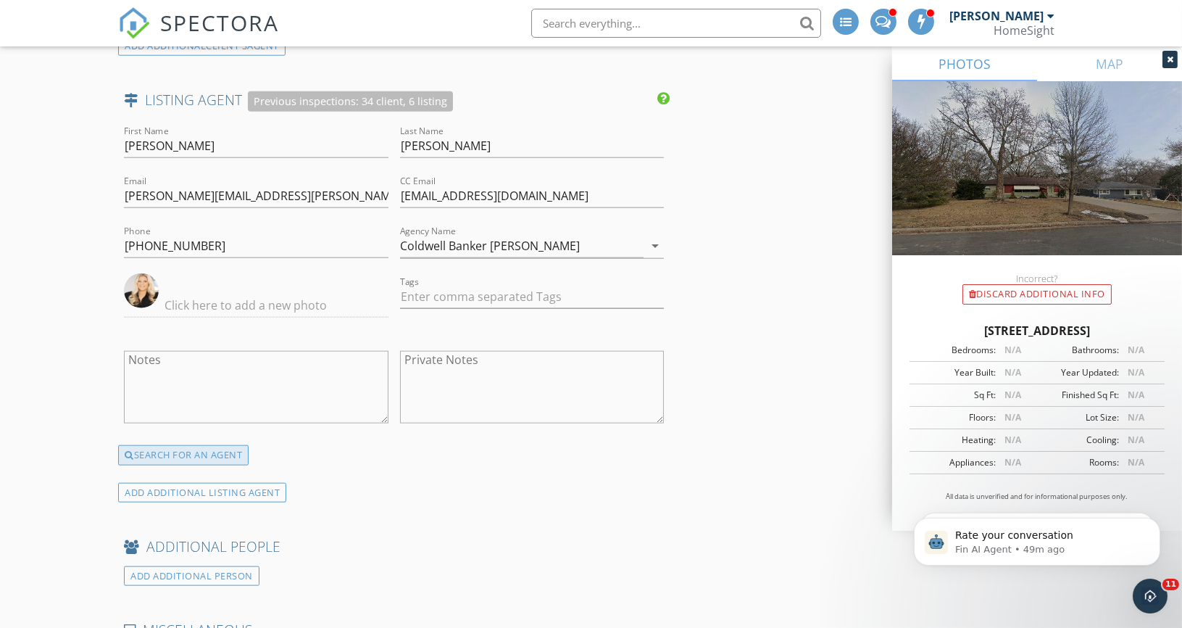
click at [175, 445] on div "SEARCH FOR AN AGENT" at bounding box center [183, 455] width 130 height 20
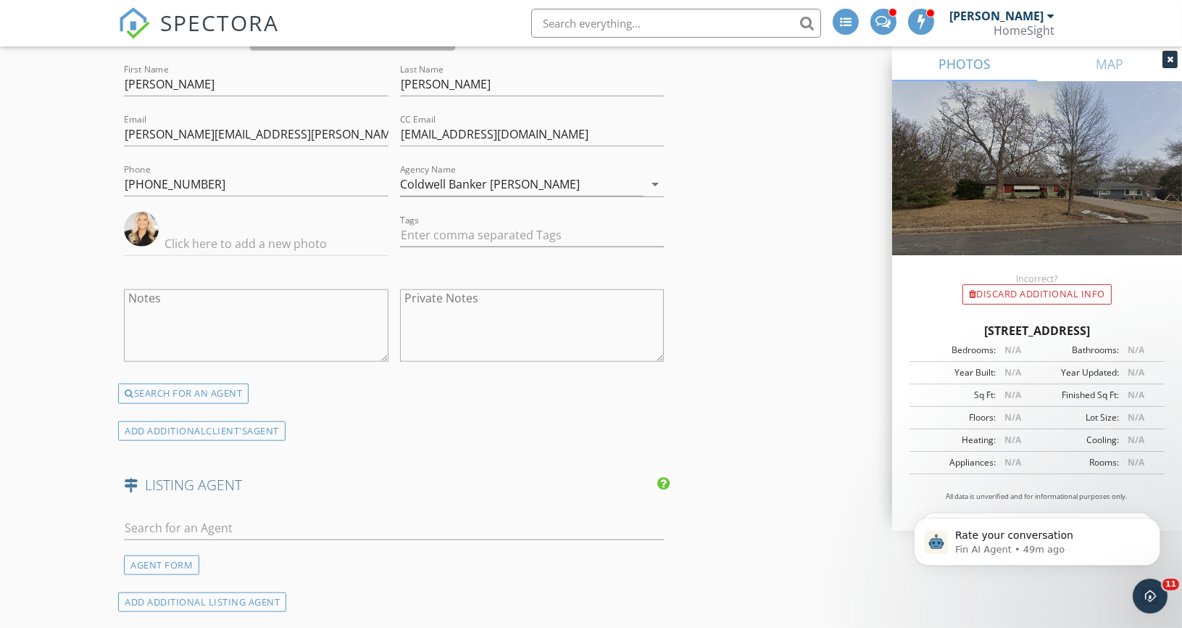
scroll to position [2762, 0]
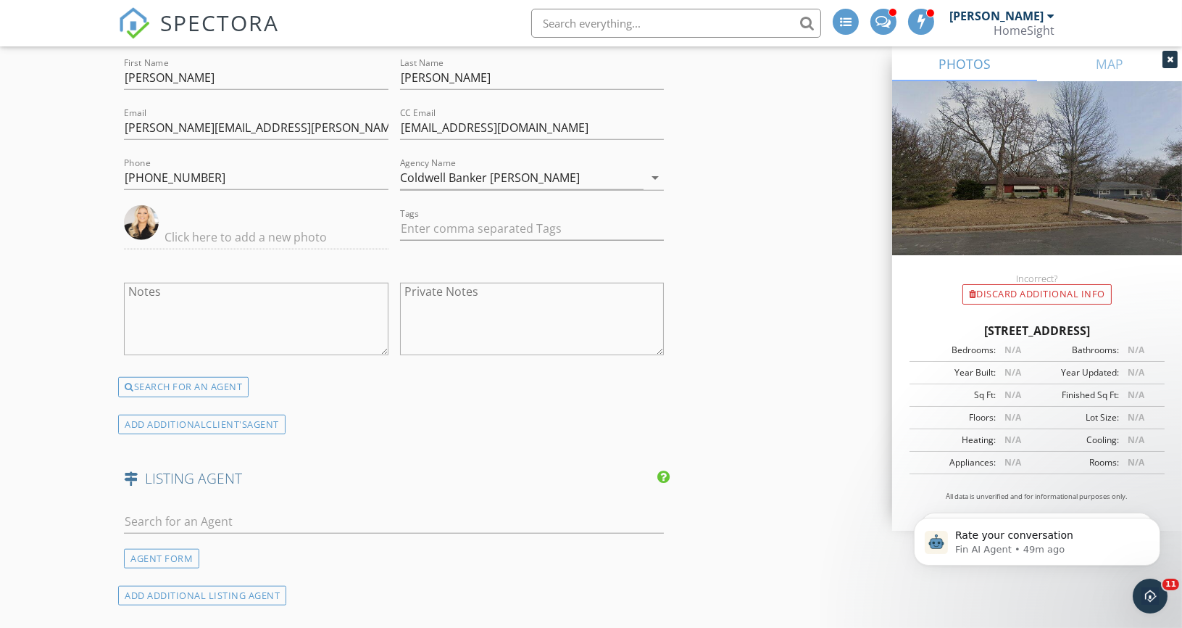
copy div "3101 Sumter Ave S, Minneapolis"
drag, startPoint x: 923, startPoint y: 325, endPoint x: 1122, endPoint y: 336, distance: 199.6
click at [1122, 336] on div "3101 Sumter Ave S, Minneapolis MN 55426" at bounding box center [1036, 330] width 255 height 17
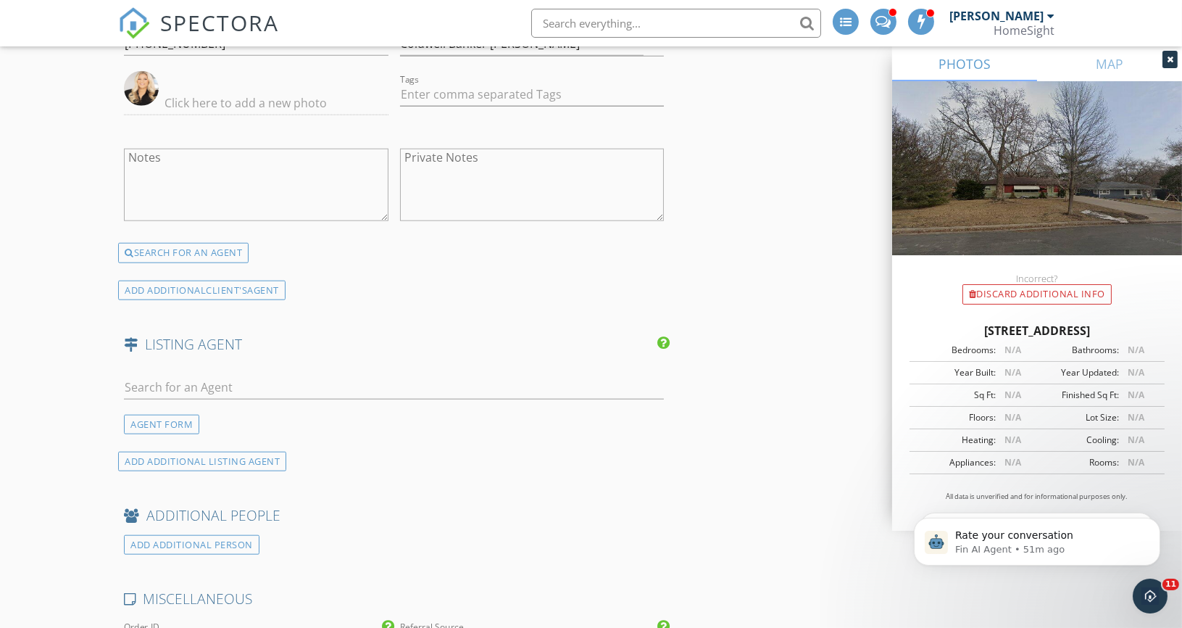
scroll to position [2917, 0]
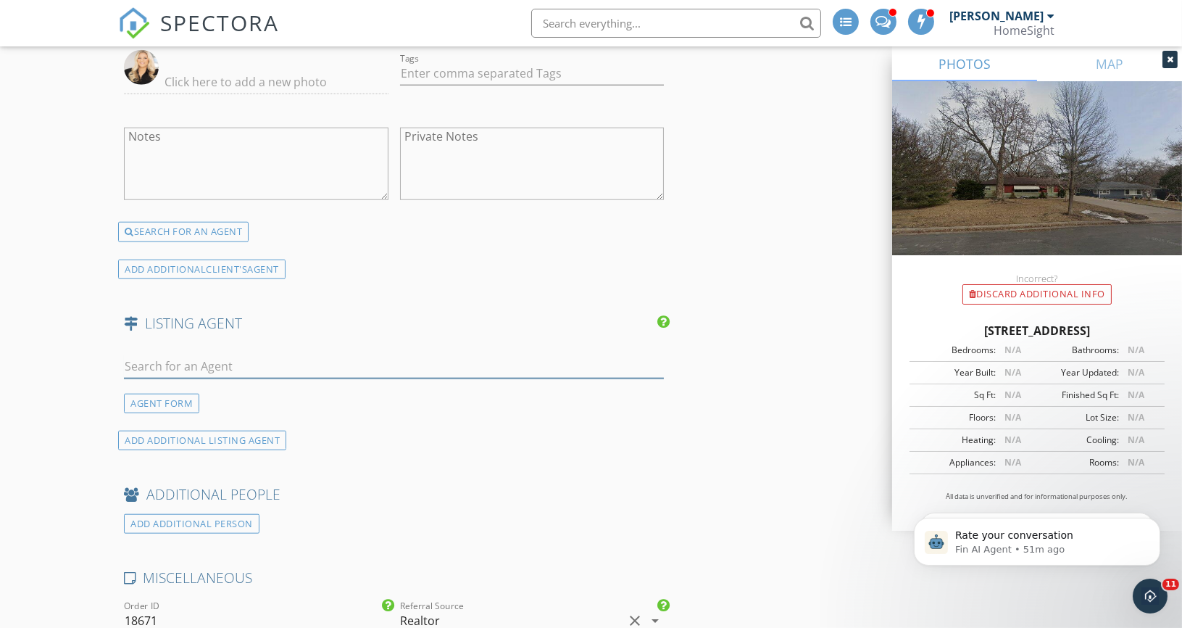
click at [248, 354] on input "text" at bounding box center [394, 366] width 540 height 24
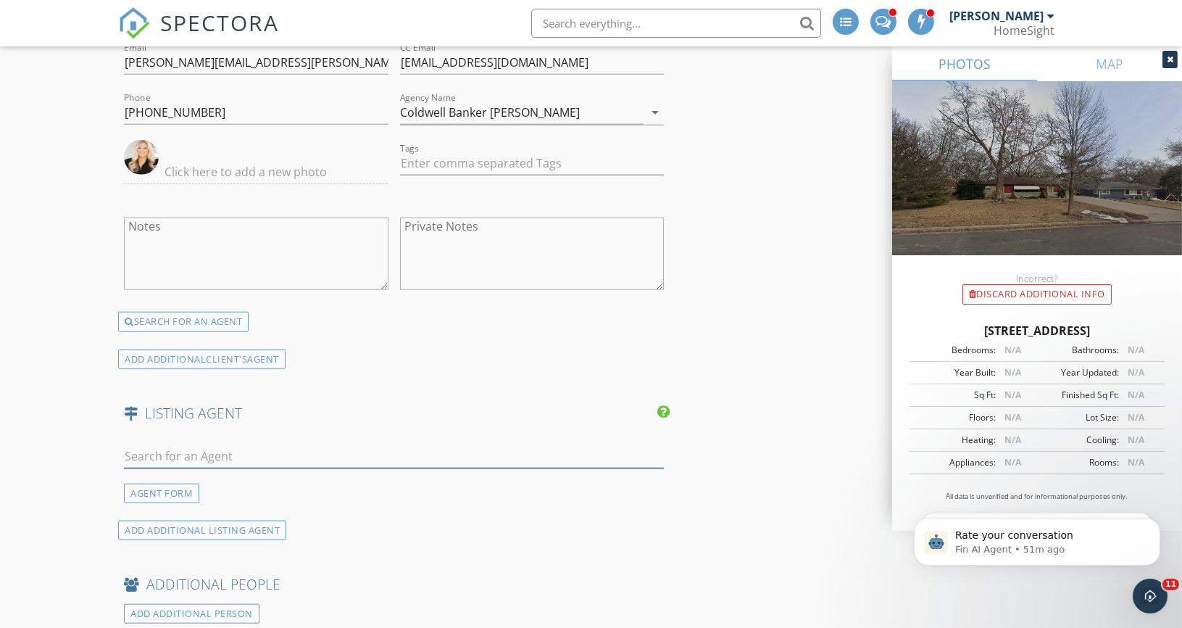
paste input "Marcy Libby (Listing Agent) Coldwell Banker Realty (612) 920-5605 (612) 618-340…"
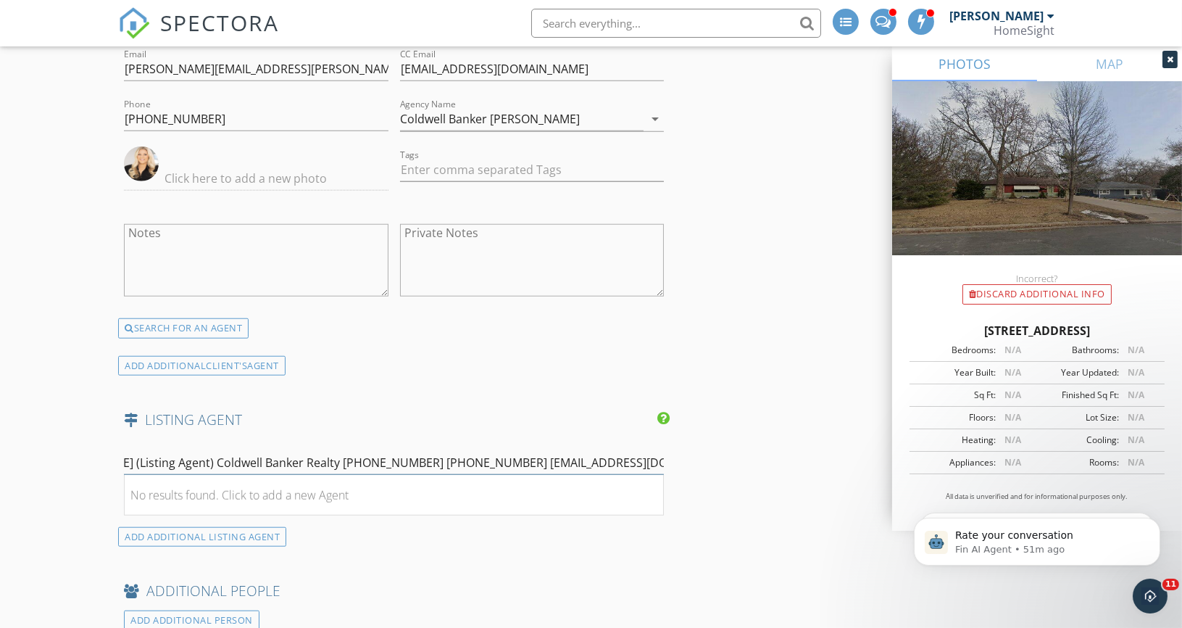
scroll to position [0, 0]
drag, startPoint x: 540, startPoint y: 441, endPoint x: 0, endPoint y: 331, distance: 550.8
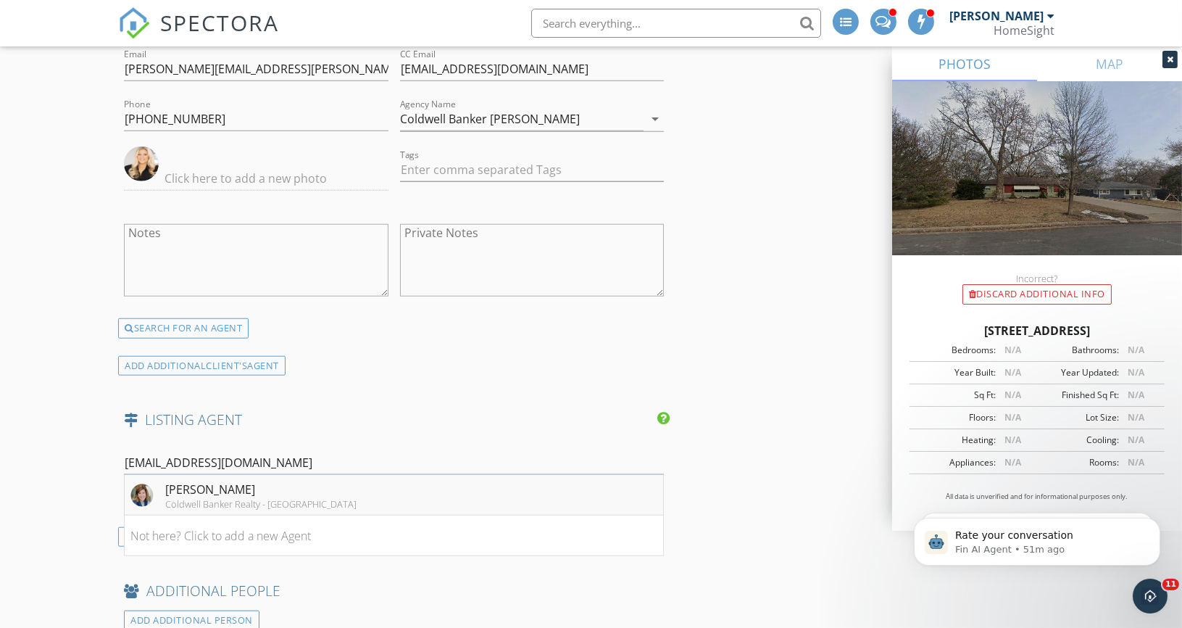
type input "kpease@cbburnet.com"
click at [202, 480] on div "Kim Pease" at bounding box center [260, 488] width 191 height 17
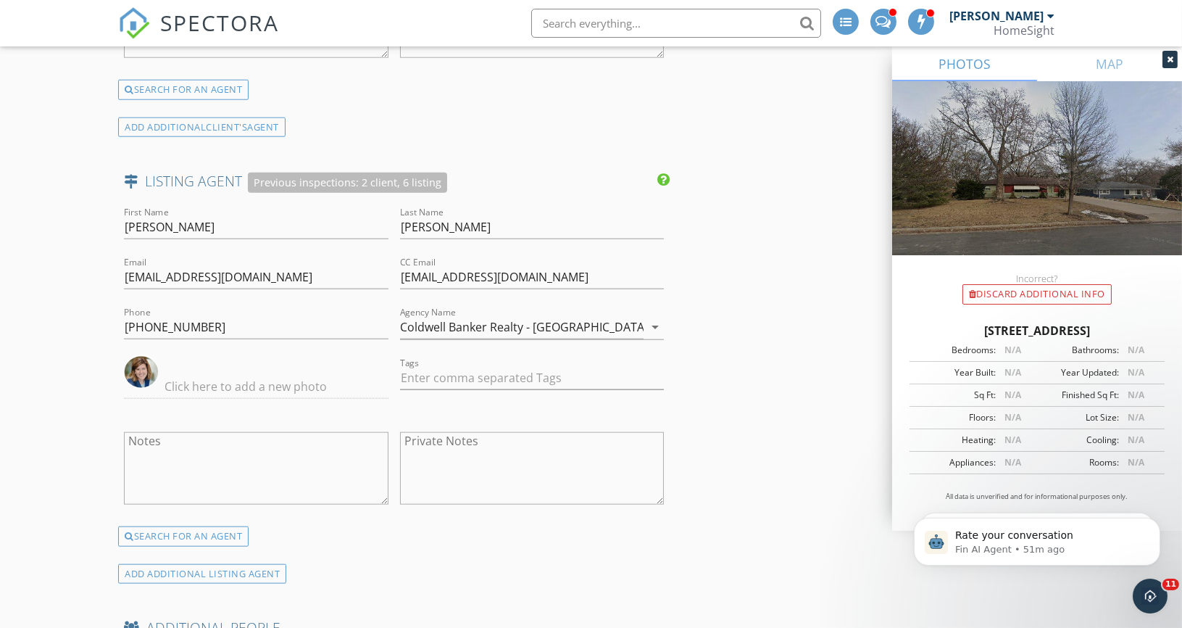
scroll to position [3076, 0]
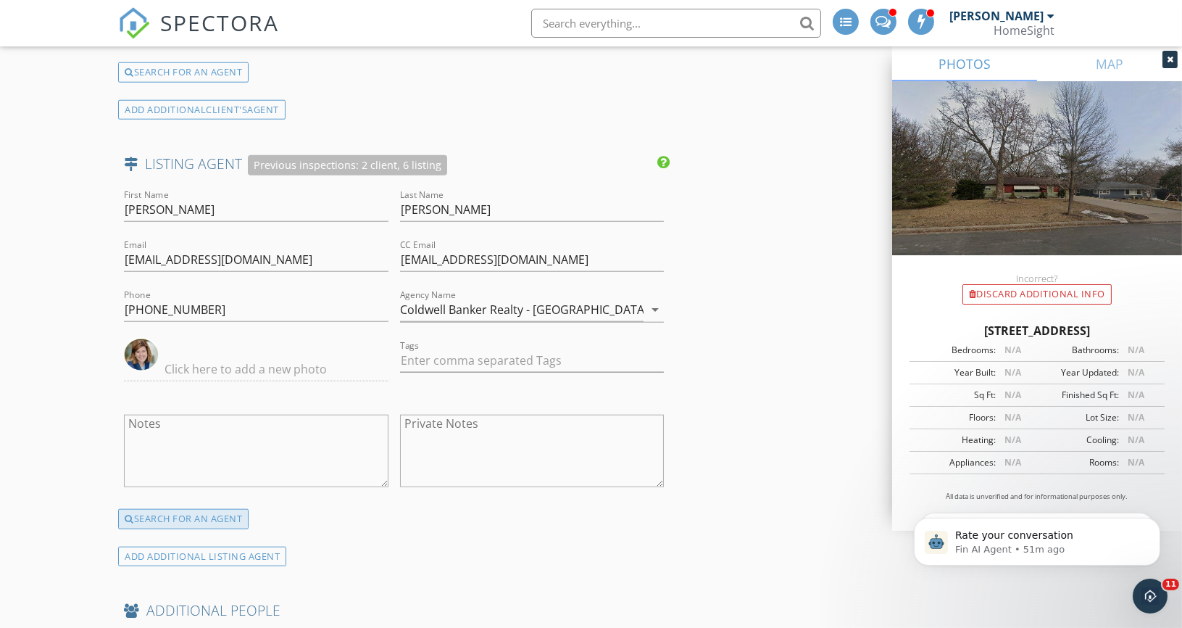
click at [204, 509] on div "SEARCH FOR AN AGENT" at bounding box center [183, 519] width 130 height 20
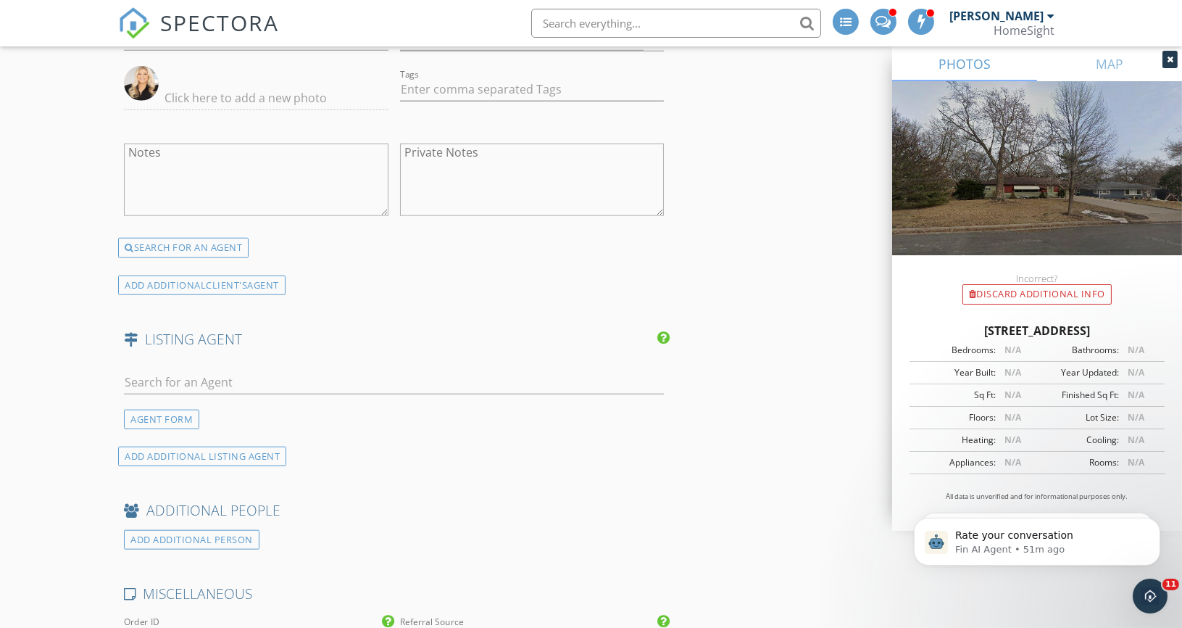
scroll to position [2904, 0]
click at [192, 367] on input "text" at bounding box center [394, 379] width 540 height 24
paste input "Marcy Libby (Listing Agent) Coldwell Banker Realty (612) 920-5605 (612) 618-340…"
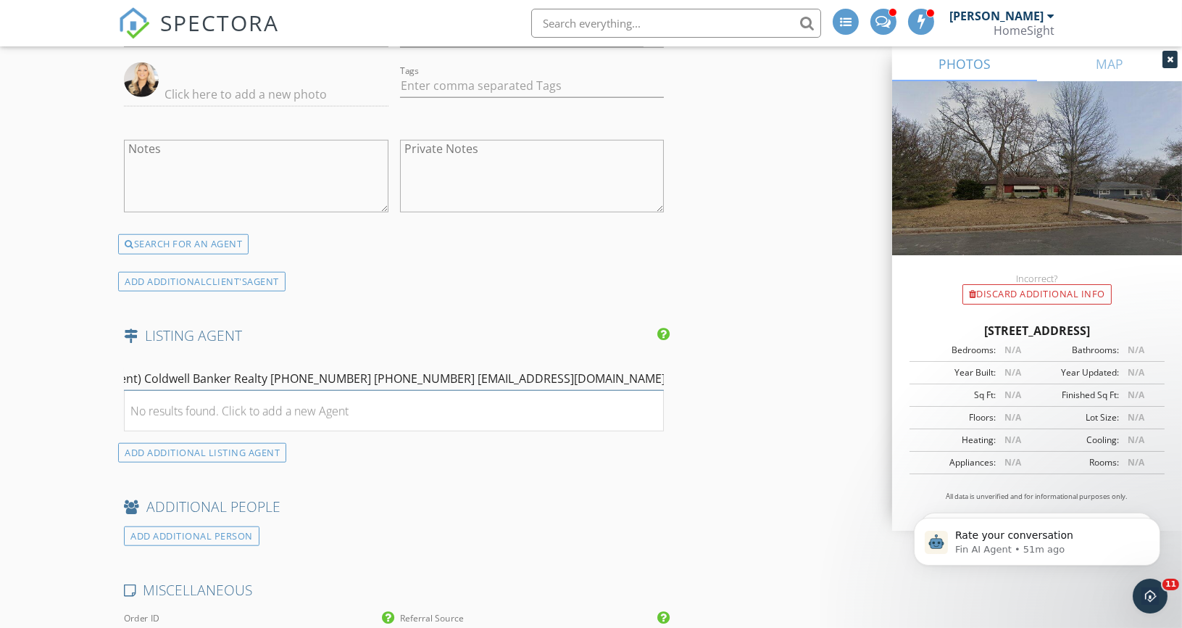
scroll to position [0, 0]
drag, startPoint x: 537, startPoint y: 350, endPoint x: 46, endPoint y: 289, distance: 495.1
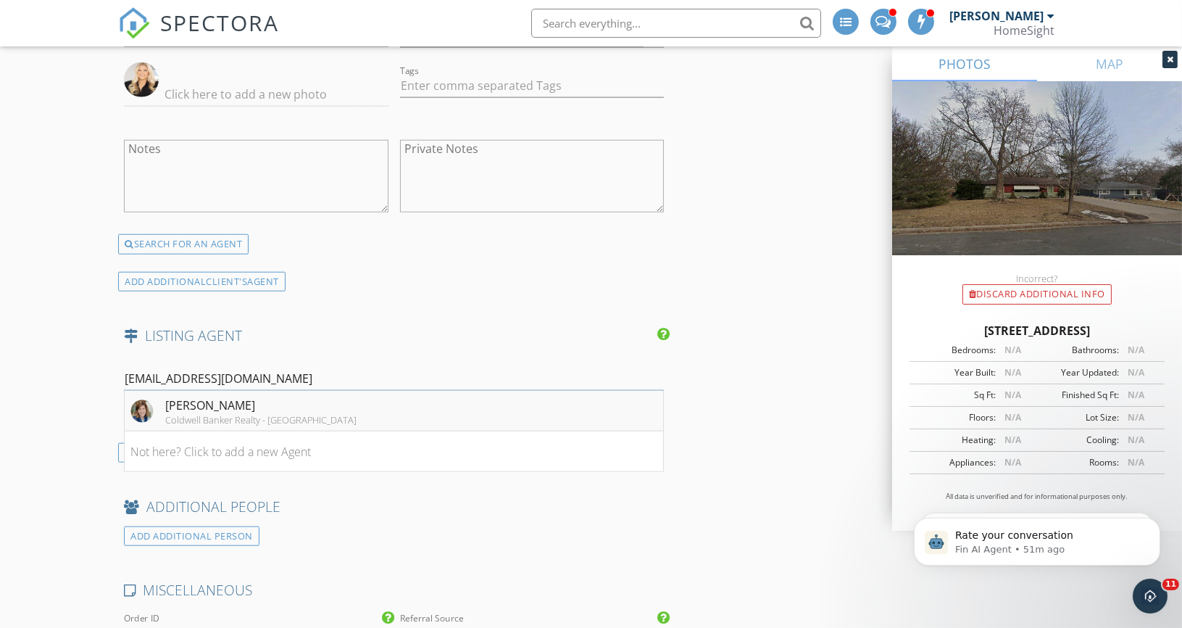
type input "kpease@cbburnet.com"
click at [257, 396] on div "Kim Pease" at bounding box center [260, 404] width 191 height 17
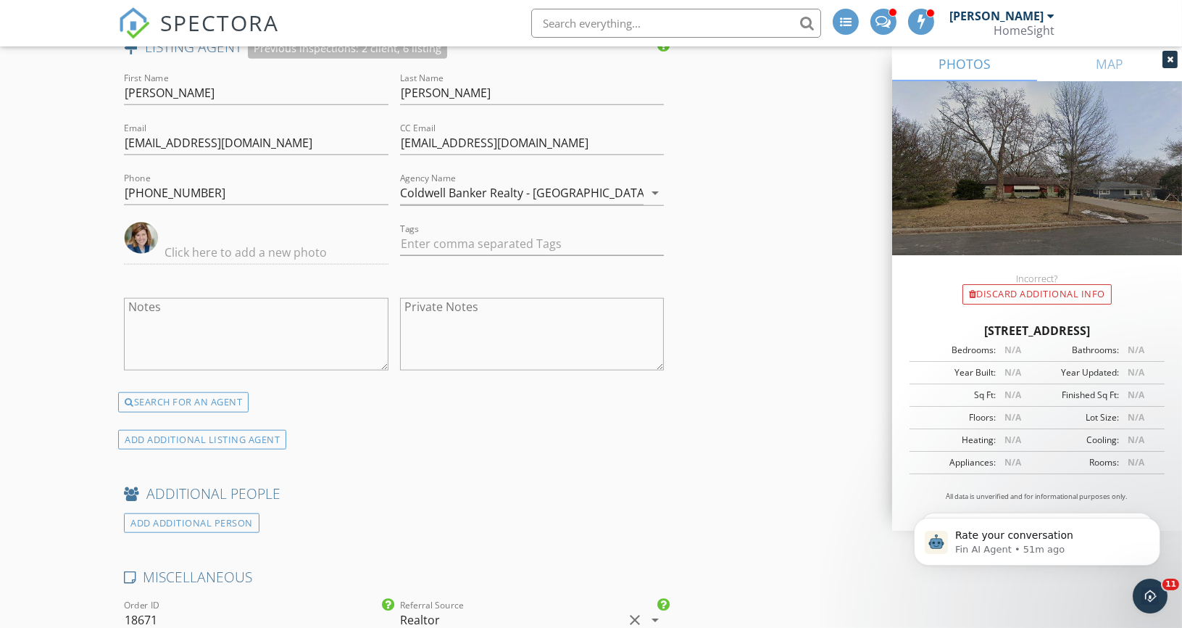
scroll to position [3220, 0]
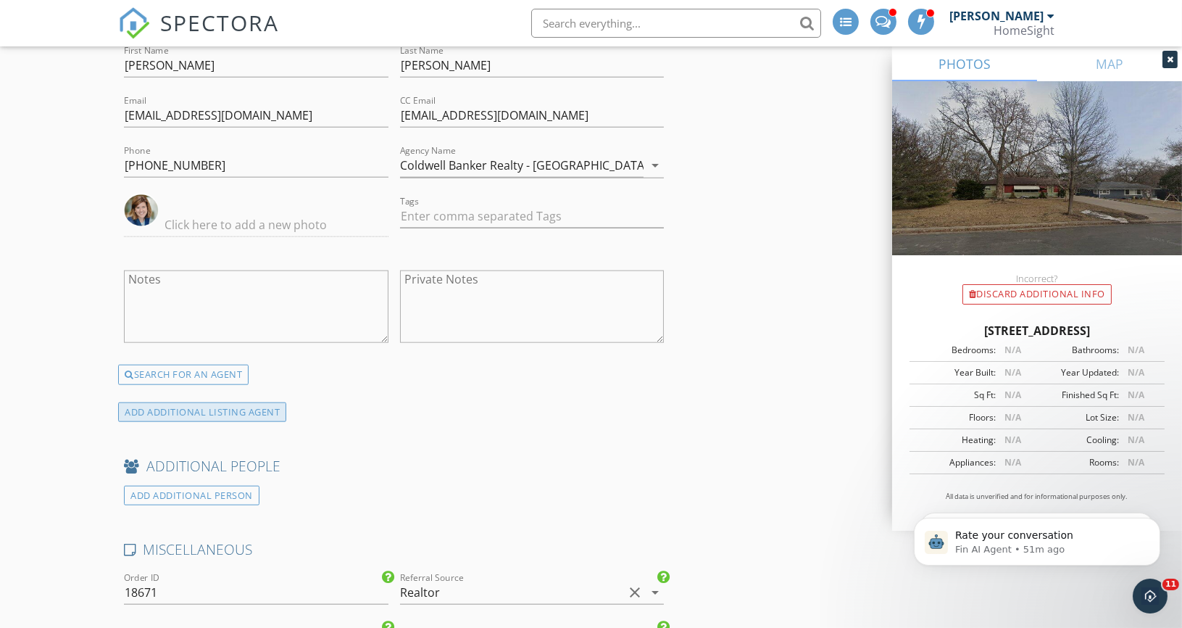
click at [175, 402] on div "ADD ADDITIONAL LISTING AGENT" at bounding box center [202, 412] width 168 height 20
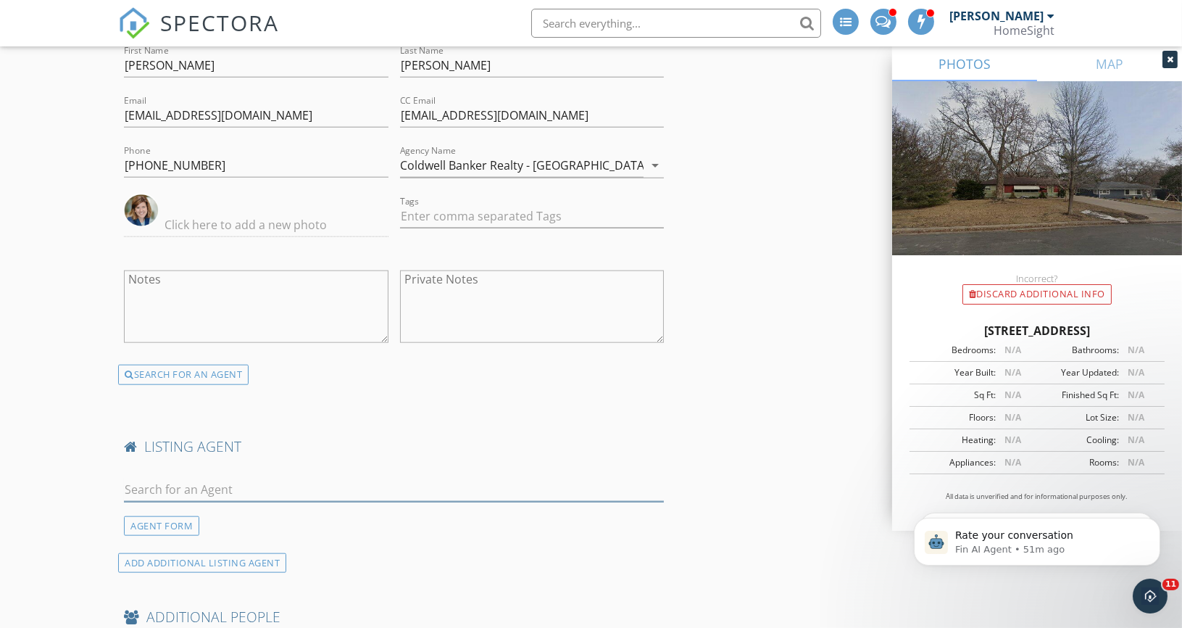
click at [171, 478] on input "text" at bounding box center [394, 490] width 540 height 24
paste input "Marcy Libby (Listing Agent) Coldwell Banker Realty (612) 920-5605 (612) 618-340…"
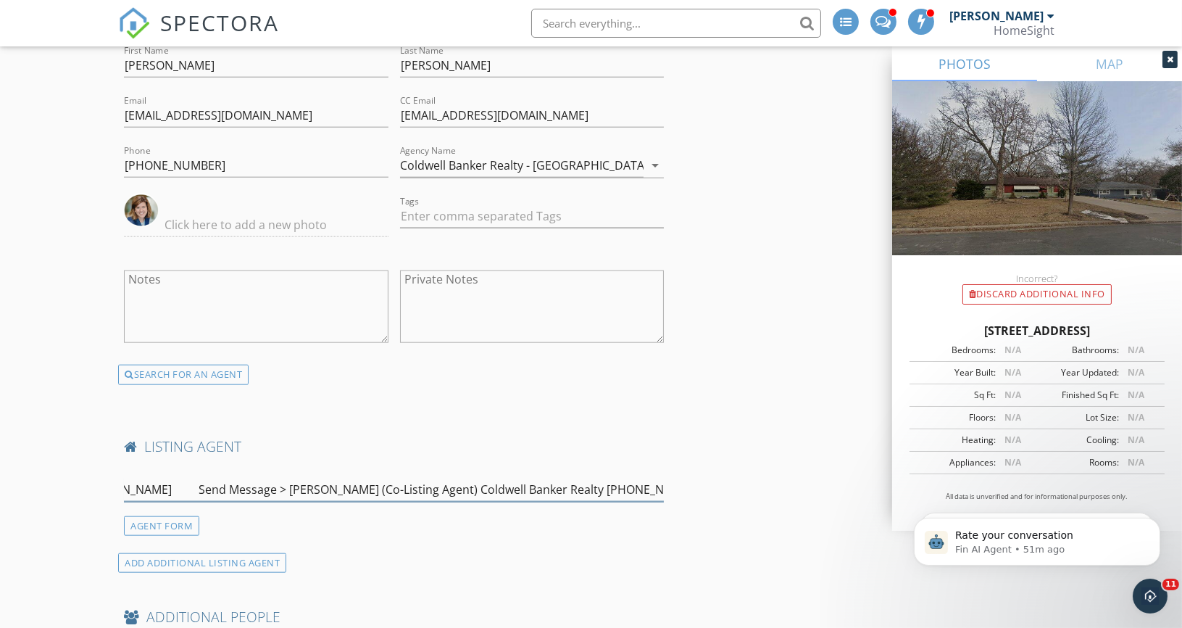
paste input "Marcy Libby (Listing Agent) Coldwell Banker Realty (612) 920-5605 (612) 618-340…"
drag, startPoint x: 150, startPoint y: 466, endPoint x: 628, endPoint y: 467, distance: 478.3
click at [628, 478] on input "Marcy Libby (Listing Agent) Coldwell Banker Realty (612) 920-5605 (612) 618-340…" at bounding box center [394, 490] width 540 height 24
drag, startPoint x: 530, startPoint y: 461, endPoint x: 691, endPoint y: 462, distance: 160.1
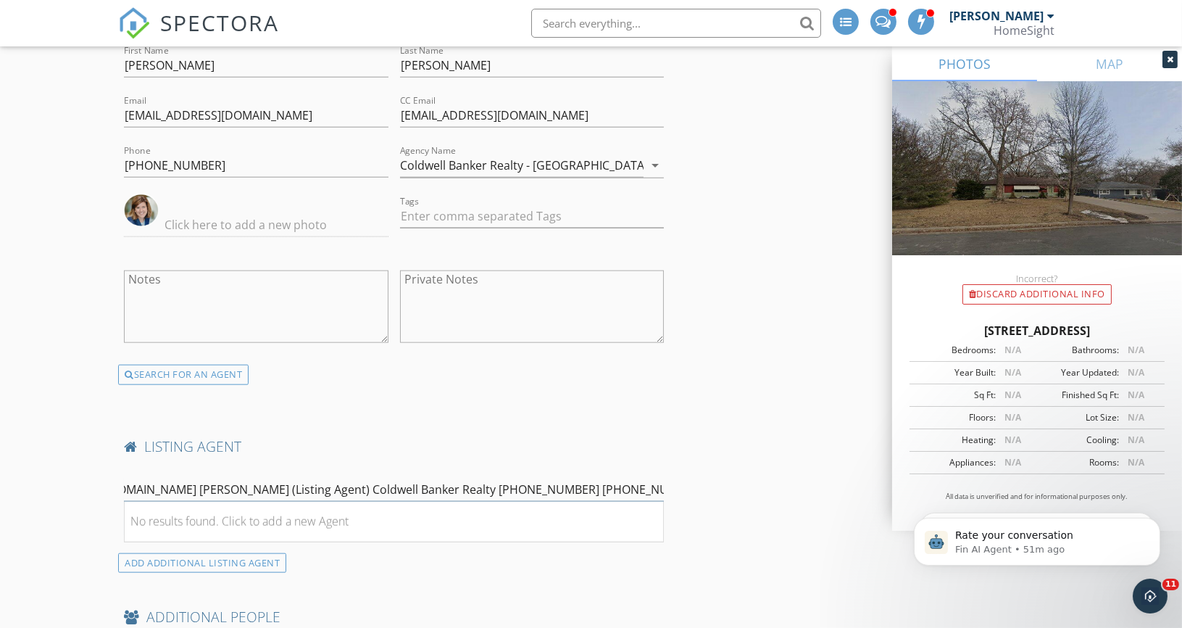
drag, startPoint x: 541, startPoint y: 462, endPoint x: 220, endPoint y: 422, distance: 324.2
click at [220, 437] on div "LISTING AGENT mllibby@cbburnet.com No results found. Click to add a new Agent A…" at bounding box center [393, 505] width 551 height 136
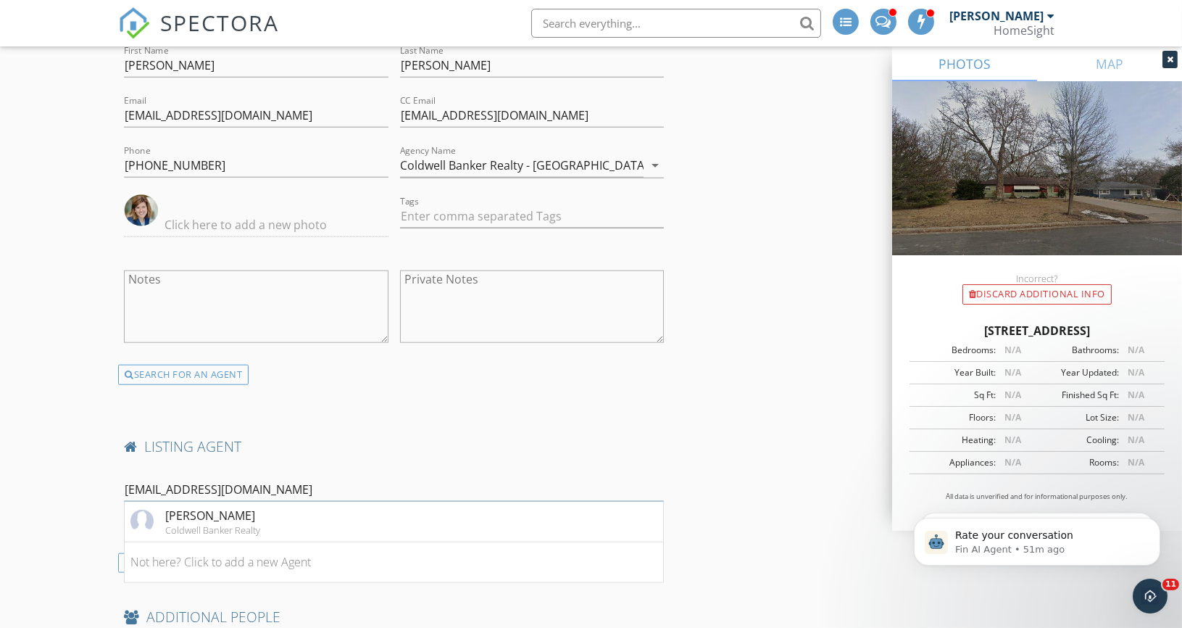
type input "mllibby@cbburnet.com"
click at [239, 507] on div "Marcy Libby" at bounding box center [212, 515] width 95 height 17
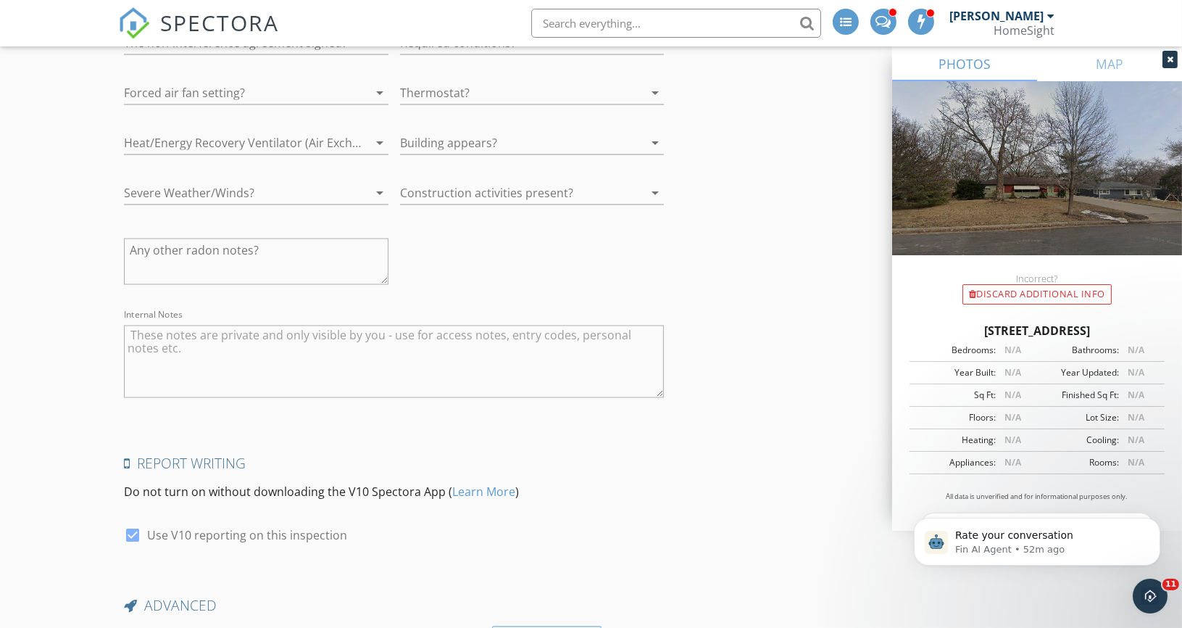
scroll to position [5156, 0]
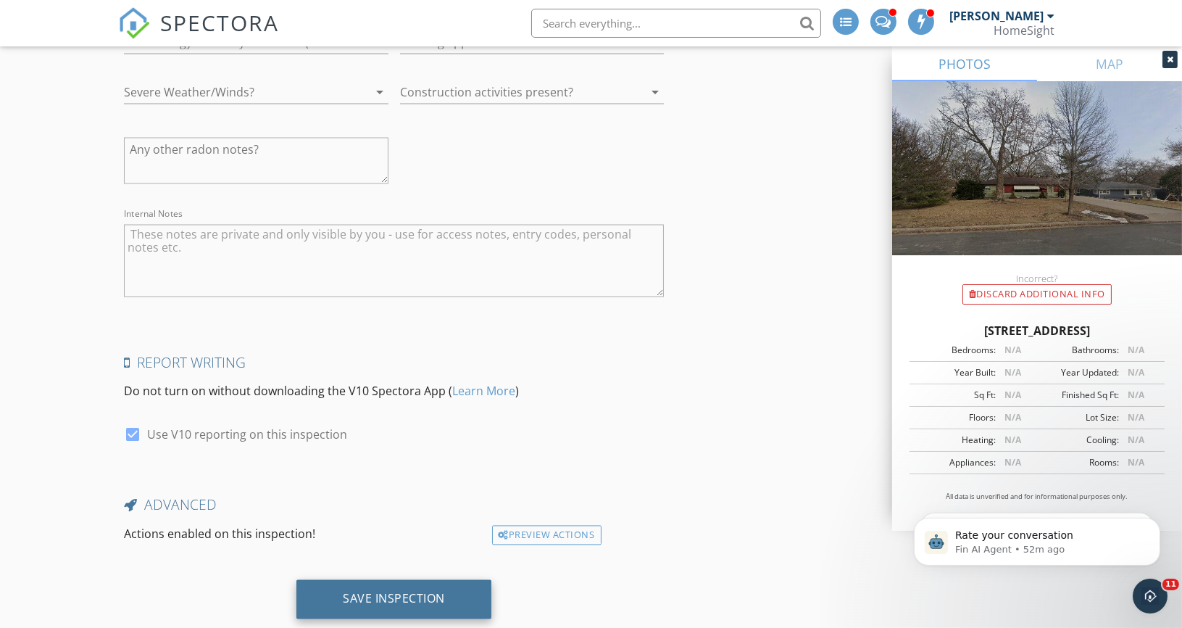
click at [395, 591] on div "Save Inspection" at bounding box center [394, 598] width 102 height 14
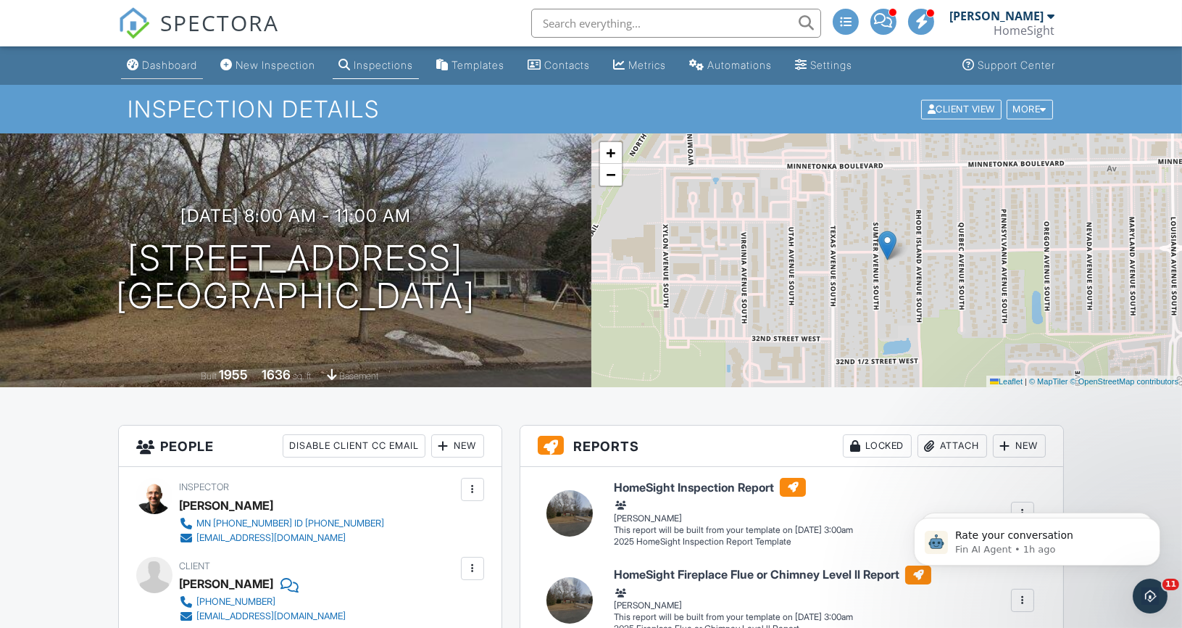
click at [154, 57] on link "Dashboard" at bounding box center [162, 65] width 82 height 27
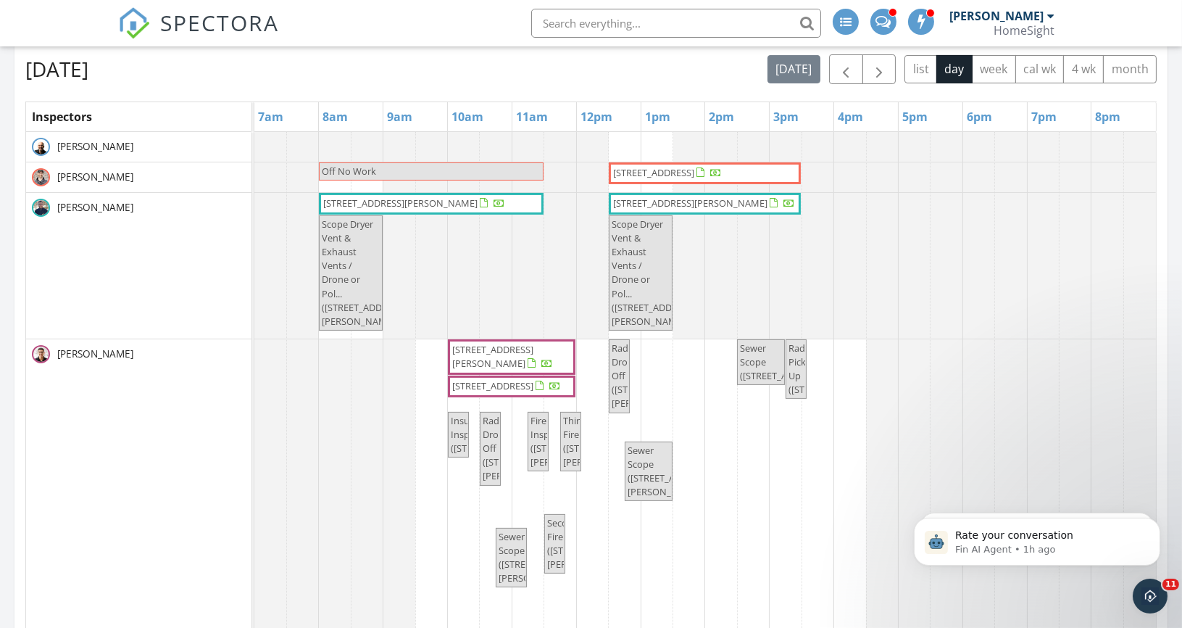
scroll to position [607, 0]
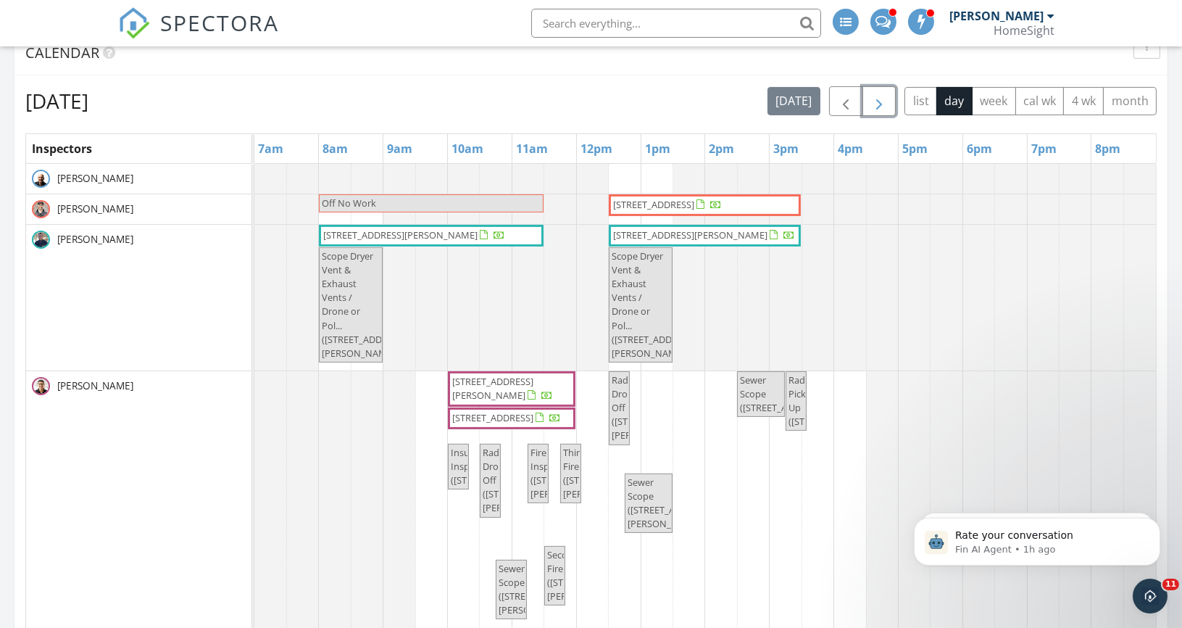
click at [879, 104] on span "button" at bounding box center [878, 101] width 17 height 17
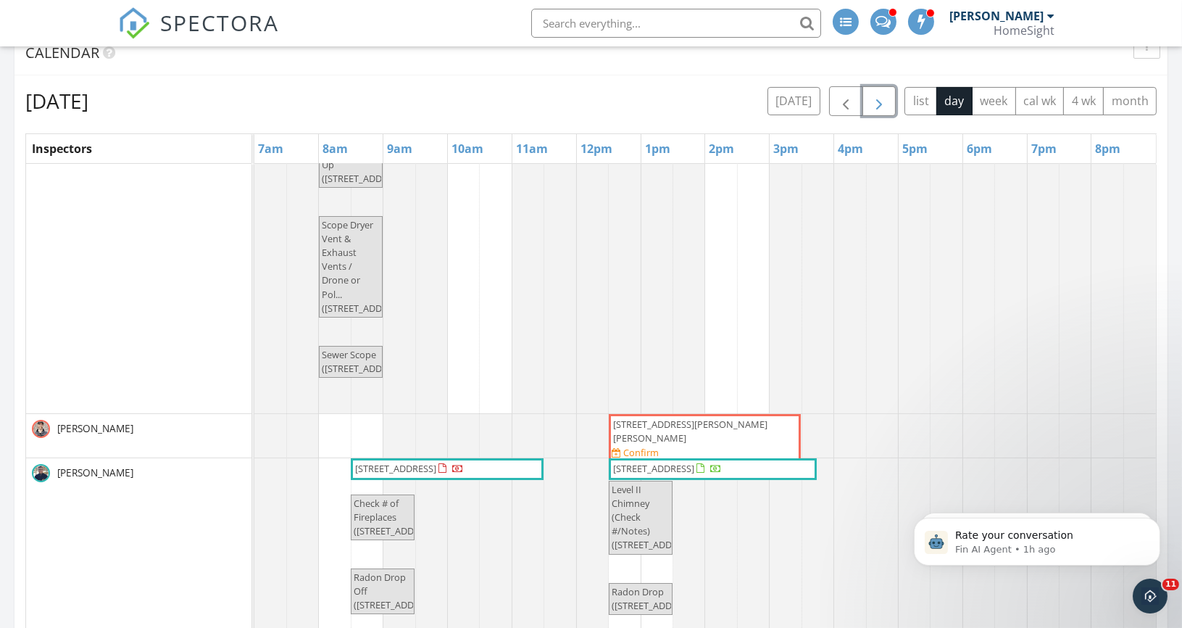
scroll to position [97, 0]
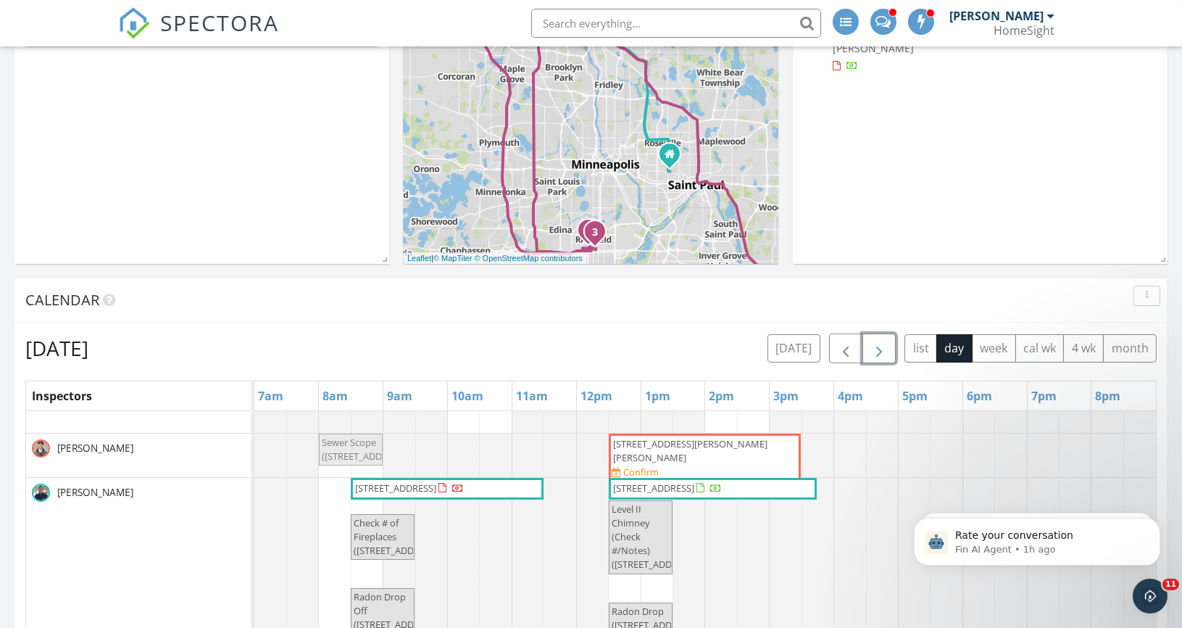
drag, startPoint x: 356, startPoint y: 416, endPoint x: 355, endPoint y: 472, distance: 55.8
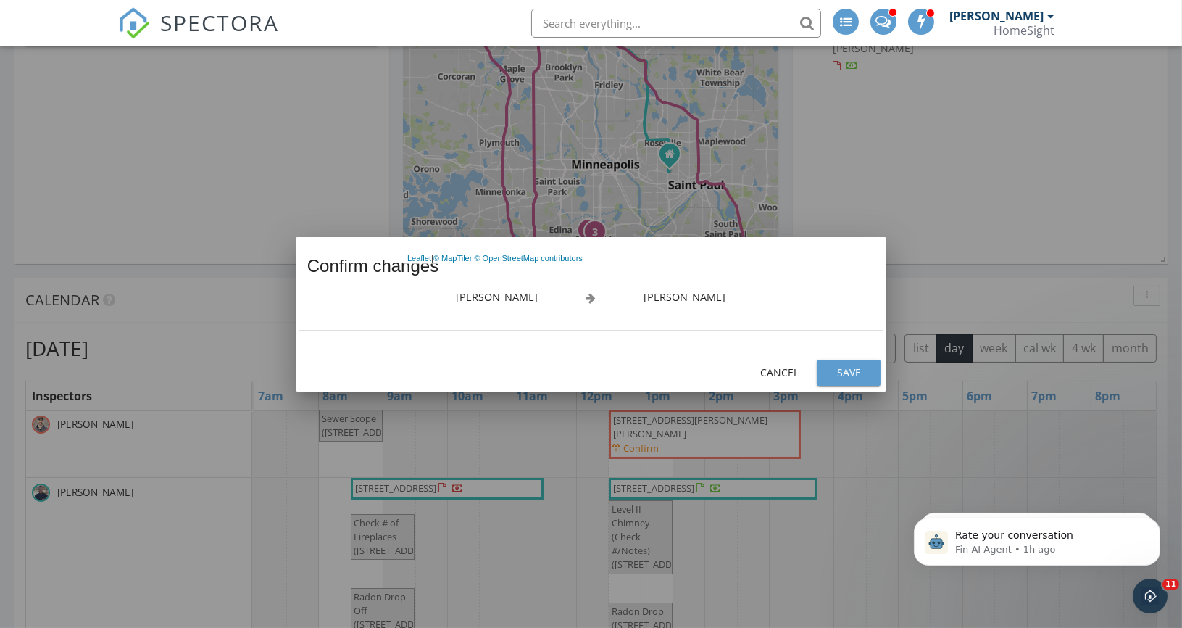
click at [857, 371] on div "Save" at bounding box center [848, 371] width 41 height 15
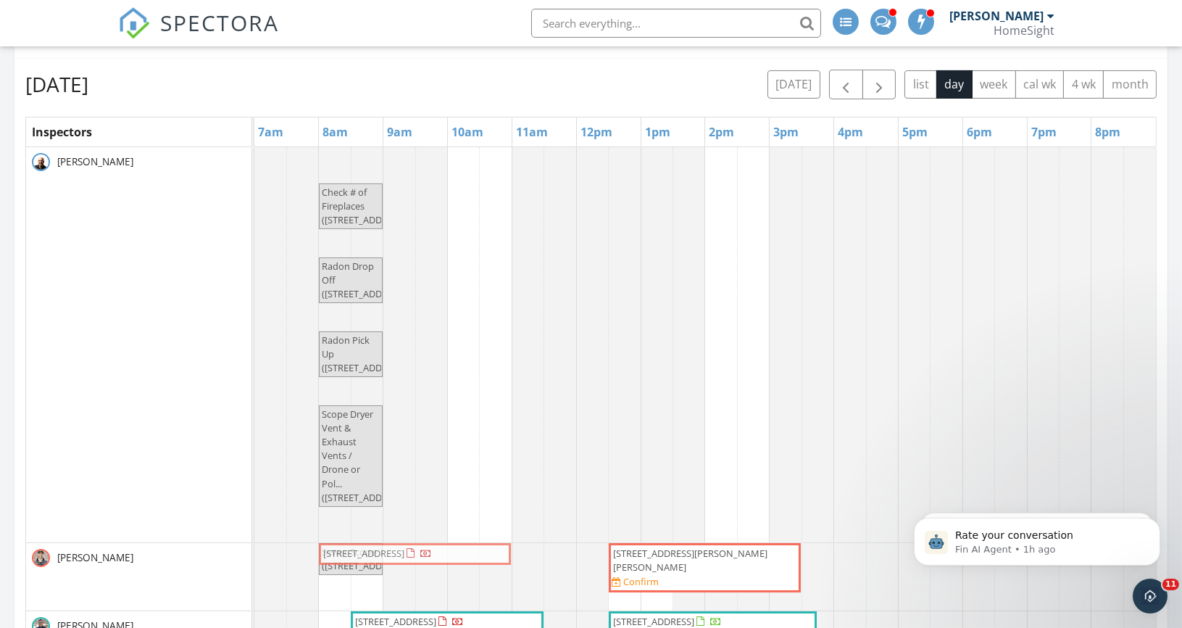
drag, startPoint x: 383, startPoint y: 433, endPoint x: 393, endPoint y: 573, distance: 140.2
click at [393, 573] on tbody "3101 Sumter Ave S, Minneapolis 55426 Check # of Fireplaces (3101 Sumter Ave S, …" at bounding box center [704, 626] width 901 height 959
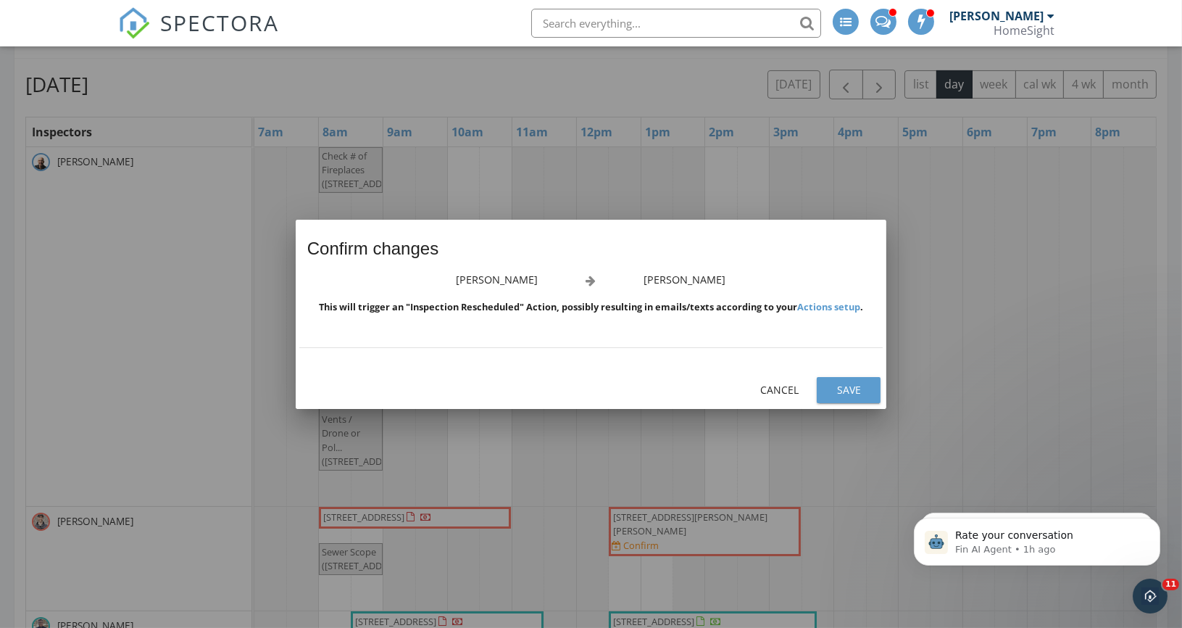
click at [847, 392] on div "Save" at bounding box center [848, 389] width 41 height 15
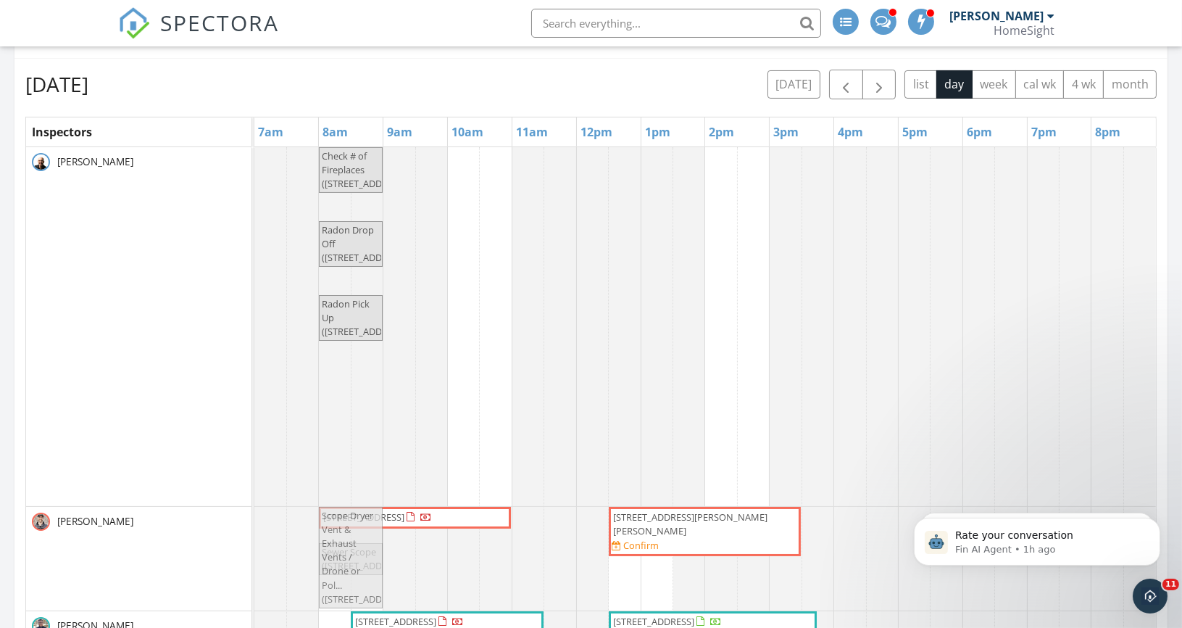
drag, startPoint x: 364, startPoint y: 463, endPoint x: 364, endPoint y: 553, distance: 89.9
click at [364, 553] on tbody "Check # of Fireplaces (3101 Sumter Ave S, Minneapolis) Radon Drop Off (3101 Sum…" at bounding box center [704, 626] width 901 height 959
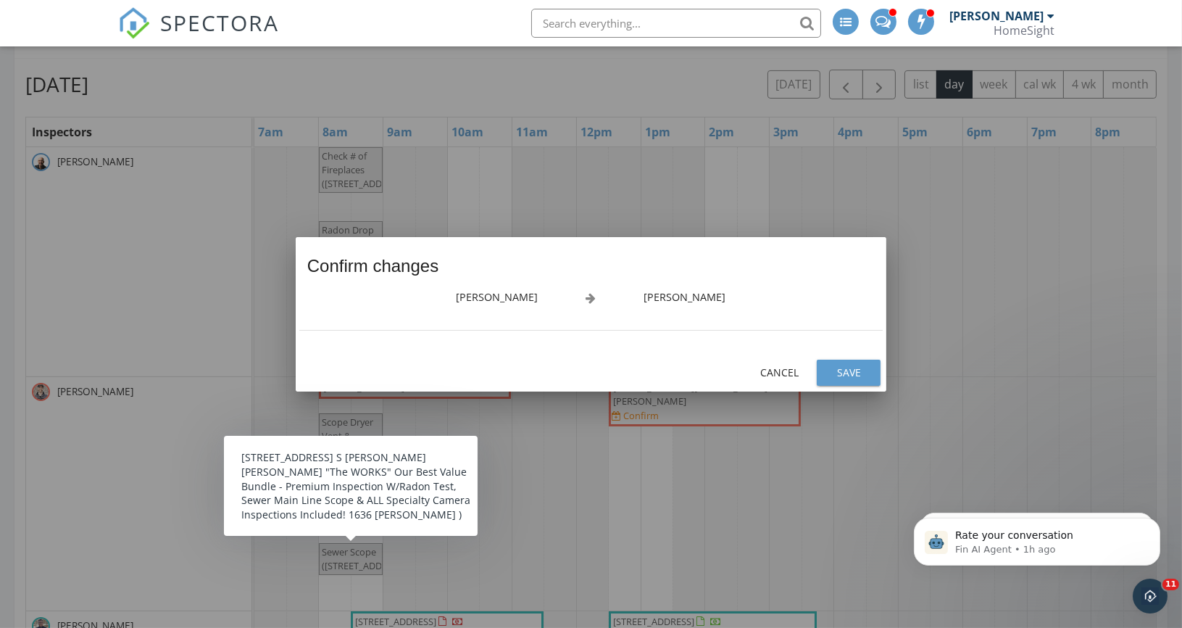
click at [844, 370] on div "Save" at bounding box center [848, 371] width 41 height 15
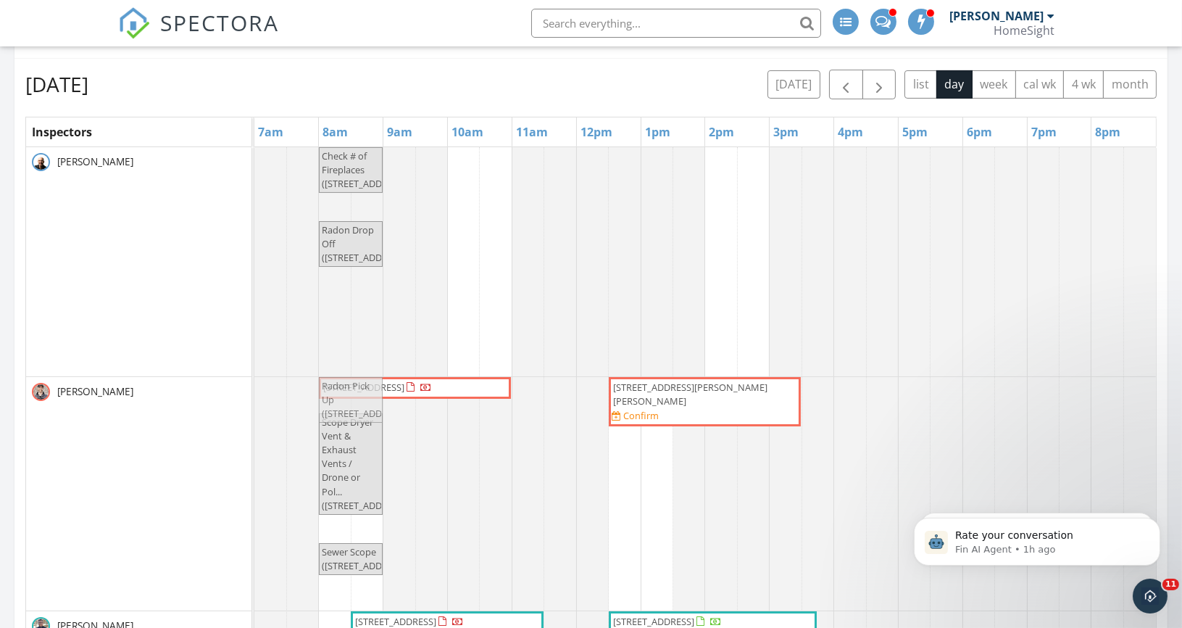
click at [367, 421] on tbody "Check # of Fireplaces (3101 Sumter Ave S, Minneapolis) Radon Drop Off (3101 Sum…" at bounding box center [704, 626] width 901 height 959
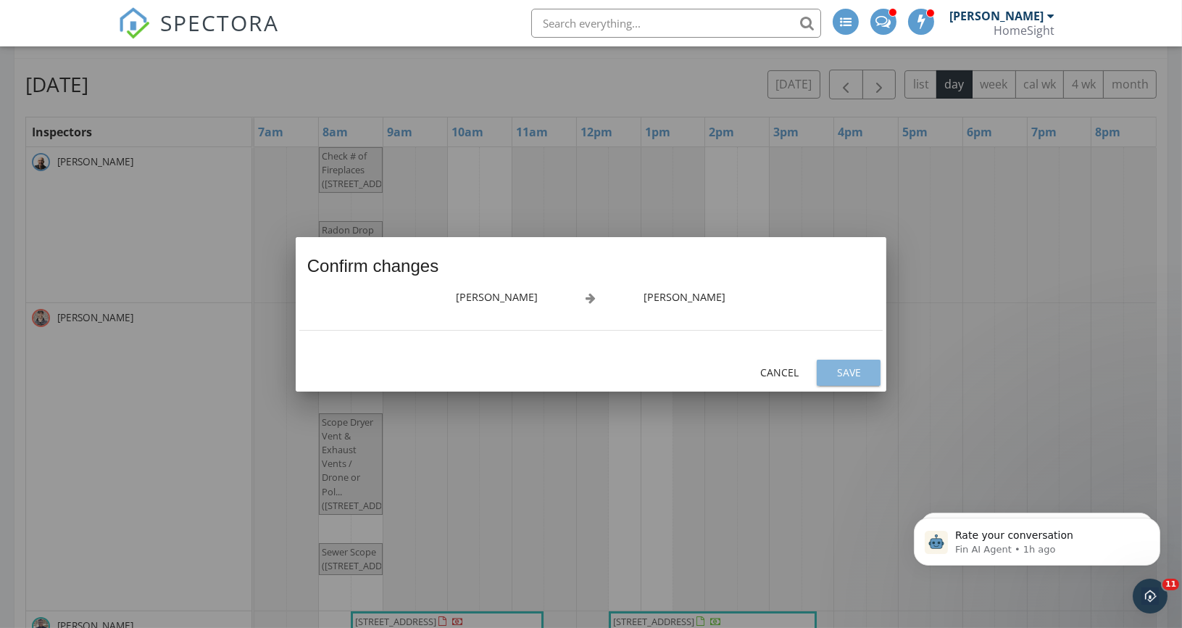
click at [858, 371] on div "Save" at bounding box center [848, 371] width 41 height 15
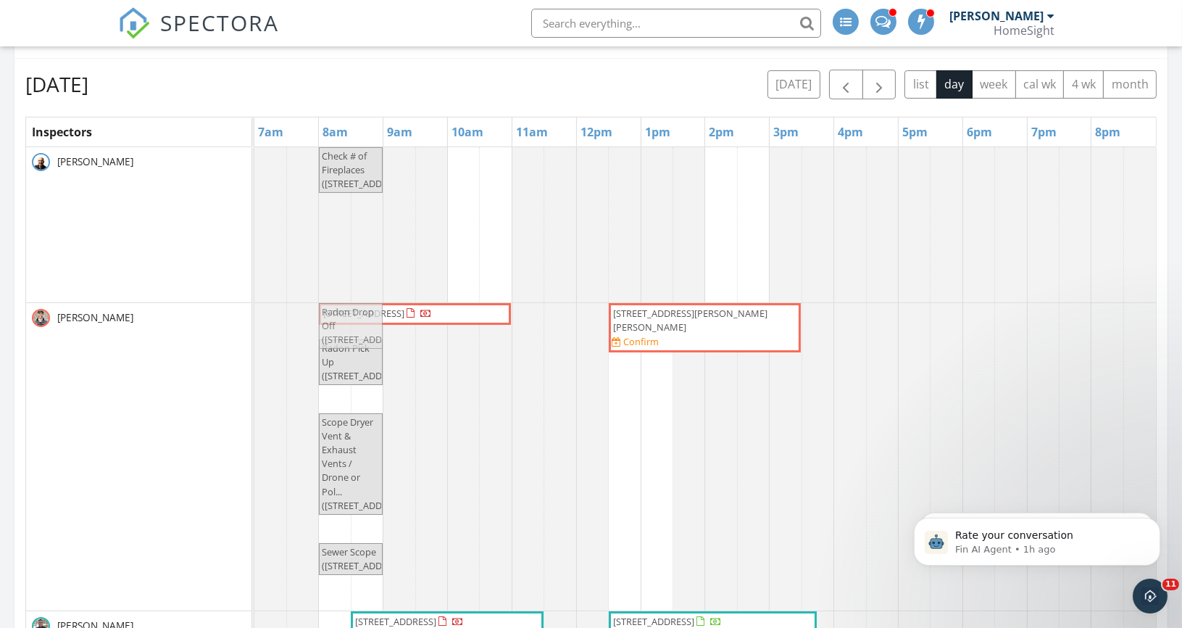
drag, startPoint x: 359, startPoint y: 244, endPoint x: 364, endPoint y: 352, distance: 108.1
click at [364, 353] on tbody "Check # of Fireplaces (3101 Sumter Ave S, Minneapolis) Radon Drop Off (3101 Sum…" at bounding box center [704, 626] width 901 height 959
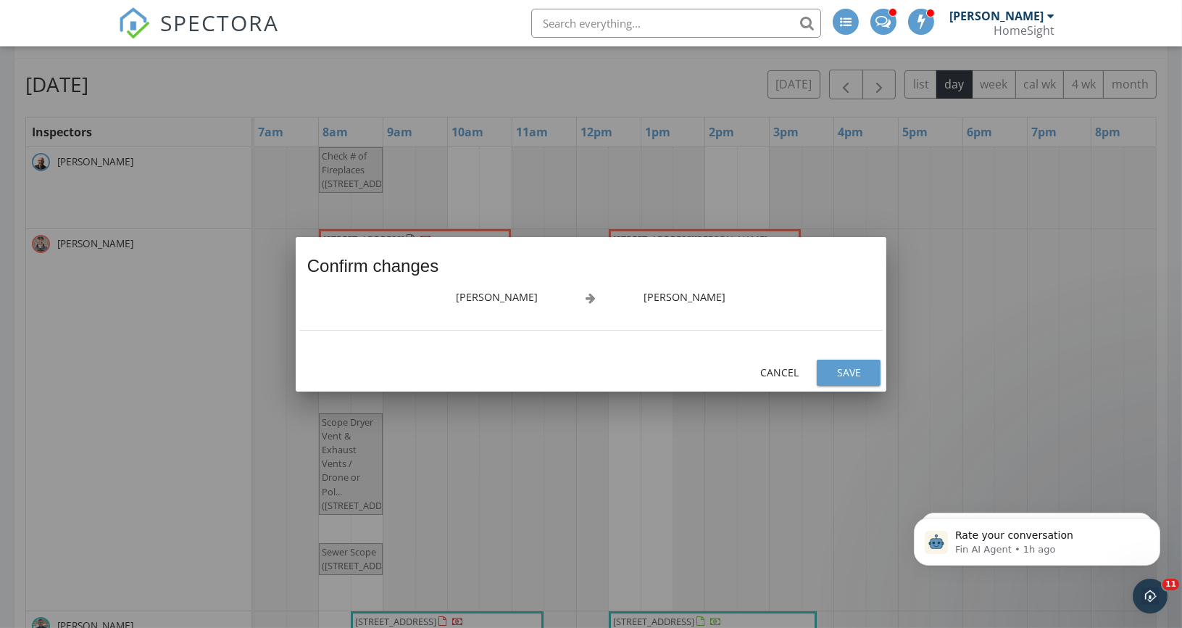
click at [843, 363] on button "Save" at bounding box center [849, 372] width 64 height 26
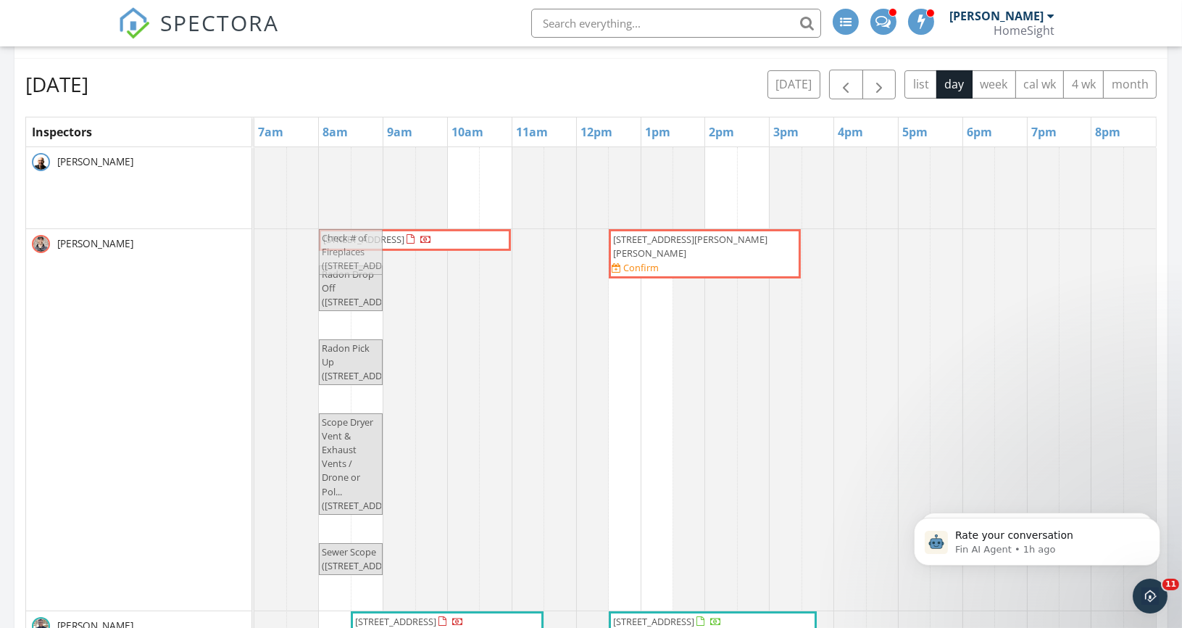
drag, startPoint x: 346, startPoint y: 168, endPoint x: 349, endPoint y: 287, distance: 118.9
click at [349, 287] on tbody "Check # of Fireplaces (3101 Sumter Ave S, Minneapolis) 3101 Sumter Ave S, Minne…" at bounding box center [704, 626] width 901 height 959
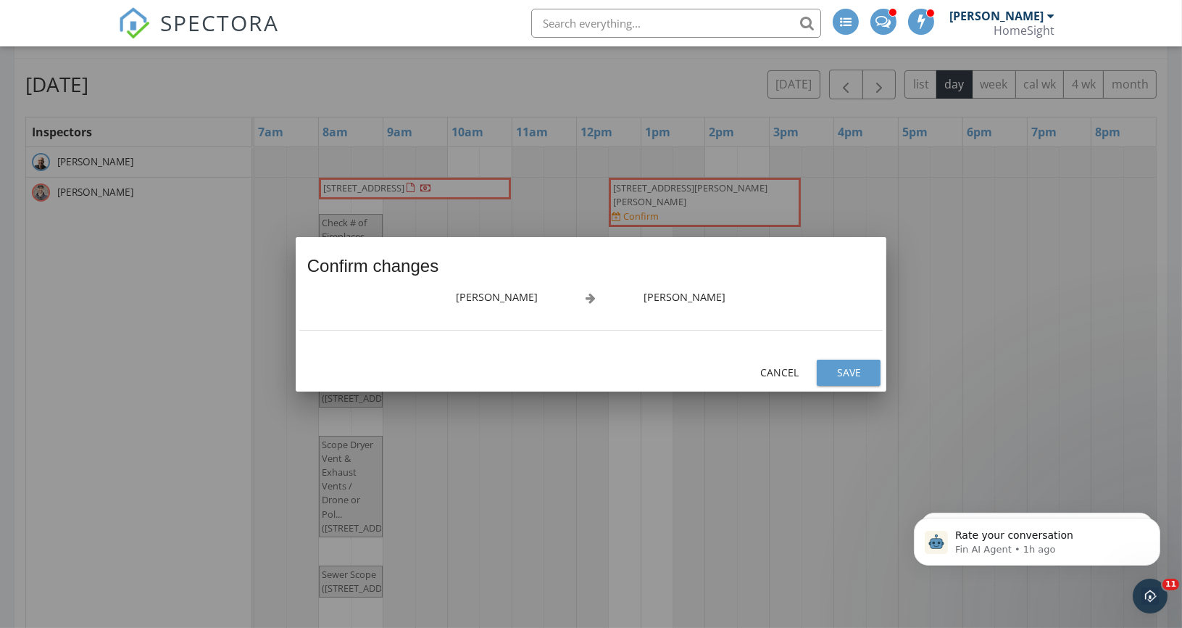
click at [846, 382] on button "Save" at bounding box center [849, 372] width 64 height 26
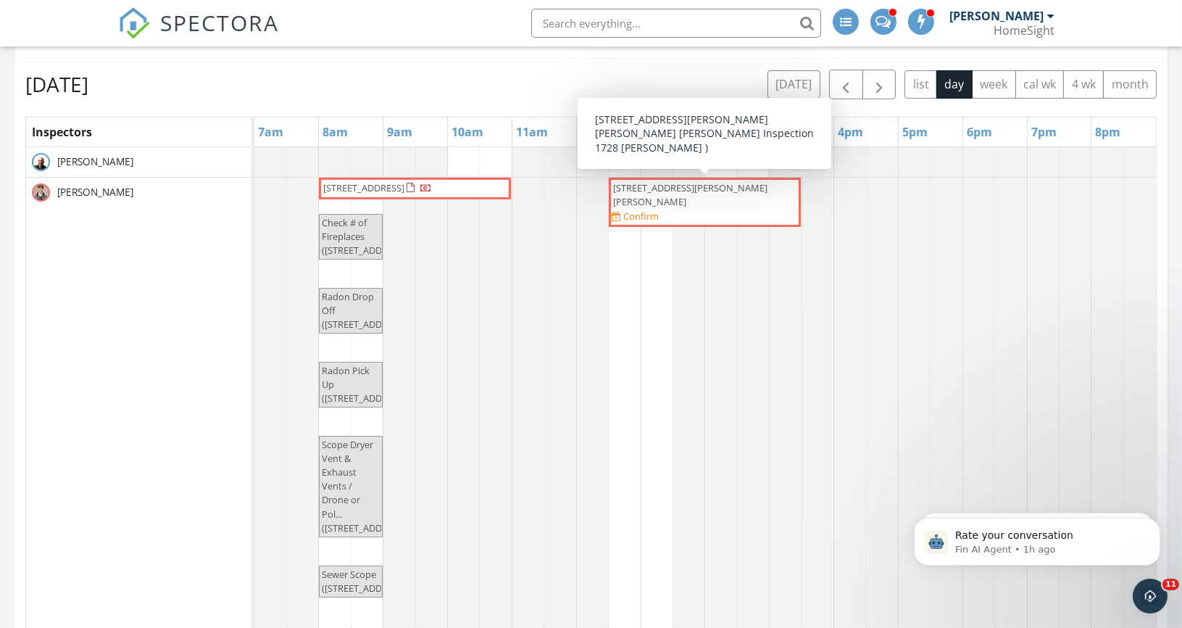
click at [718, 191] on span "322 E Morton St, Saint Paul 55107" at bounding box center [690, 194] width 154 height 27
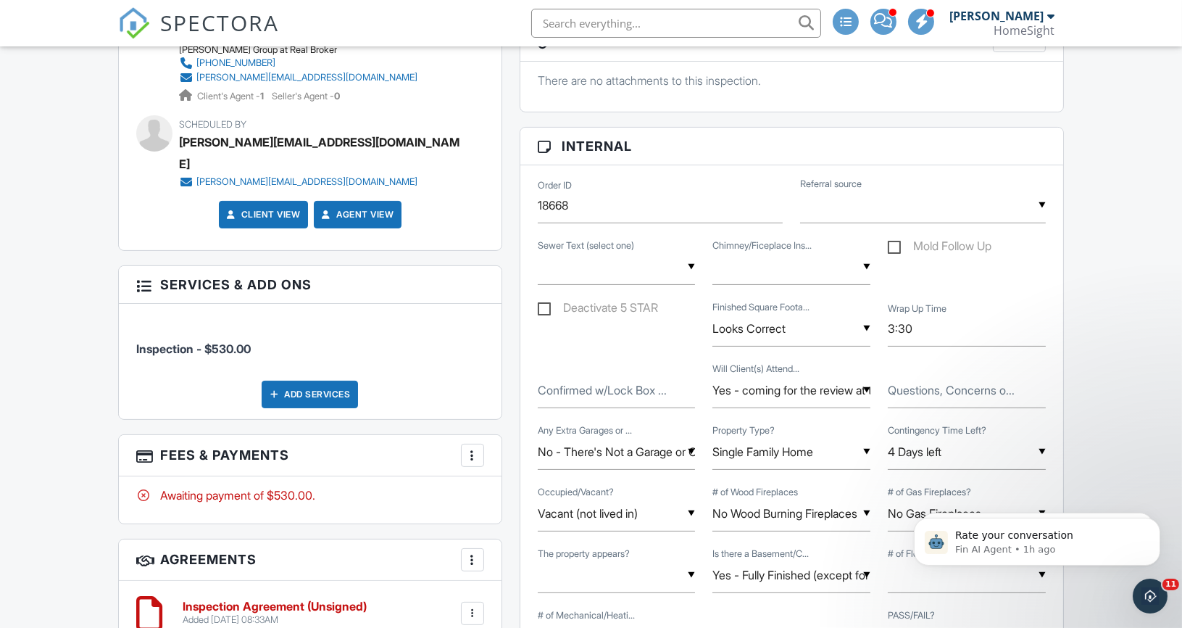
scroll to position [770, 0]
click at [304, 379] on div "Add Services" at bounding box center [310, 393] width 96 height 28
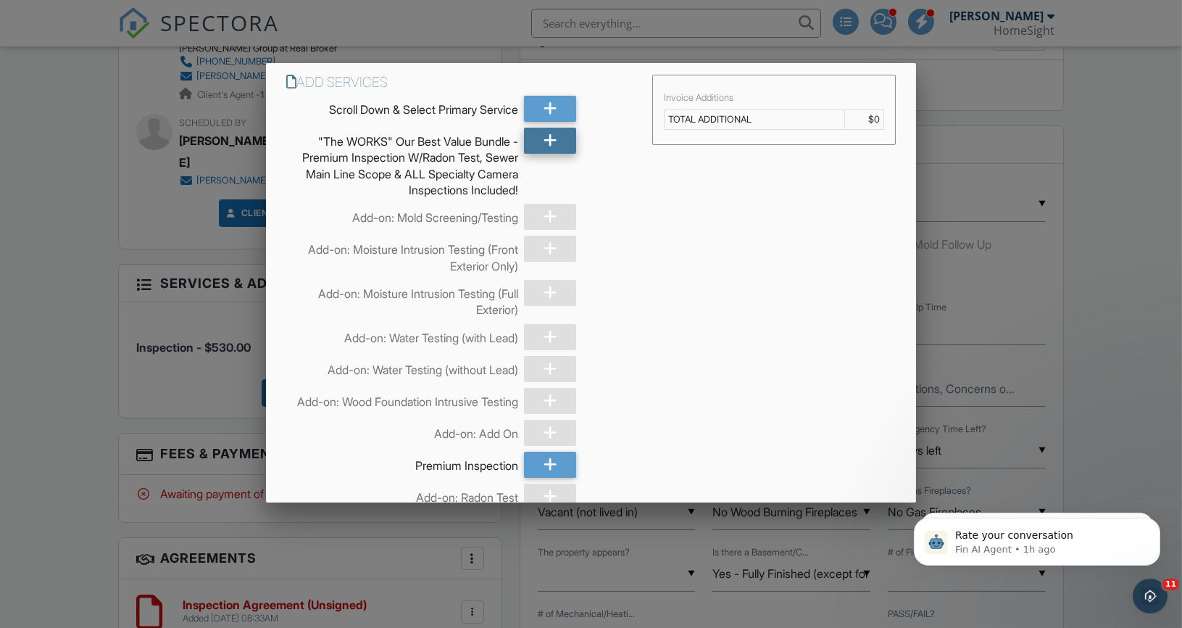
click at [549, 128] on icon at bounding box center [550, 141] width 14 height 26
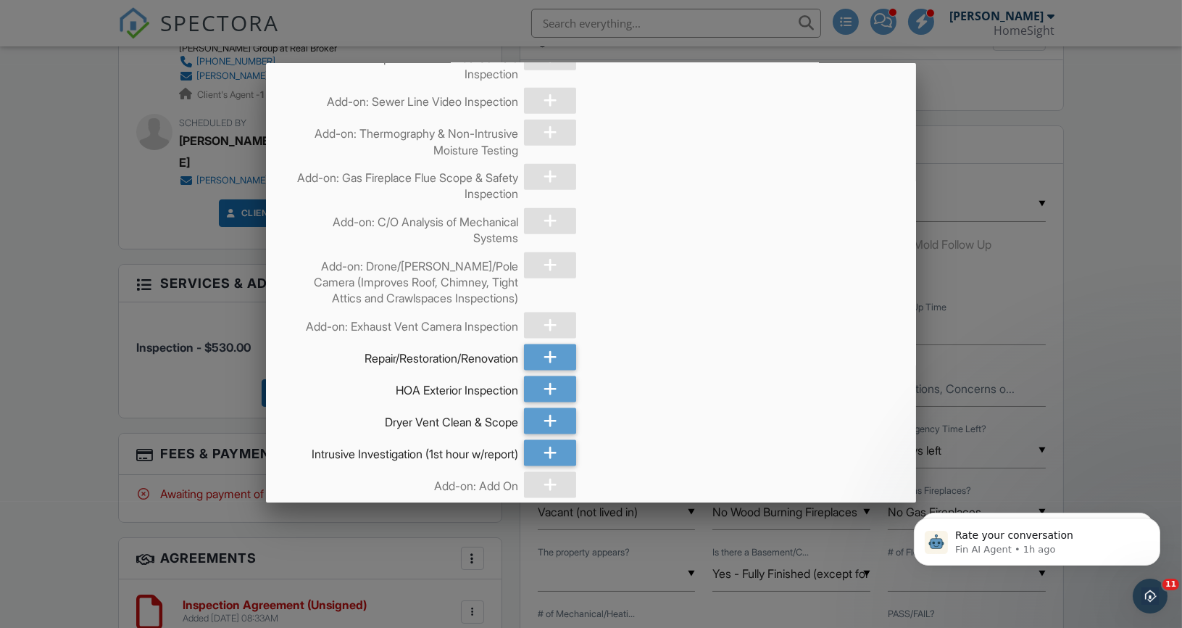
scroll to position [3875, 0]
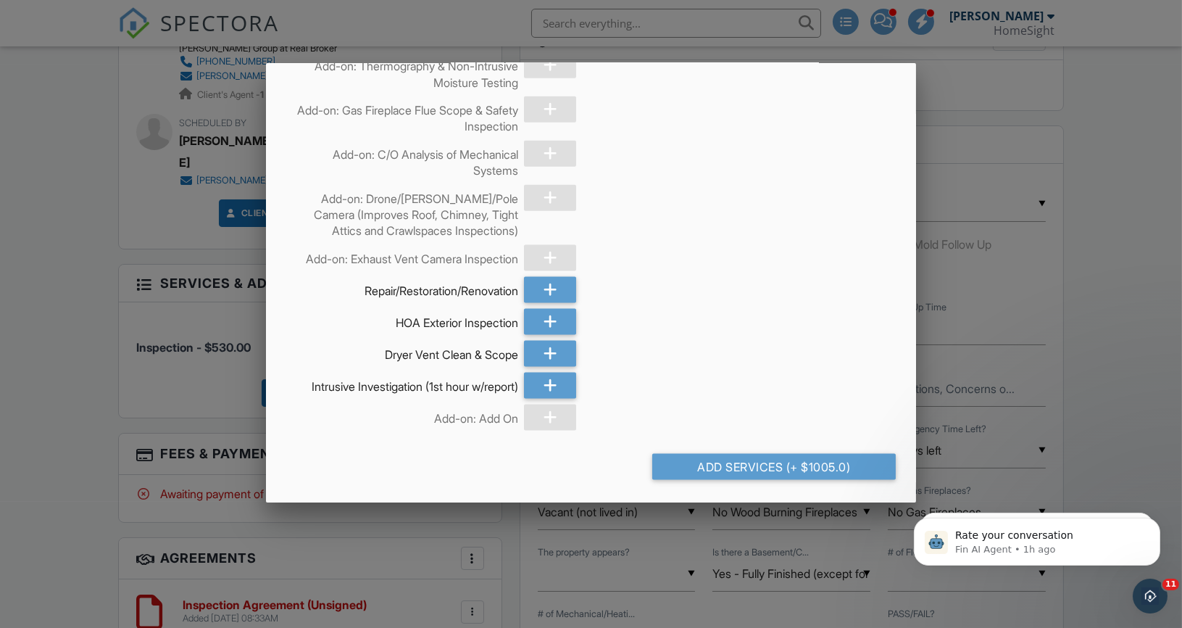
click at [196, 355] on div at bounding box center [591, 320] width 1182 height 785
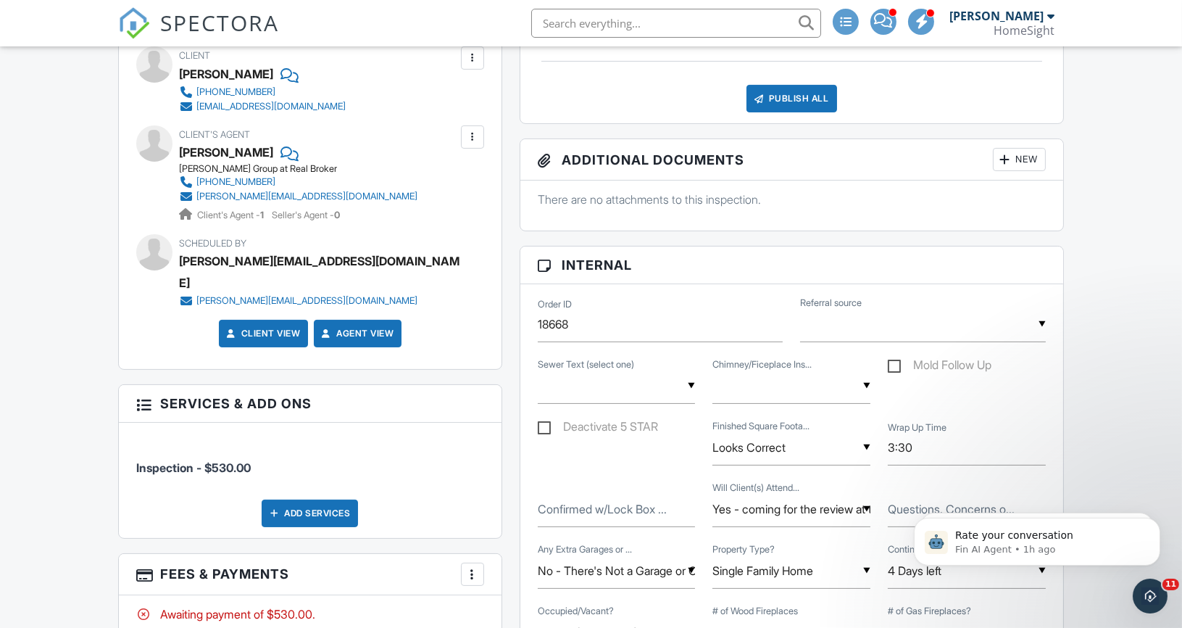
scroll to position [641, 0]
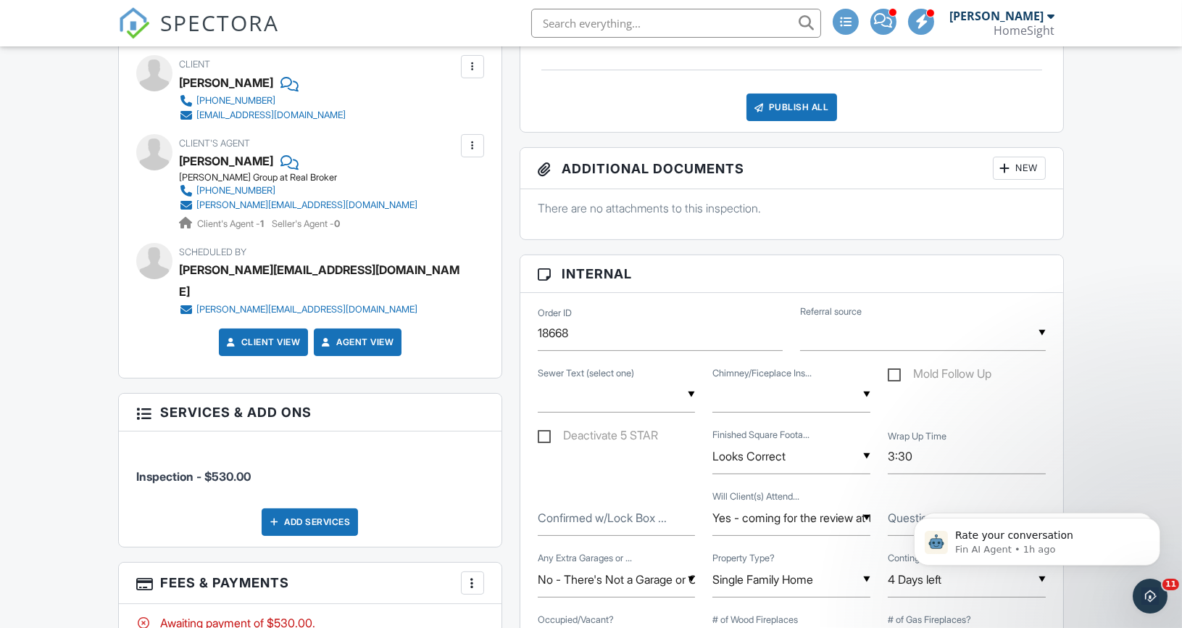
click at [305, 508] on div "Add Services" at bounding box center [310, 522] width 96 height 28
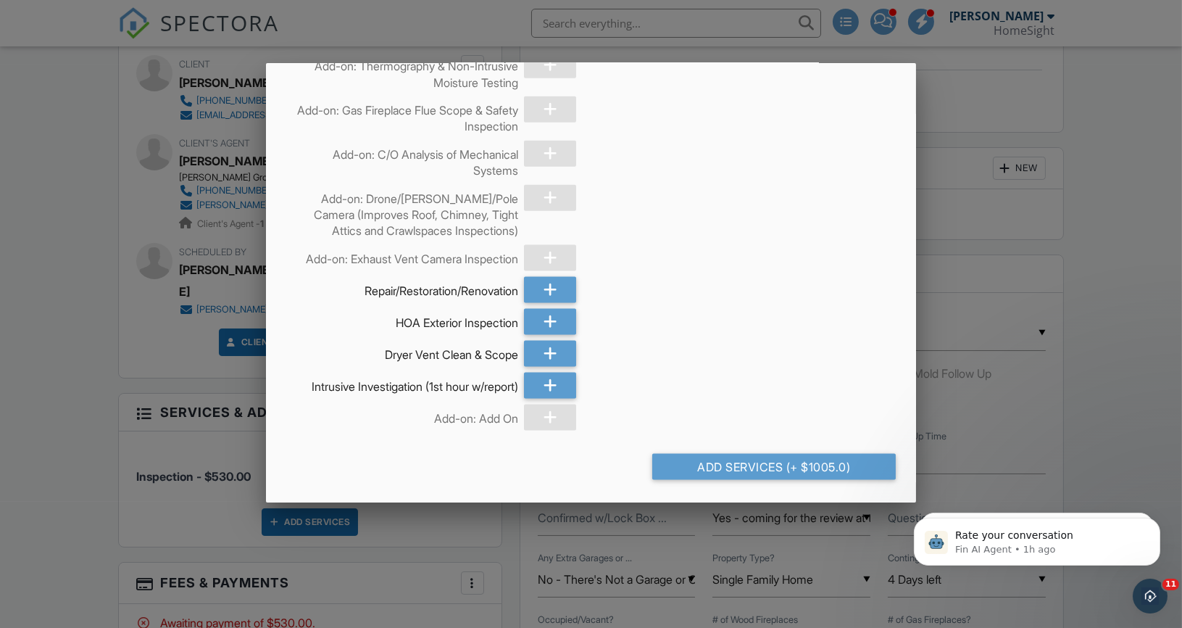
scroll to position [3875, 0]
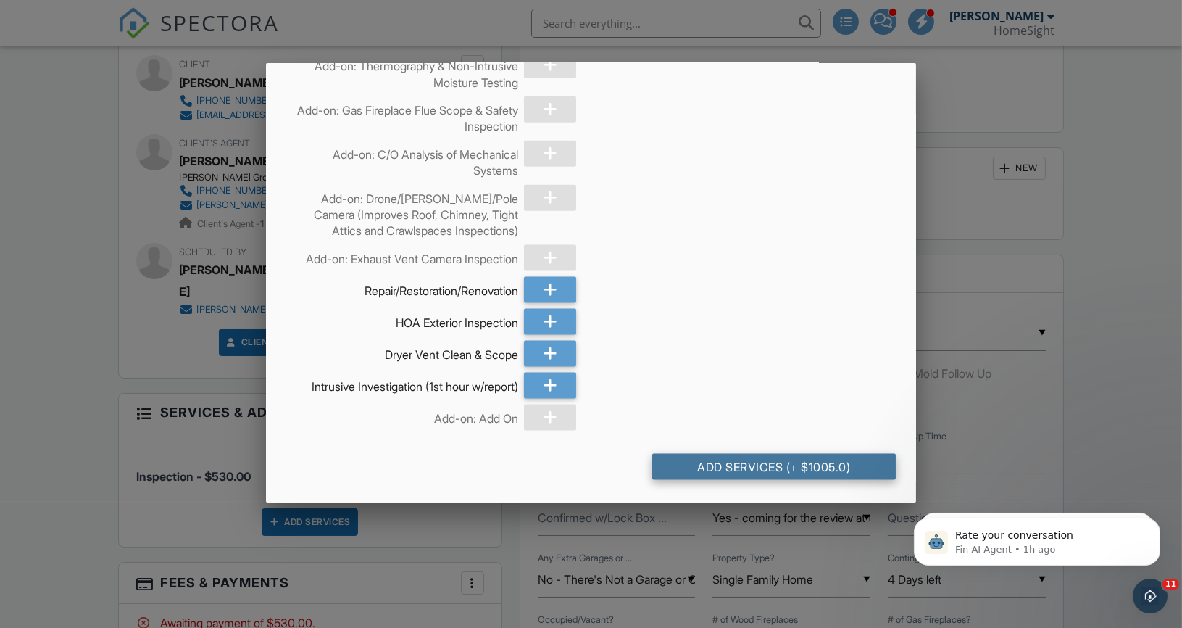
click at [765, 468] on div "Add Services (+ $1005.0)" at bounding box center [773, 467] width 243 height 26
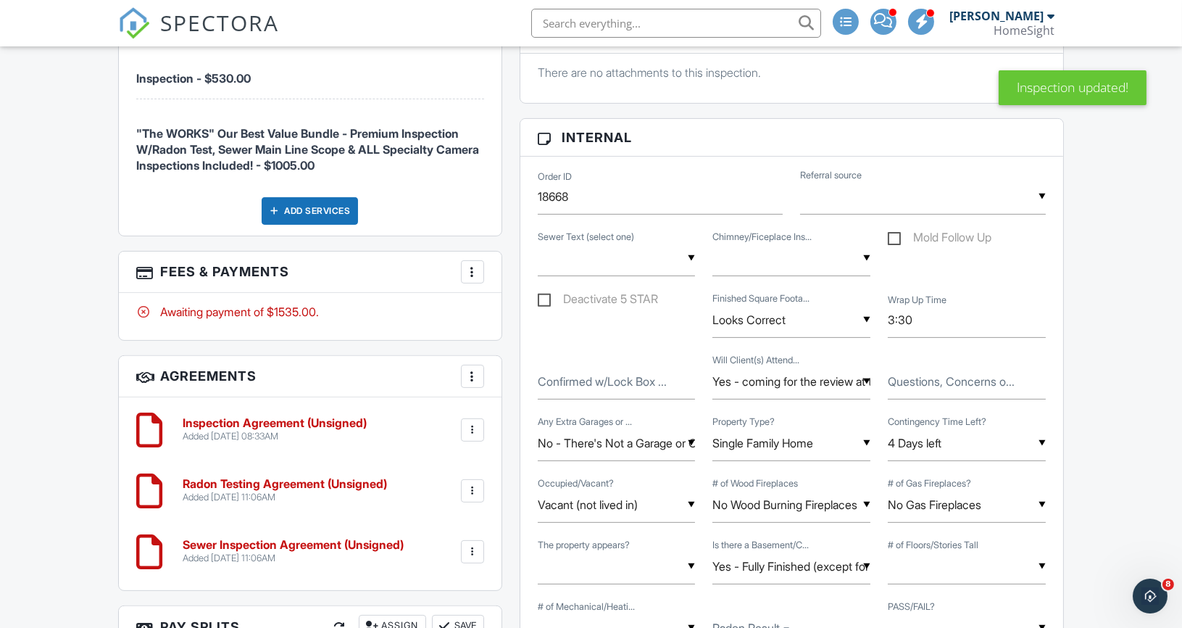
click at [469, 264] on div at bounding box center [472, 271] width 14 height 14
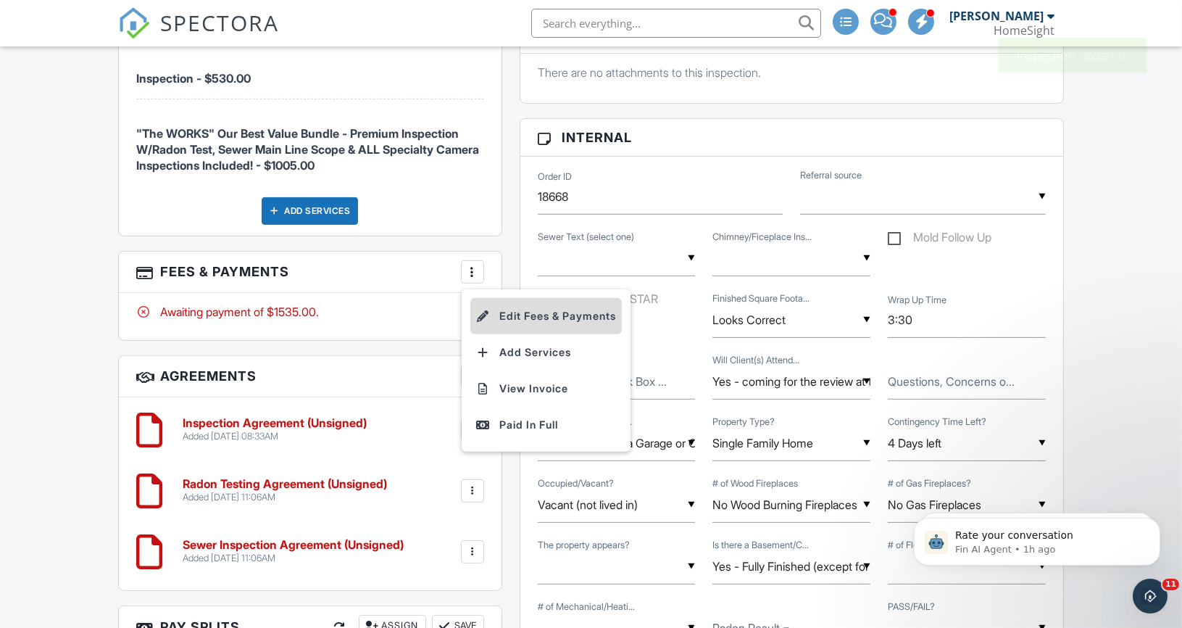
click at [530, 298] on li "Edit Fees & Payments" at bounding box center [545, 316] width 151 height 36
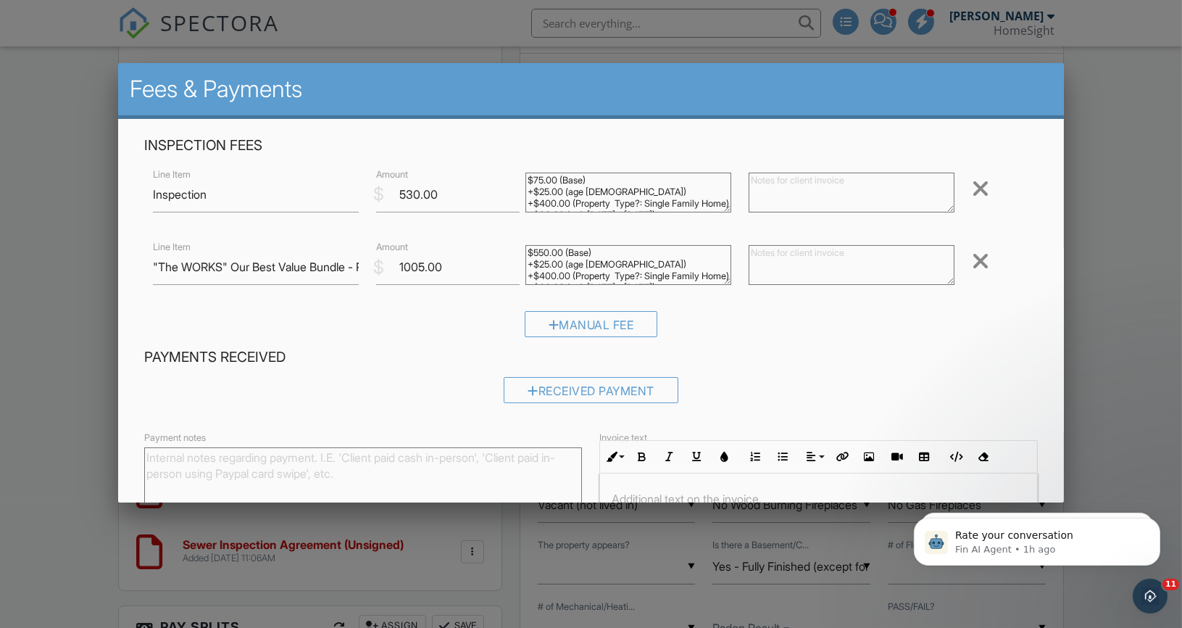
click at [980, 193] on div at bounding box center [980, 188] width 17 height 23
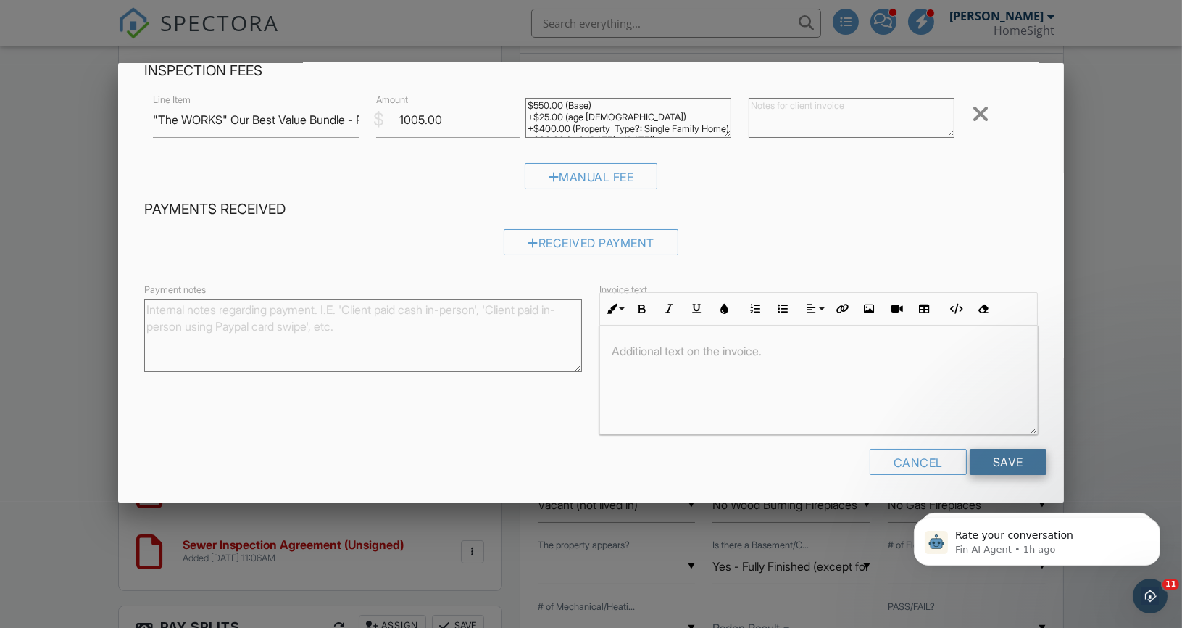
click at [1008, 462] on input "Save" at bounding box center [1008, 462] width 77 height 26
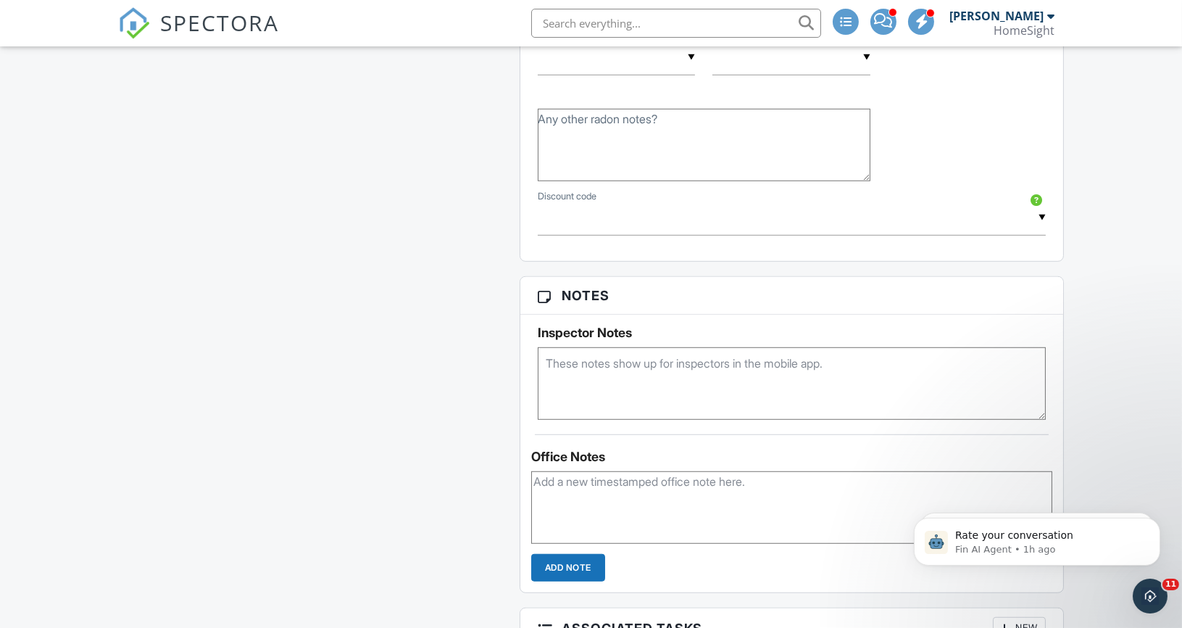
scroll to position [1990, 0]
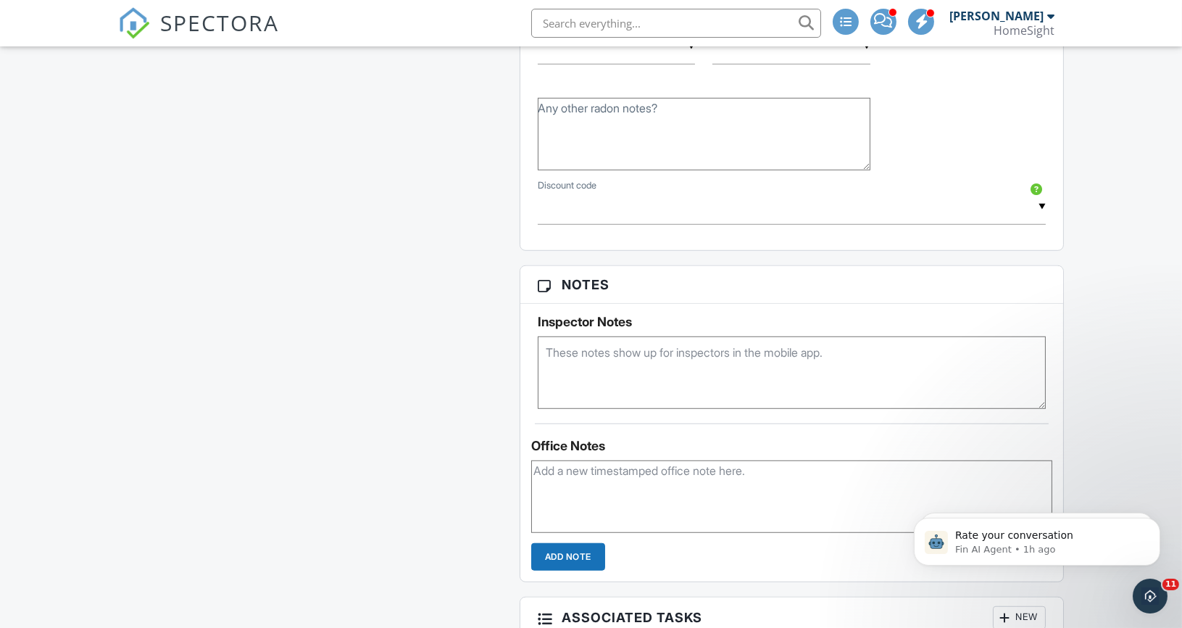
click at [612, 204] on div "▼ JOHNSON - 6.0% off SAVE - 5.0% off - Applies our current best promotion anyth…" at bounding box center [792, 207] width 508 height 36
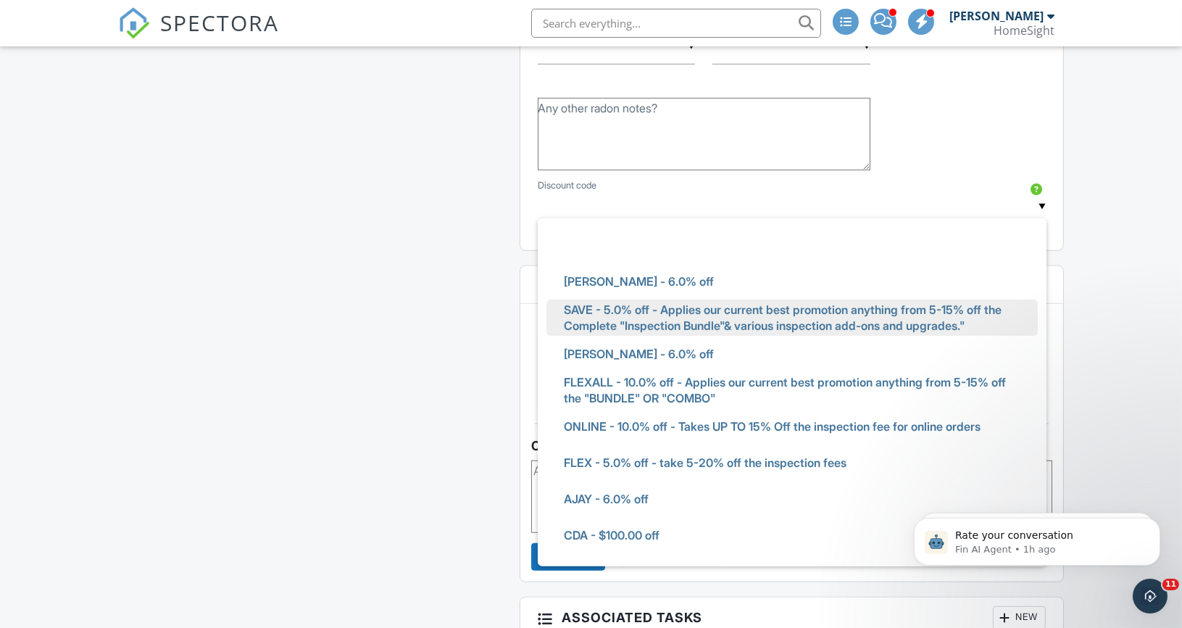
click at [582, 303] on span "SAVE - 5.0% off - Applies our current best promotion anything from 5-15% off th…" at bounding box center [792, 317] width 480 height 52
type input "SAVE - 5.0% off - Applies our current best promotion anything from 5-15% off th…"
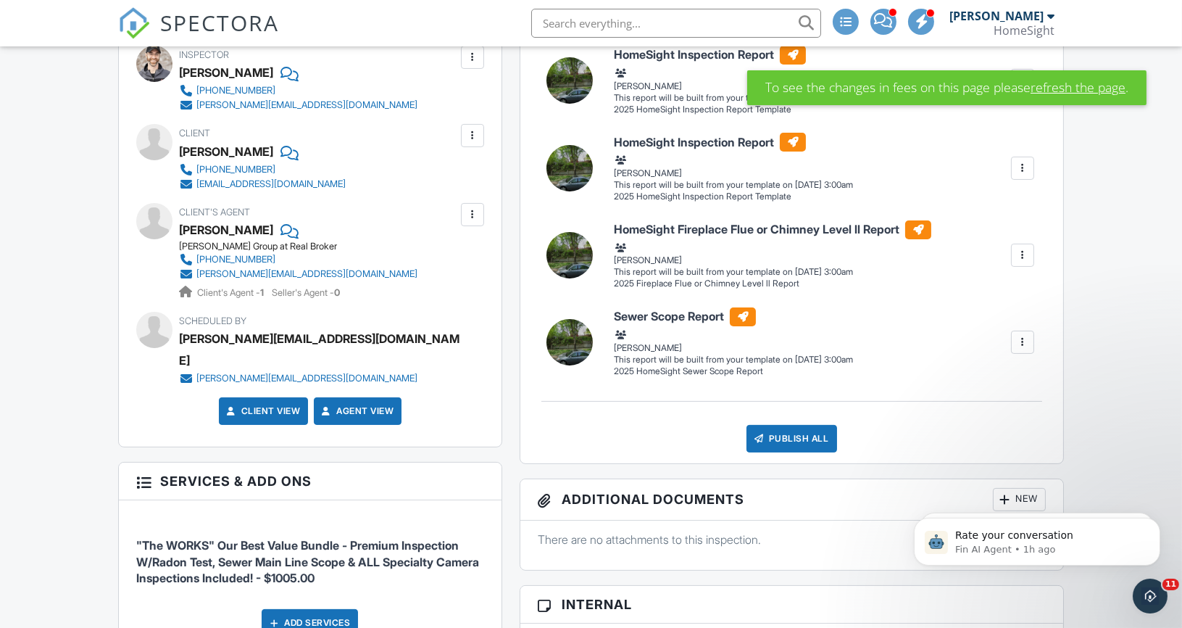
scroll to position [580, 0]
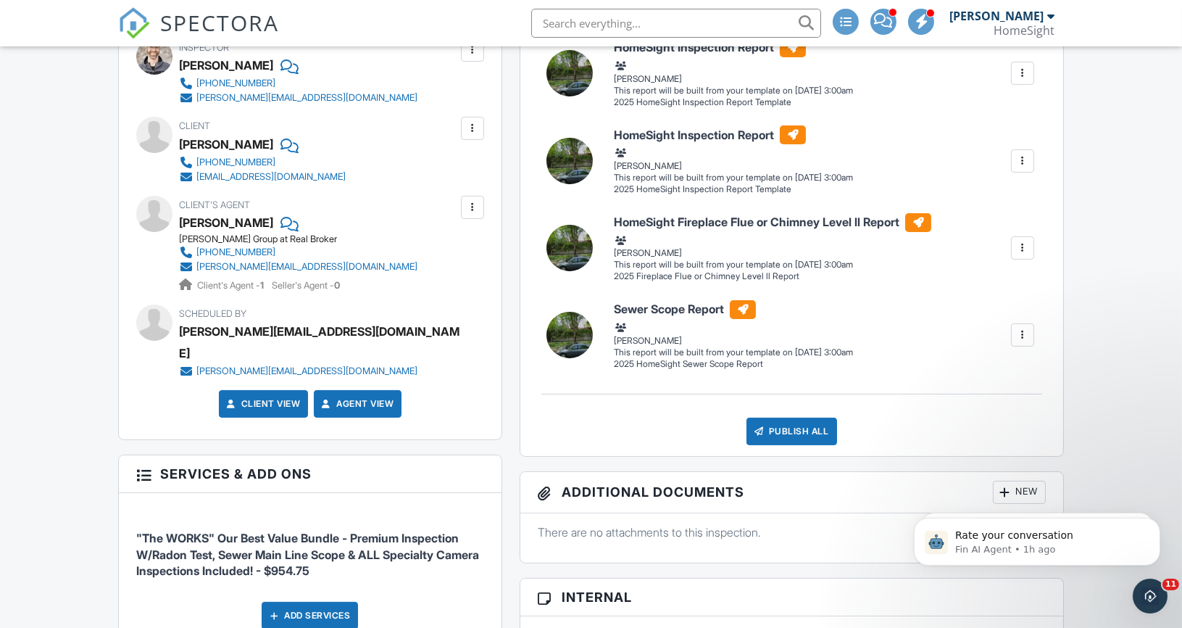
click at [465, 542] on li ""The WORKS" Our Best Value Bundle - Premium Inspection W/Radon Test, Sewer Main…" at bounding box center [310, 547] width 348 height 86
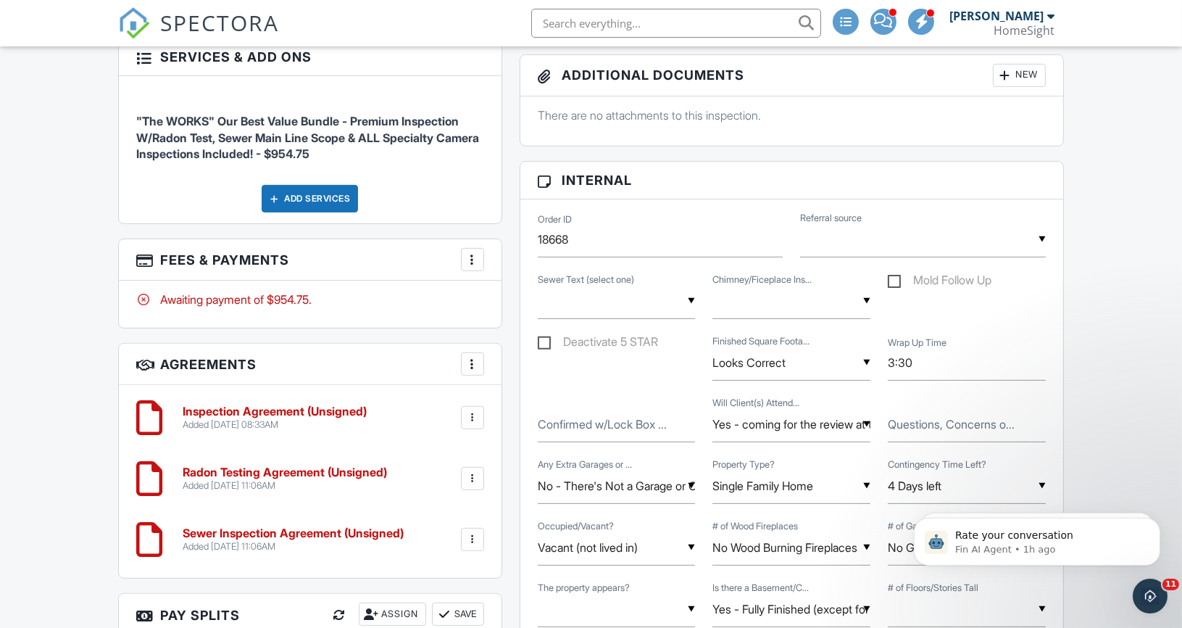
scroll to position [982, 0]
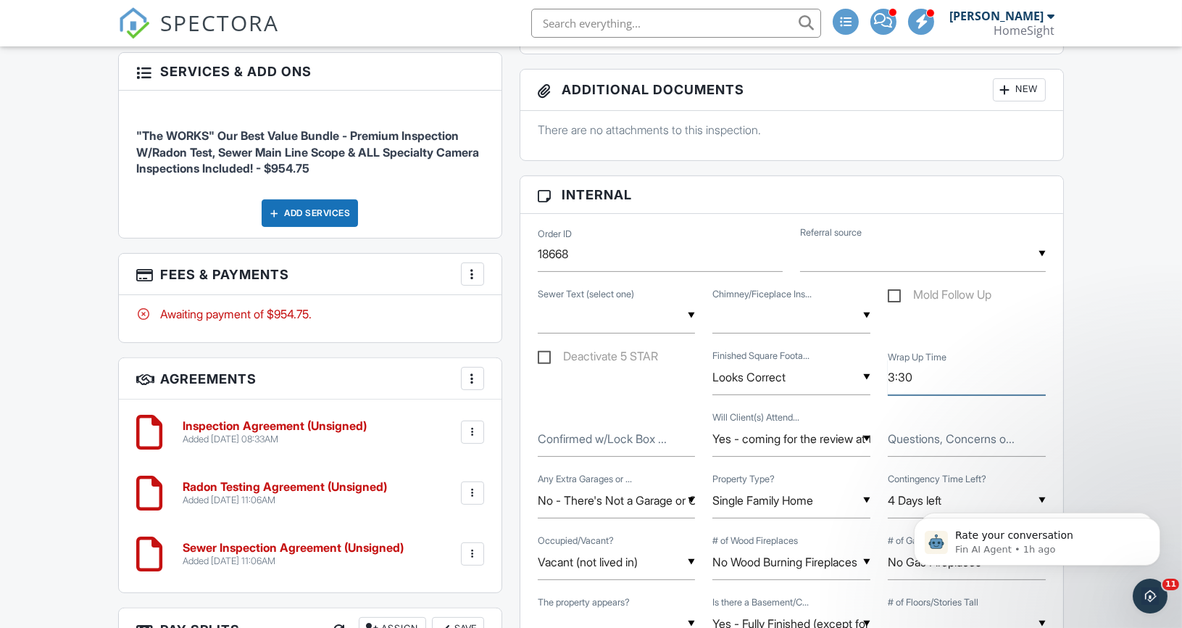
click at [923, 374] on input "3:30" at bounding box center [967, 377] width 158 height 36
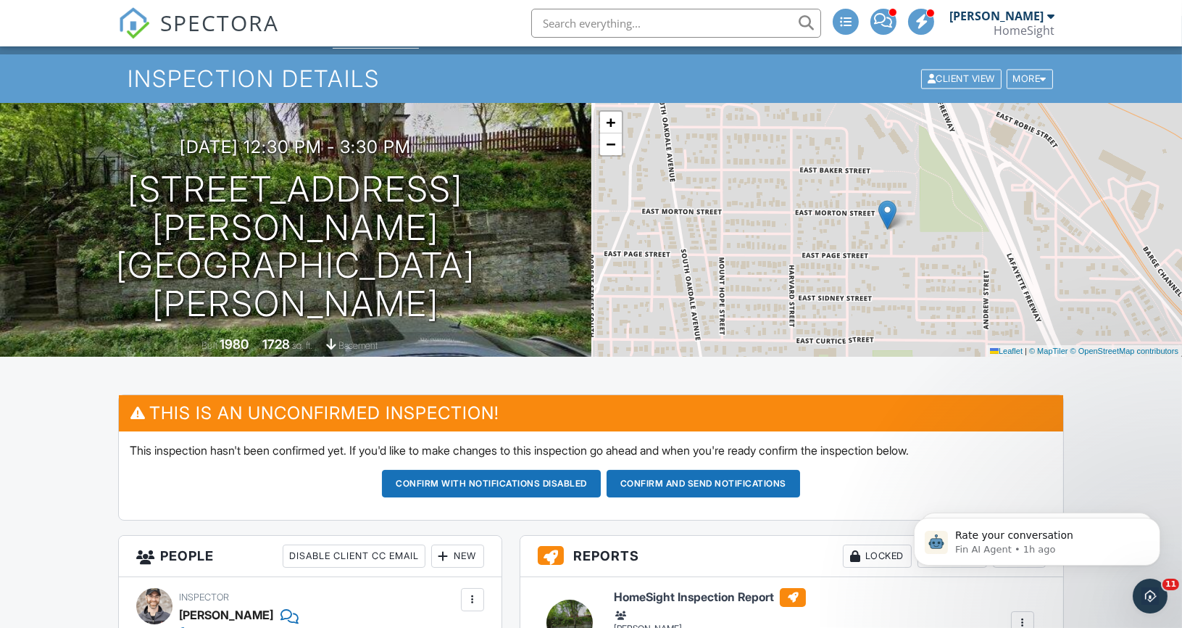
scroll to position [0, 0]
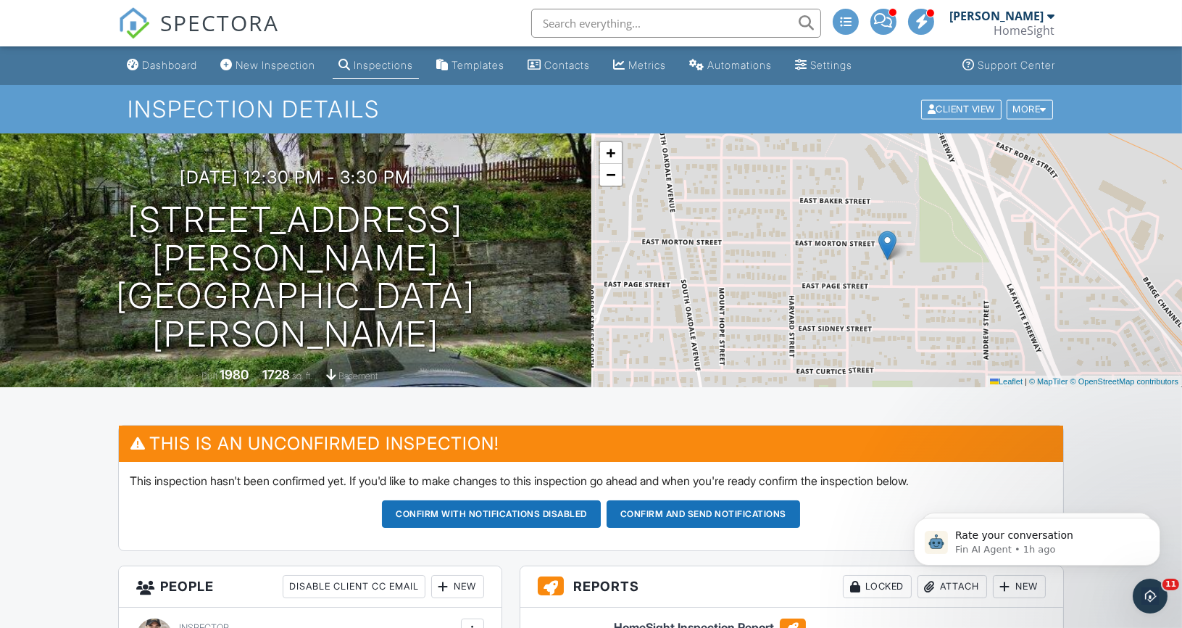
click at [531, 186] on div "09/30/2025 12:30 pm - 3:30 pm 322 E Morton St Saint Paul, MN 55107 Built 1980 1…" at bounding box center [295, 260] width 591 height 254
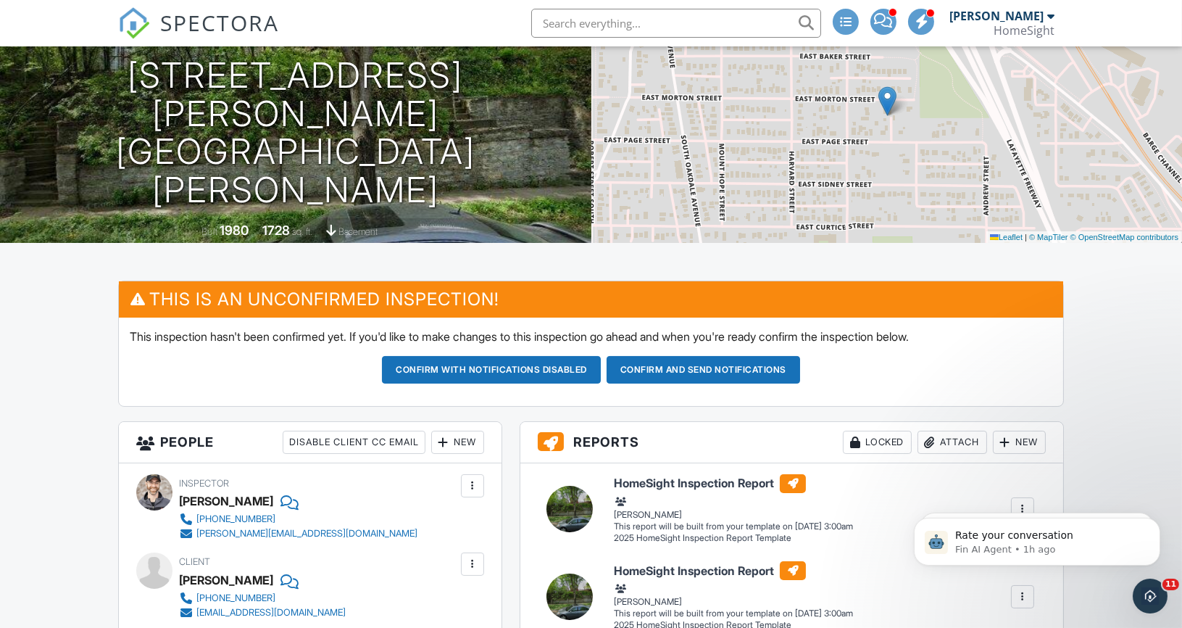
scroll to position [262, 0]
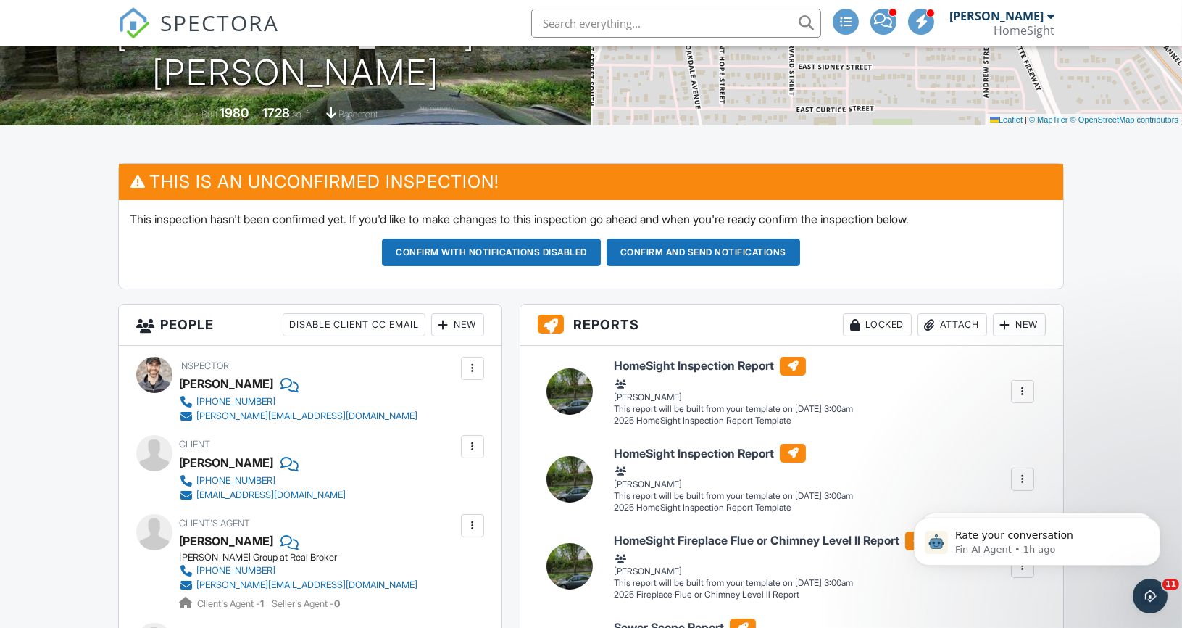
click at [659, 250] on button "Confirm and send notifications" at bounding box center [703, 252] width 193 height 28
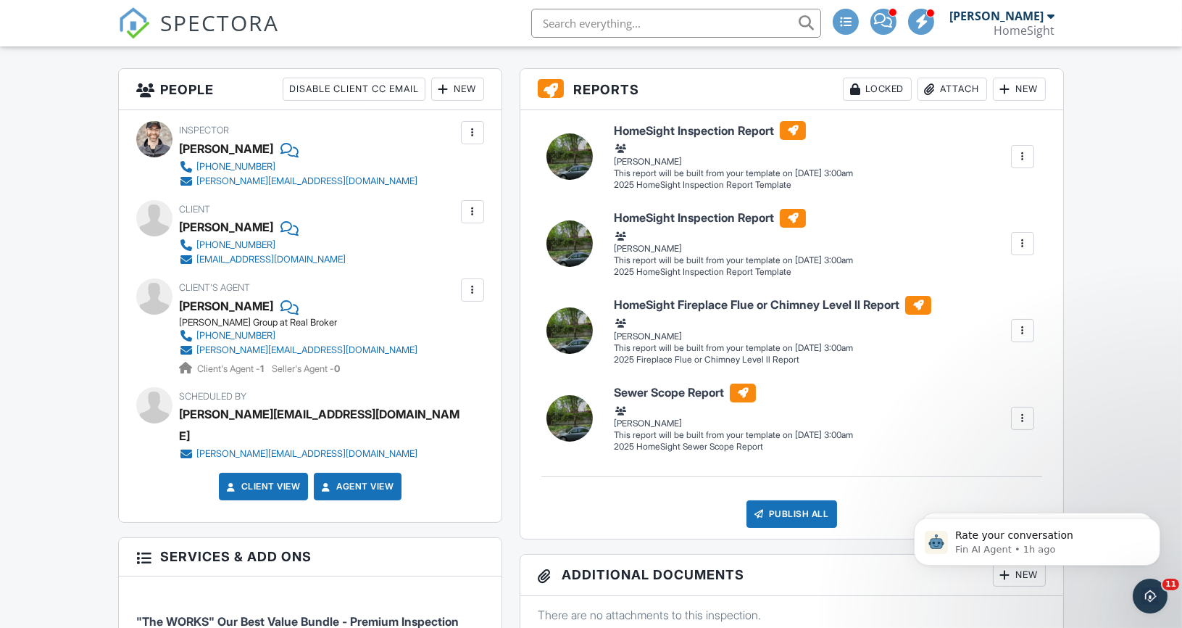
scroll to position [353, 0]
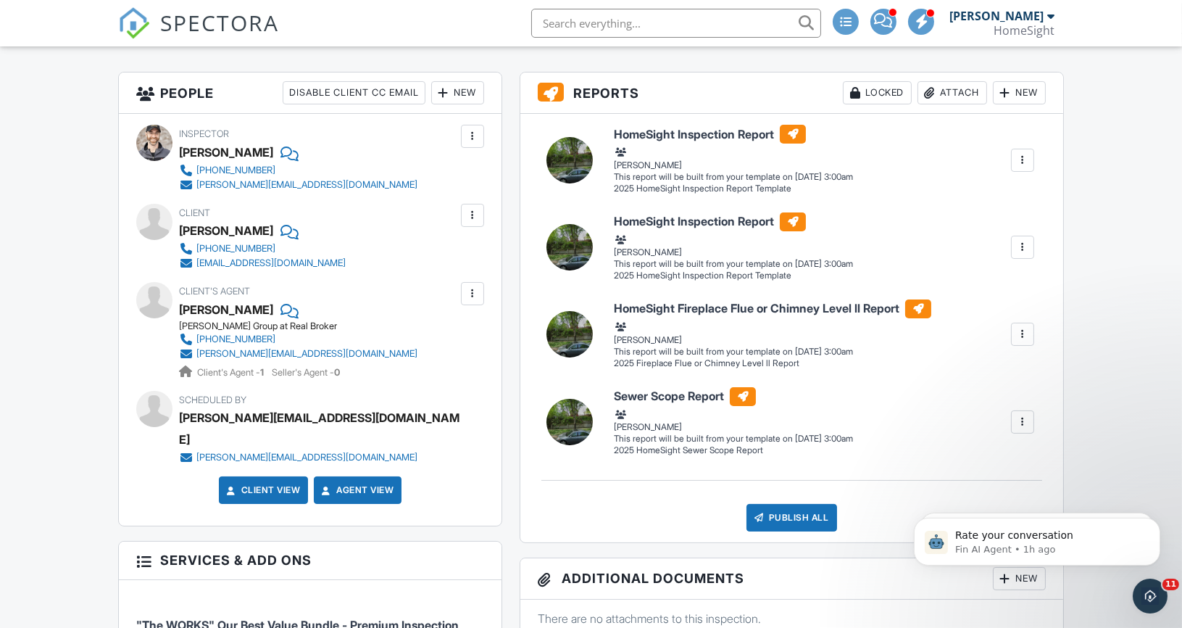
click at [1022, 246] on div at bounding box center [1022, 247] width 14 height 14
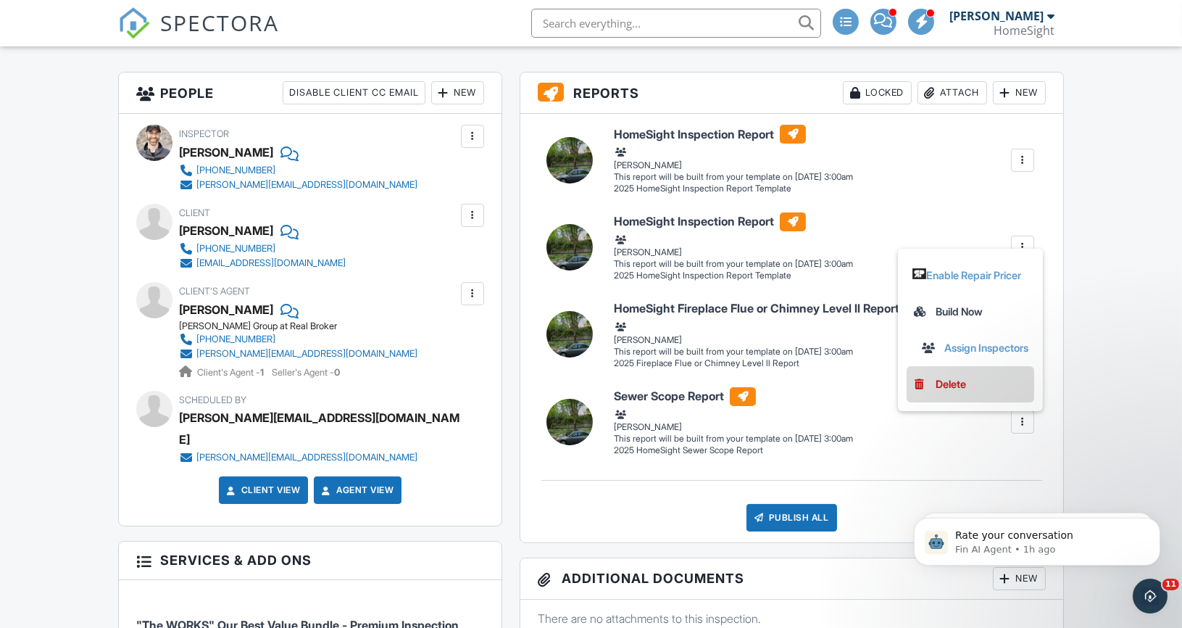
click at [938, 383] on div "Delete" at bounding box center [950, 384] width 30 height 16
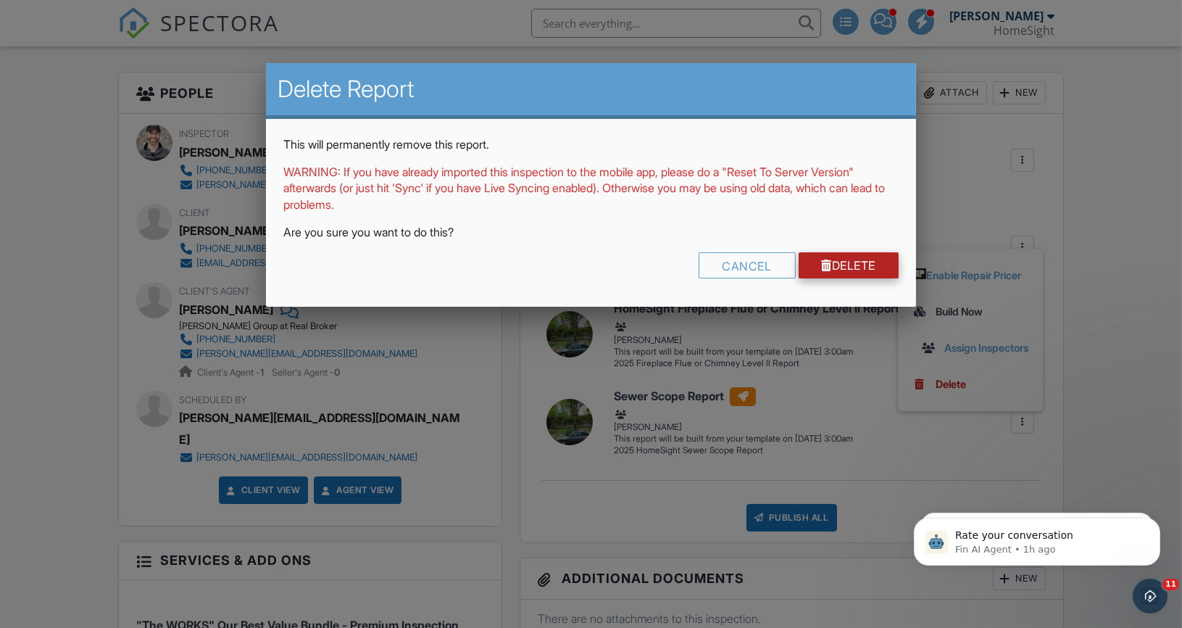
click at [838, 268] on link "Delete" at bounding box center [849, 265] width 101 height 26
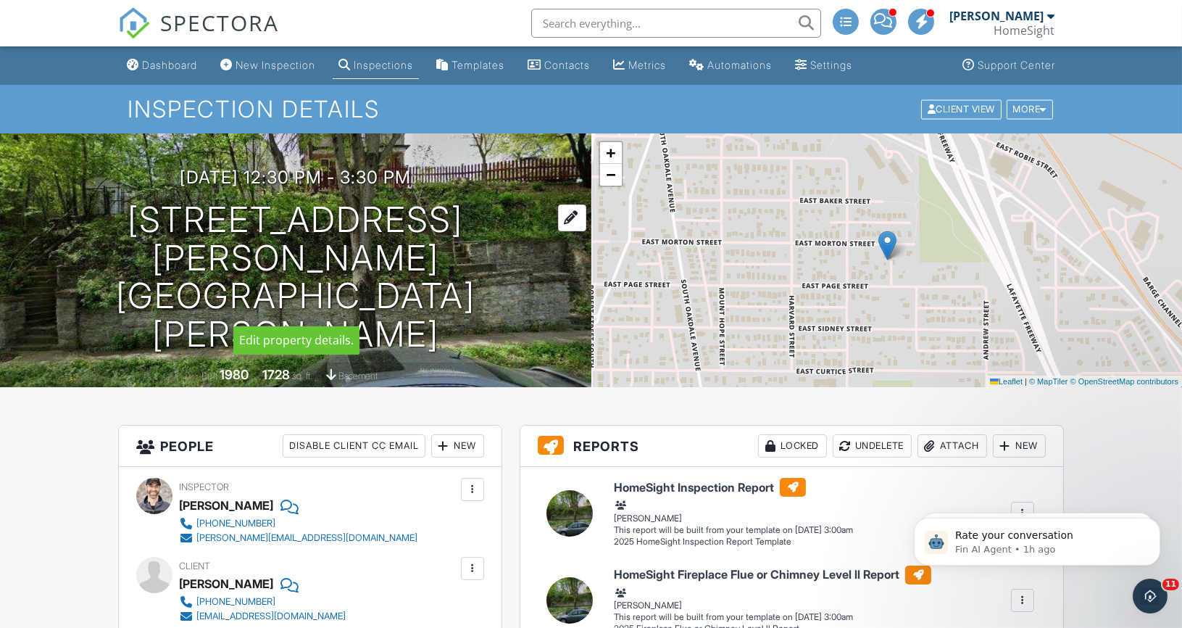
click at [558, 231] on div at bounding box center [572, 217] width 28 height 27
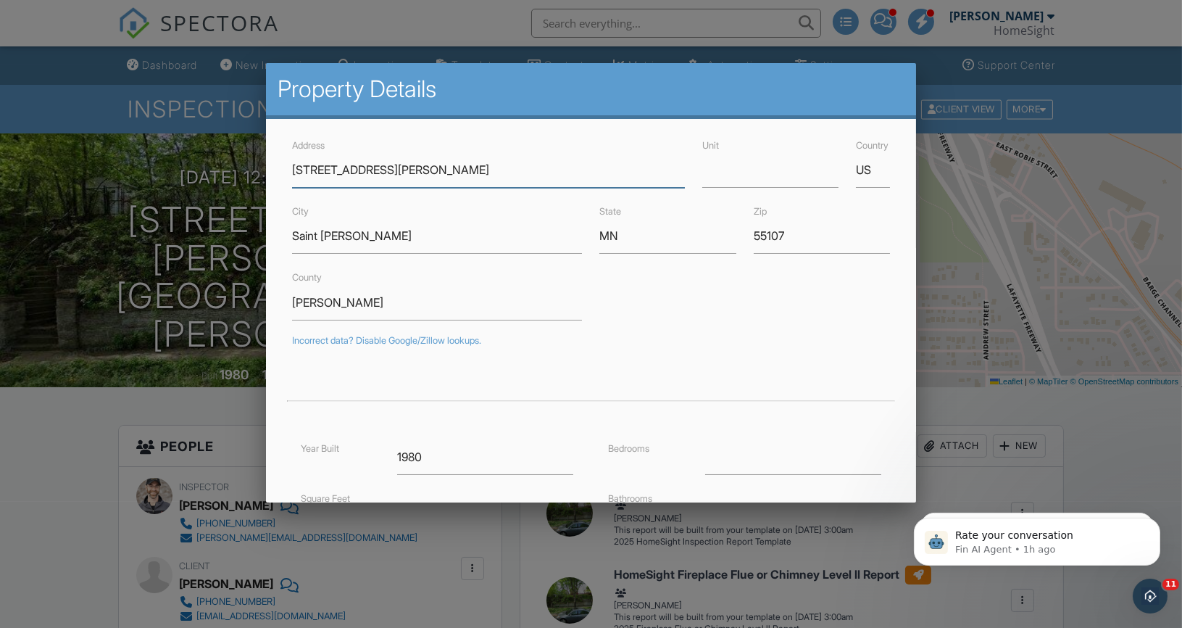
click at [301, 171] on input "322 E Morton St" at bounding box center [488, 170] width 393 height 36
click at [308, 167] on input "322 E Morton St" at bounding box center [488, 170] width 393 height 36
type input "[STREET_ADDRESS][PERSON_NAME]"
click at [462, 142] on div "Address 332 E Morton St" at bounding box center [488, 161] width 410 height 51
click at [227, 174] on div at bounding box center [591, 320] width 1182 height 785
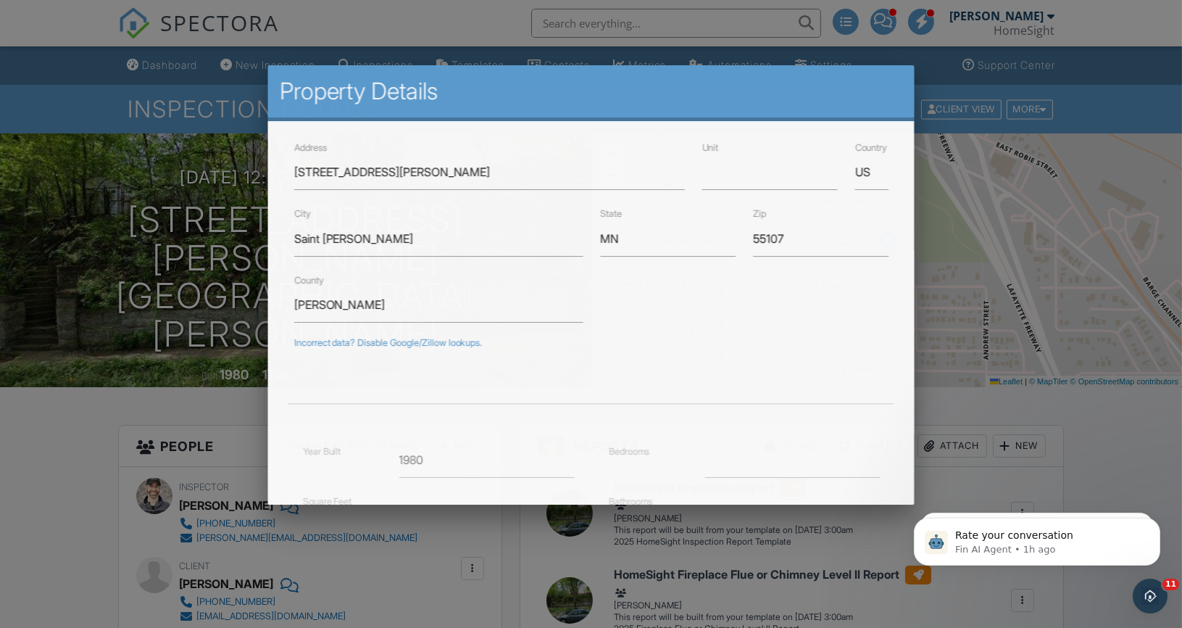
type input "44.92549940000001"
type input "-93.0715044"
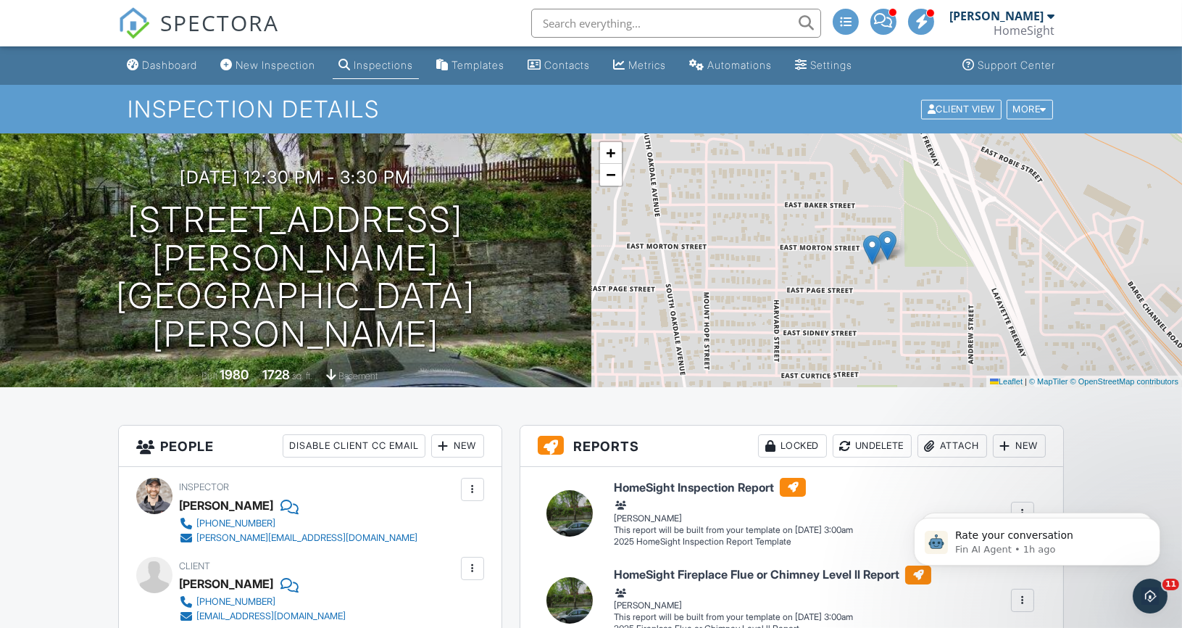
click at [558, 231] on div at bounding box center [572, 217] width 28 height 27
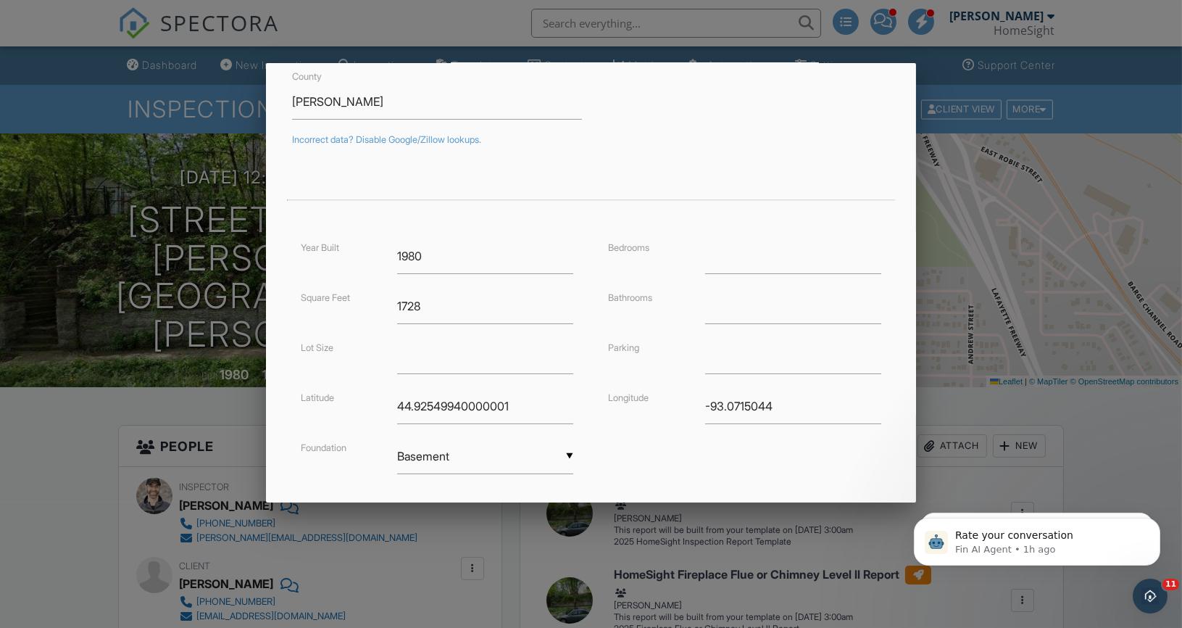
scroll to position [281, 0]
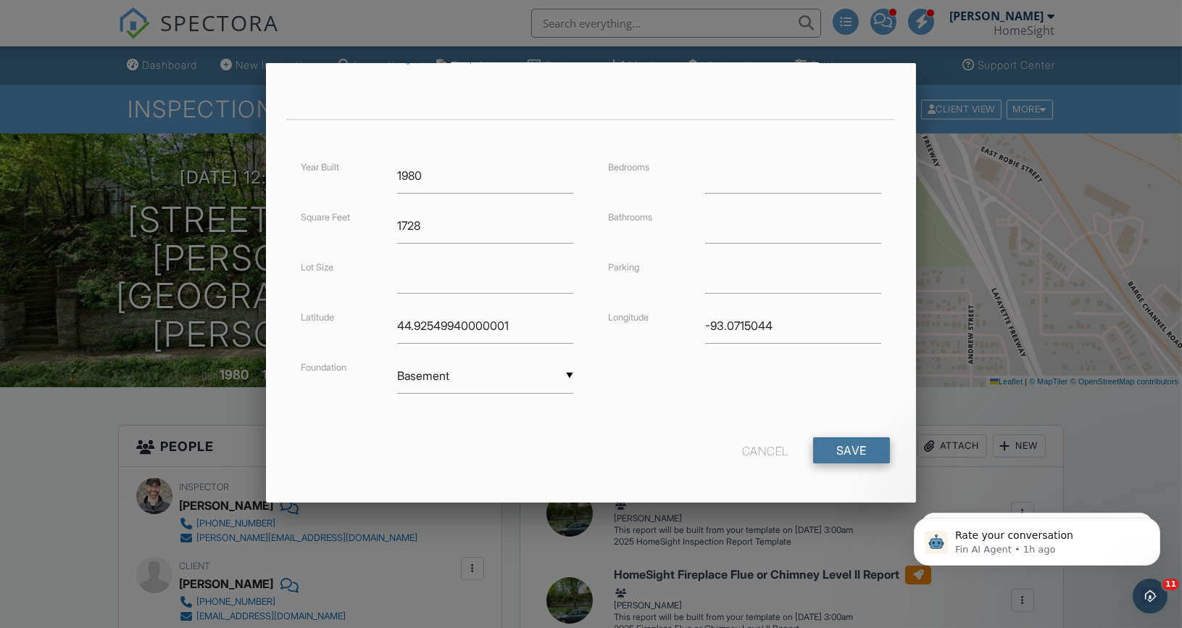
click at [850, 449] on input "Save" at bounding box center [851, 450] width 77 height 26
type input "44.9254994000000"
click at [754, 323] on input "-93.0715044" at bounding box center [793, 326] width 176 height 36
click at [778, 324] on input "-93.0715044" at bounding box center [793, 326] width 176 height 36
type input "-93.071504"
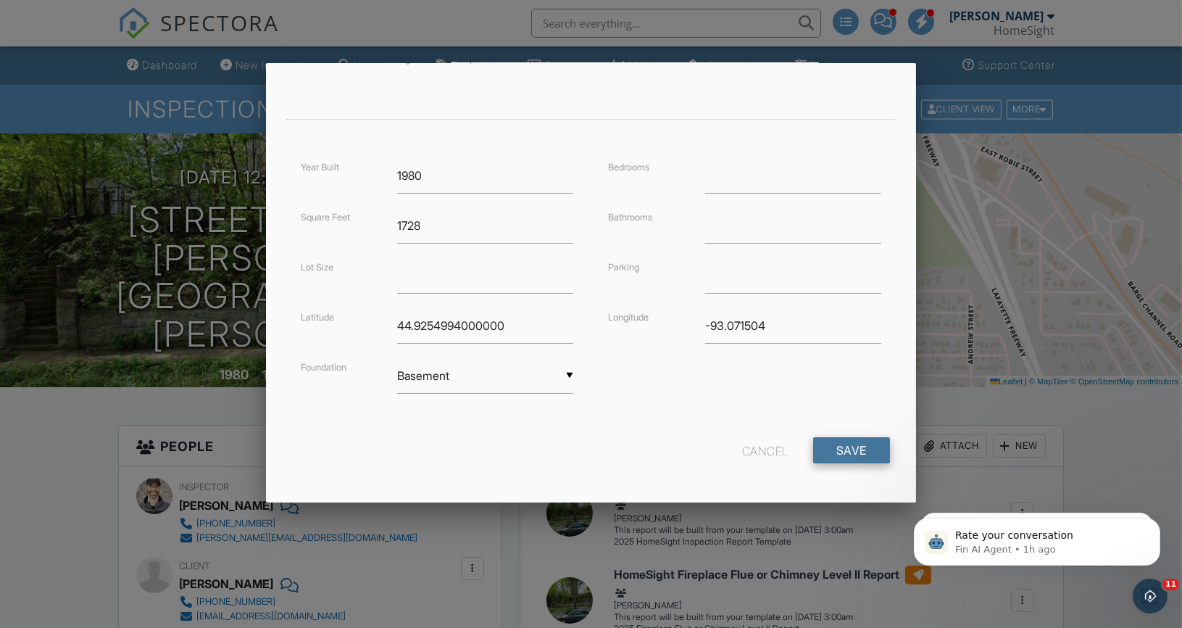
click at [852, 458] on input "Save" at bounding box center [851, 450] width 77 height 26
click at [851, 439] on input "Save" at bounding box center [851, 450] width 77 height 26
type input "44.925499"
click at [862, 454] on input "Save" at bounding box center [851, 450] width 77 height 26
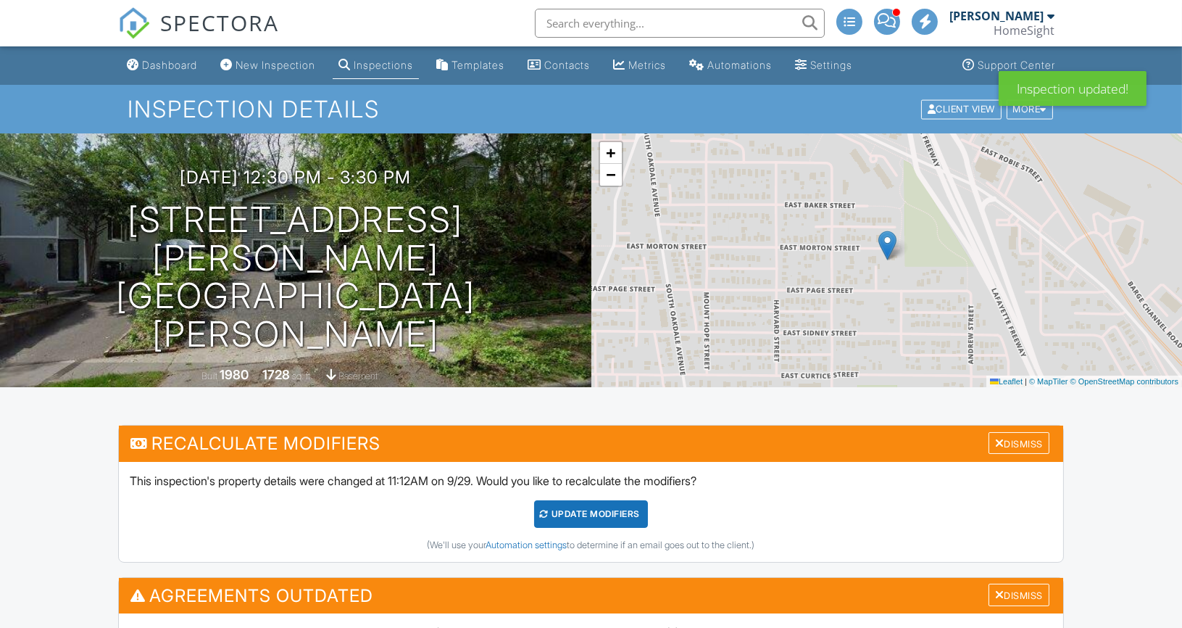
click at [594, 507] on div "UPDATE Modifiers" at bounding box center [591, 514] width 114 height 28
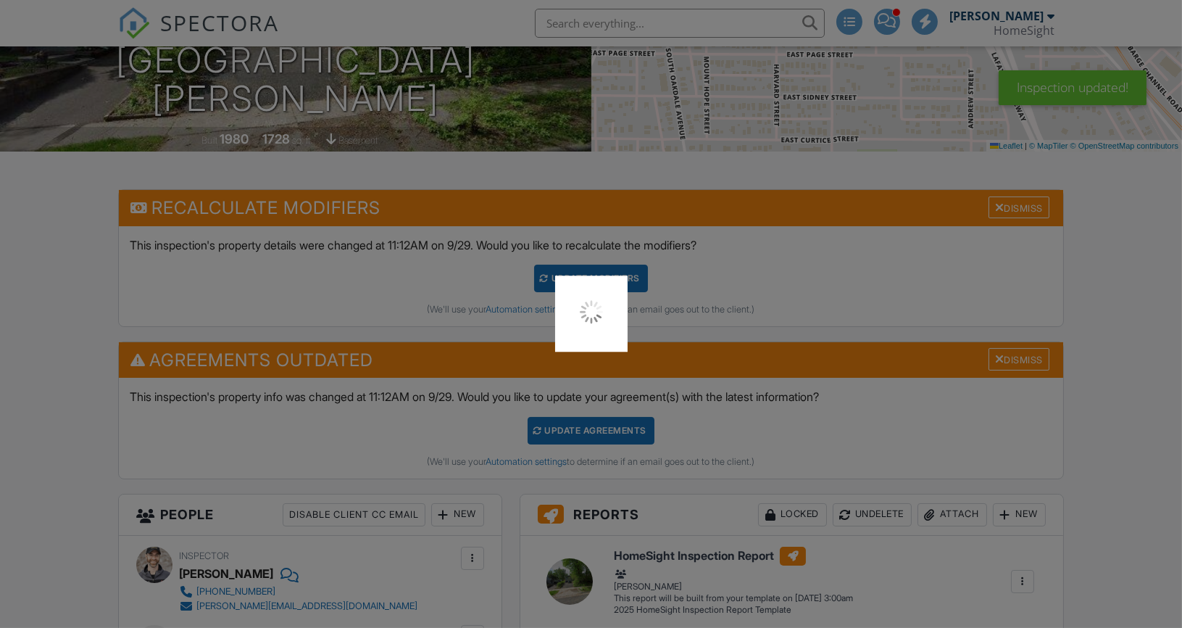
scroll to position [189, 0]
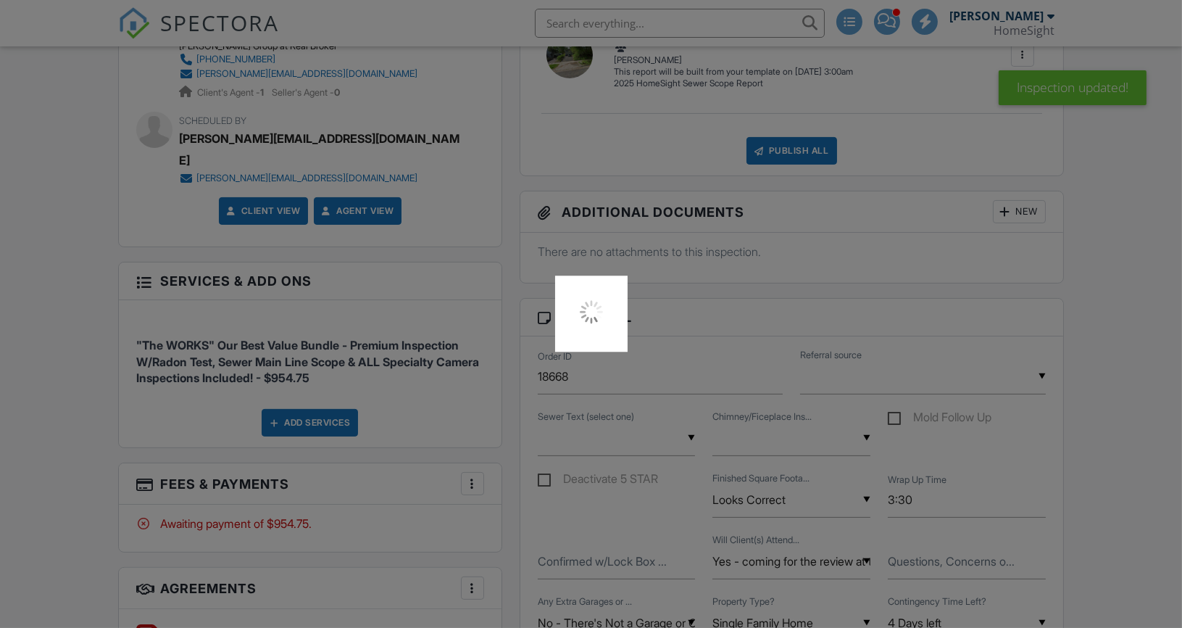
scroll to position [793, 0]
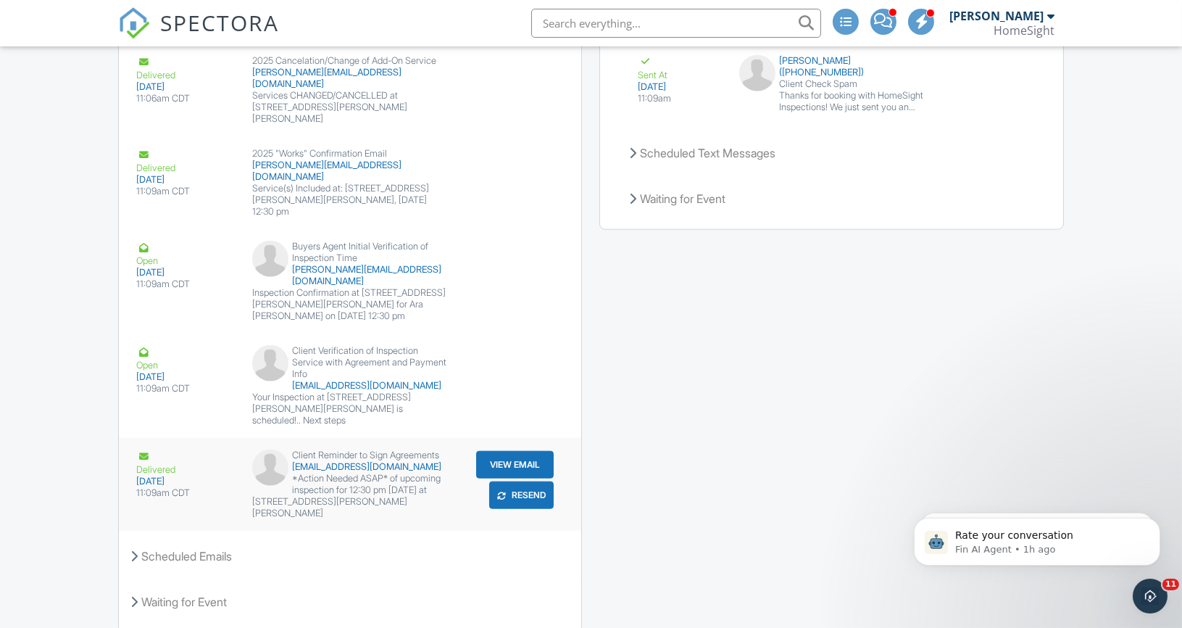
click at [520, 481] on button "Resend" at bounding box center [521, 495] width 64 height 28
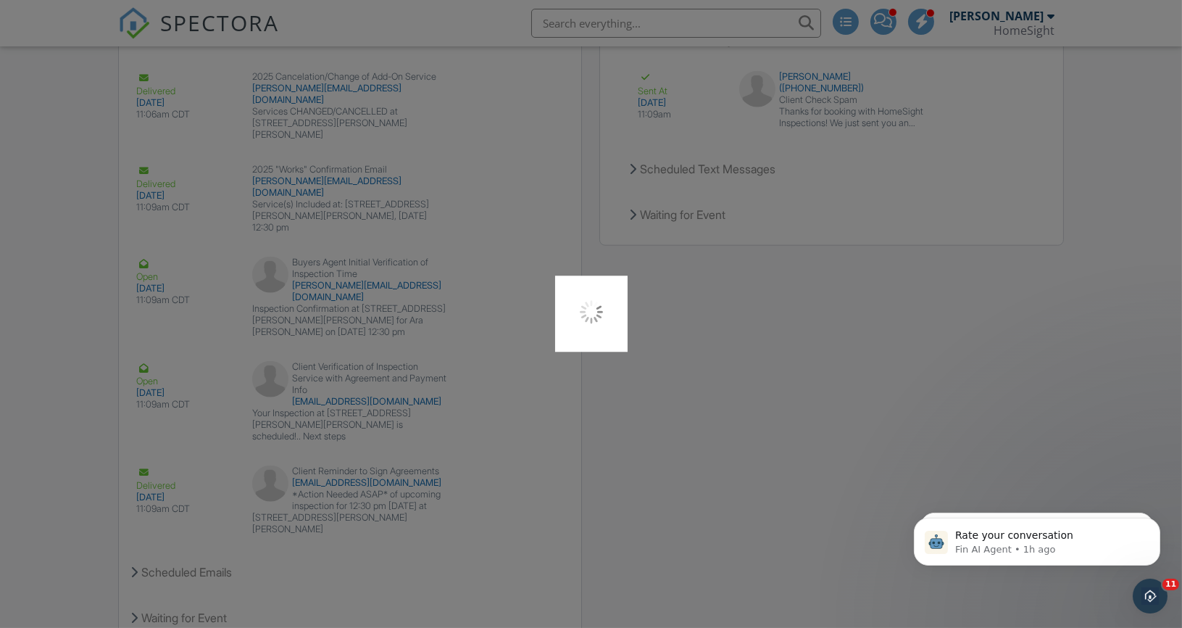
scroll to position [3167, 0]
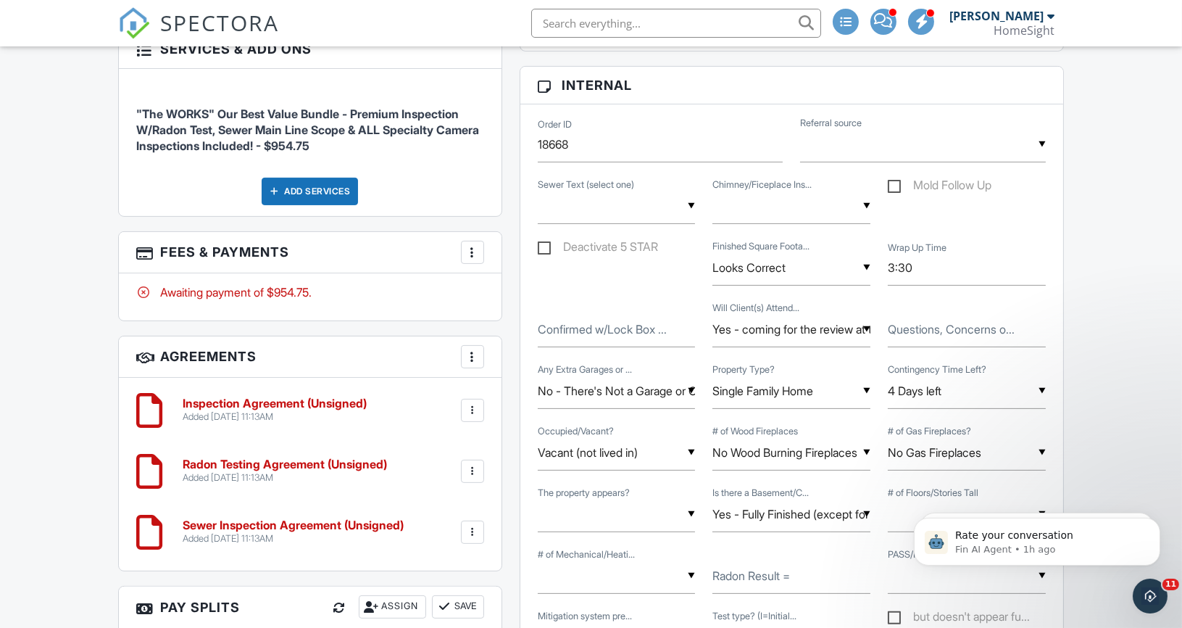
scroll to position [883, 0]
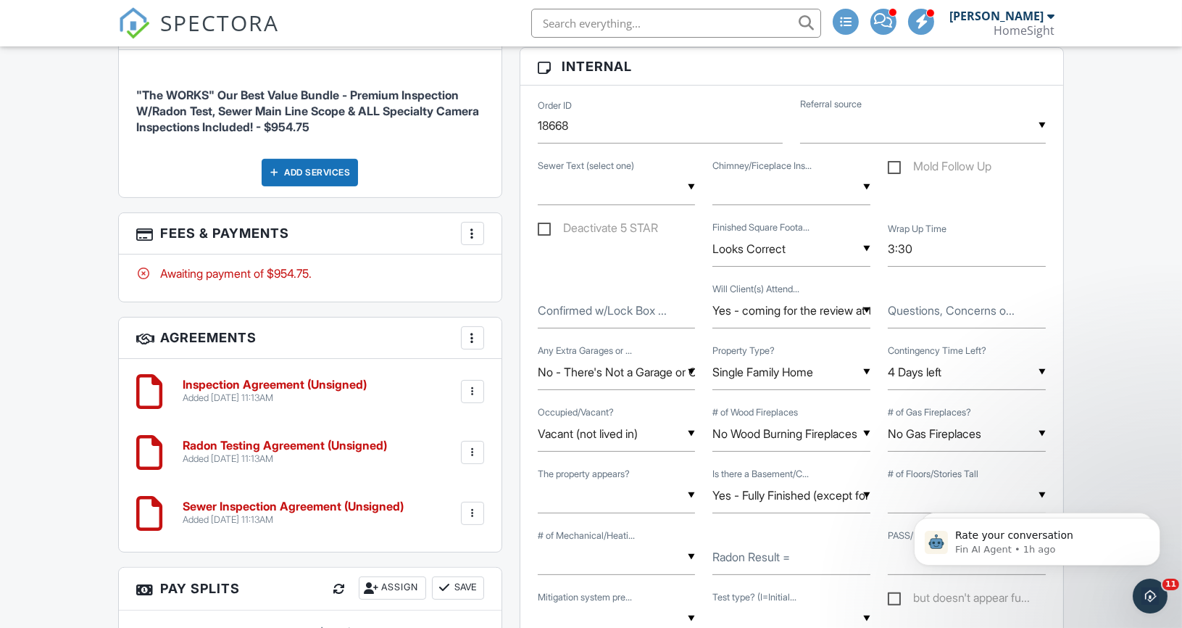
click at [596, 307] on label "Confirmed w/Lock Box ..." at bounding box center [602, 310] width 129 height 16
click at [596, 307] on input "Confirmed w/Lock Box ..." at bounding box center [617, 311] width 158 height 36
paste input "Combination: 1125 Location: ON FRONT WALL ABOVE DOOR ON FLAG POLE BRACKET Acces…"
drag, startPoint x: 684, startPoint y: 305, endPoint x: 493, endPoint y: 298, distance: 190.7
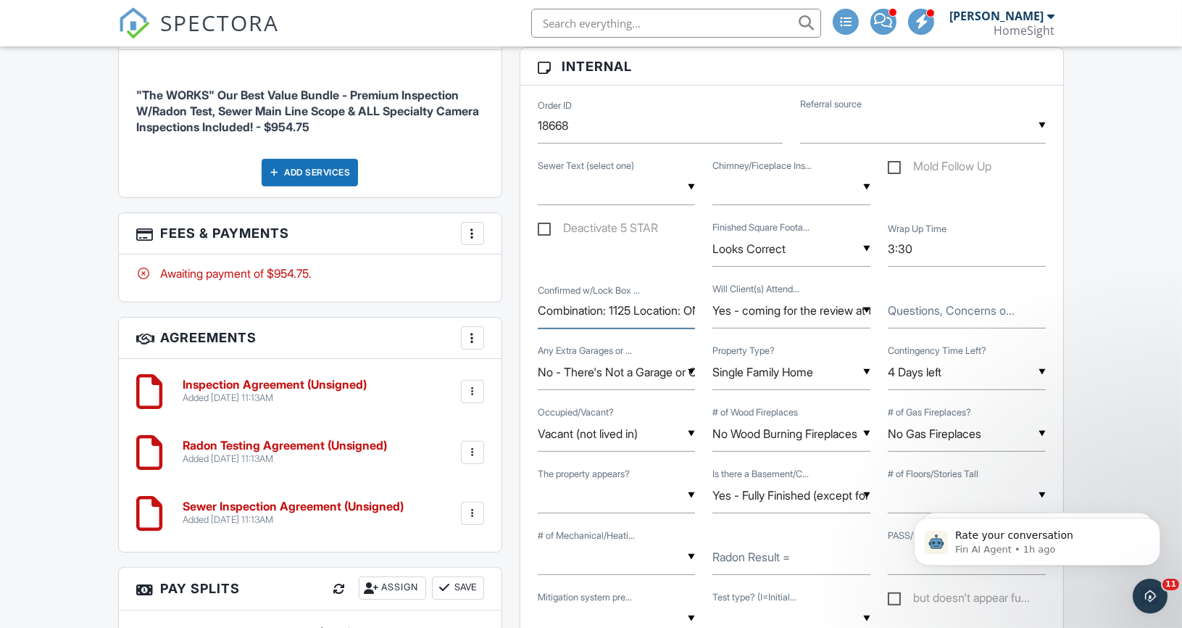
click at [632, 306] on input "Combination: 1125 Location: ON FRONT WALL ABOVE DOOR ON FLAG POLE BRACKET Acces…" at bounding box center [617, 311] width 158 height 36
drag, startPoint x: 638, startPoint y: 304, endPoint x: 730, endPoint y: 309, distance: 91.4
click at [730, 309] on div "Confirmed w/Lock Box ... Combination: 1125 Location: ON FRONT WALL ABOVE DOOR O…" at bounding box center [791, 312] width 525 height 62
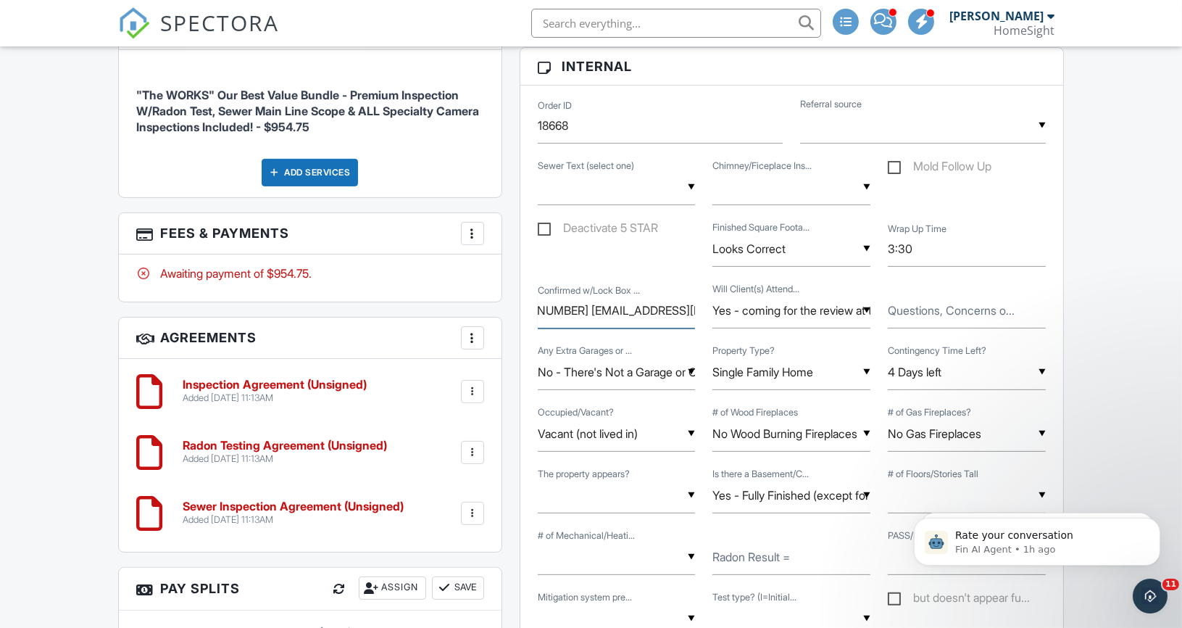
click at [641, 305] on input "Combination: 1125 Location: ON FRONT WALL ABOVE DOOR ON FLAG POLE BRACKET Acces…" at bounding box center [617, 311] width 158 height 36
drag, startPoint x: 549, startPoint y: 308, endPoint x: 728, endPoint y: 311, distance: 179.0
click at [728, 311] on div "Confirmed w/Lock Box ... Combination: 1125 Location: ON FRONT WALL ABOVE DOOR O…" at bounding box center [791, 312] width 525 height 62
drag, startPoint x: 573, startPoint y: 303, endPoint x: 739, endPoint y: 302, distance: 165.9
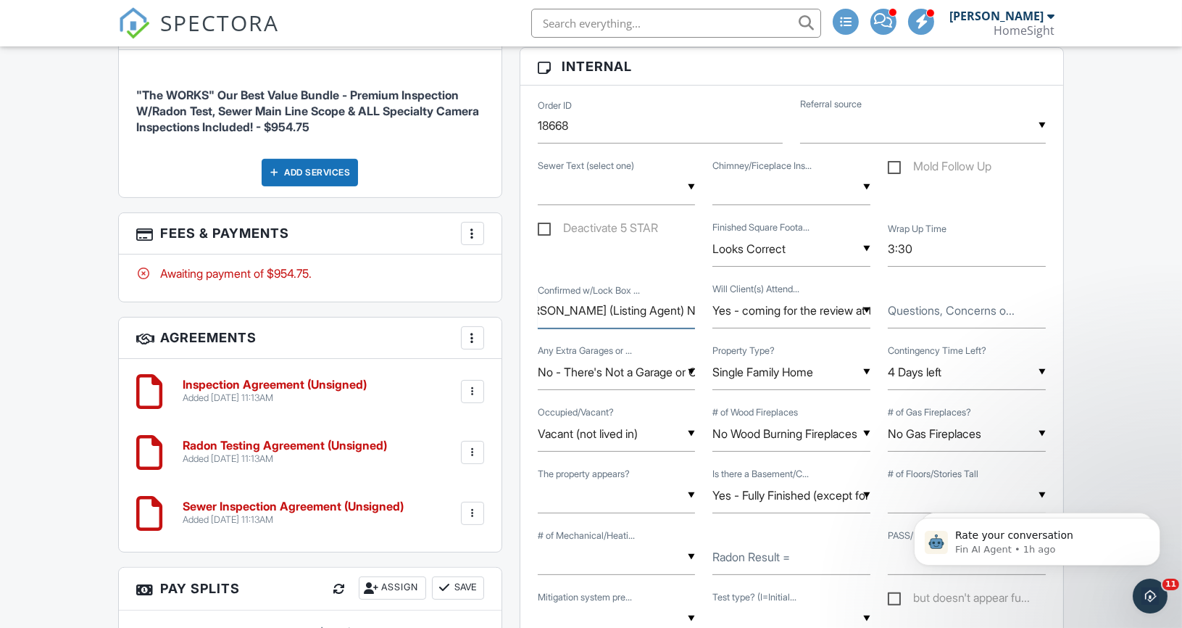
click at [739, 303] on div "Confirmed w/Lock Box ... Combination: 1125 Location: ON FRONT WALL ABOVE DOOR O…" at bounding box center [791, 312] width 525 height 62
drag, startPoint x: 580, startPoint y: 306, endPoint x: 736, endPoint y: 306, distance: 155.8
click at [736, 306] on div "Confirmed w/Lock Box ... Combination: 1125 Location: ON FRONT WALL ABOVE DOOR O…" at bounding box center [791, 312] width 525 height 62
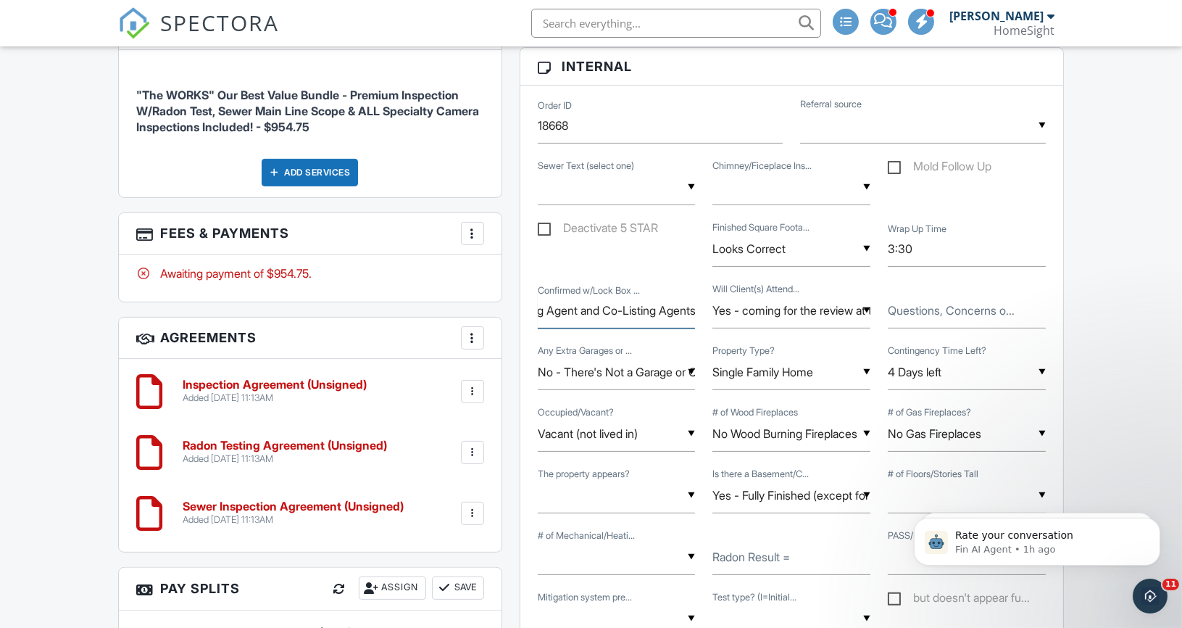
drag, startPoint x: 635, startPoint y: 309, endPoint x: 782, endPoint y: 305, distance: 147.1
click at [782, 305] on div "Confirmed w/Lock Box ... Combination: 1125 Location: ON FRONT WALL ABOVE DOOR O…" at bounding box center [791, 312] width 525 height 62
drag, startPoint x: 545, startPoint y: 301, endPoint x: 732, endPoint y: 301, distance: 187.0
click at [732, 301] on div "Confirmed w/Lock Box ... Combination: 1125 Location: ON FRONT WALL ABOVE DOOR O…" at bounding box center [791, 312] width 525 height 62
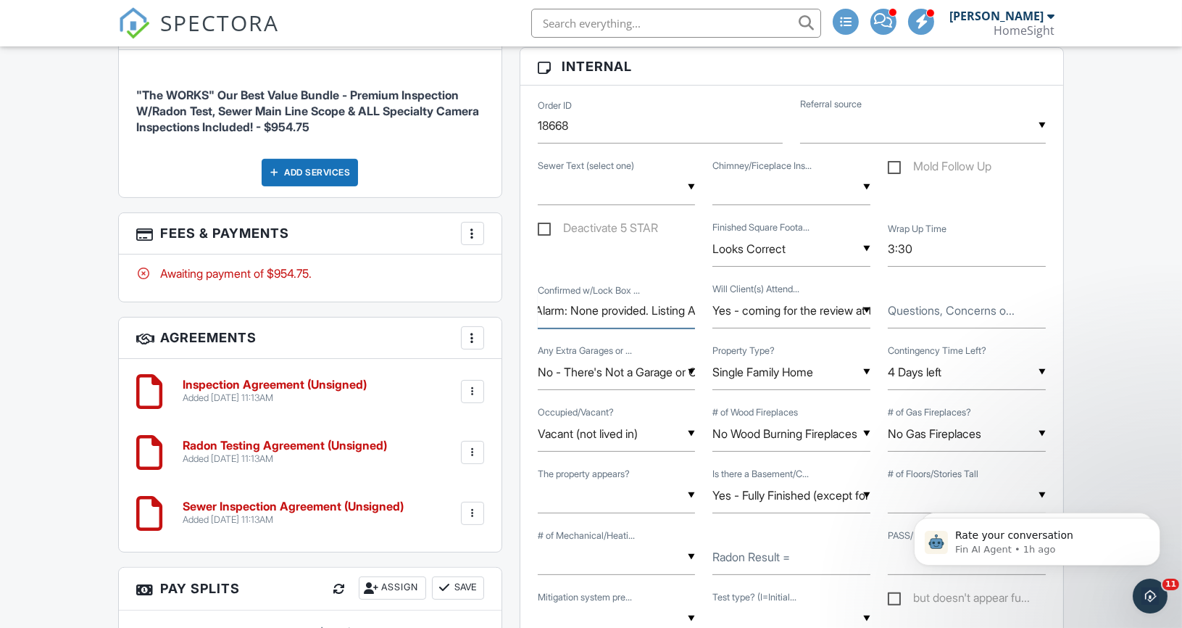
scroll to position [0, 892]
drag, startPoint x: 564, startPoint y: 304, endPoint x: 729, endPoint y: 304, distance: 164.5
click at [729, 304] on div "Confirmed w/Lock Box ... Combination: 1125 Location: ON FRONT WALL ABOVE DOOR O…" at bounding box center [791, 312] width 525 height 62
drag, startPoint x: 651, startPoint y: 304, endPoint x: 764, endPoint y: 309, distance: 112.4
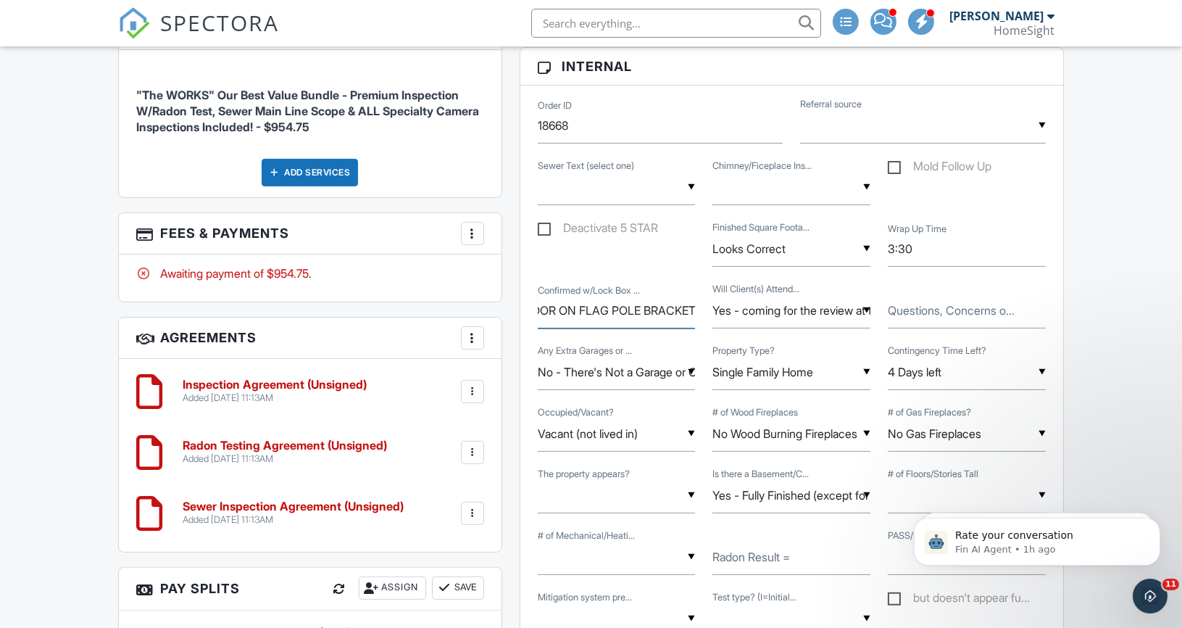
click at [764, 309] on div "Confirmed w/Lock Box ... Combination: 1125 Location: ON FRONT WALL ABOVE DOOR O…" at bounding box center [791, 312] width 525 height 62
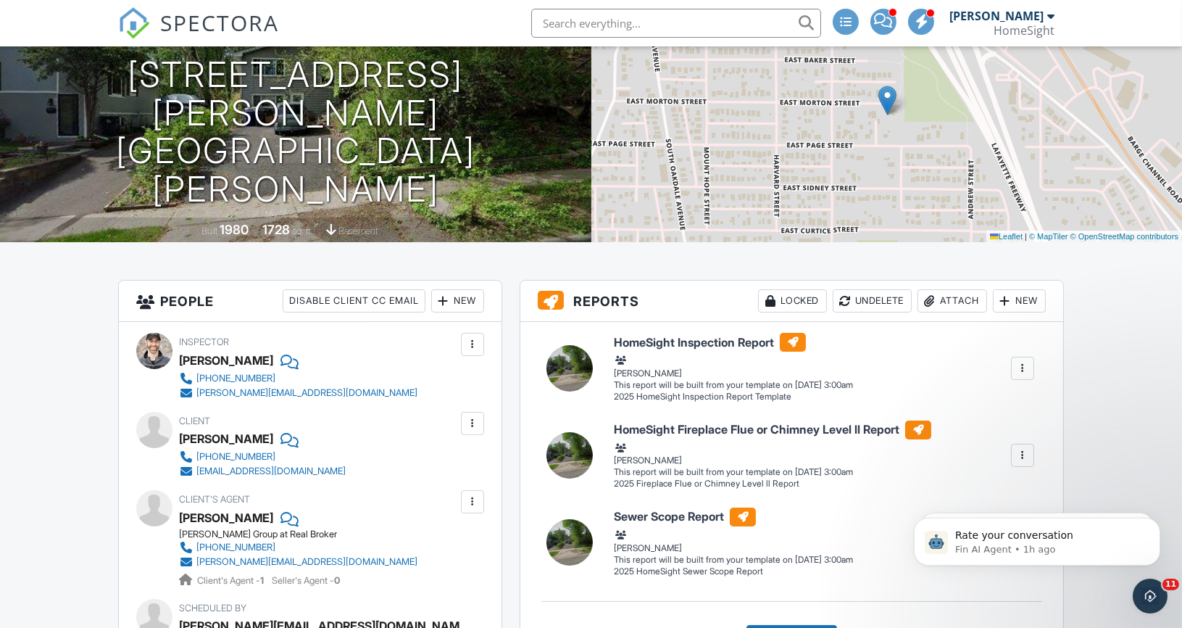
scroll to position [77, 0]
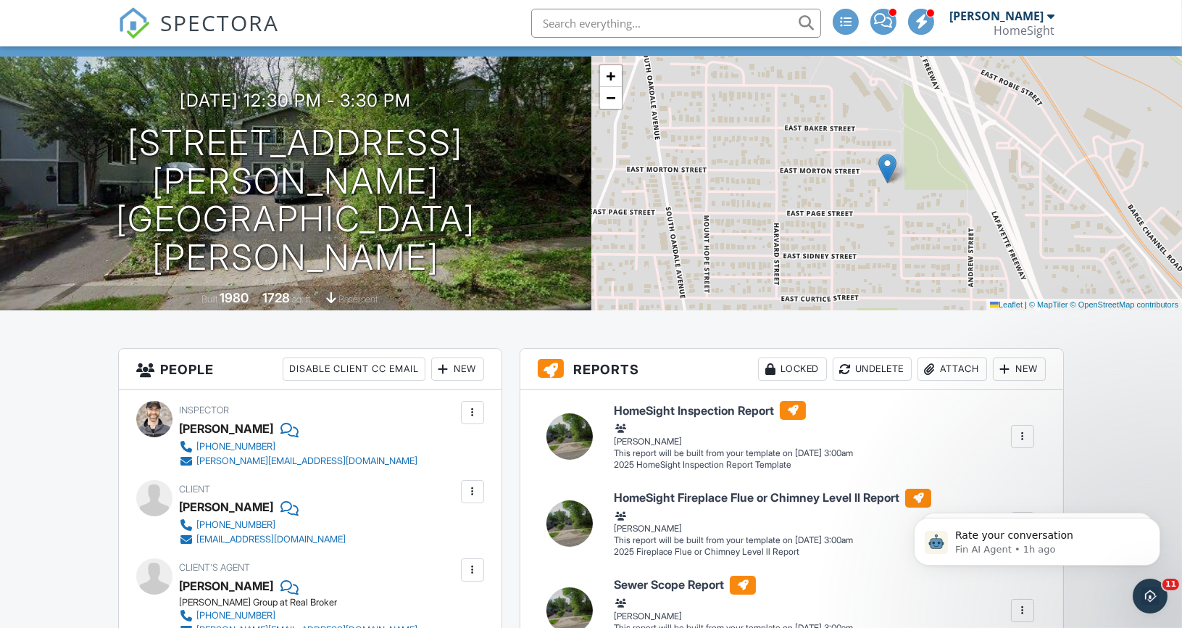
type input "Combination: 1125 Location: ON FRONT WALL ABOVE DOOR ON FLAG POLE BRACKET Acces…"
click at [450, 365] on div "New" at bounding box center [457, 368] width 53 height 23
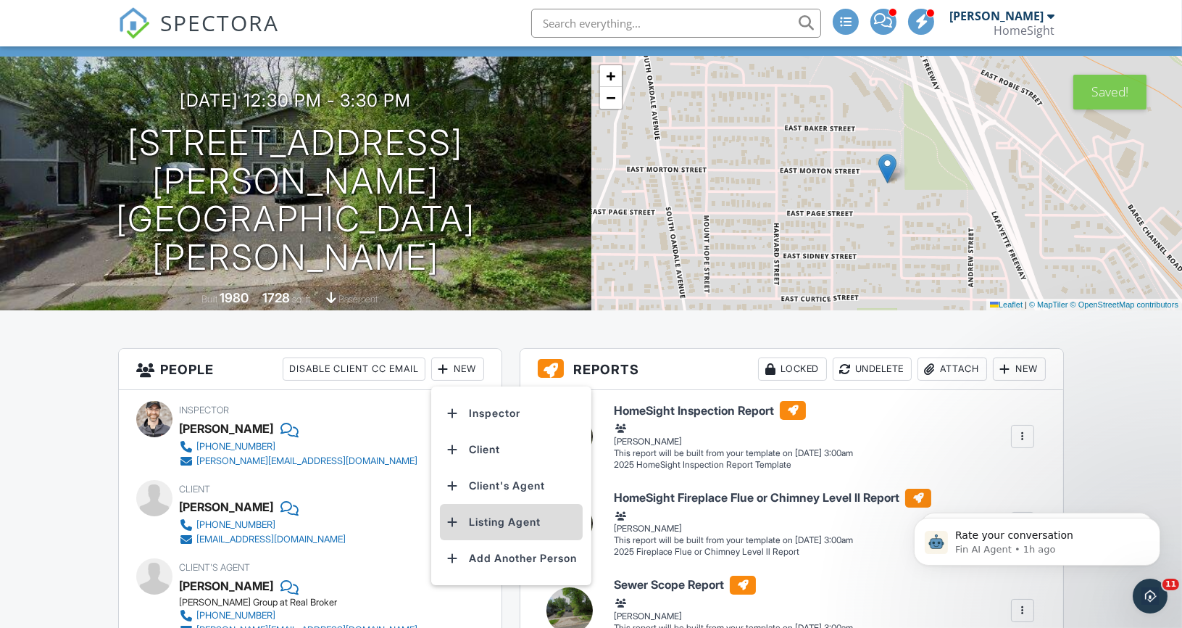
click at [502, 521] on li "Listing Agent" at bounding box center [511, 522] width 143 height 36
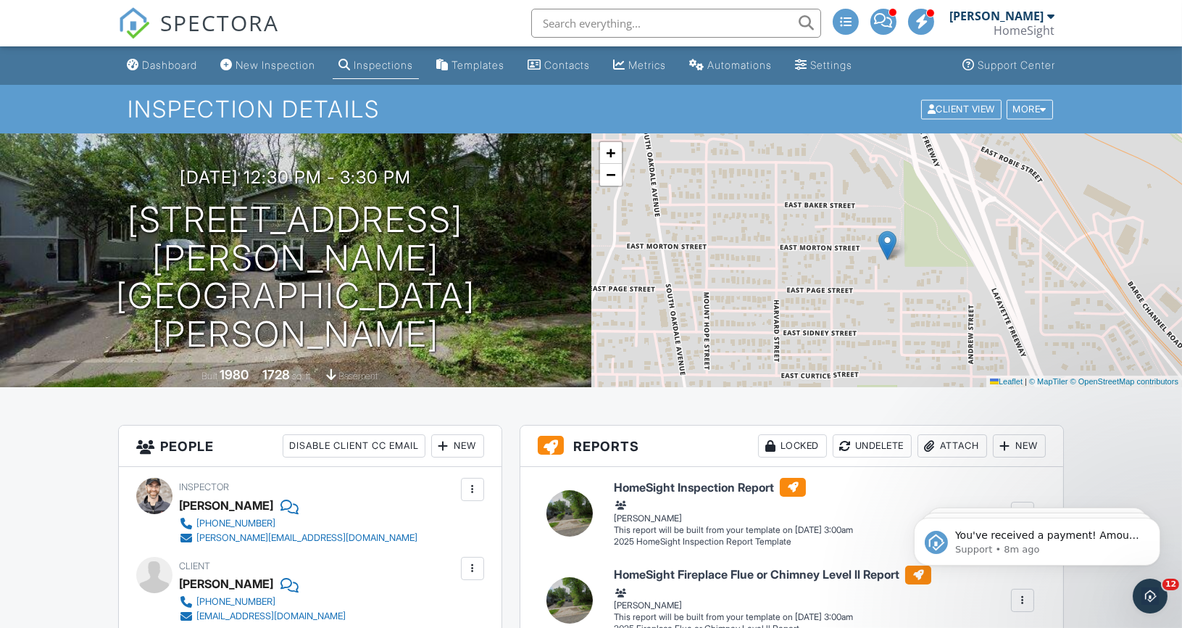
click at [162, 64] on div "Dashboard" at bounding box center [169, 65] width 55 height 12
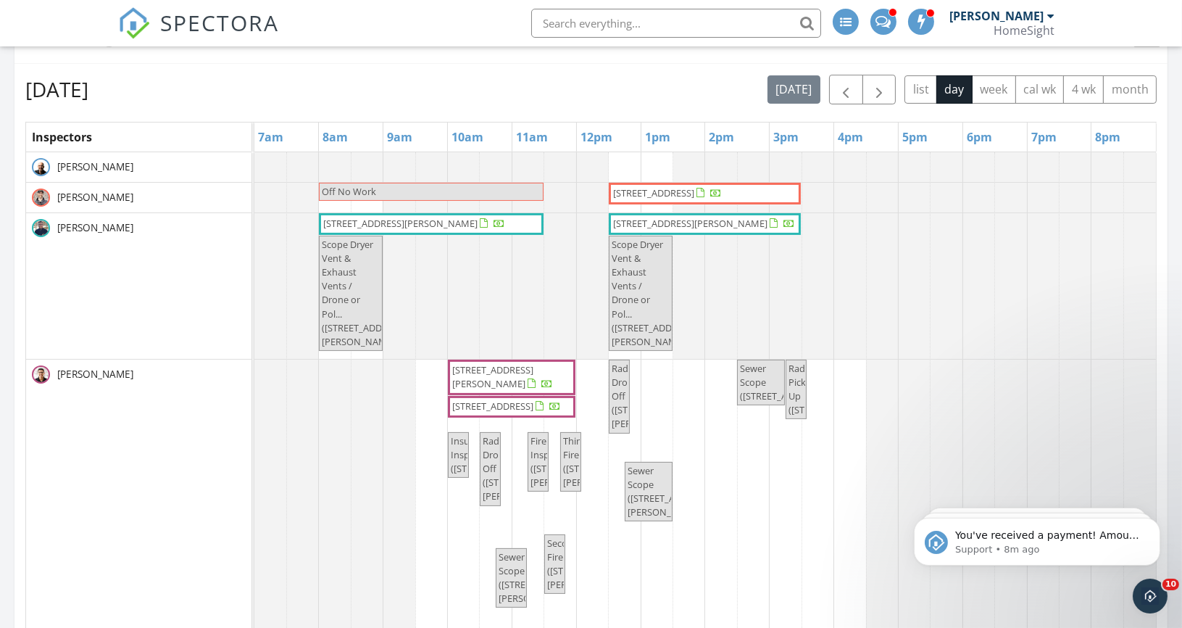
scroll to position [625, 0]
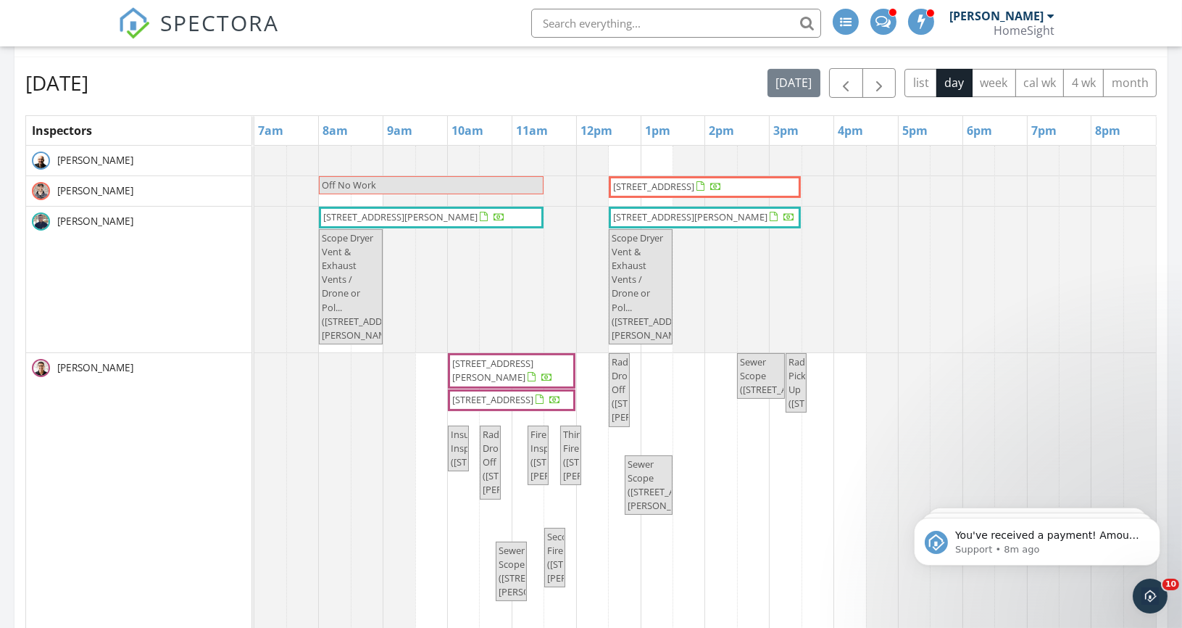
click at [692, 212] on span "[STREET_ADDRESS][PERSON_NAME]" at bounding box center [690, 216] width 154 height 13
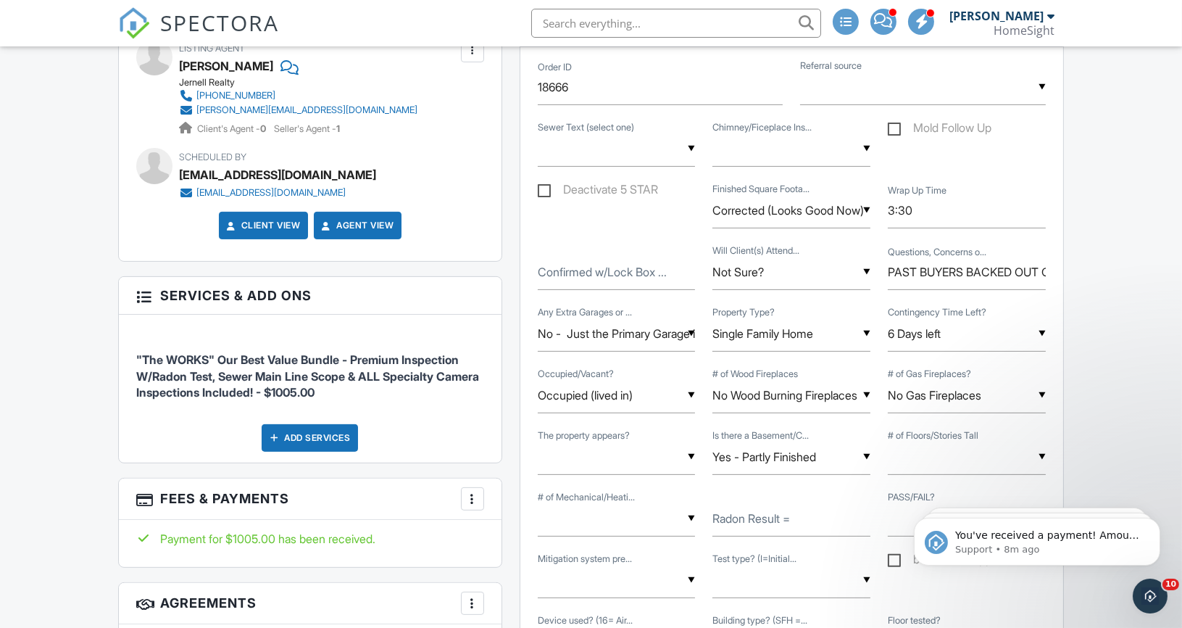
scroll to position [896, 0]
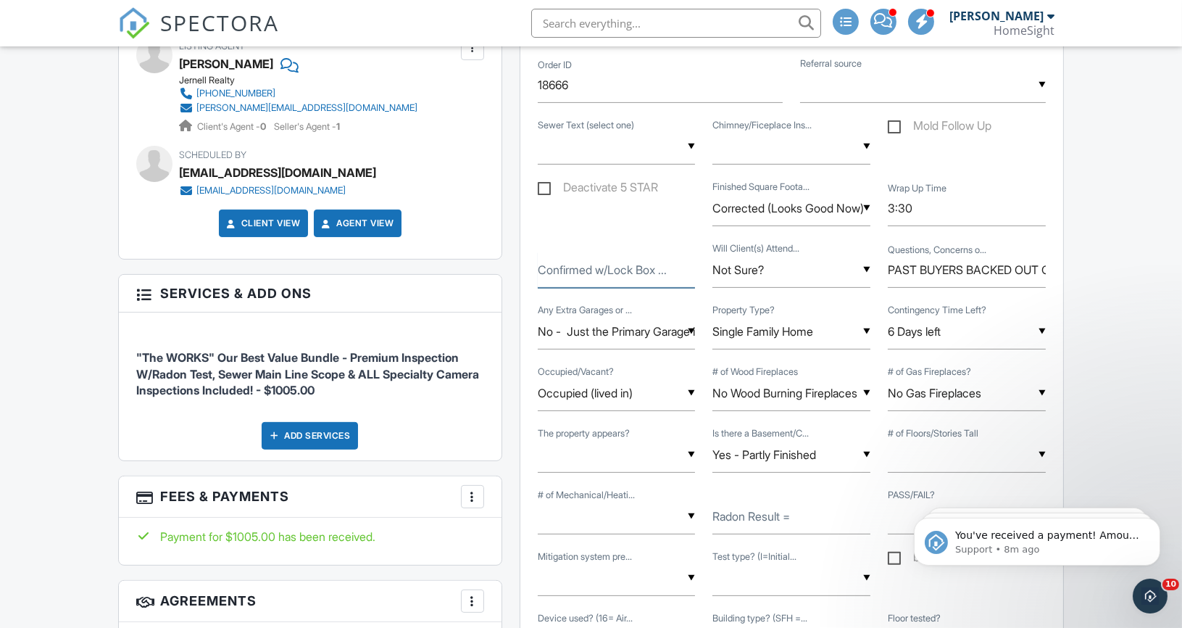
click at [563, 255] on div "Confirmed w/Lock Box ..." at bounding box center [616, 270] width 175 height 36
paste input "Combination: 1965 Location: Side Door Railing"
drag, startPoint x: 588, startPoint y: 262, endPoint x: 469, endPoint y: 262, distance: 119.6
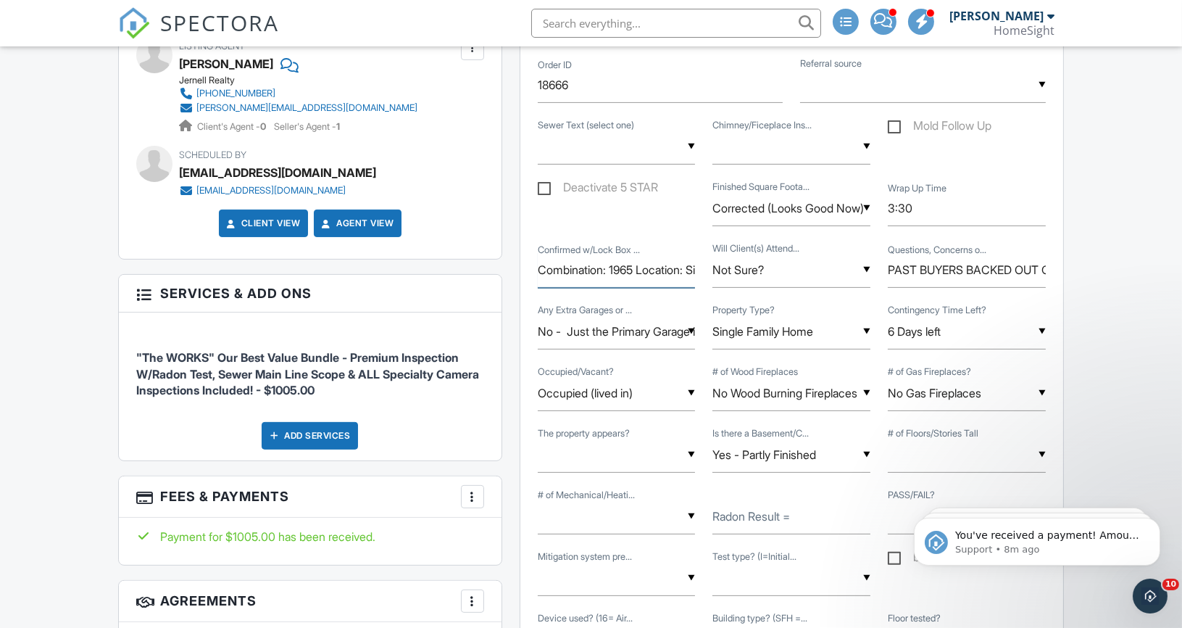
click at [538, 264] on input "Combination: 1965 Location: Side Door Railing" at bounding box center [617, 270] width 158 height 36
type input "- Combination: 1965 Location: Side Door Railing"
click at [680, 117] on div "▼ Good Good/Need Cleaning Minor Issues Present Moderate Issues Present Signific…" at bounding box center [791, 148] width 525 height 62
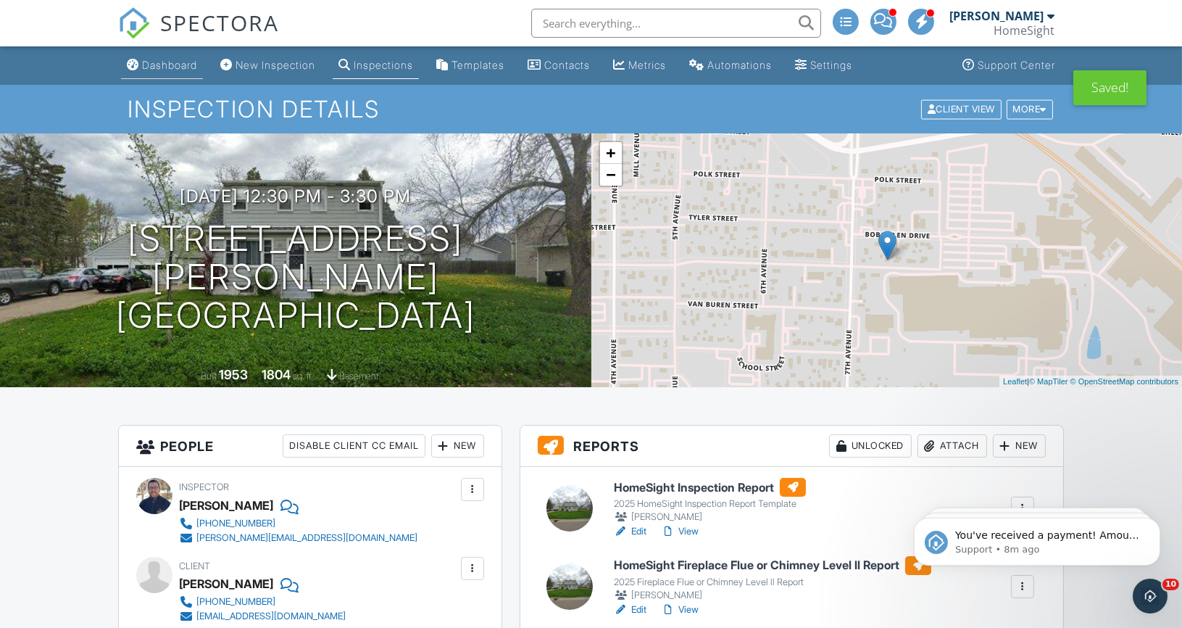
click at [180, 62] on div "Dashboard" at bounding box center [169, 65] width 55 height 12
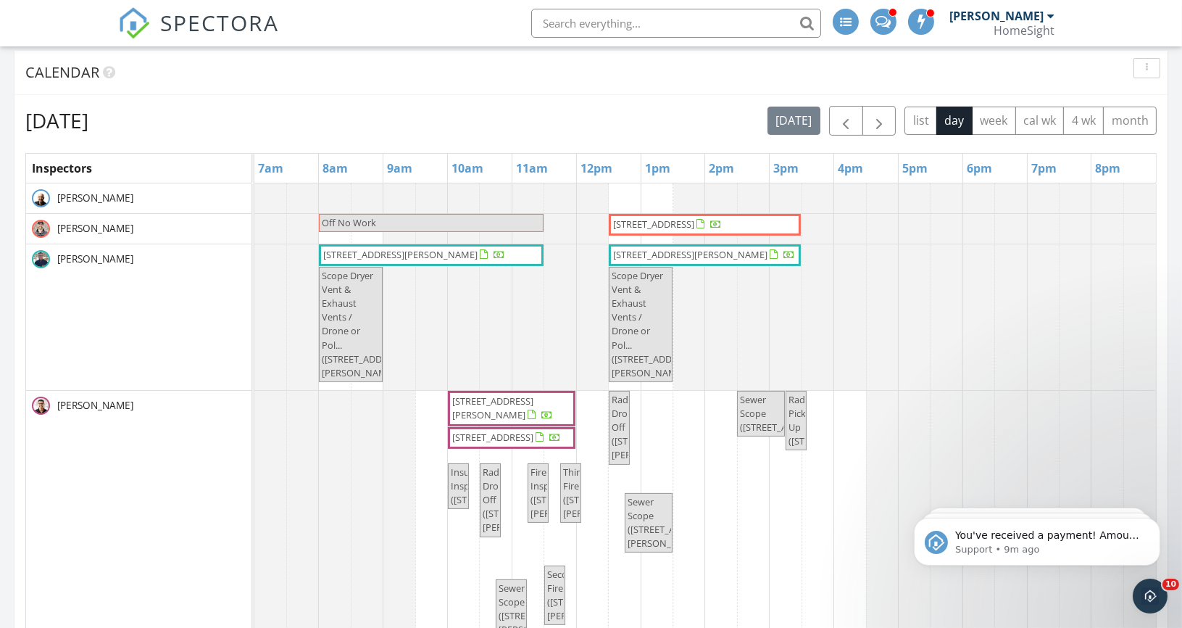
scroll to position [605, 0]
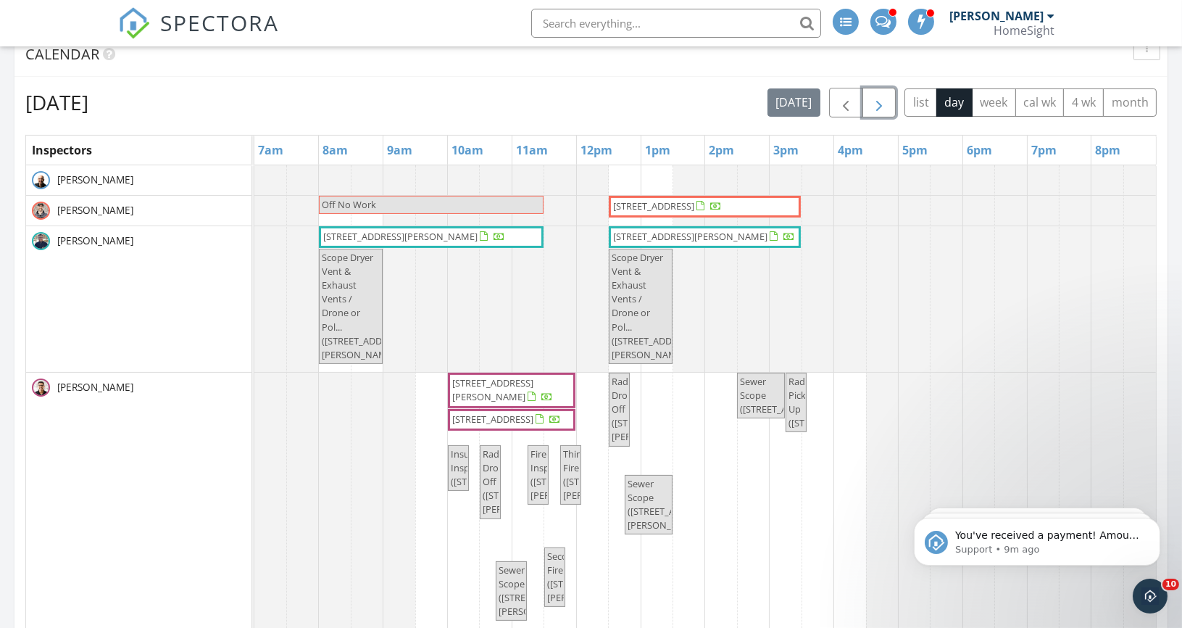
click at [880, 101] on span "button" at bounding box center [878, 102] width 17 height 17
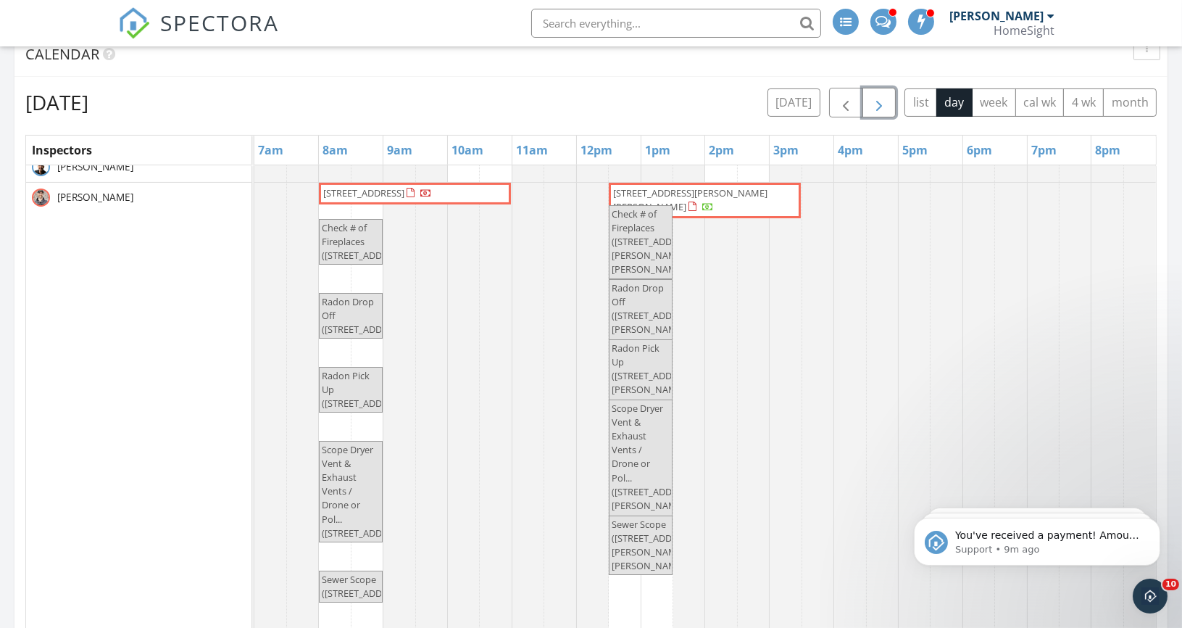
scroll to position [0, 0]
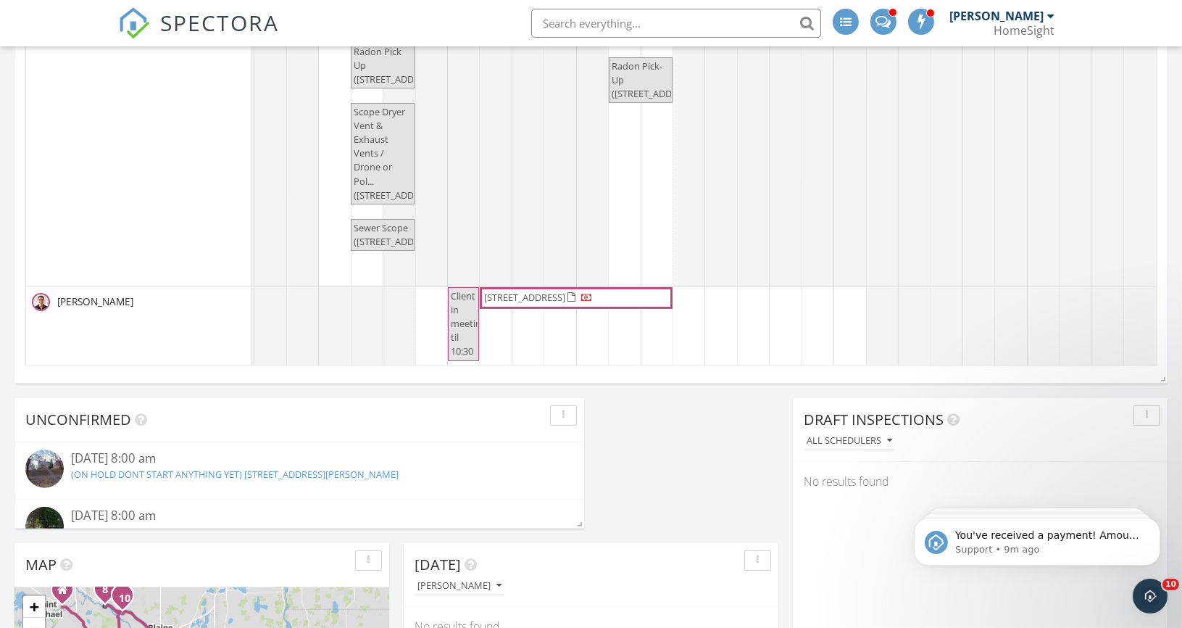
click at [654, 298] on span "4504 Hibiscus Ave, Edina 55435" at bounding box center [576, 298] width 187 height 14
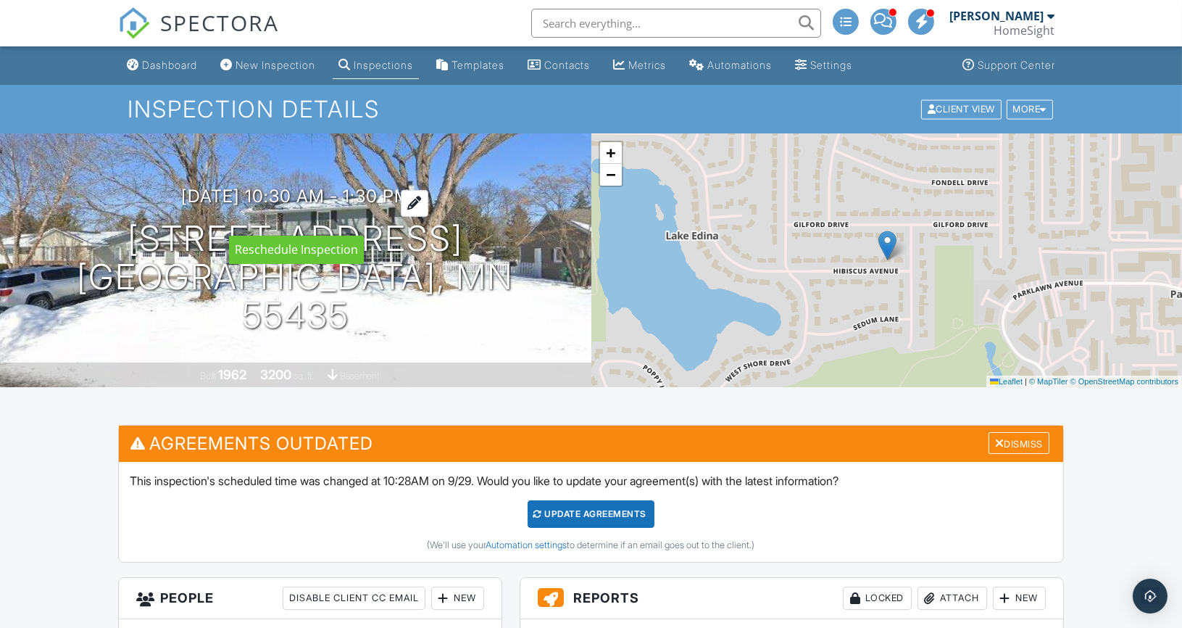
click at [410, 206] on h3 "[DATE] 10:30 am - 1:30 pm" at bounding box center [295, 196] width 229 height 20
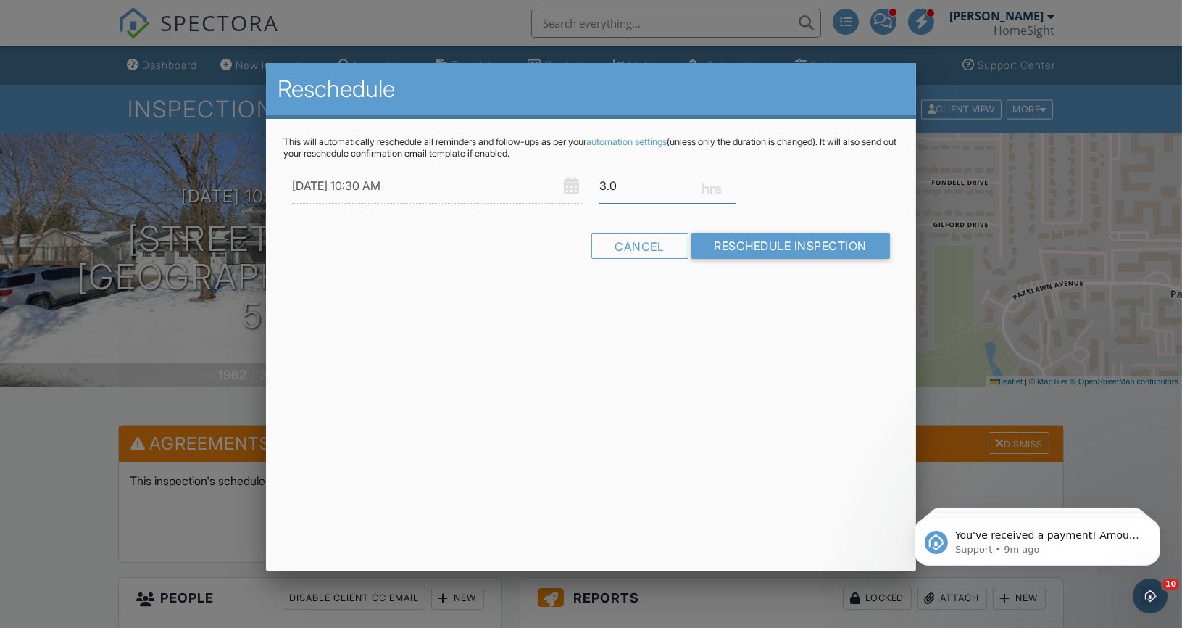
drag, startPoint x: 609, startPoint y: 193, endPoint x: 589, endPoint y: 184, distance: 22.1
click at [589, 184] on div "[DATE] 10:30 AM 3.0" at bounding box center [590, 186] width 615 height 36
type input "1.0"
click at [857, 195] on div "09/30/2025 10:30 AM 1.0" at bounding box center [590, 186] width 615 height 36
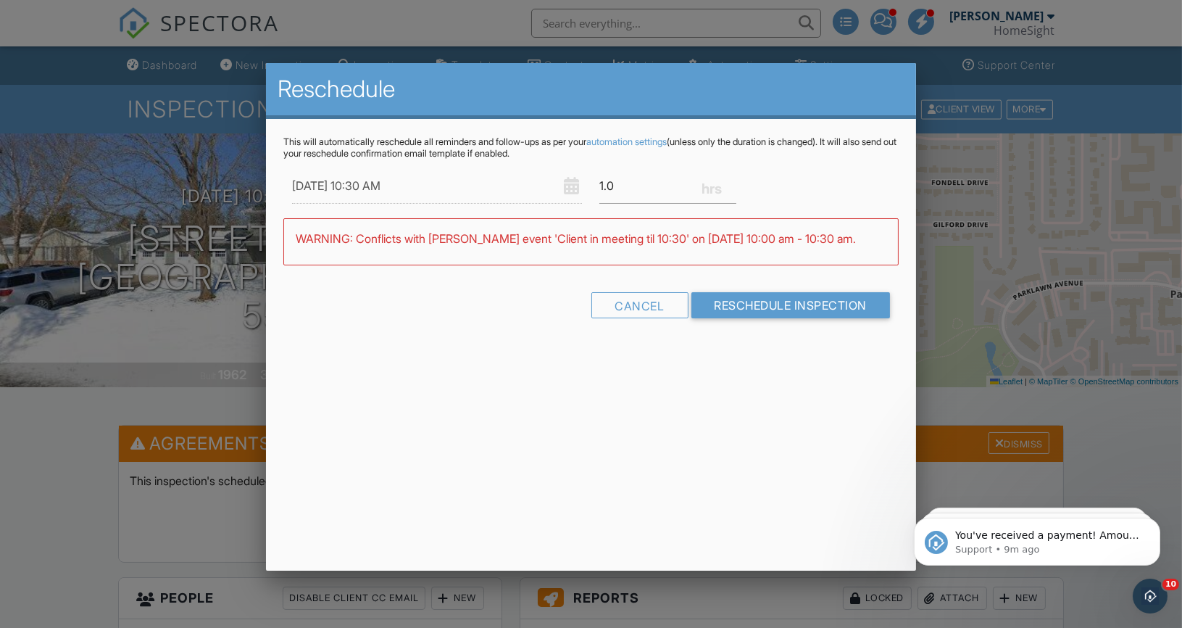
click at [780, 250] on div "Warning: this date/time is in the past. WARNING: Conflicts with Steven Carlson'…" at bounding box center [590, 247] width 615 height 59
click at [768, 304] on input "Reschedule Inspection" at bounding box center [790, 301] width 199 height 26
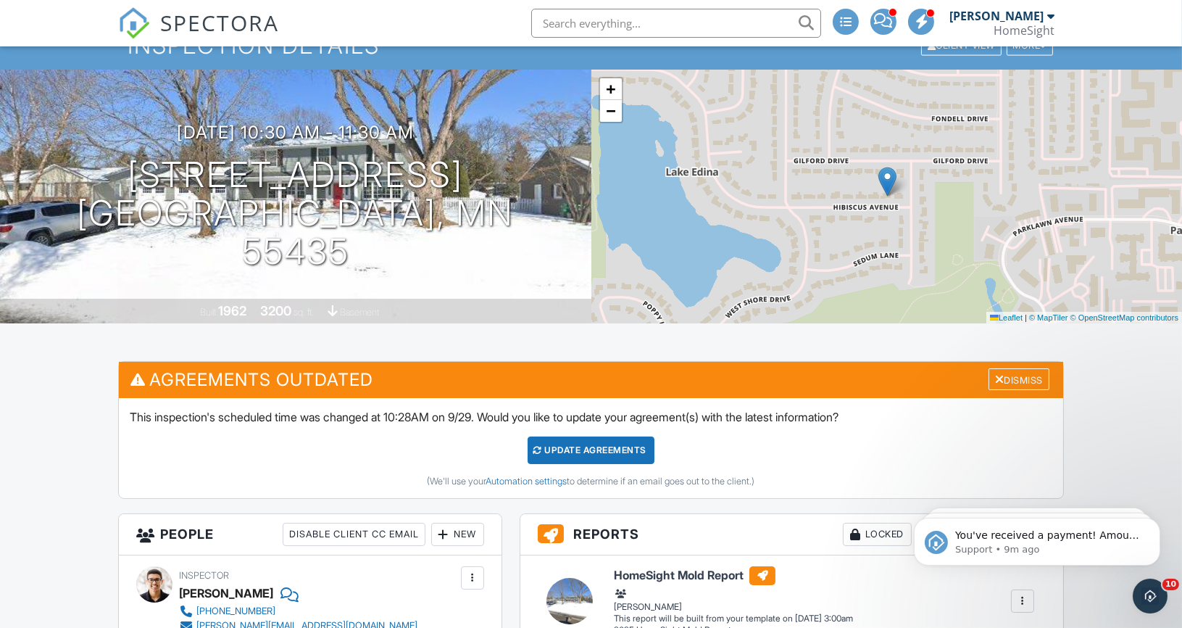
scroll to position [51, 0]
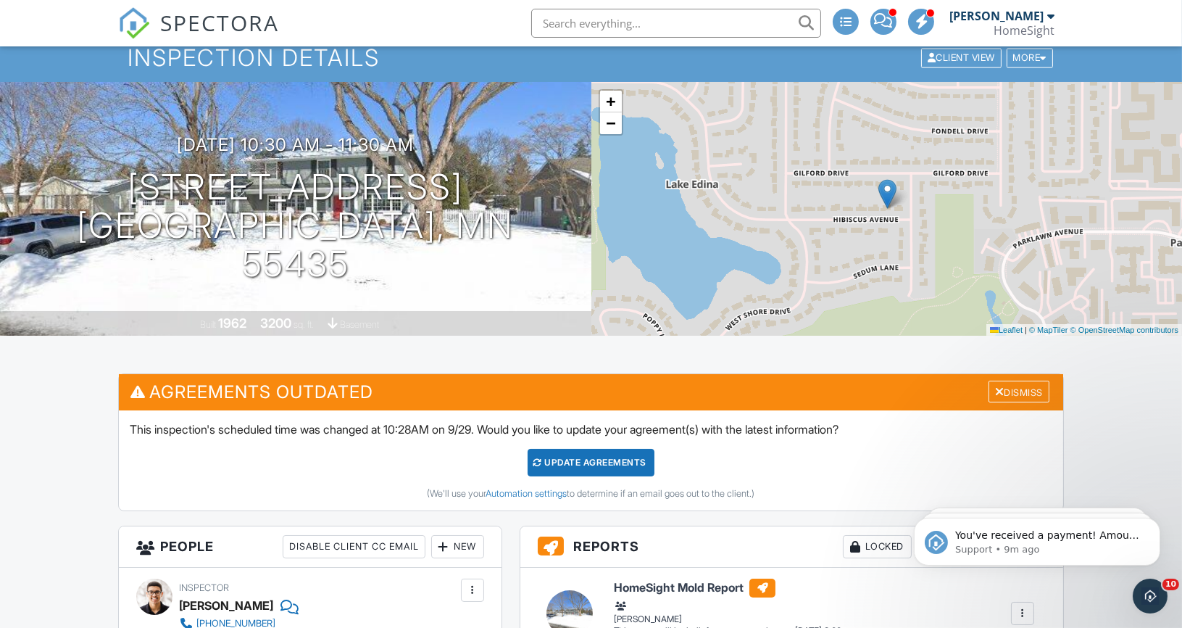
click at [616, 458] on div "Update Agreements" at bounding box center [591, 463] width 127 height 28
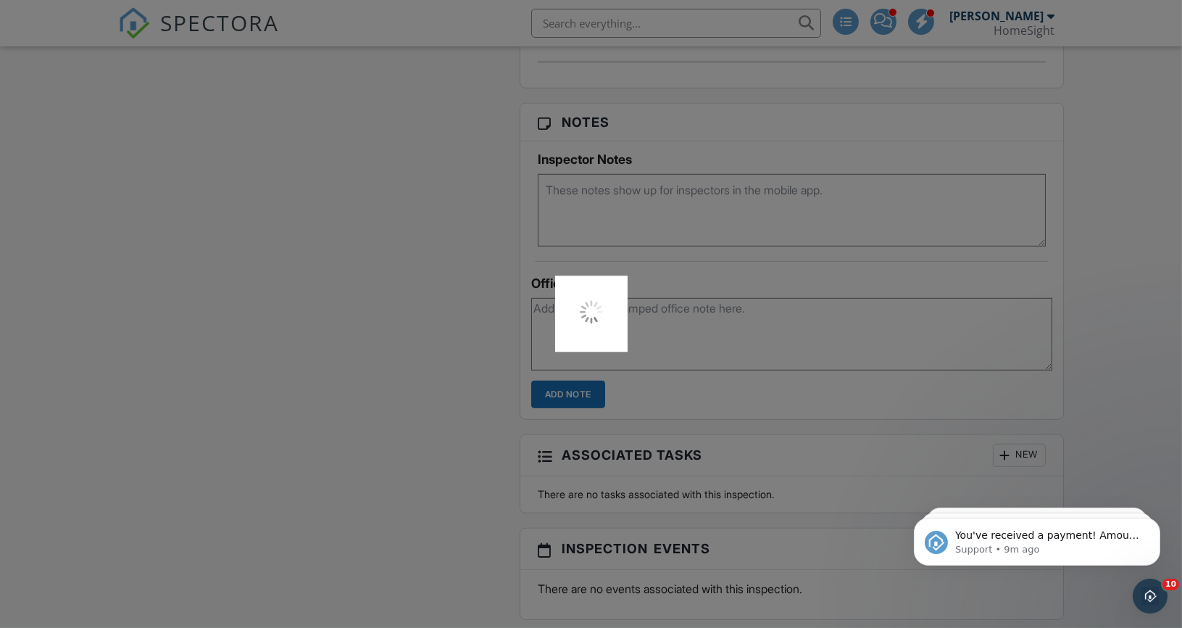
scroll to position [2153, 0]
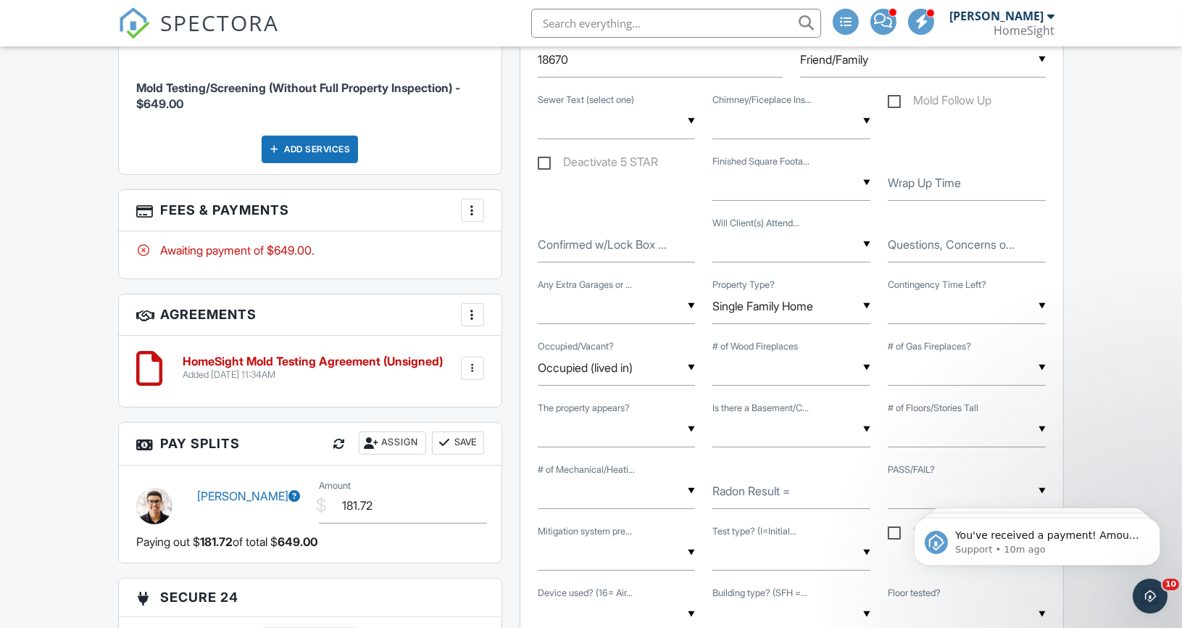
scroll to position [764, 0]
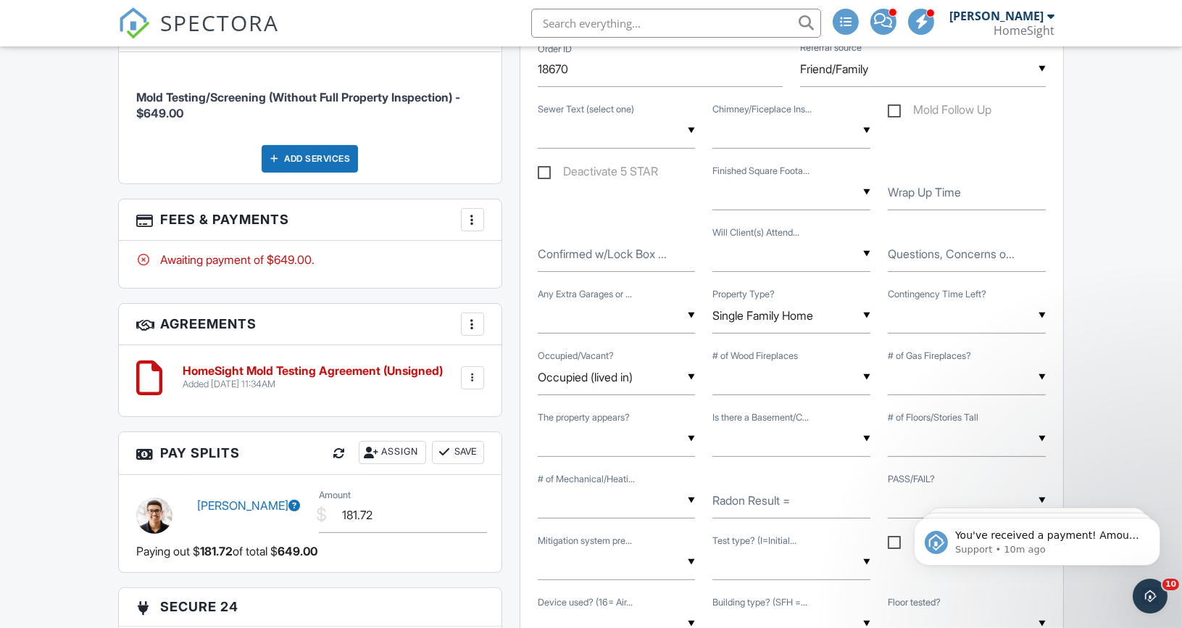
click at [475, 371] on div at bounding box center [472, 377] width 14 height 14
click at [427, 412] on li "Edit" at bounding box center [434, 417] width 83 height 36
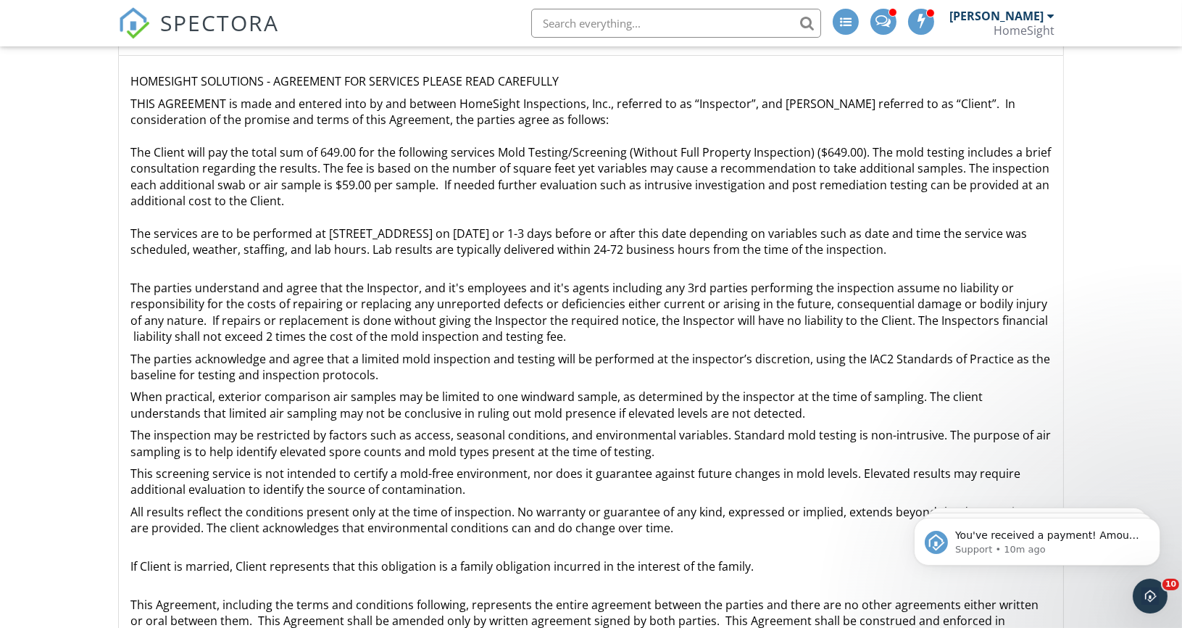
scroll to position [130, 0]
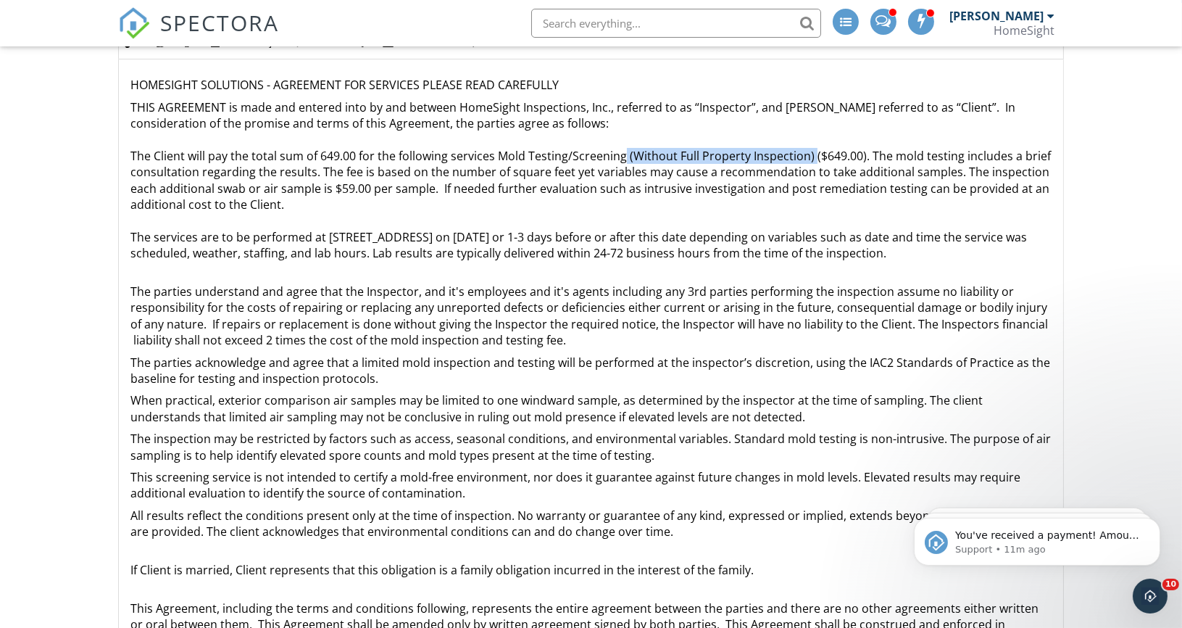
drag, startPoint x: 808, startPoint y: 156, endPoint x: 624, endPoint y: 159, distance: 184.1
click at [624, 159] on p "THIS AGREEMENT is made and entered into by and between HomeSight Inspections, I…" at bounding box center [590, 180] width 921 height 162
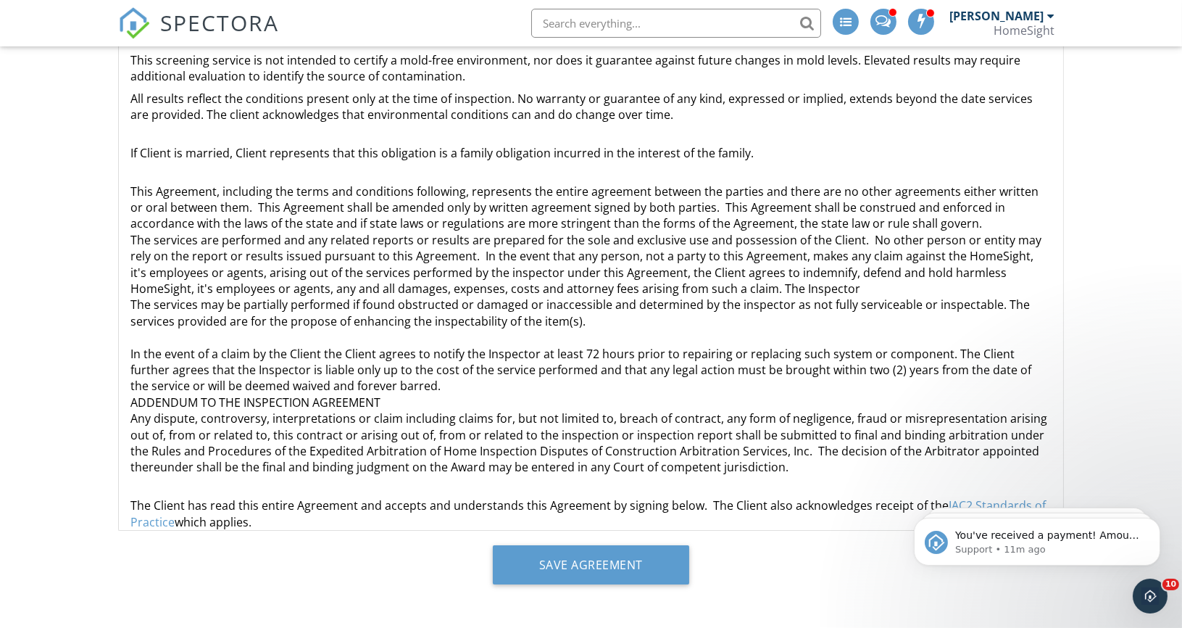
scroll to position [243, 0]
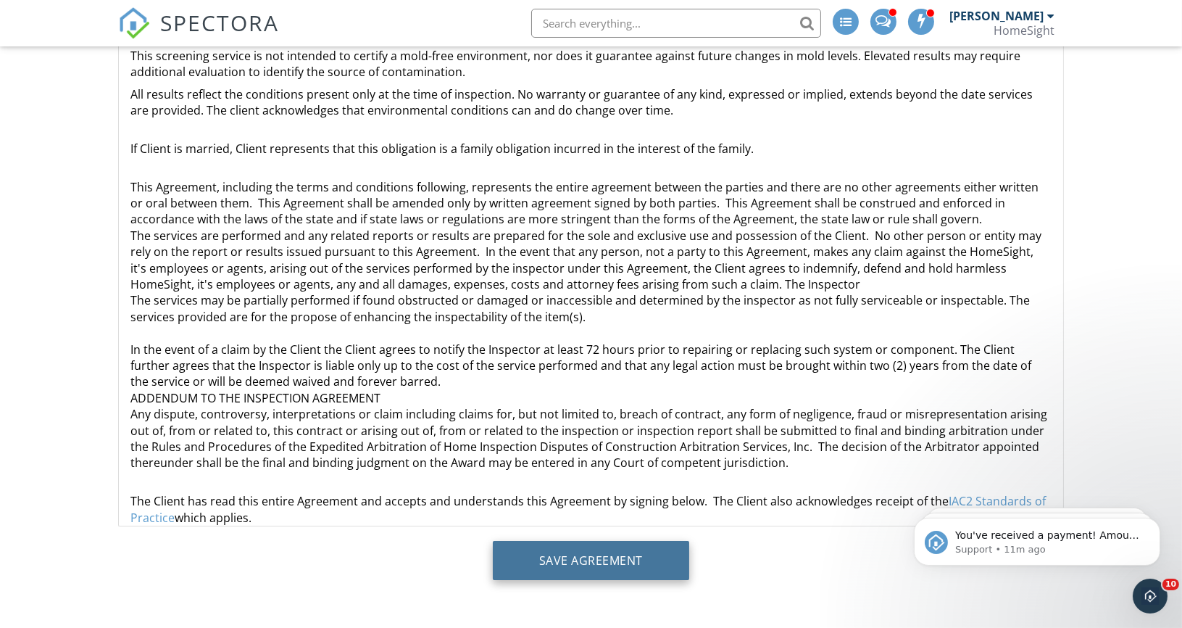
click at [585, 560] on input "Save Agreement" at bounding box center [591, 560] width 196 height 39
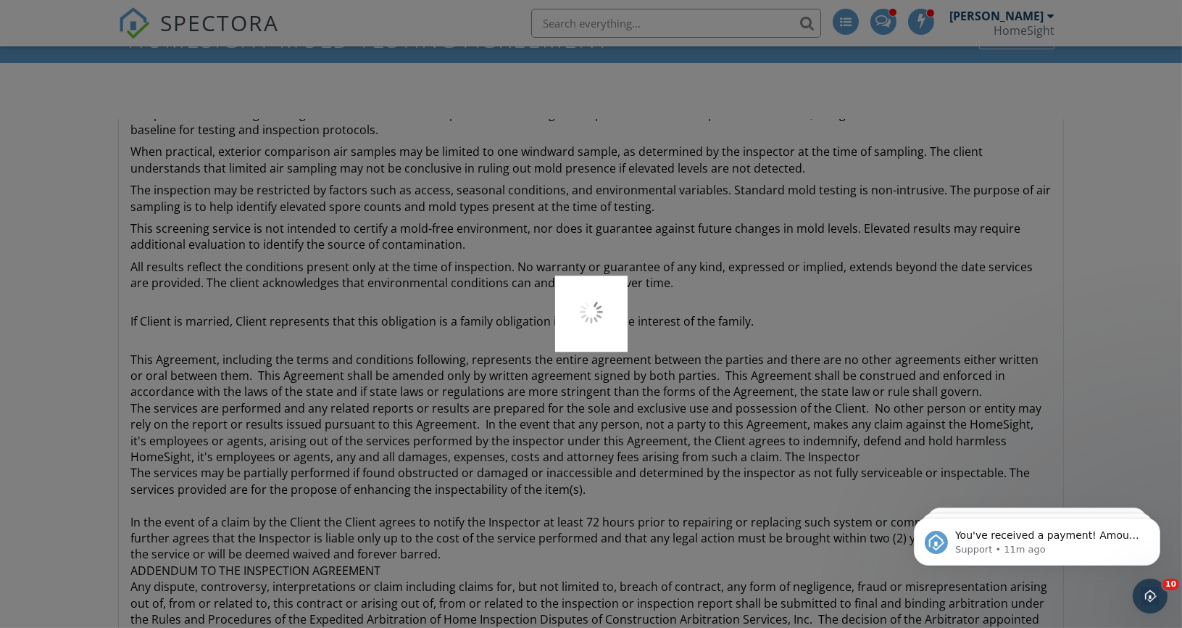
scroll to position [0, 0]
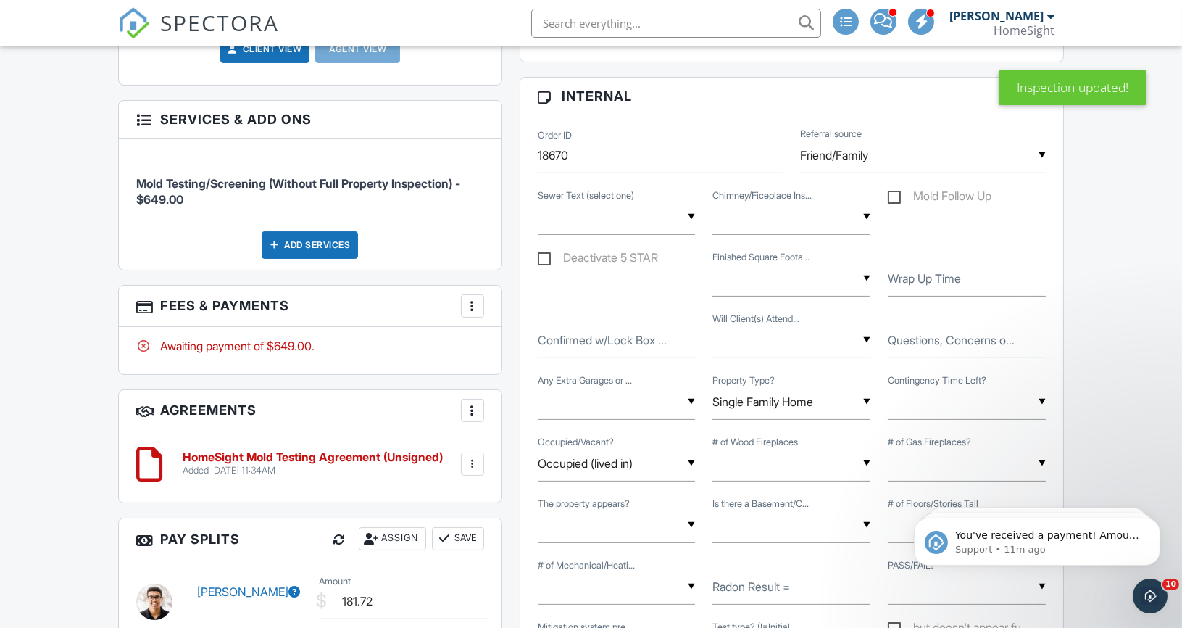
click at [465, 305] on div at bounding box center [472, 306] width 14 height 14
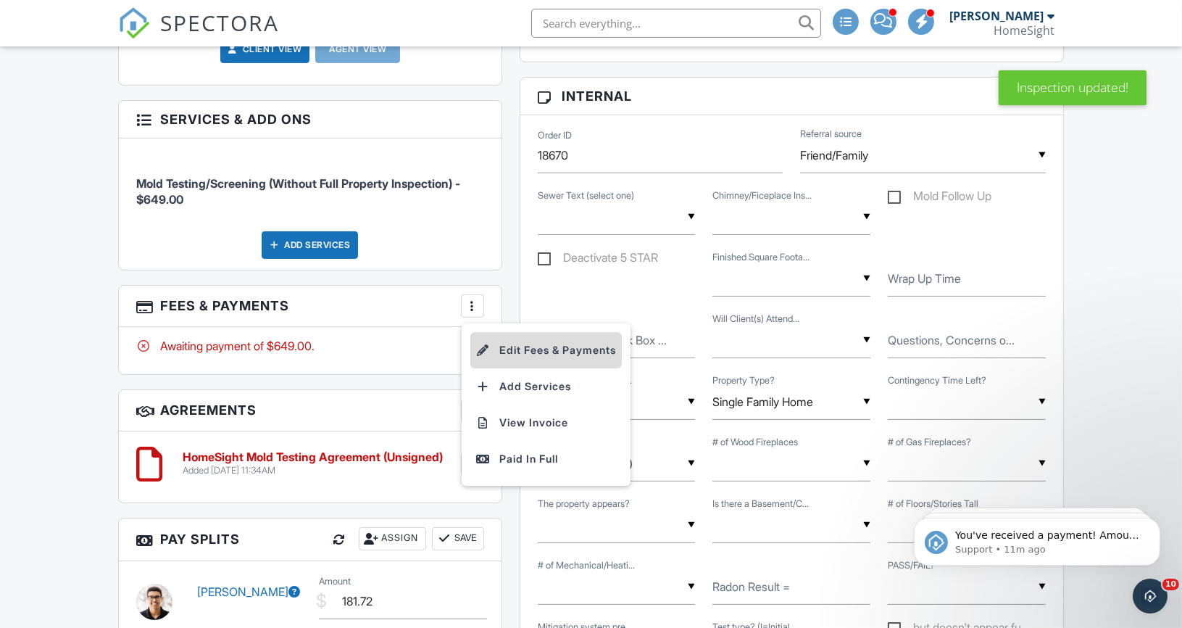
click at [512, 342] on li "Edit Fees & Payments" at bounding box center [545, 350] width 151 height 36
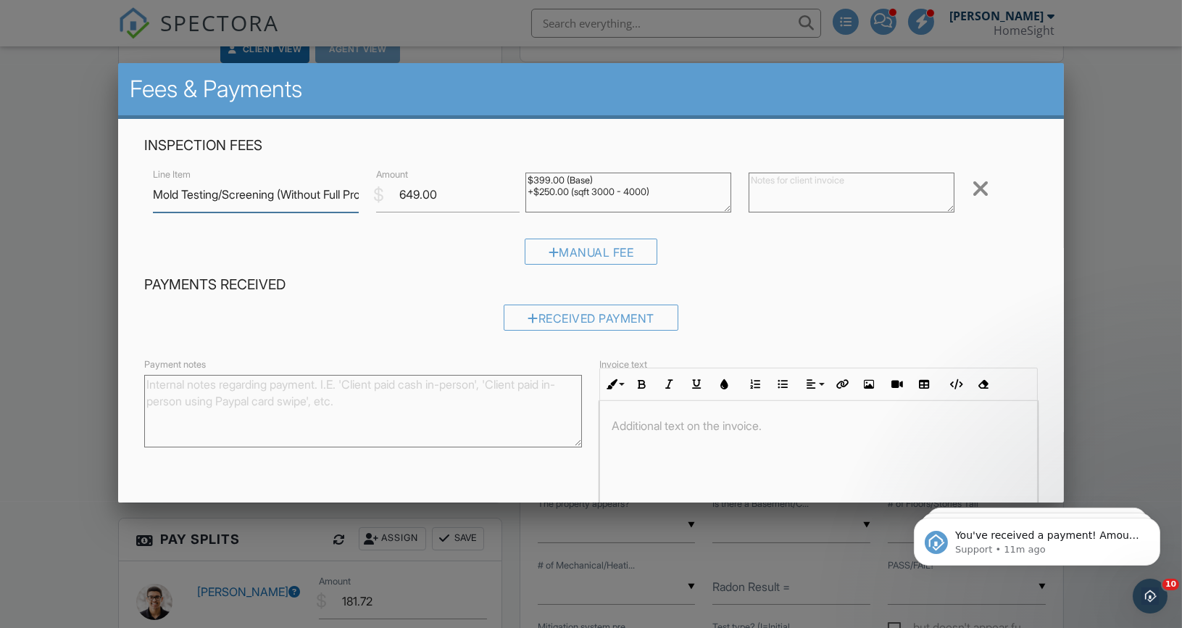
click at [338, 193] on input "Mold Testing/Screening (Without Full Property Inspection)" at bounding box center [256, 195] width 206 height 36
drag, startPoint x: 286, startPoint y: 193, endPoint x: 422, endPoint y: 208, distance: 137.1
click at [422, 208] on div "Line Item Mold Testing/Screening (Without Full Property Inspection) $ Amount 64…" at bounding box center [590, 194] width 893 height 58
click at [310, 195] on input "Mold Testing/Screening (Without Full Property Inspection)" at bounding box center [256, 195] width 206 height 36
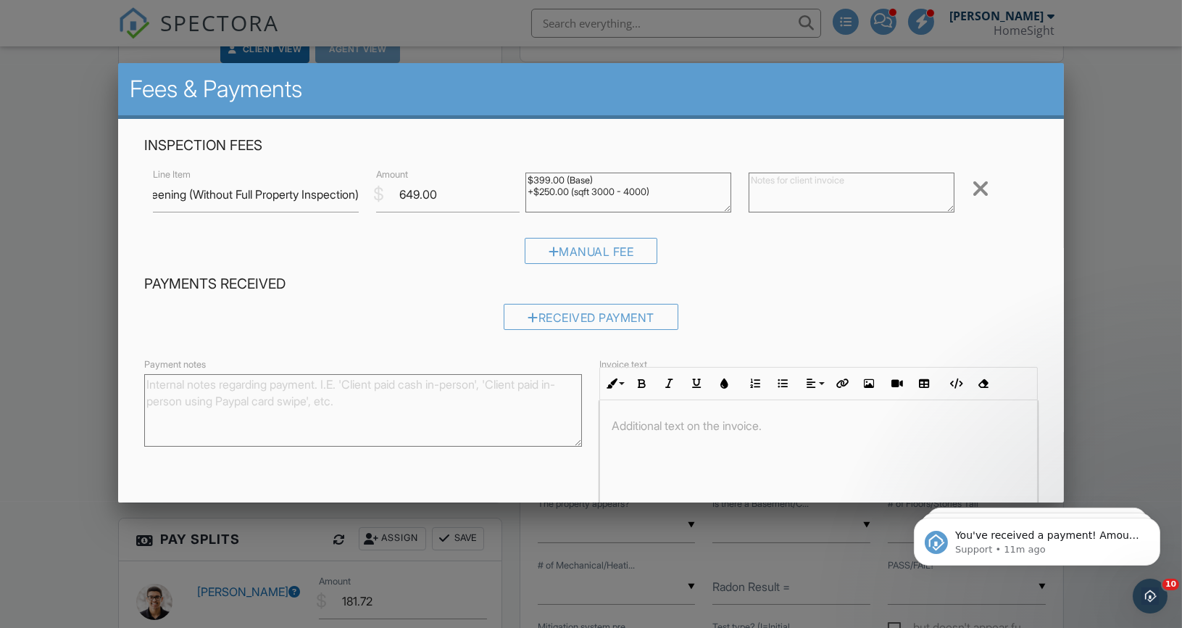
scroll to position [0, 0]
click at [359, 193] on div "Line Item Mold Testing/Screening (Without Full Property Inspection)" at bounding box center [255, 195] width 223 height 36
click at [555, 182] on textarea "$399.00 (Base) +$250.00 (sqft 3000 - 4000)" at bounding box center [628, 192] width 206 height 40
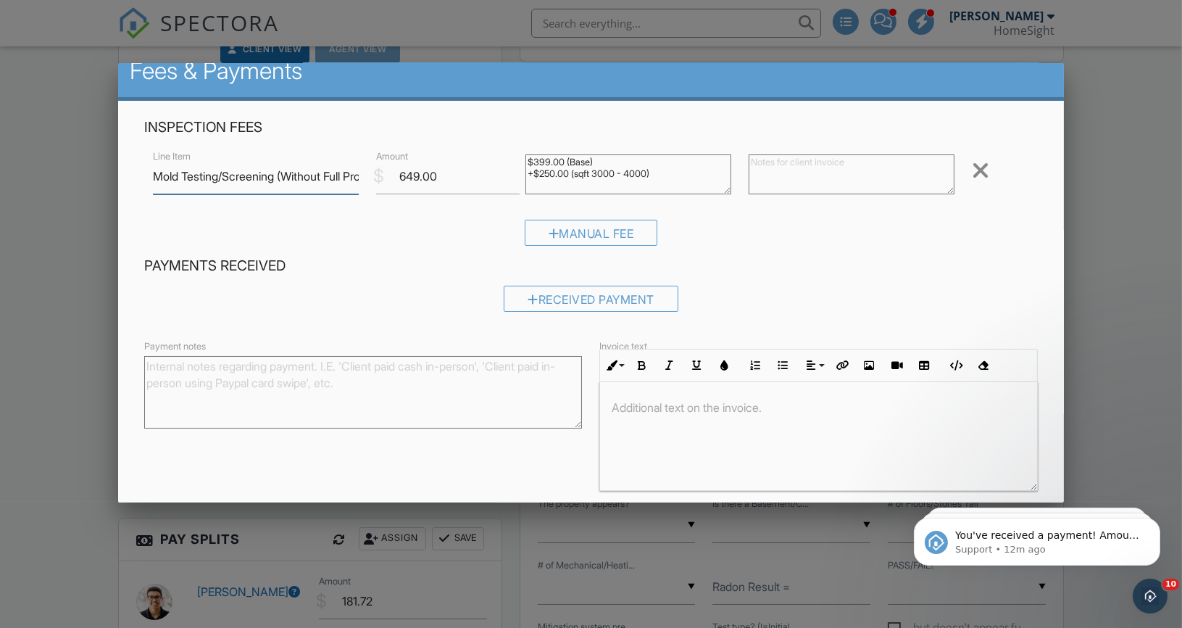
scroll to position [0, 108]
drag, startPoint x: 288, startPoint y: 175, endPoint x: 390, endPoint y: 186, distance: 102.8
click at [390, 186] on div "Line Item Mold Testing/Screening (Without Full Property Inspection) $ Amount 64…" at bounding box center [590, 176] width 893 height 58
type input "Mold Testing/Screening"
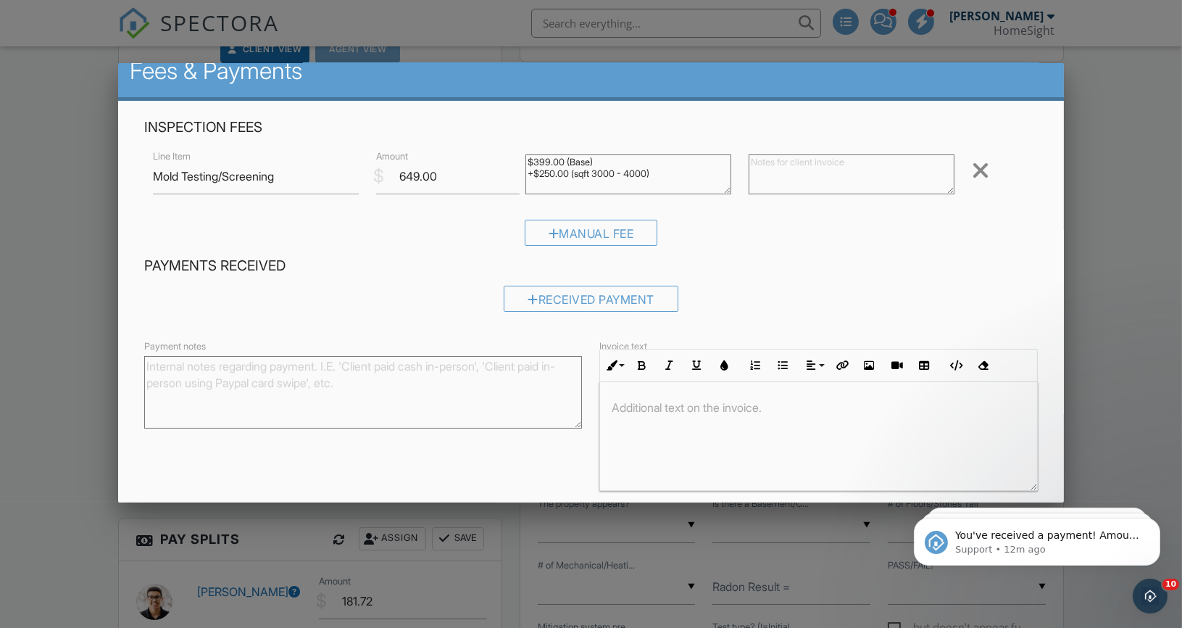
click at [472, 222] on div "Manual Fee" at bounding box center [590, 238] width 893 height 37
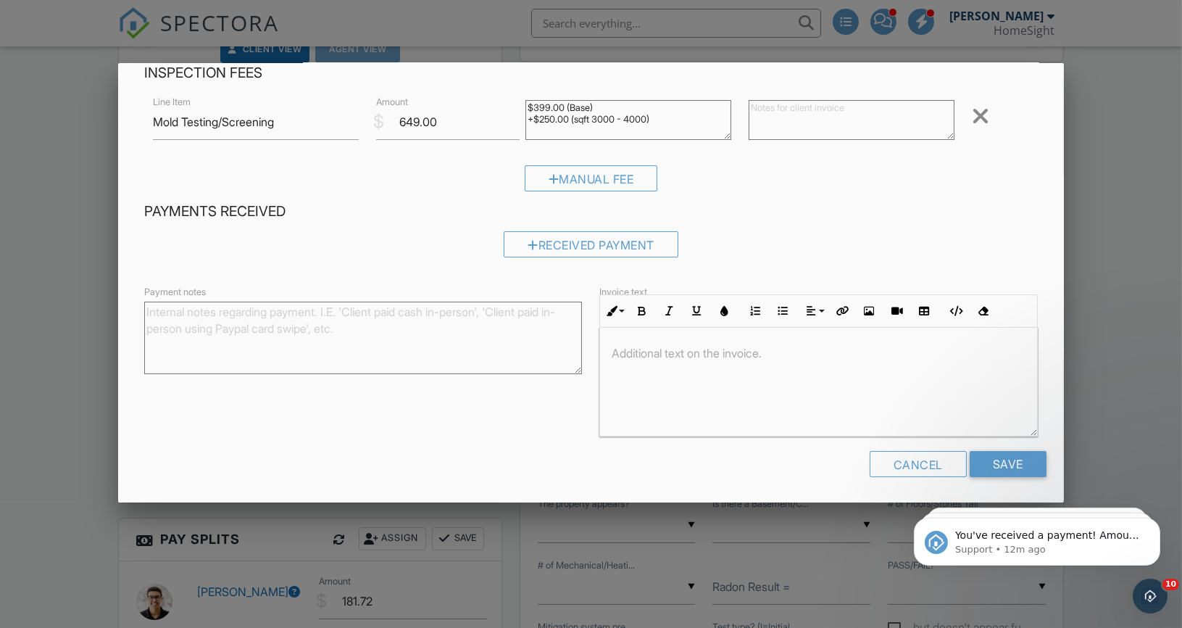
scroll to position [75, 0]
click at [1015, 462] on input "Save" at bounding box center [1008, 462] width 77 height 26
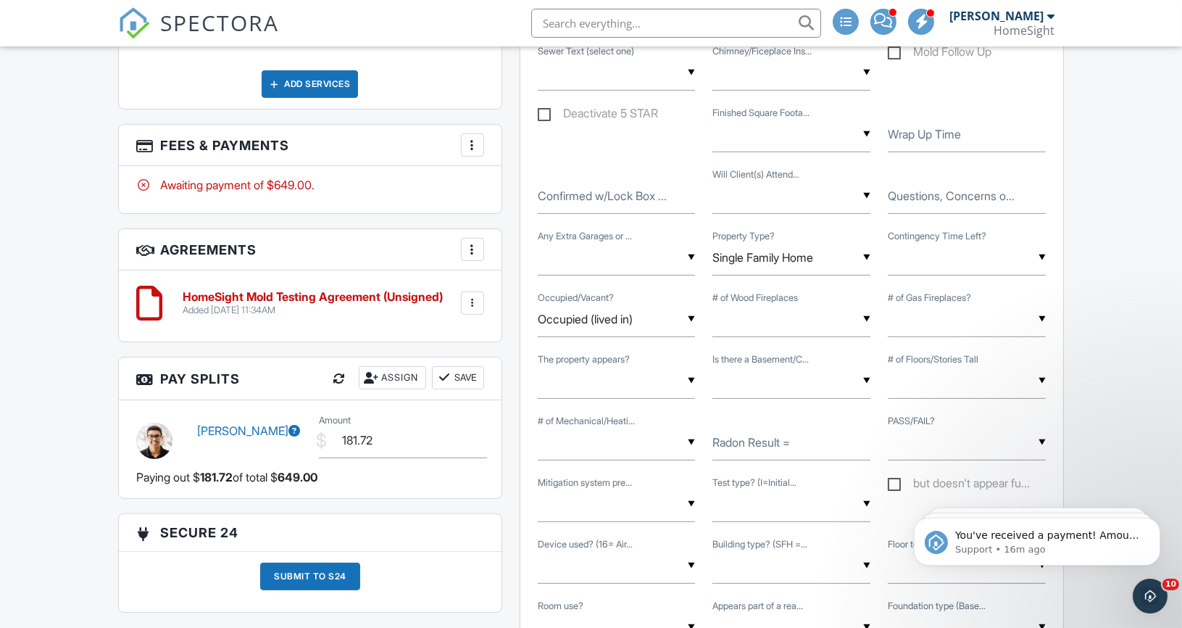
scroll to position [833, 0]
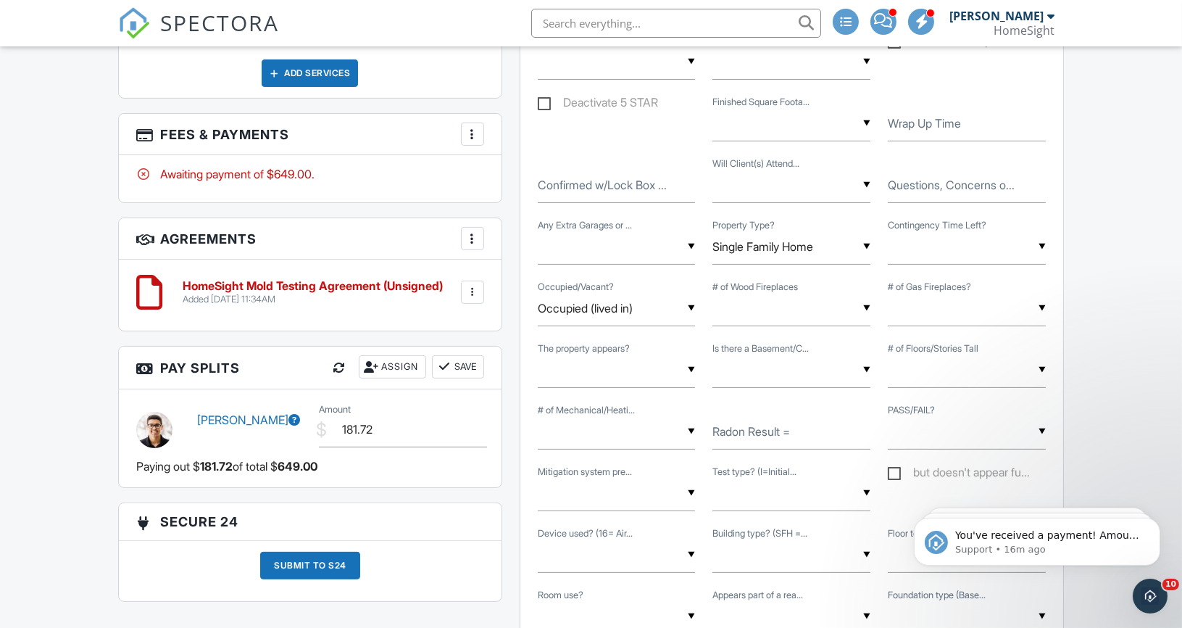
click at [571, 182] on label "Confirmed w/Lock Box ..." at bounding box center [602, 185] width 129 height 16
click at [571, 182] on input "Confirmed w/Lock Box ..." at bounding box center [617, 185] width 158 height 36
click at [596, 207] on div "Confirmed w/Lock Box ... - Owner to let you in ▼ Not Sure? Yes - coming for the…" at bounding box center [791, 187] width 525 height 62
click at [661, 182] on input "- Owner to let you in" at bounding box center [617, 185] width 158 height 36
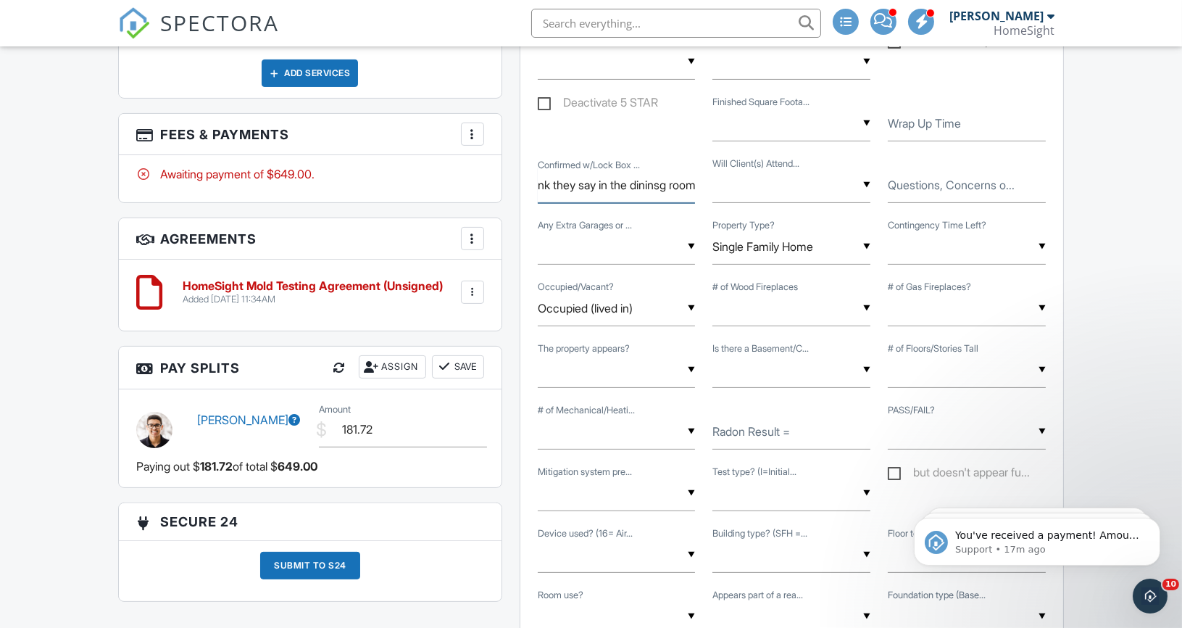
click at [644, 181] on input "- Owner to let you in. 2 test per floor they had a water line burst in the ceil…" at bounding box center [617, 185] width 158 height 36
drag, startPoint x: 634, startPoint y: 183, endPoint x: 664, endPoint y: 184, distance: 29.7
click at [664, 184] on input "- Owner to let you in. 2 test per floor they had a water line burst in the ceil…" at bounding box center [617, 185] width 158 height 36
drag, startPoint x: 664, startPoint y: 184, endPoint x: 636, endPoint y: 181, distance: 27.7
click at [636, 181] on input "- Owner to let you in. 2 test per floor they had a water line burst in the ceil…" at bounding box center [617, 185] width 158 height 36
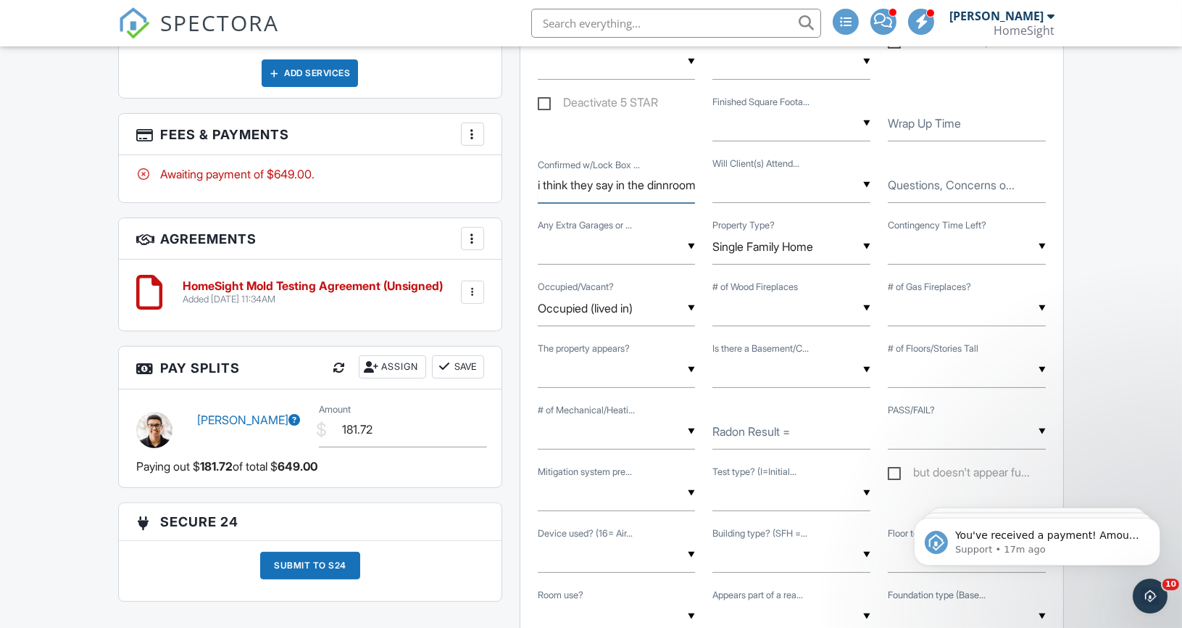
scroll to position [0, 436]
click at [657, 180] on input "- Owner to let you in. 2 test per floor they had a water line burst in the ceil…" at bounding box center [617, 185] width 158 height 36
click at [687, 180] on input "- Owner to let you in. 2 test per floor they had a water line burst in the ceil…" at bounding box center [617, 185] width 158 height 36
click at [690, 186] on input "- Owner to let you in. 2 test per floor they had a water line burst in the ceil…" at bounding box center [617, 185] width 158 height 36
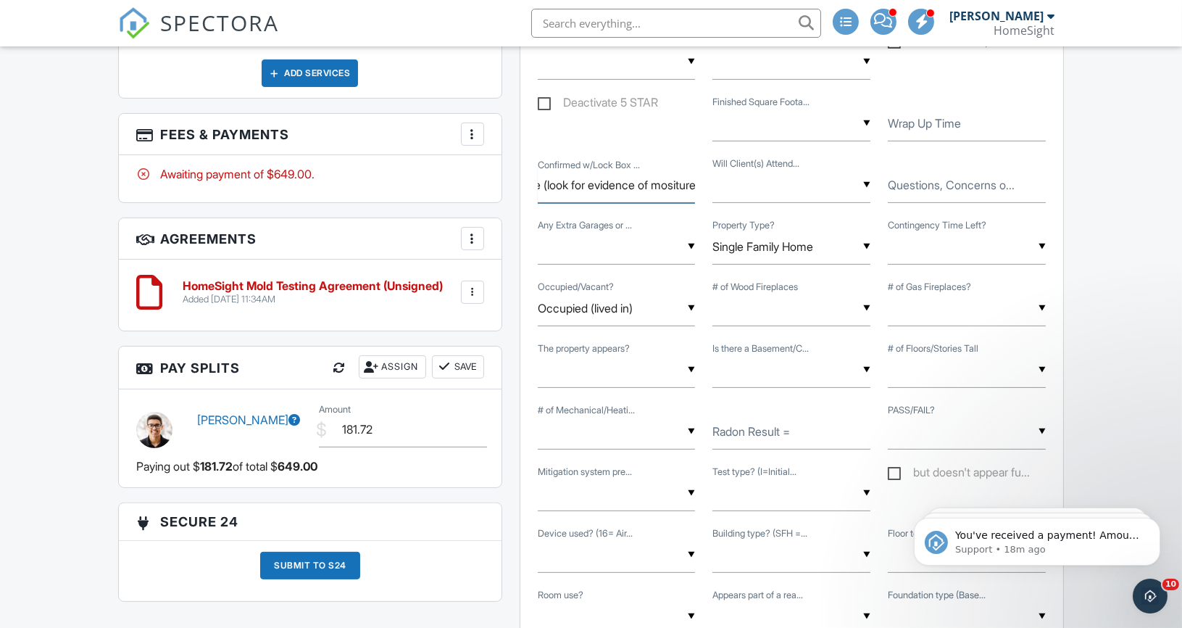
scroll to position [0, 792]
click at [665, 183] on input "- Owner to let you in. 2 test per floor they had a water line burst in the ceil…" at bounding box center [617, 185] width 158 height 36
click at [678, 177] on input "- Owner to let you in. 2 test per floor they had a water line burst in the ceil…" at bounding box center [617, 185] width 158 height 36
click at [664, 188] on input "- Owner to let you in. 2 test per floor they had a water line burst in the ceil…" at bounding box center [617, 185] width 158 height 36
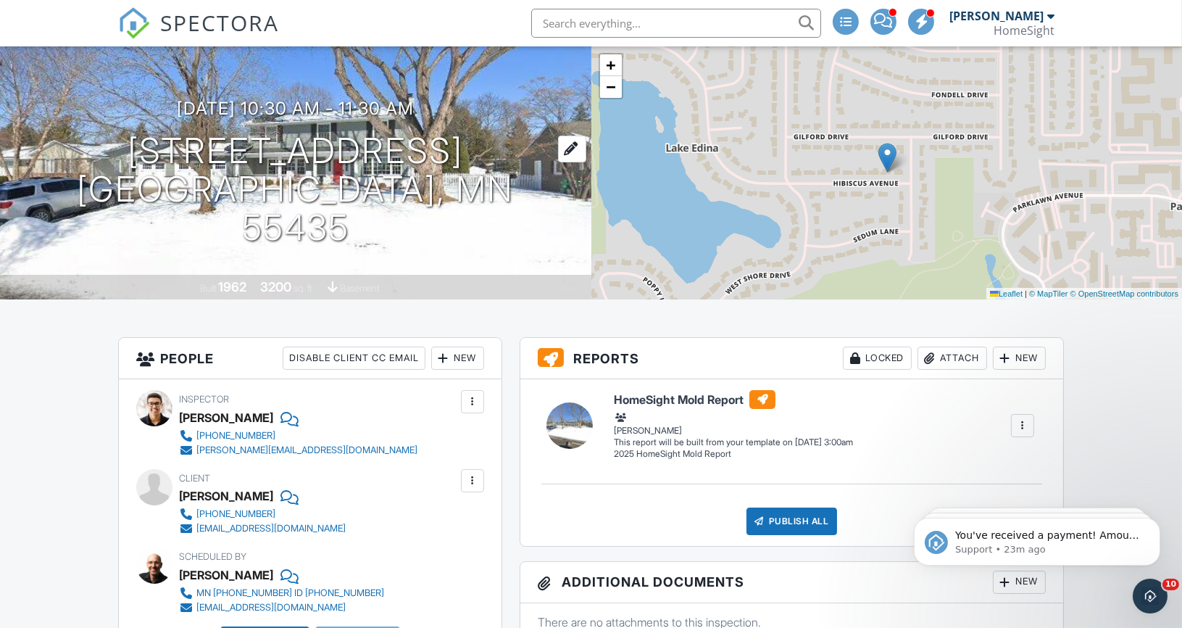
scroll to position [0, 0]
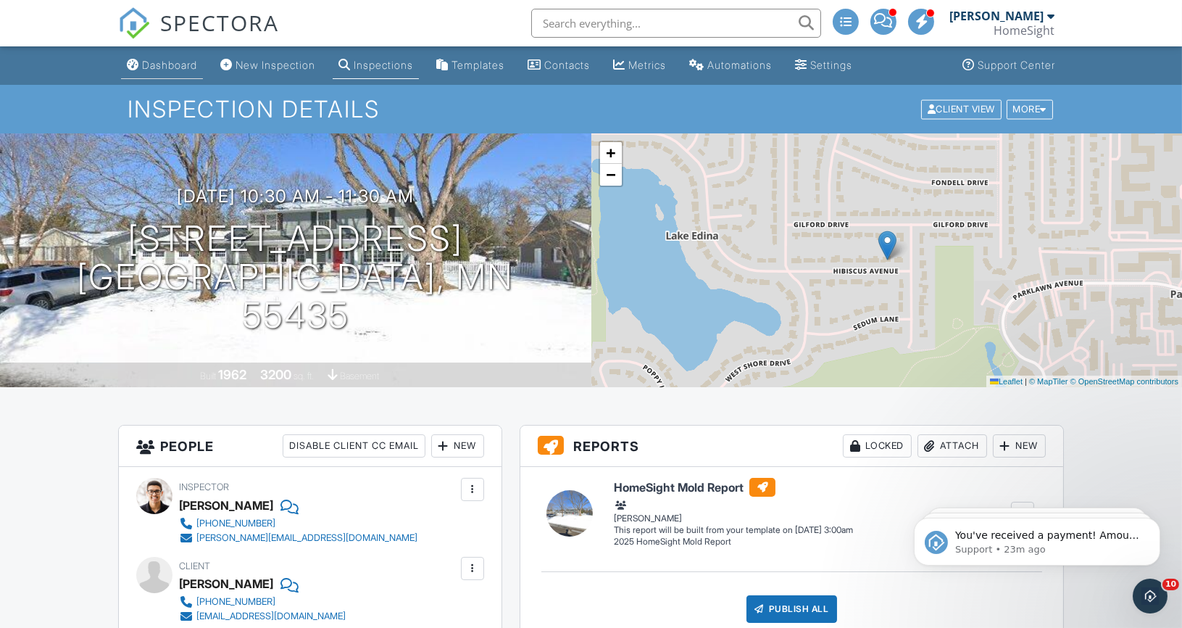
type input "- Owner to let you in. 2 test per floor they had a water line burst in the ceil…"
click at [176, 62] on div "Dashboard" at bounding box center [169, 65] width 55 height 12
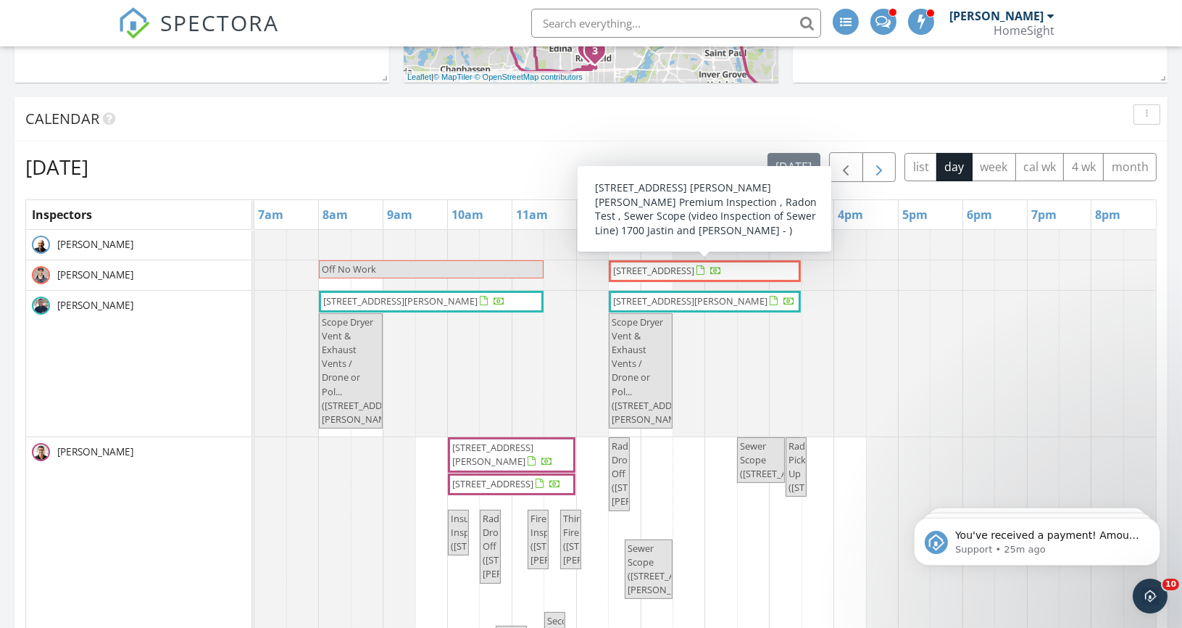
scroll to position [545, 0]
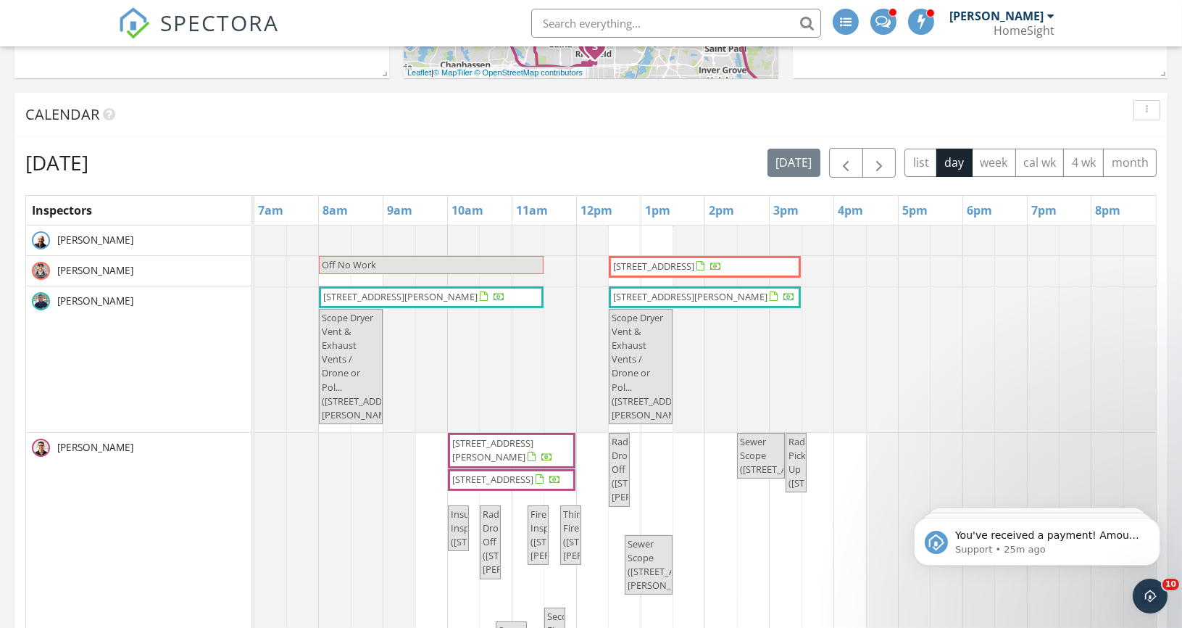
click at [753, 130] on div "Calendar" at bounding box center [590, 115] width 1153 height 44
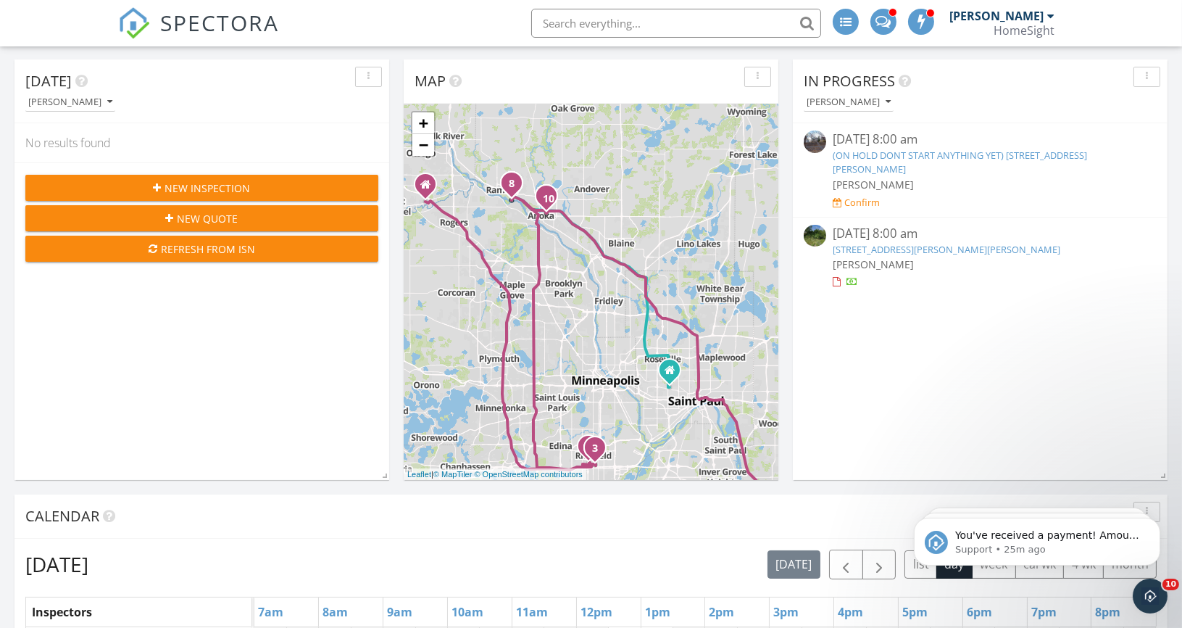
scroll to position [0, 0]
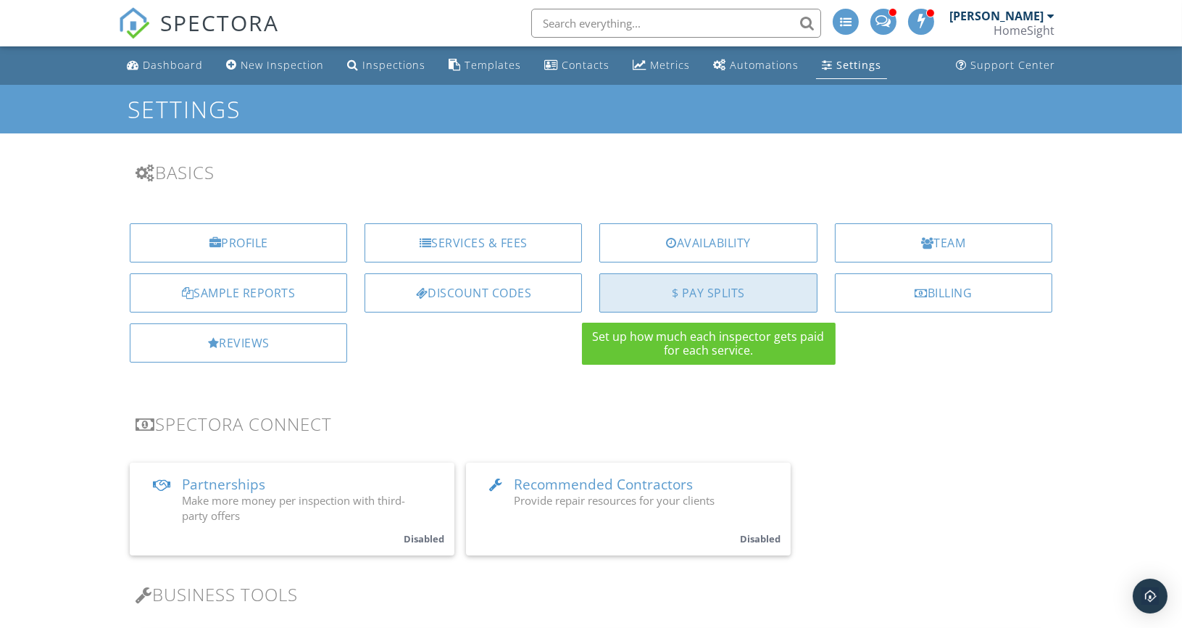
click at [680, 297] on div "$ Pay Splits" at bounding box center [707, 292] width 217 height 39
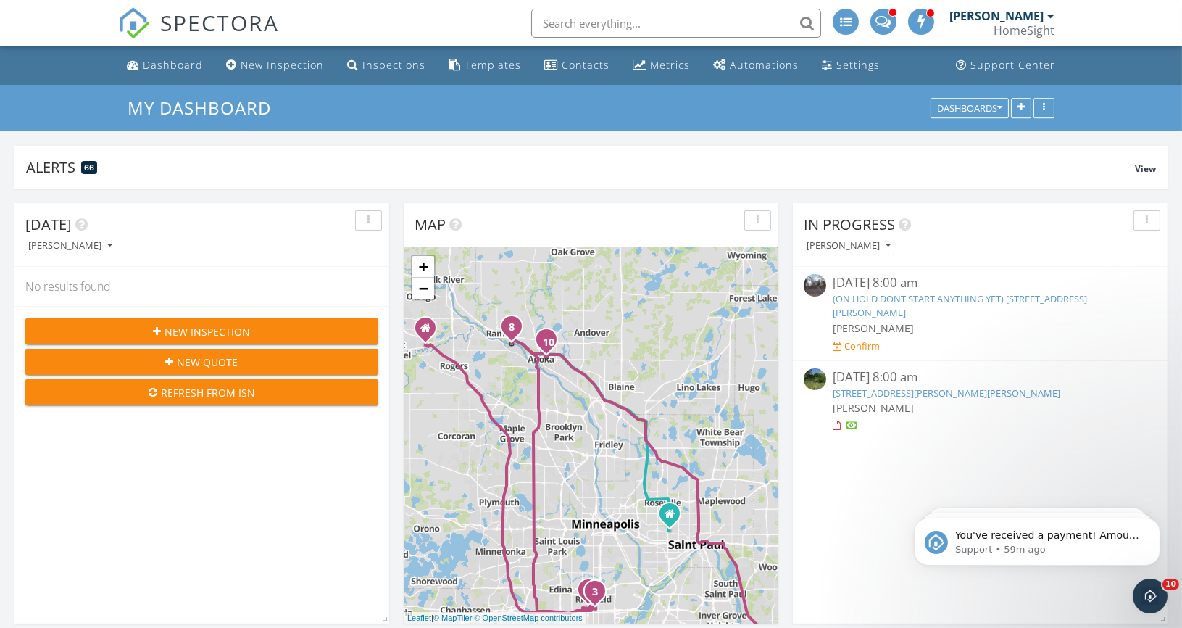
scroll to position [1646, 1183]
click at [169, 65] on div "Dashboard" at bounding box center [173, 65] width 60 height 14
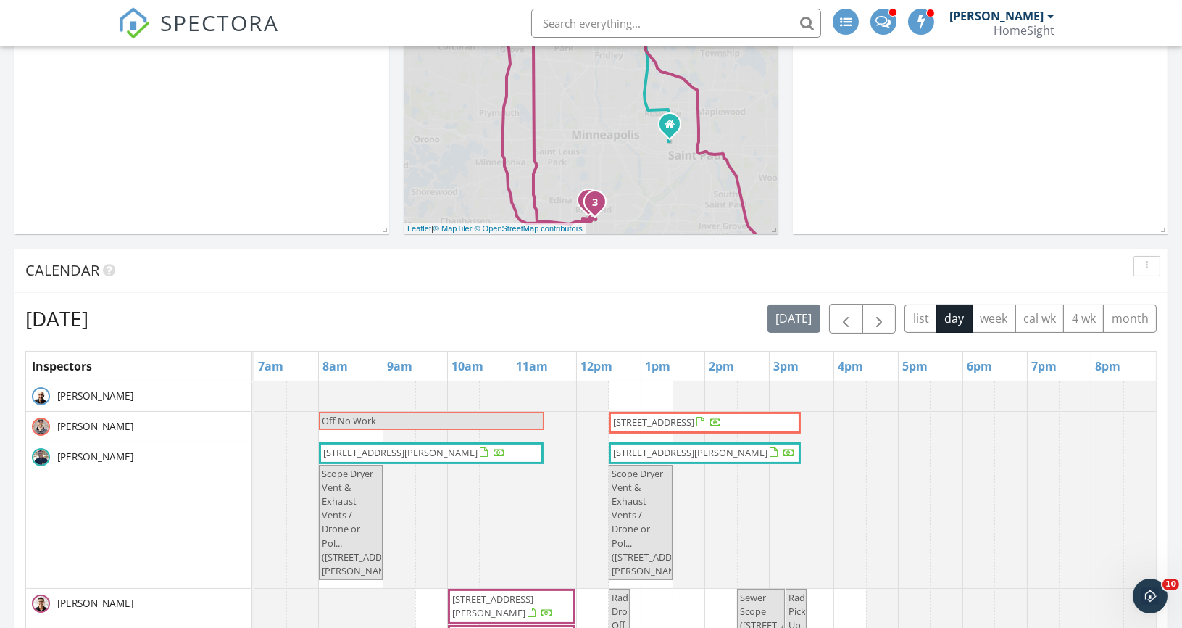
scroll to position [480, 0]
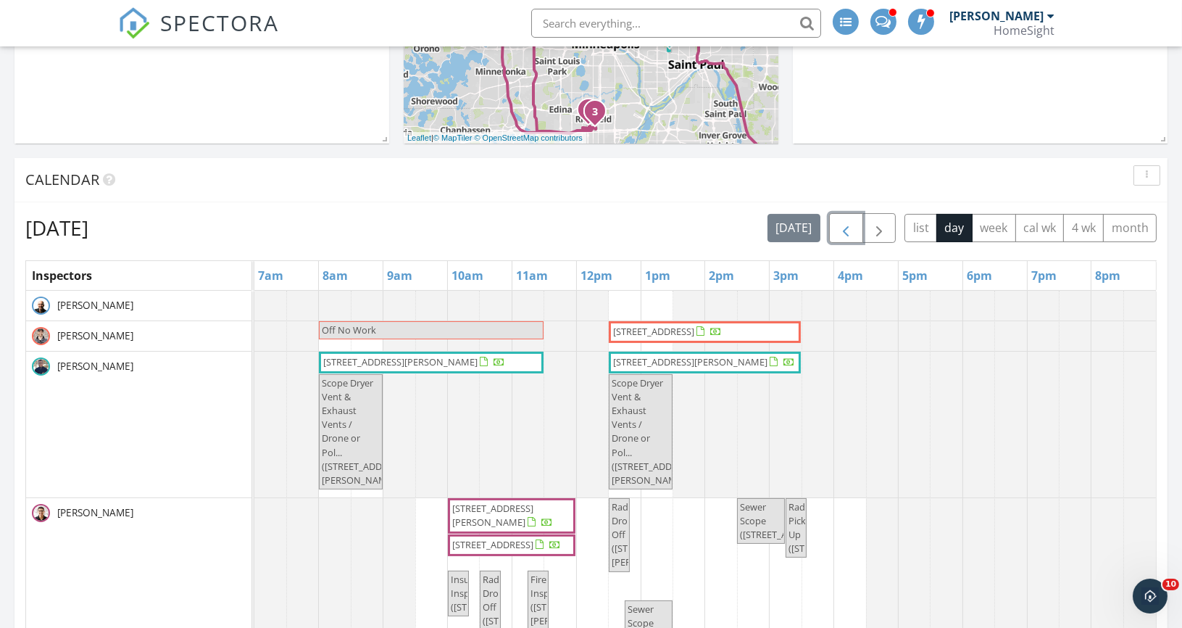
click at [849, 228] on span "button" at bounding box center [845, 228] width 17 height 17
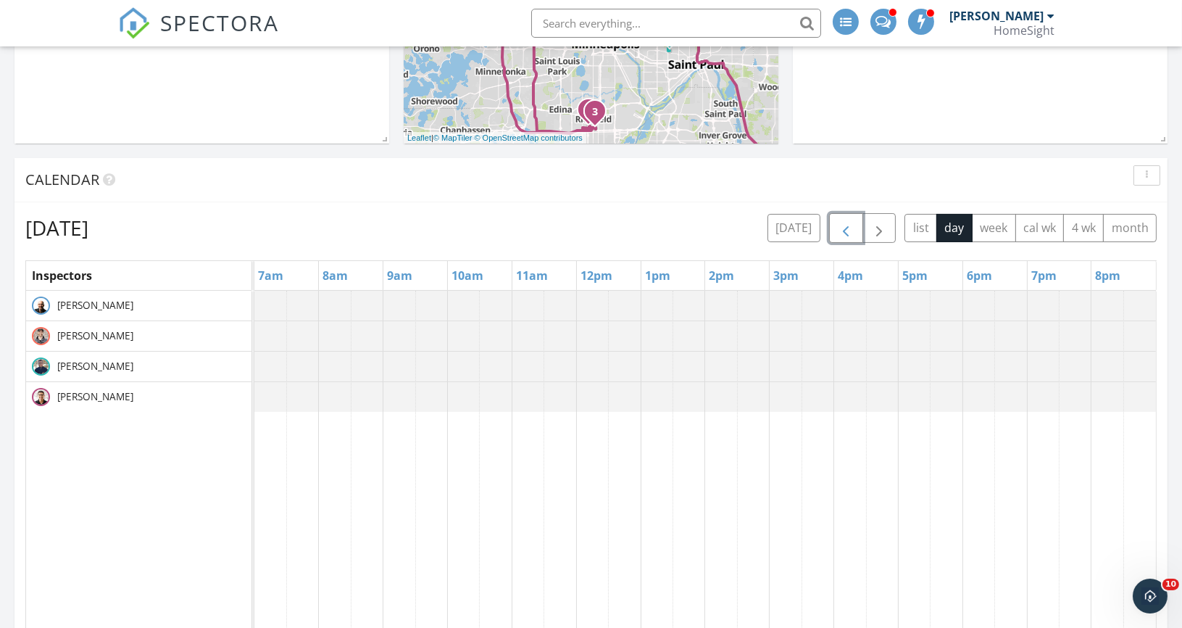
click at [854, 226] on span "button" at bounding box center [845, 228] width 17 height 17
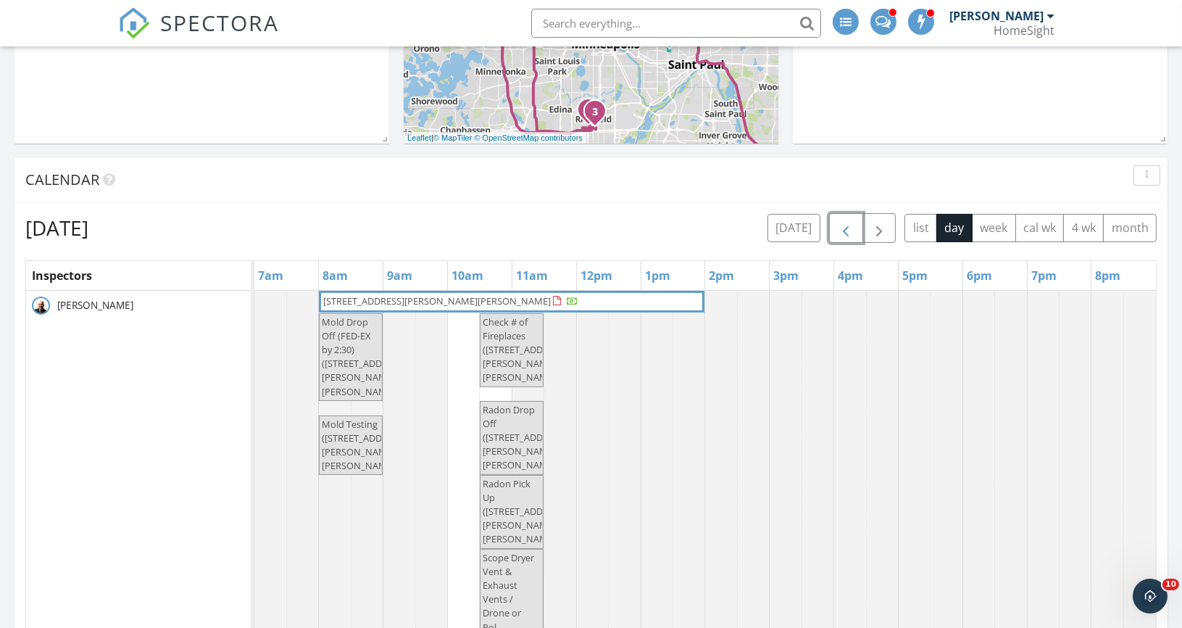
click at [854, 232] on span "button" at bounding box center [845, 228] width 17 height 17
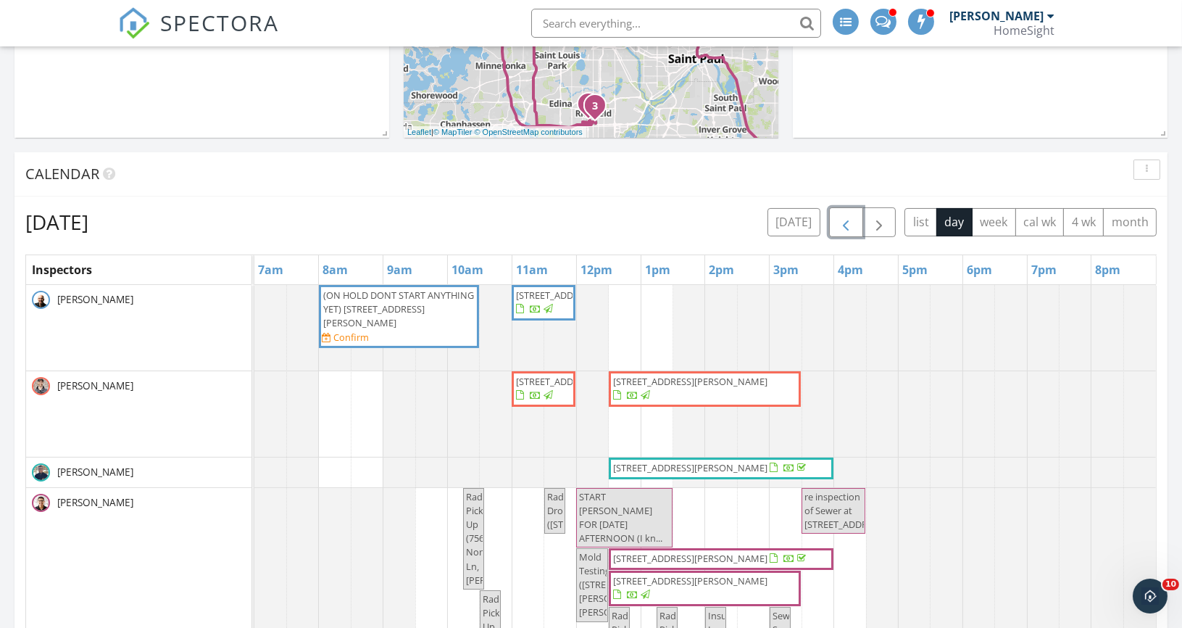
scroll to position [473, 0]
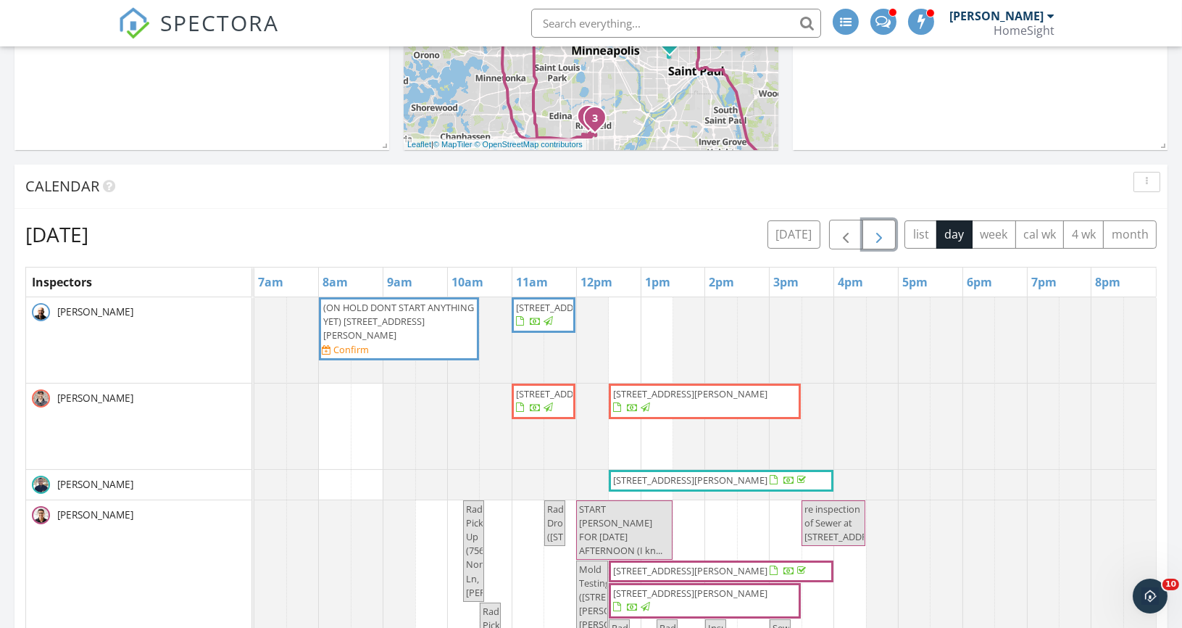
click at [881, 236] on span "button" at bounding box center [878, 234] width 17 height 17
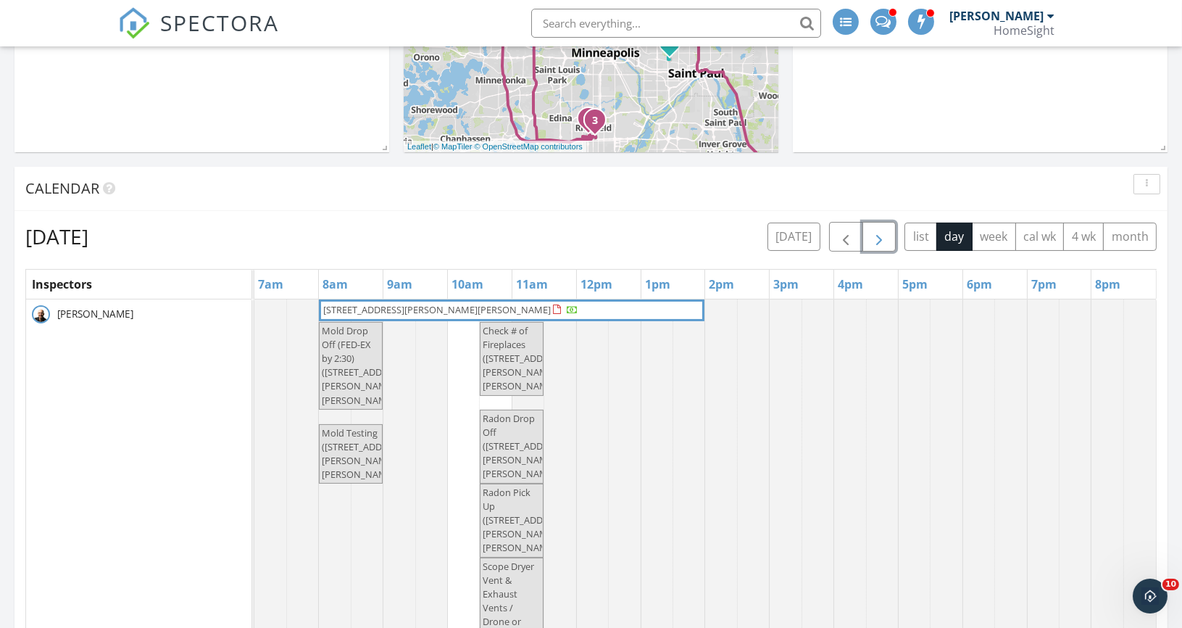
scroll to position [472, 0]
click at [885, 235] on span "button" at bounding box center [878, 236] width 17 height 17
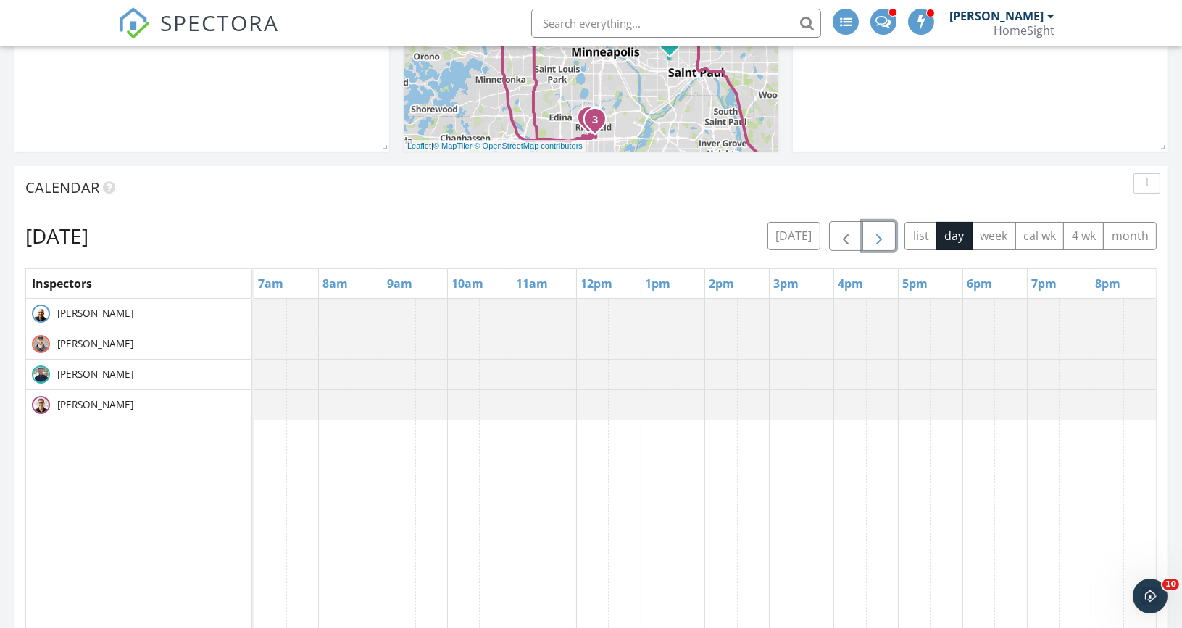
click at [885, 235] on span "button" at bounding box center [878, 236] width 17 height 17
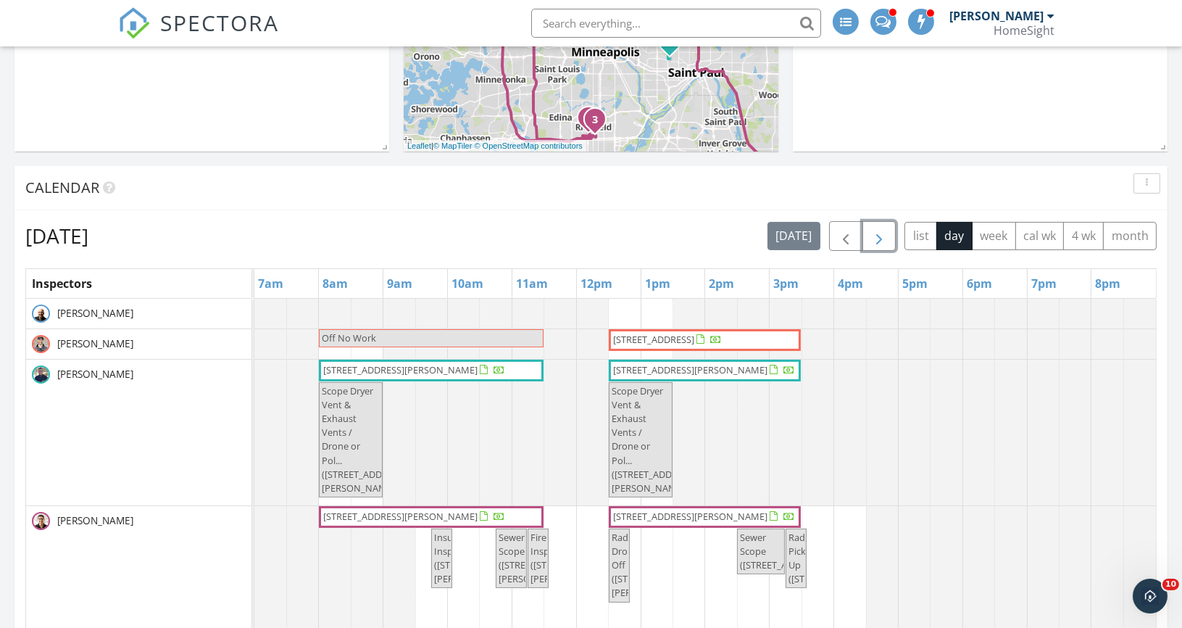
click at [880, 234] on span "button" at bounding box center [878, 236] width 17 height 17
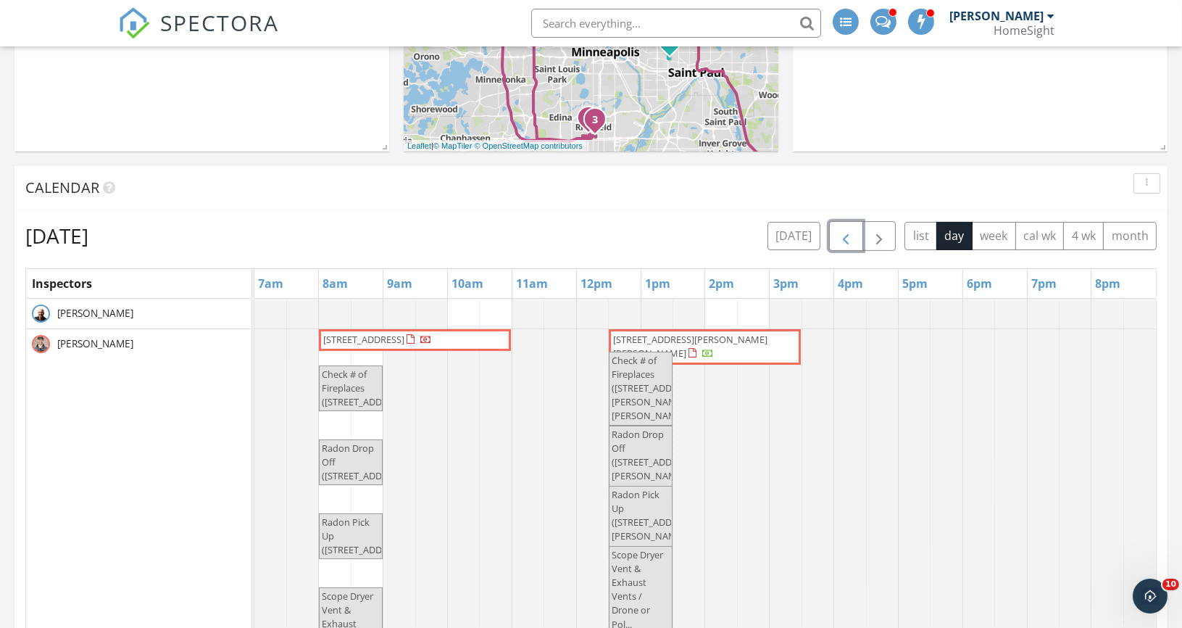
click at [847, 234] on span "button" at bounding box center [845, 236] width 17 height 17
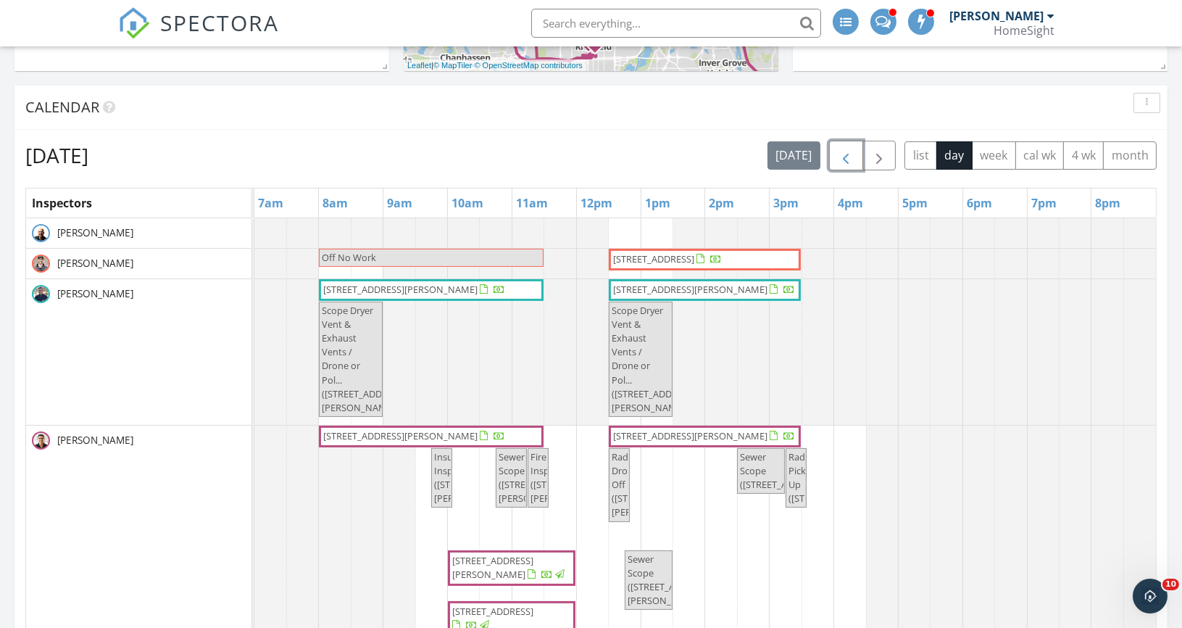
scroll to position [549, 0]
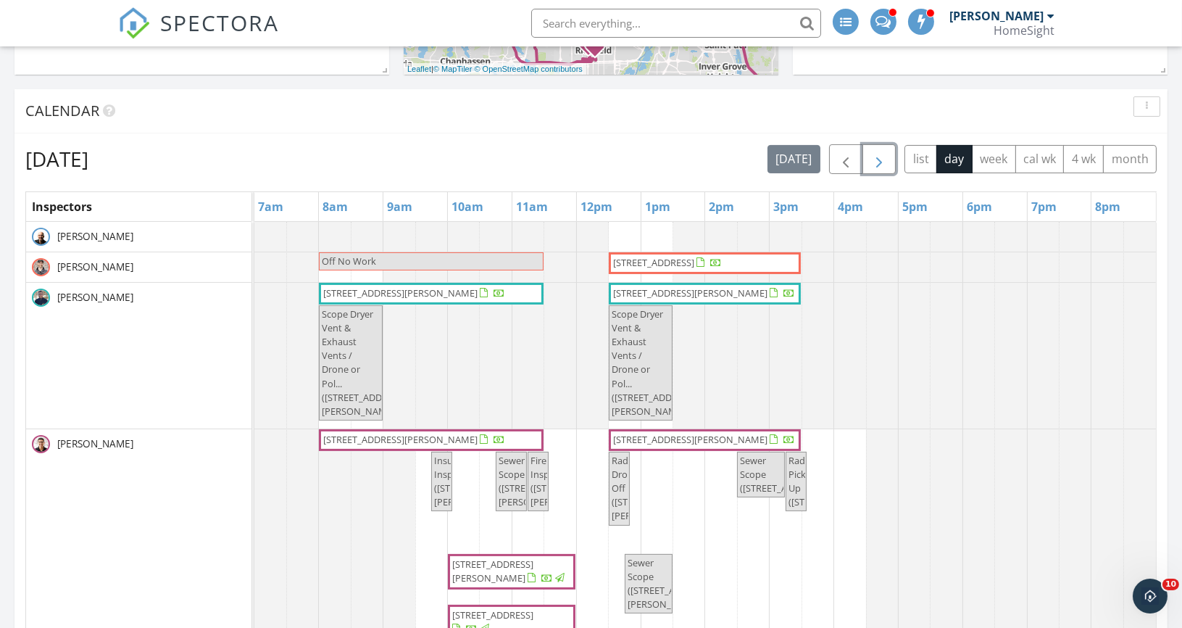
click at [891, 149] on button "button" at bounding box center [879, 159] width 34 height 30
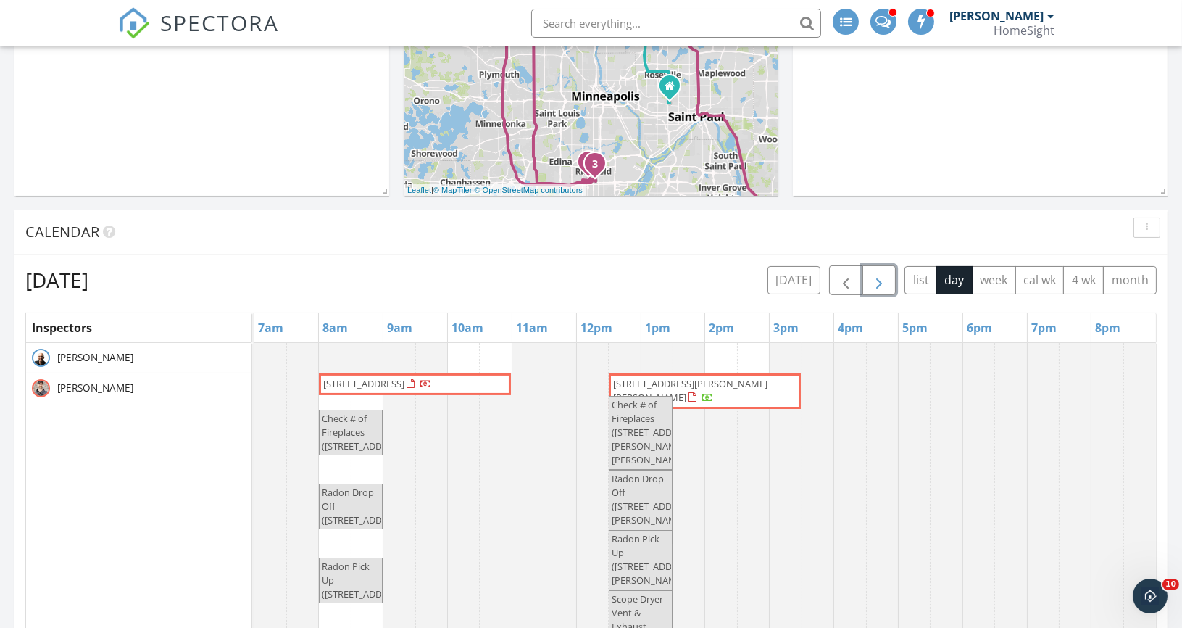
scroll to position [443, 0]
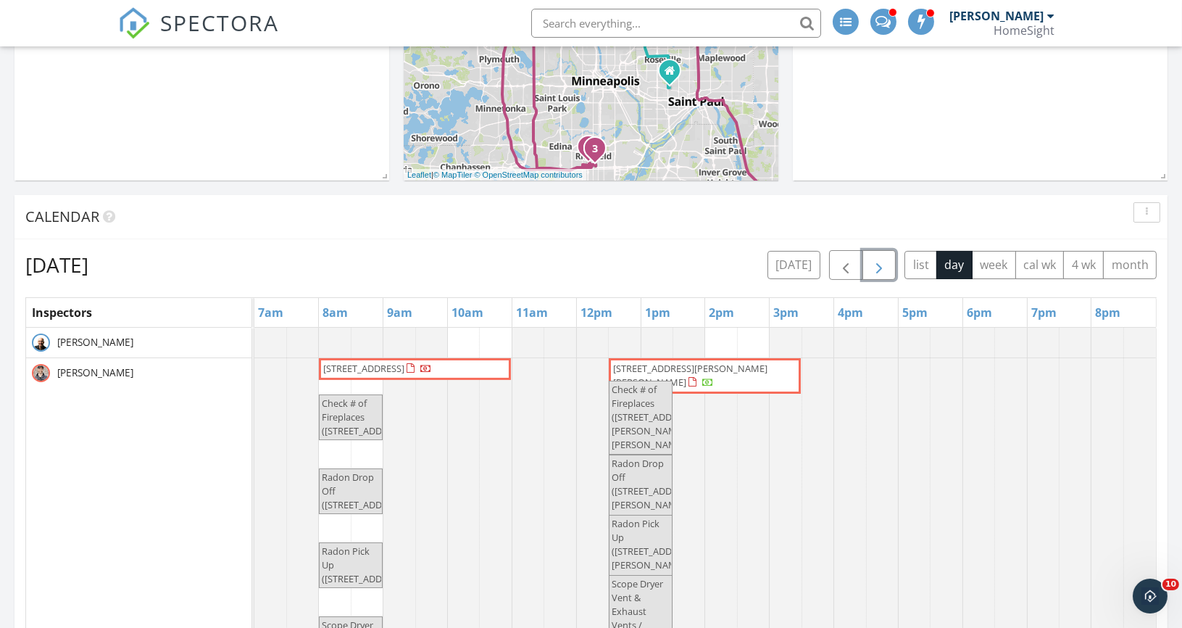
click at [885, 261] on span "button" at bounding box center [878, 265] width 17 height 17
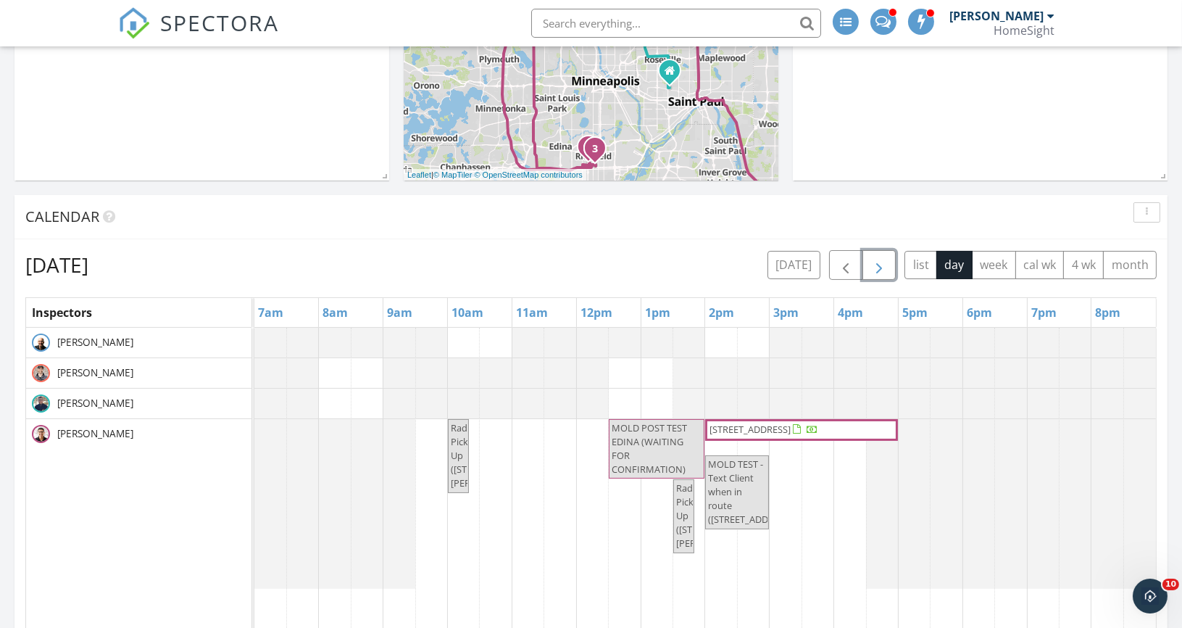
click at [886, 264] on span "button" at bounding box center [878, 265] width 17 height 17
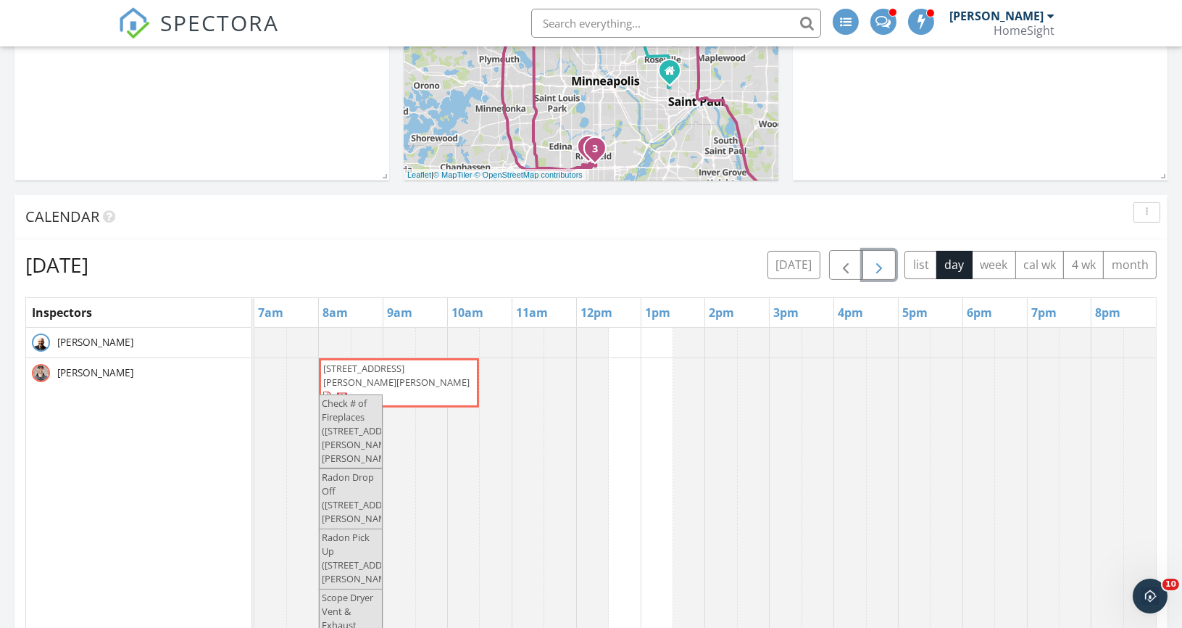
click at [878, 264] on span "button" at bounding box center [878, 265] width 17 height 17
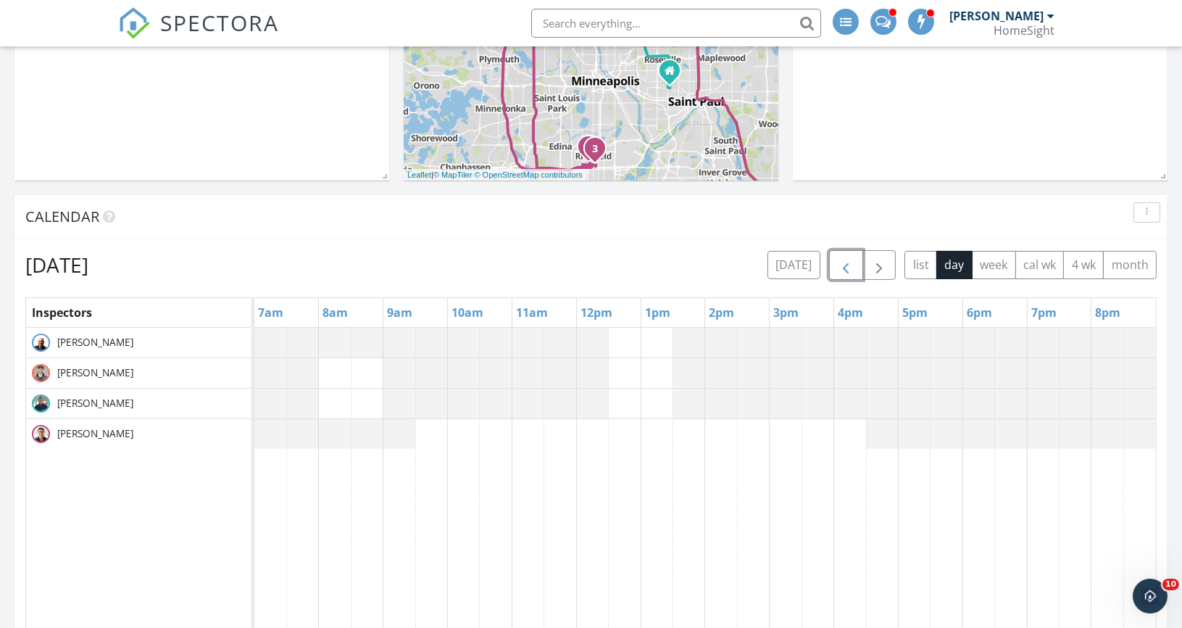
click at [849, 270] on span "button" at bounding box center [845, 265] width 17 height 17
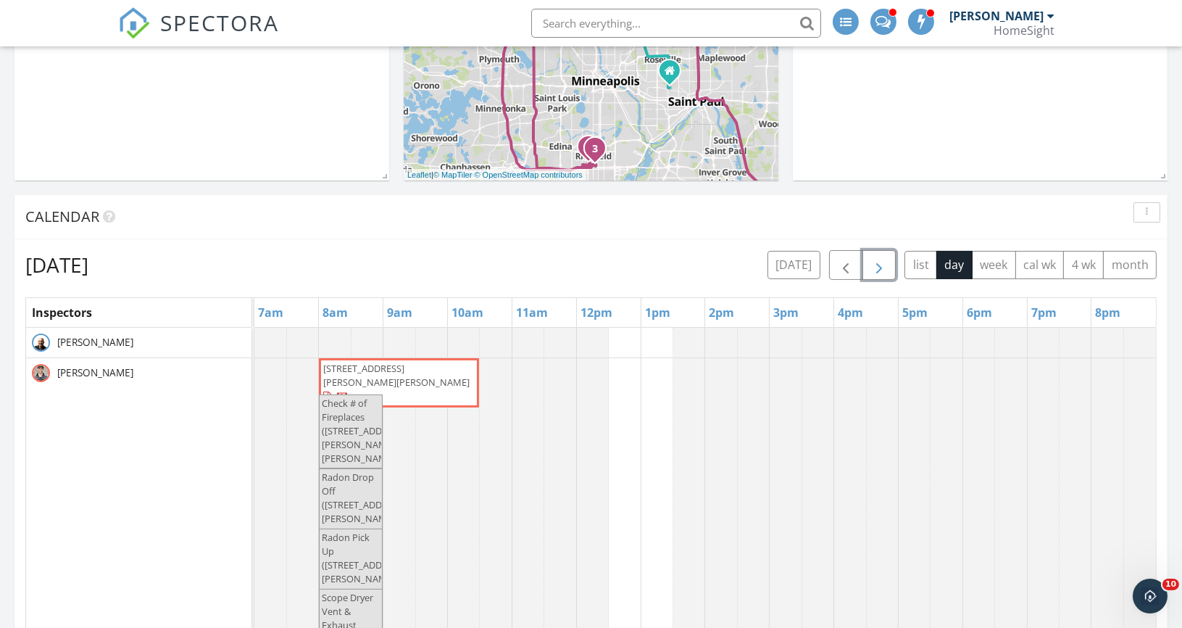
click at [880, 259] on span "button" at bounding box center [878, 265] width 17 height 17
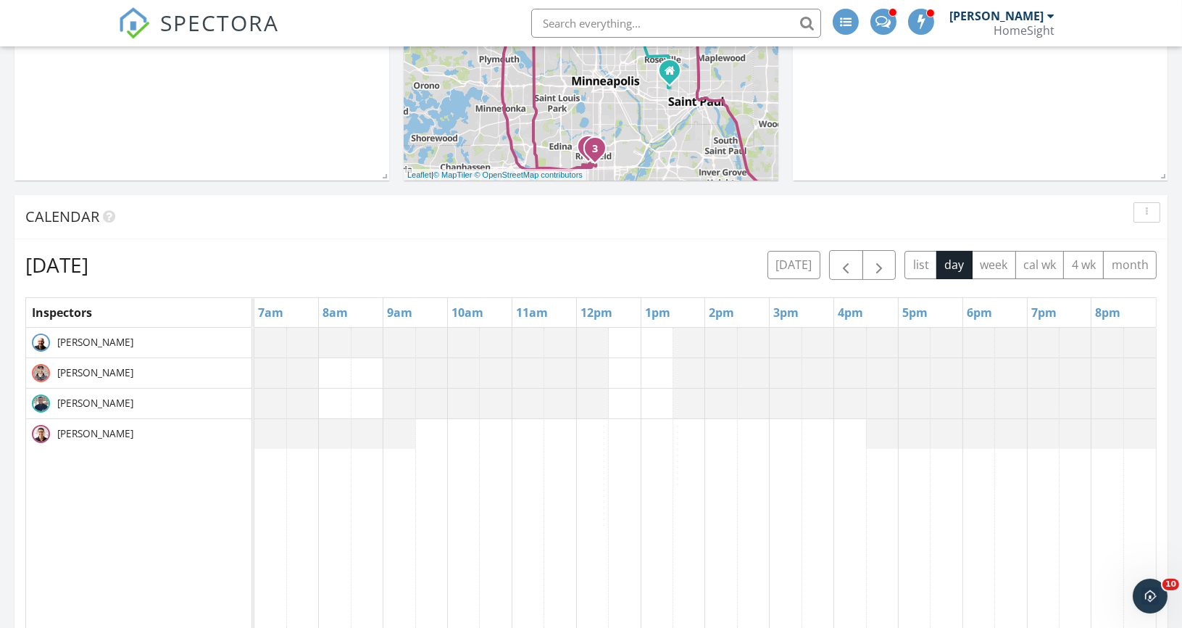
click at [700, 260] on div "[DATE] [DATE] list day week cal wk 4 wk month" at bounding box center [590, 265] width 1131 height 30
